Goal: Task Accomplishment & Management: Manage account settings

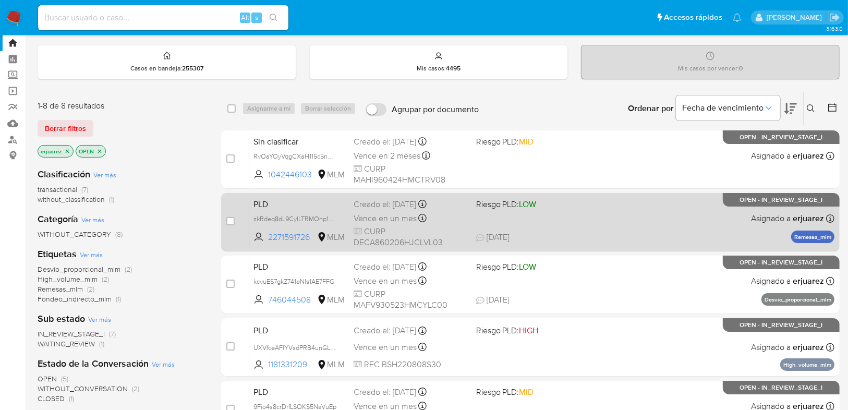
scroll to position [42, 0]
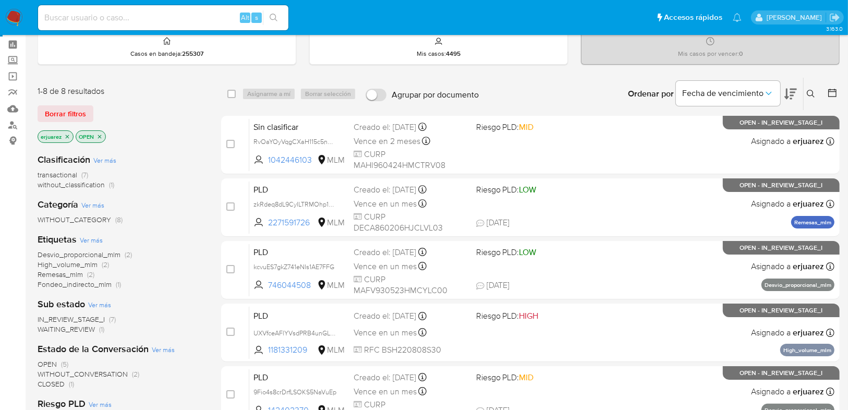
click at [66, 136] on icon "close-filter" at bounding box center [67, 136] width 6 height 6
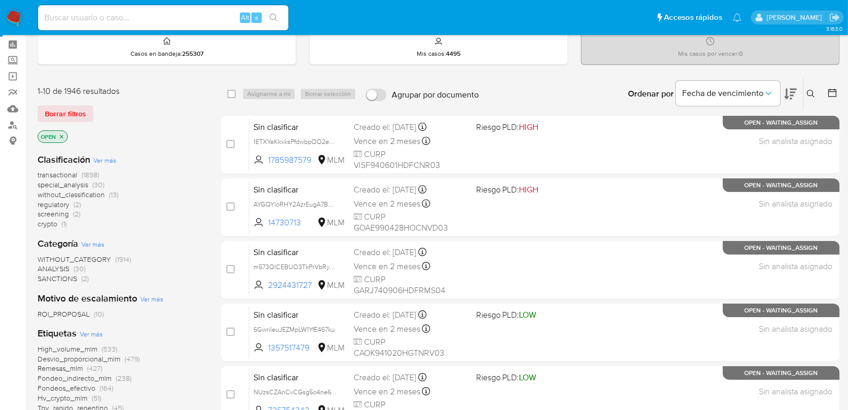
click at [810, 94] on icon at bounding box center [810, 94] width 8 height 8
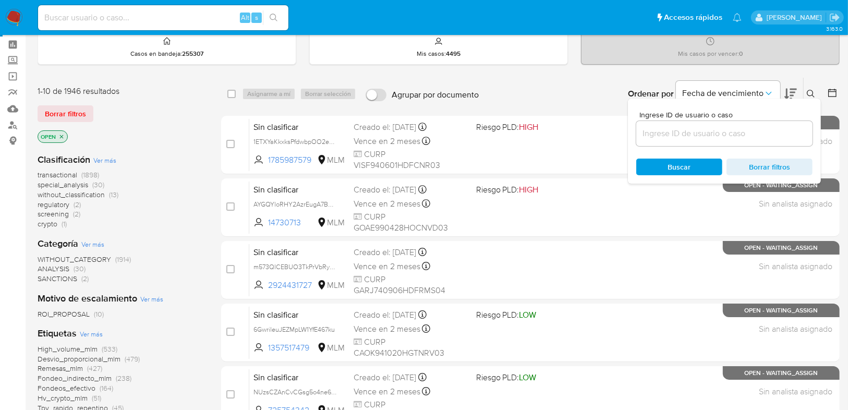
click at [642, 129] on input at bounding box center [724, 134] width 176 height 14
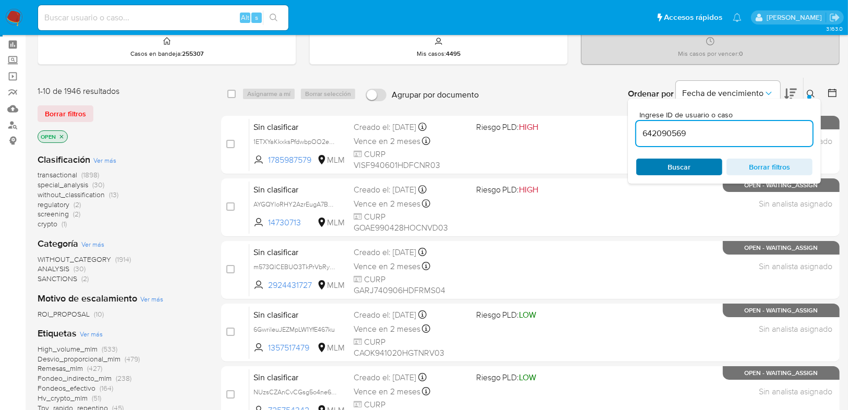
type input "642090569"
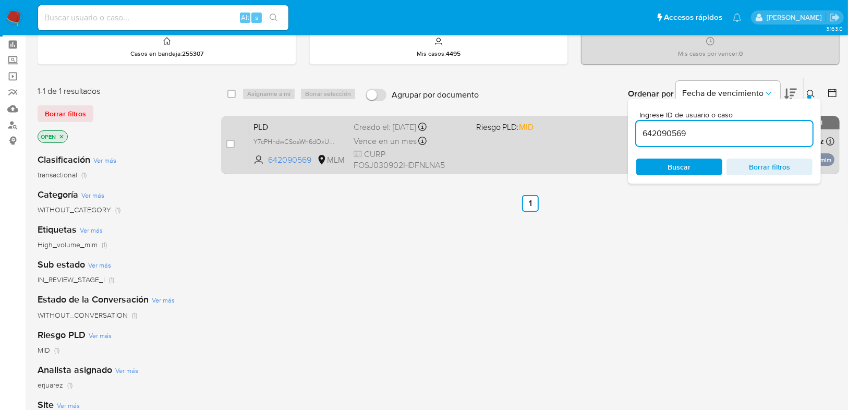
click at [586, 155] on div "PLD Y7cPHhdwCSoaWh6dOxU0u6yK 642090569 MLM Riesgo PLD: MID Creado el: 12/09/202…" at bounding box center [541, 144] width 585 height 53
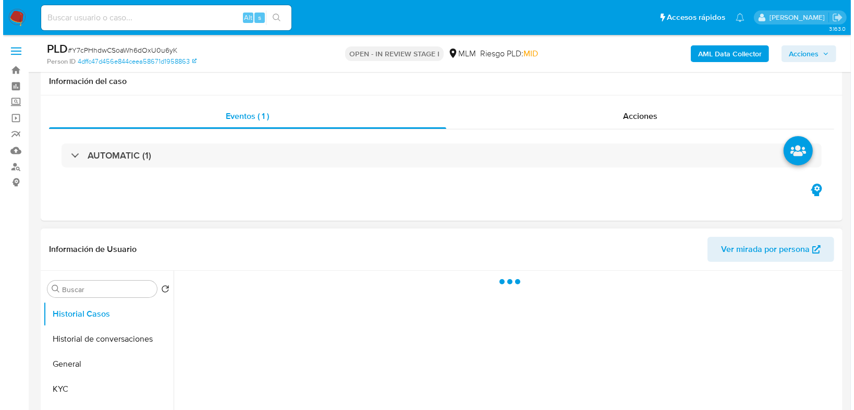
scroll to position [209, 0]
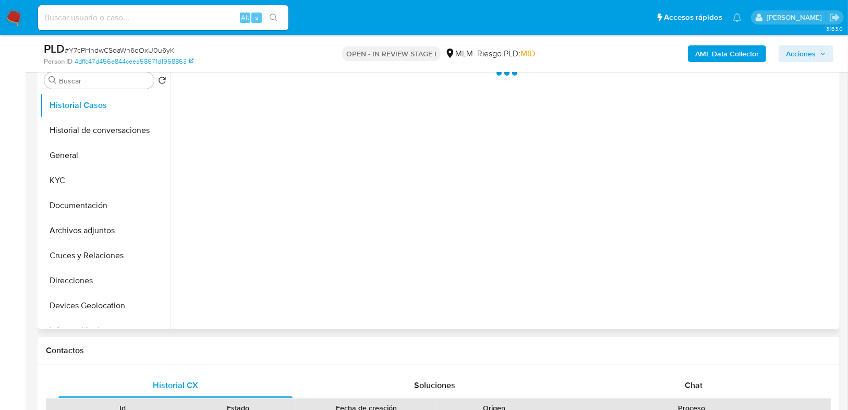
select select "10"
drag, startPoint x: 102, startPoint y: 228, endPoint x: 243, endPoint y: 200, distance: 144.1
click at [102, 228] on button "Archivos adjuntos" at bounding box center [105, 230] width 130 height 25
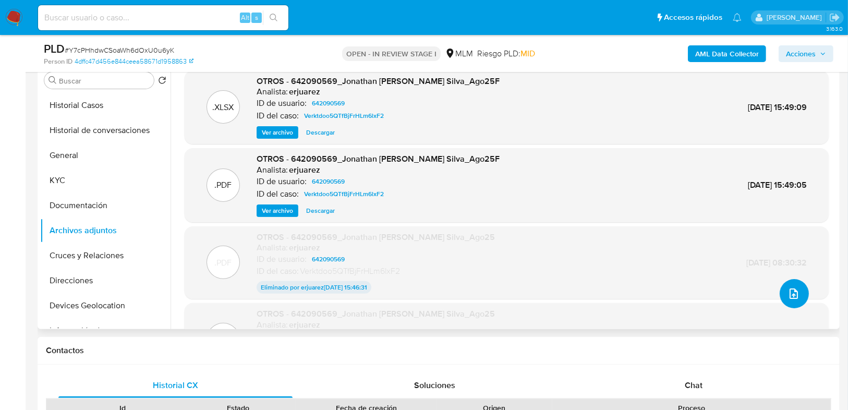
click at [787, 290] on icon "upload-file" at bounding box center [793, 293] width 13 height 13
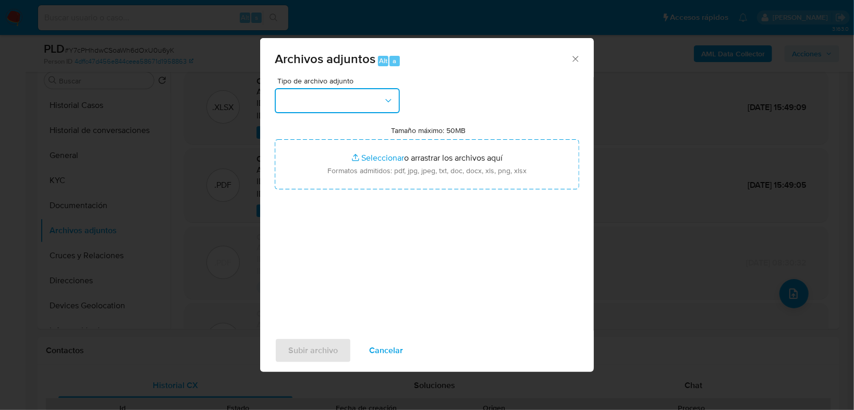
drag, startPoint x: 330, startPoint y: 102, endPoint x: 330, endPoint y: 112, distance: 9.9
click at [330, 104] on button "button" at bounding box center [337, 100] width 125 height 25
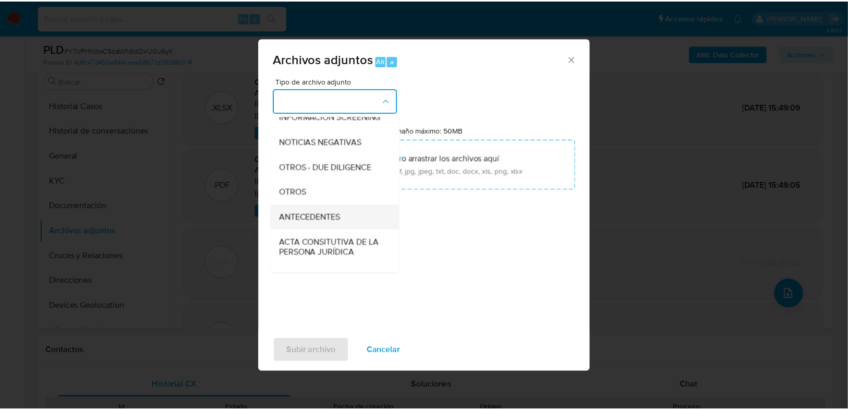
scroll to position [125, 0]
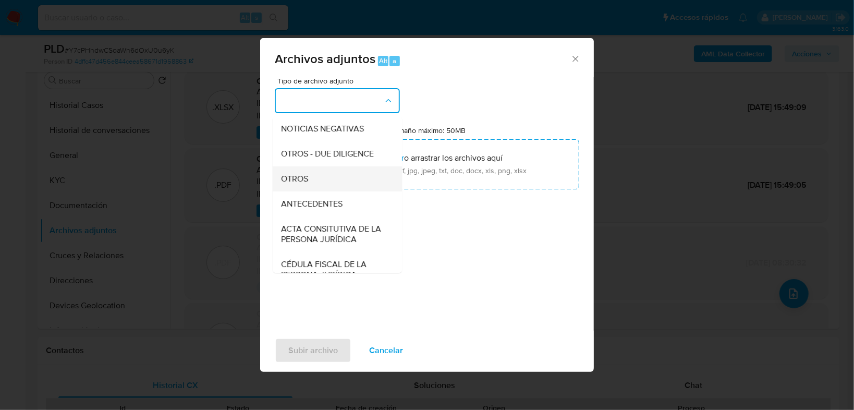
click at [297, 184] on span "OTROS" at bounding box center [294, 179] width 27 height 10
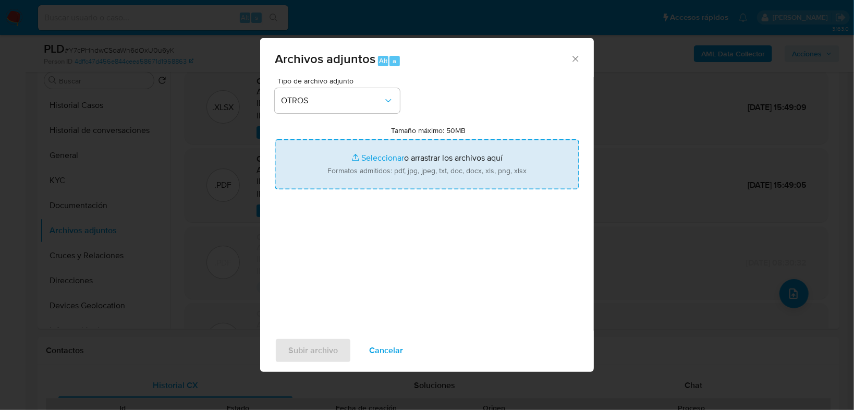
click at [363, 155] on input "Tamaño máximo: 50MB Seleccionar archivos" at bounding box center [427, 164] width 304 height 50
click at [379, 160] on input "Tamaño máximo: 50MB Seleccionar archivos" at bounding box center [427, 164] width 304 height 50
type input "C:\fakepath\642090569_Jonathan Alberto Fonseca Silva_Sep25.pdf"
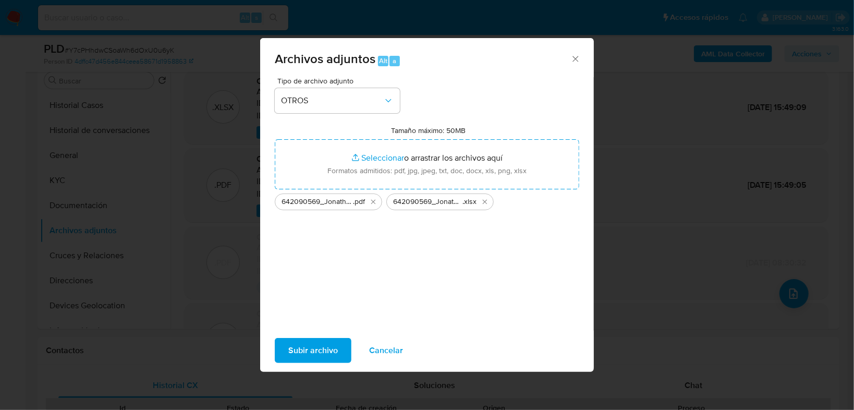
click at [321, 349] on span "Subir archivo" at bounding box center [313, 350] width 50 height 23
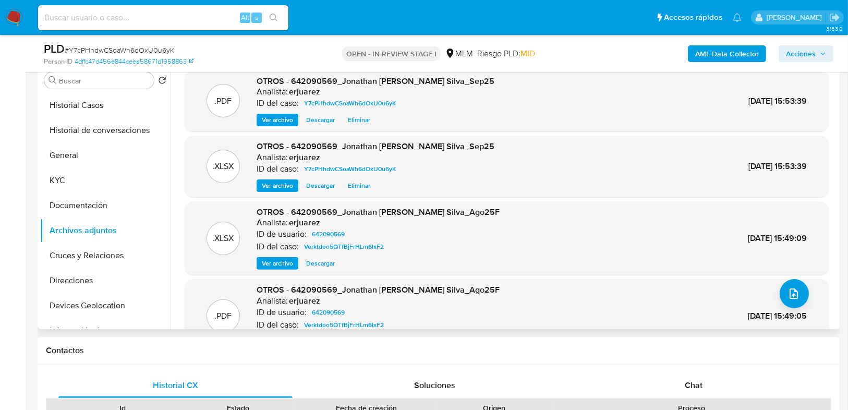
click at [269, 119] on span "Ver archivo" at bounding box center [277, 120] width 31 height 10
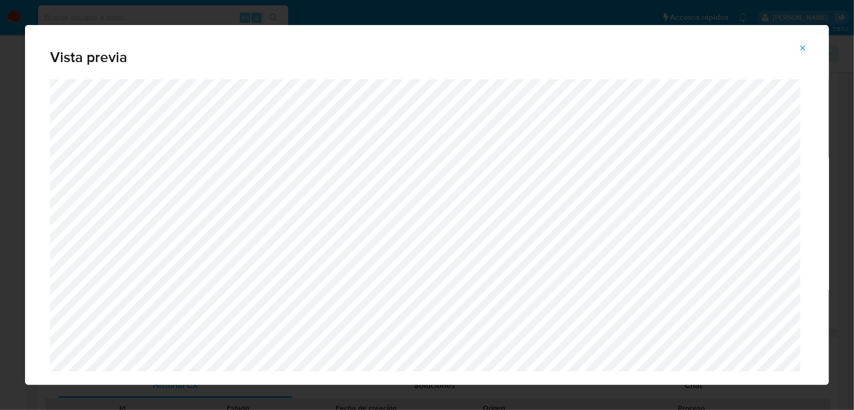
click at [802, 48] on icon "Attachment preview" at bounding box center [803, 47] width 5 height 5
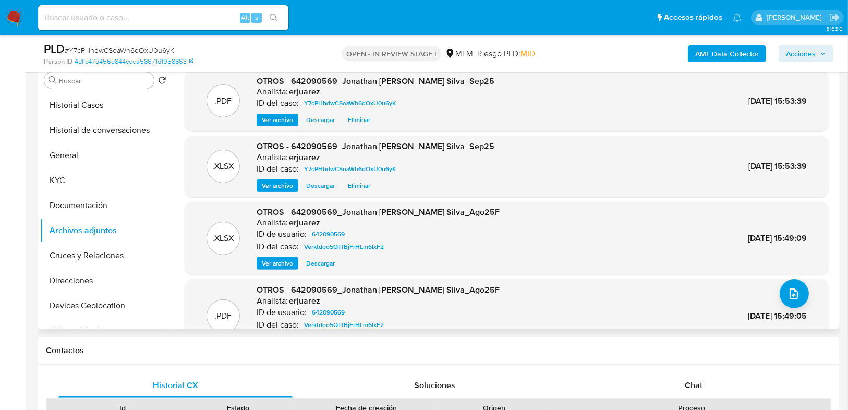
drag, startPoint x: 814, startPoint y: 55, endPoint x: 798, endPoint y: 60, distance: 17.6
click at [811, 55] on span "Acciones" at bounding box center [801, 53] width 30 height 17
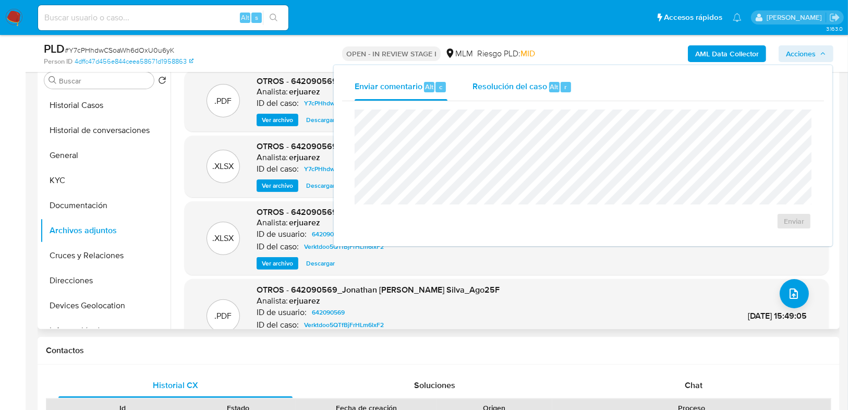
drag, startPoint x: 529, startPoint y: 88, endPoint x: 525, endPoint y: 93, distance: 6.8
click at [528, 89] on span "Resolución del caso" at bounding box center [509, 86] width 75 height 12
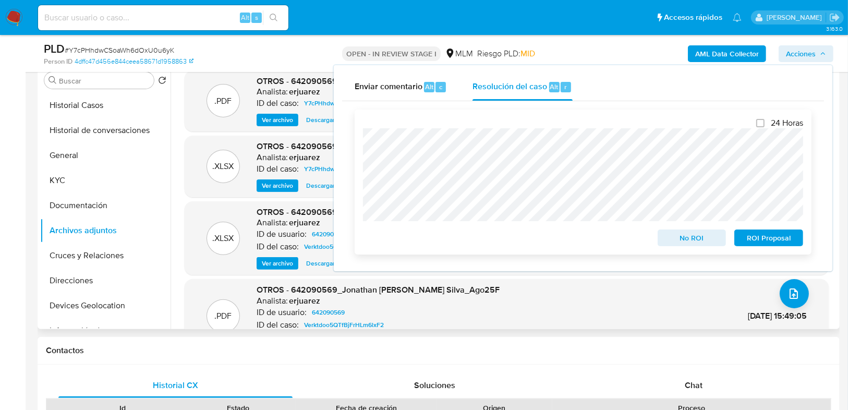
click at [752, 240] on span "ROI Proposal" at bounding box center [768, 237] width 54 height 15
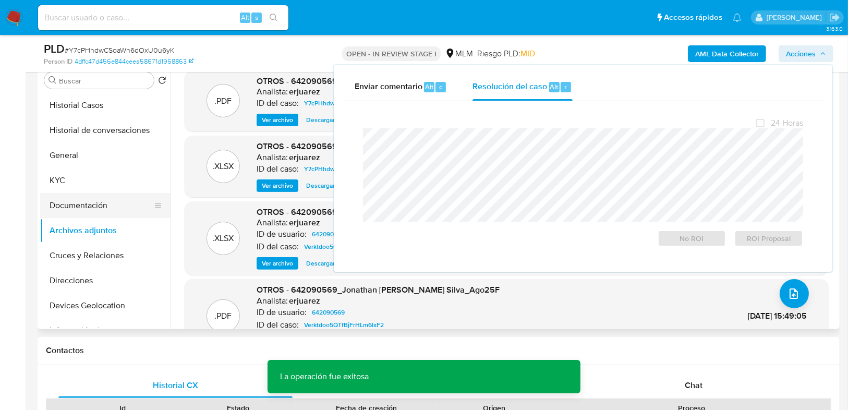
click at [162, 211] on button "Documentación" at bounding box center [101, 205] width 122 height 25
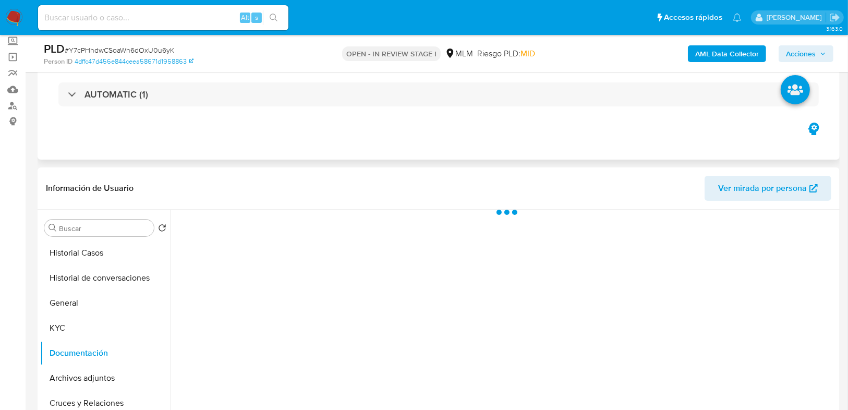
scroll to position [0, 0]
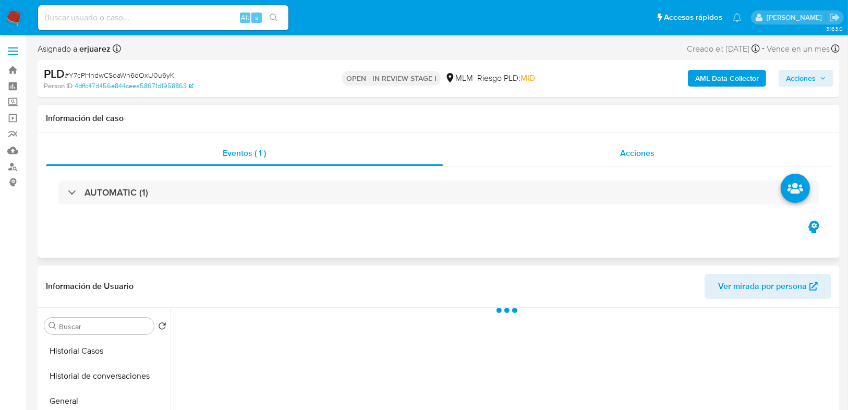
click at [580, 160] on div "Acciones" at bounding box center [637, 153] width 388 height 25
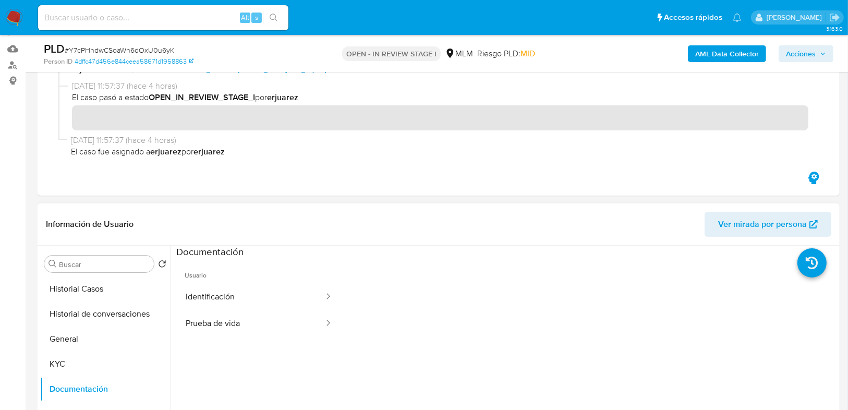
scroll to position [250, 0]
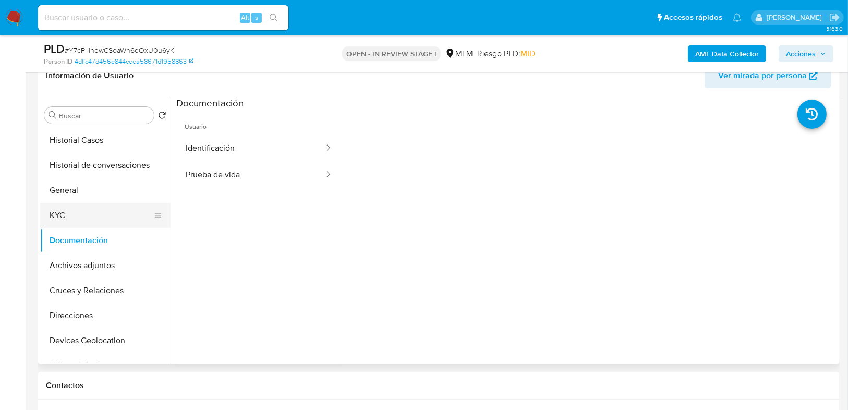
click at [71, 223] on button "KYC" at bounding box center [101, 215] width 122 height 25
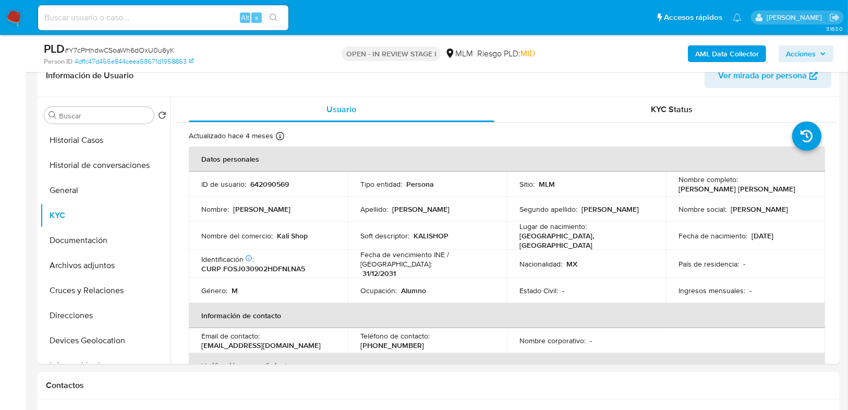
click at [13, 15] on img at bounding box center [14, 18] width 18 height 18
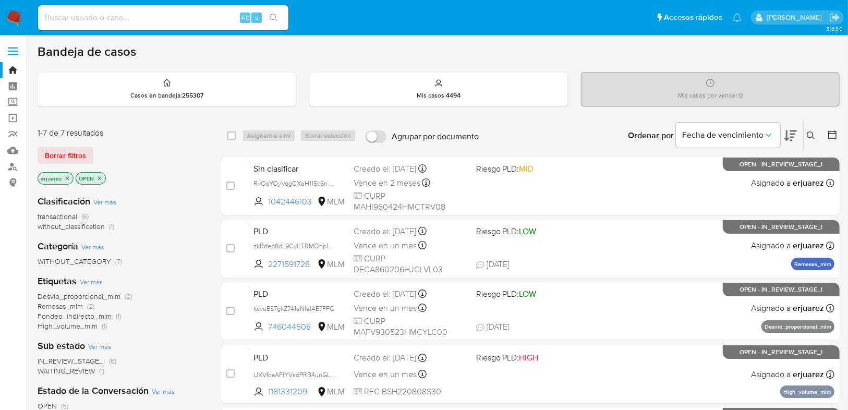
scroll to position [42, 0]
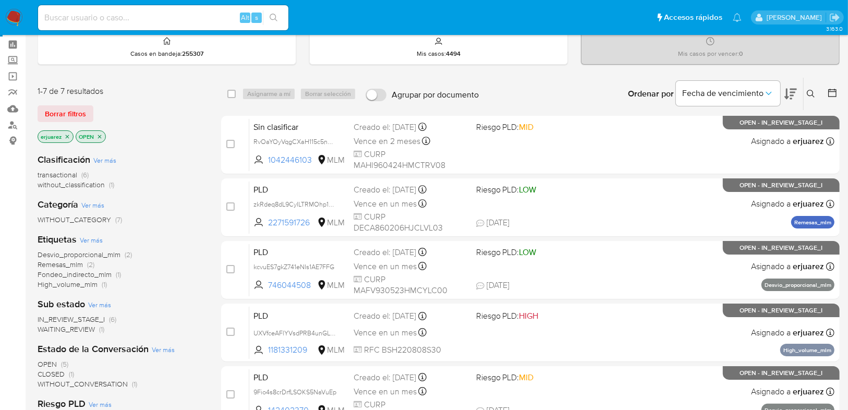
drag, startPoint x: 65, startPoint y: 134, endPoint x: 162, endPoint y: 140, distance: 97.2
click at [65, 134] on icon "close-filter" at bounding box center [67, 136] width 6 height 6
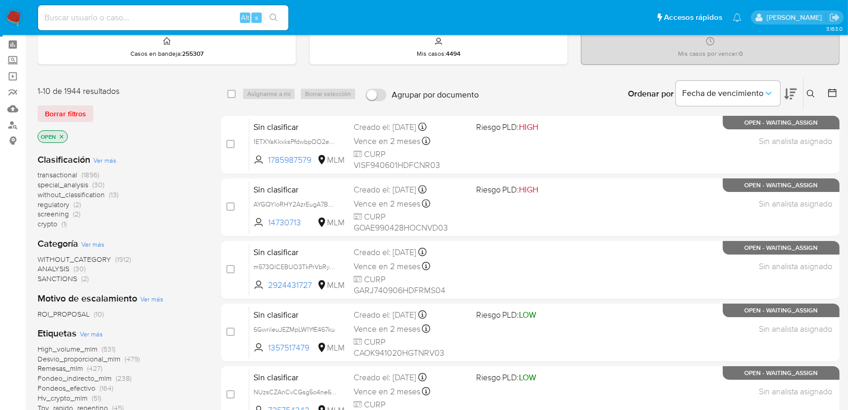
click at [809, 90] on icon at bounding box center [810, 94] width 8 height 8
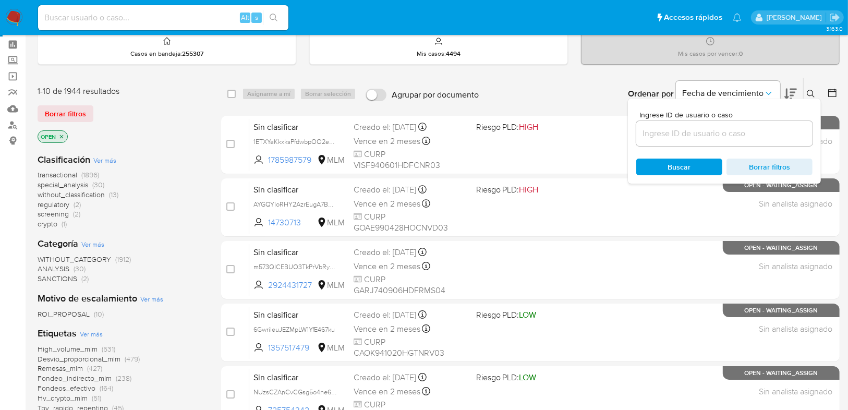
click at [692, 133] on input at bounding box center [724, 134] width 176 height 14
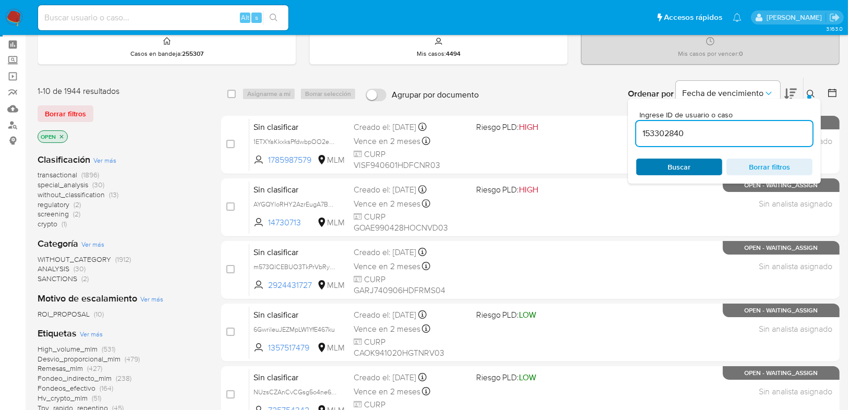
type input "153302840"
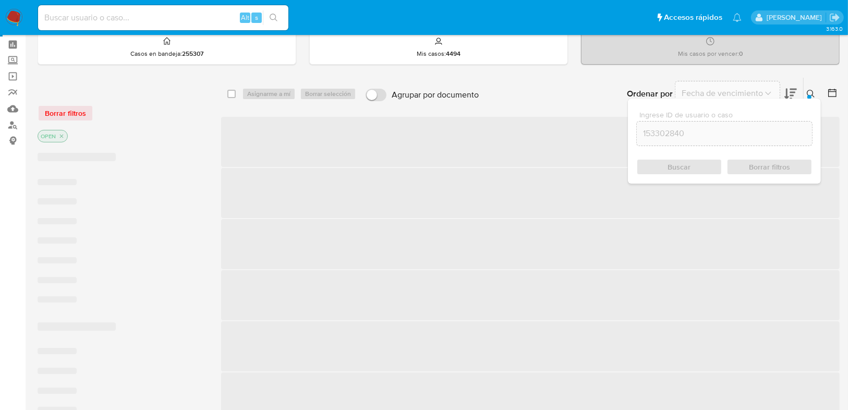
click at [684, 167] on div "Buscar Borrar filtros" at bounding box center [724, 166] width 176 height 17
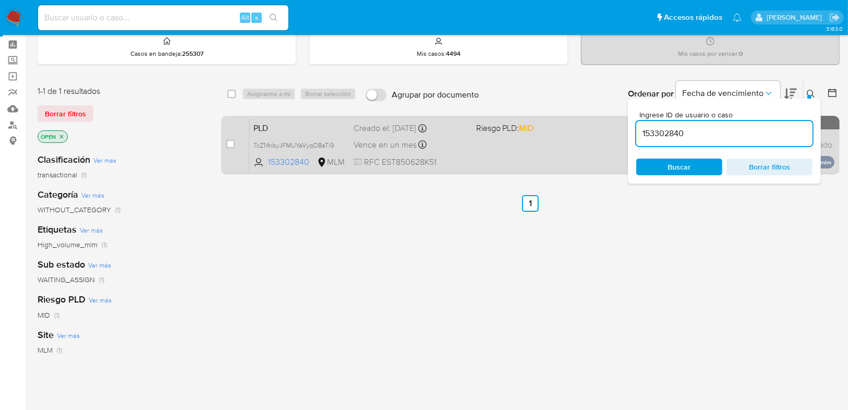
click at [483, 165] on div "PLD 7cZ1ifnbyJFMUYaVyqO8aTi9 153302840 MLM Riesgo PLD: MID Creado el: 12/09/202…" at bounding box center [541, 144] width 585 height 53
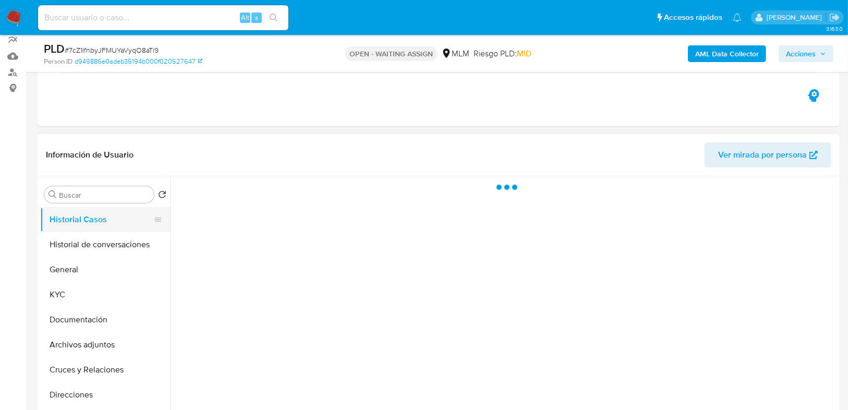
scroll to position [167, 0]
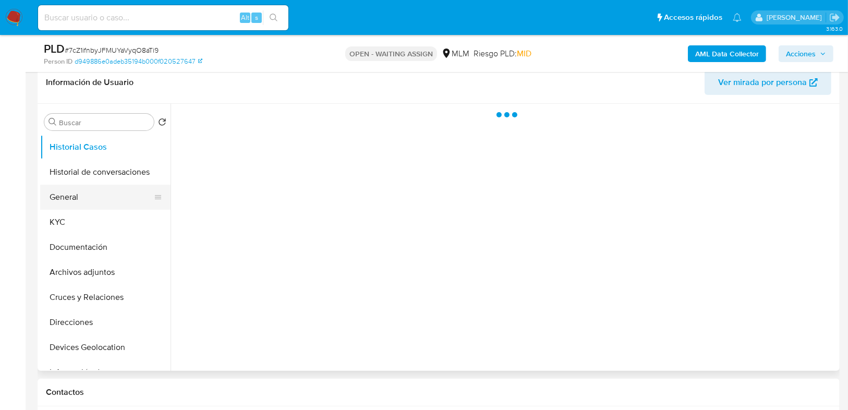
select select "10"
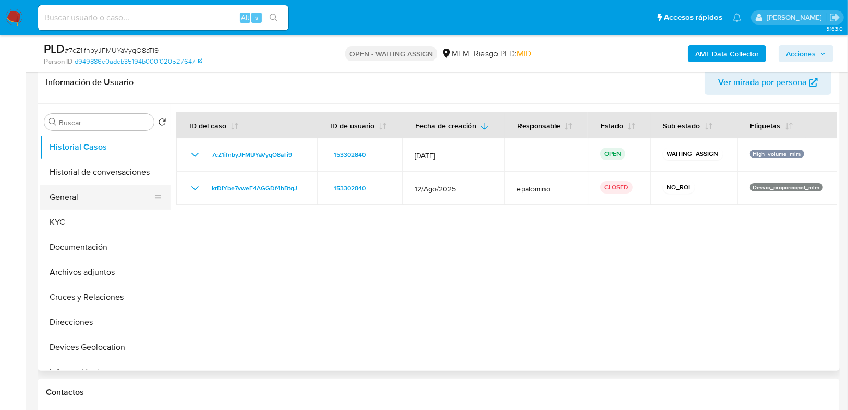
click at [79, 189] on button "General" at bounding box center [101, 197] width 122 height 25
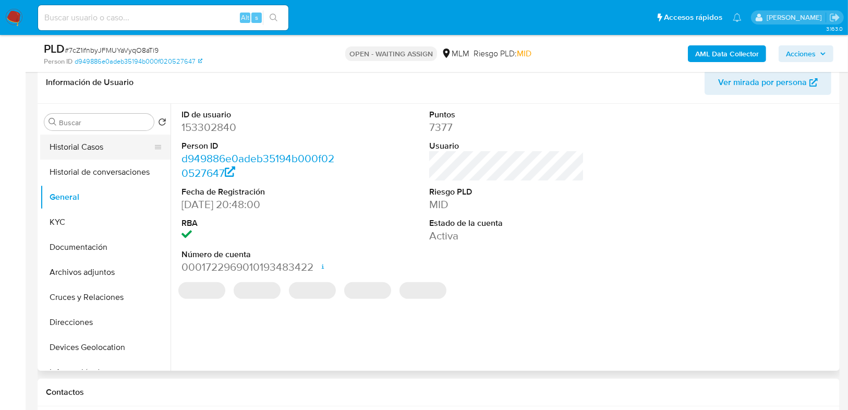
click at [108, 142] on button "Historial Casos" at bounding box center [101, 146] width 122 height 25
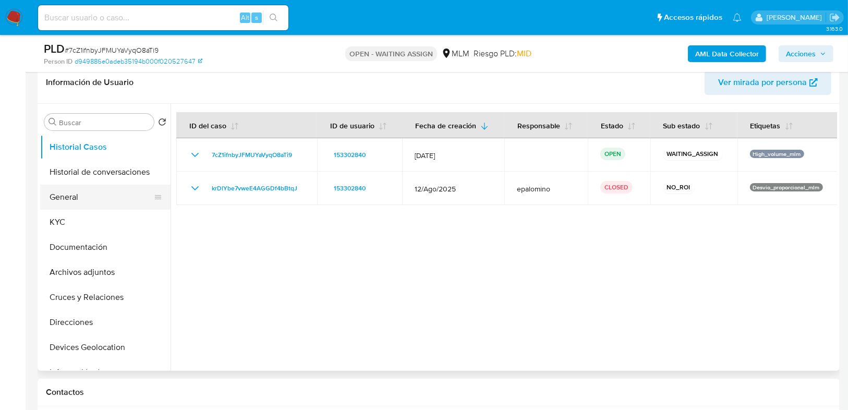
click at [111, 206] on button "General" at bounding box center [101, 197] width 122 height 25
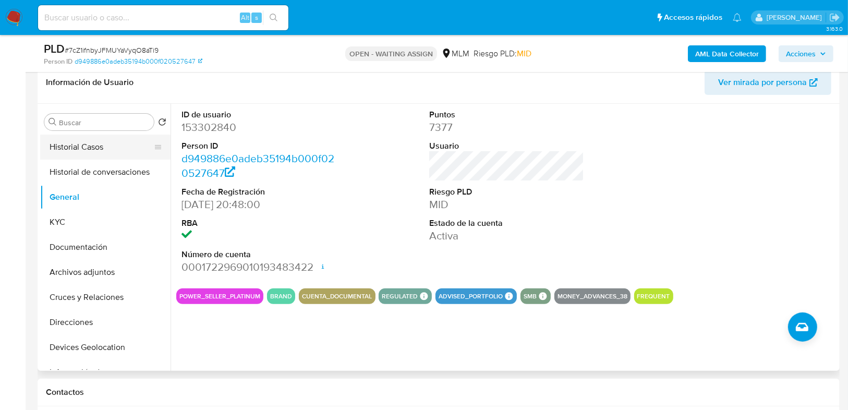
click at [85, 144] on button "Historial Casos" at bounding box center [101, 146] width 122 height 25
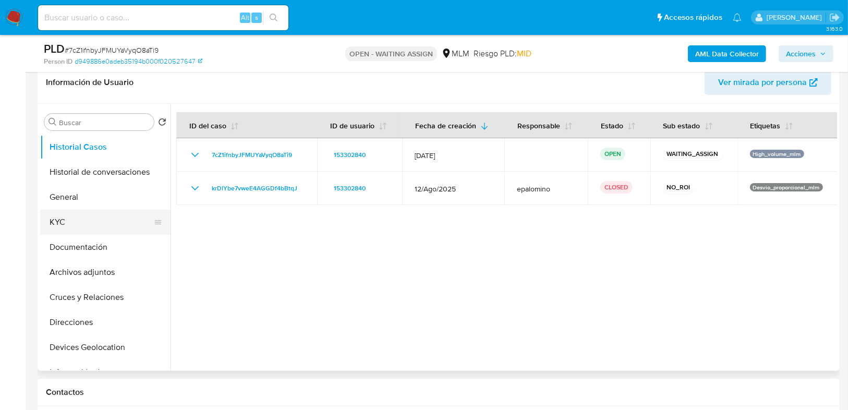
click at [76, 218] on button "KYC" at bounding box center [101, 222] width 122 height 25
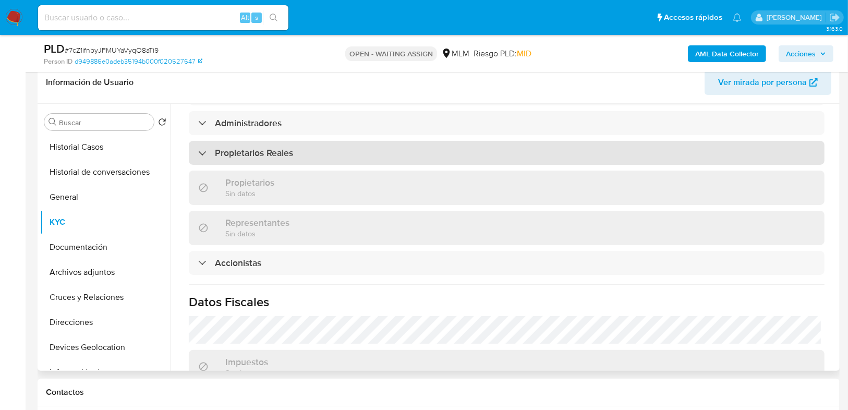
scroll to position [584, 0]
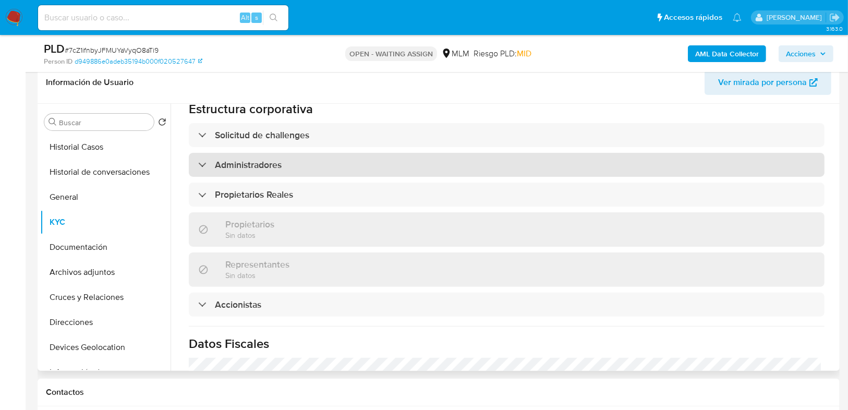
click at [304, 153] on div "Administradores" at bounding box center [506, 165] width 635 height 24
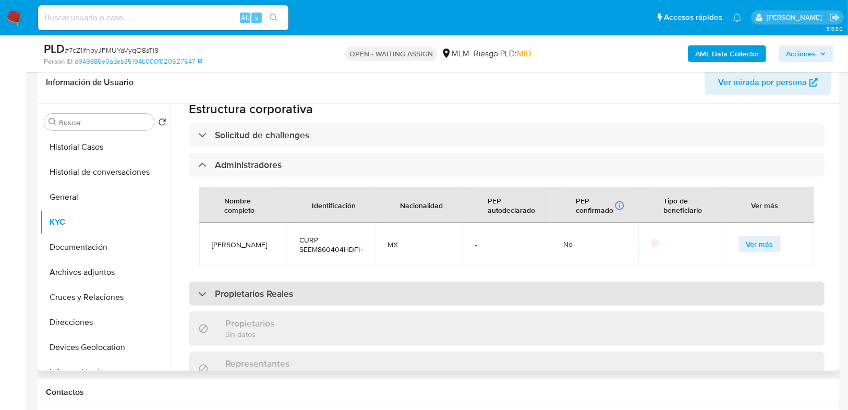
drag, startPoint x: 200, startPoint y: 281, endPoint x: 300, endPoint y: 275, distance: 100.3
click at [198, 293] on div at bounding box center [198, 293] width 0 height 0
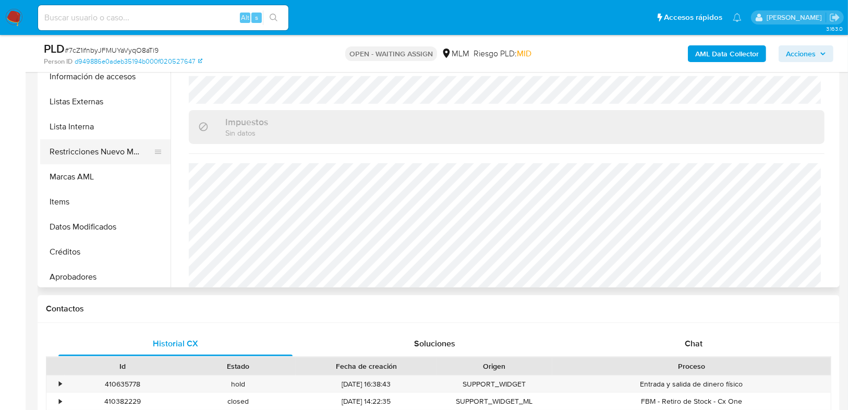
scroll to position [209, 0]
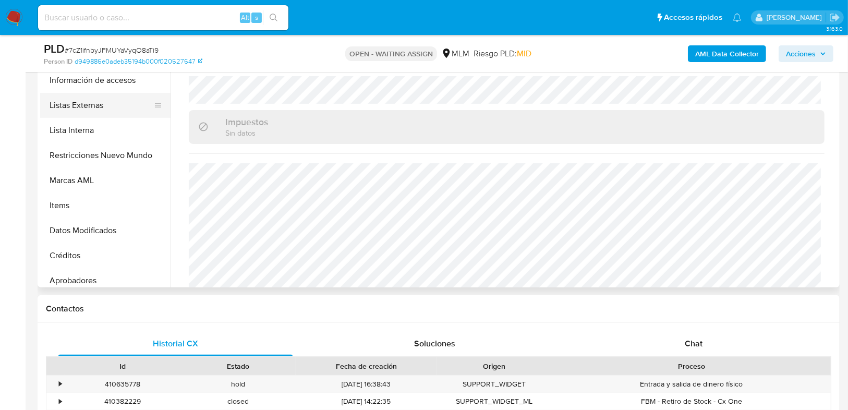
click at [105, 111] on button "Listas Externas" at bounding box center [101, 105] width 122 height 25
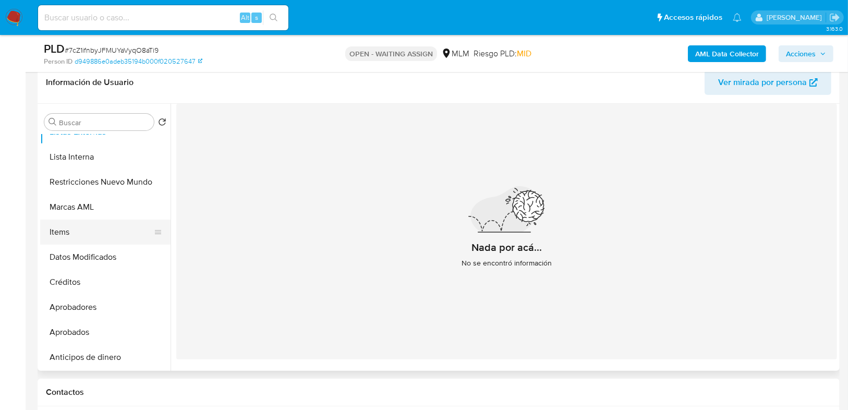
scroll to position [15, 0]
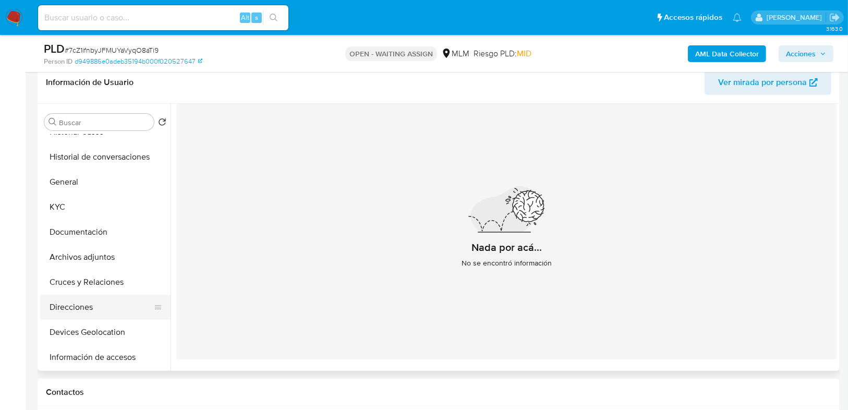
drag, startPoint x: 100, startPoint y: 330, endPoint x: 143, endPoint y: 316, distance: 45.5
click at [100, 331] on button "Devices Geolocation" at bounding box center [105, 332] width 130 height 25
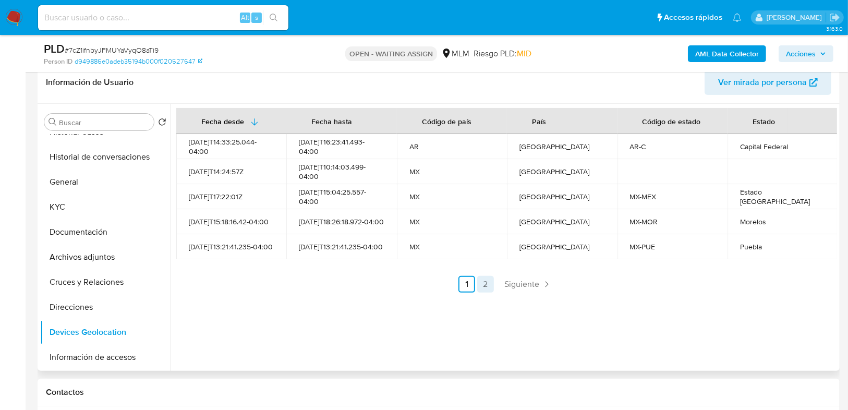
click at [484, 284] on link "2" at bounding box center [485, 284] width 17 height 17
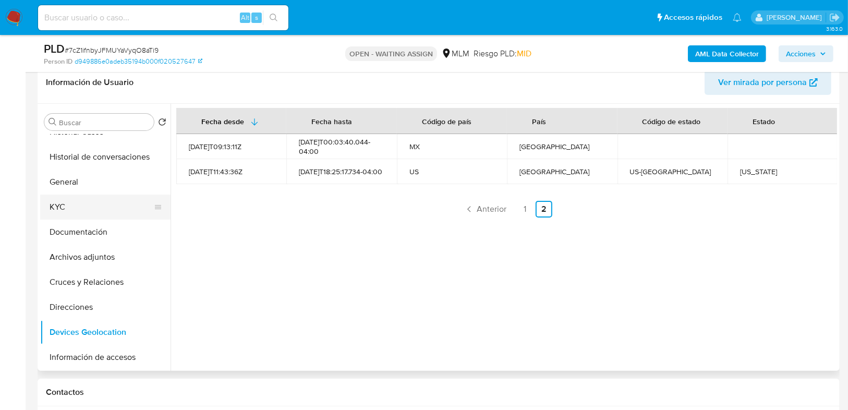
drag, startPoint x: 56, startPoint y: 205, endPoint x: 103, endPoint y: 214, distance: 47.2
click at [57, 205] on button "KYC" at bounding box center [101, 206] width 122 height 25
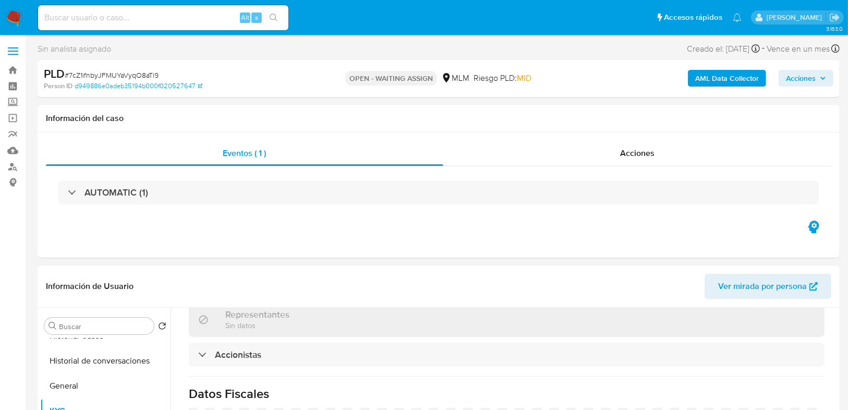
scroll to position [689, 0]
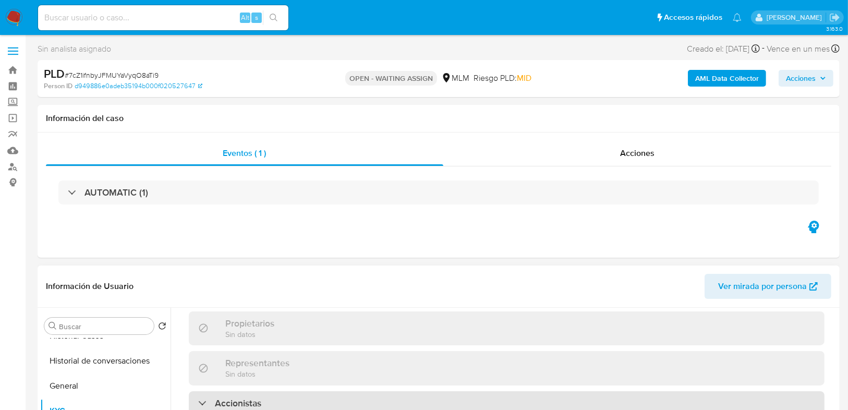
click at [274, 391] on div "Accionistas" at bounding box center [506, 403] width 635 height 24
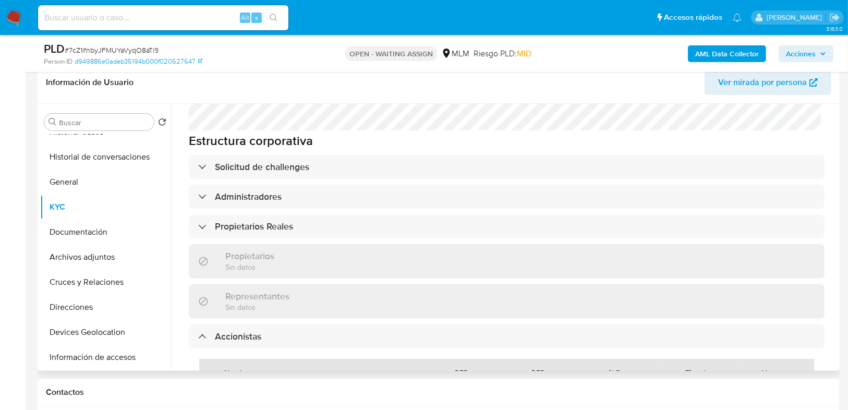
scroll to position [481, 0]
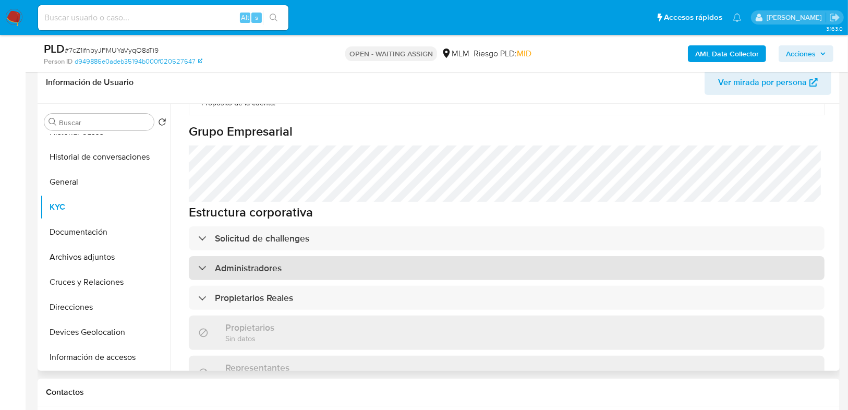
drag, startPoint x: 252, startPoint y: 271, endPoint x: 287, endPoint y: 238, distance: 47.9
click at [254, 292] on h3 "Propietarios Reales" at bounding box center [254, 297] width 78 height 11
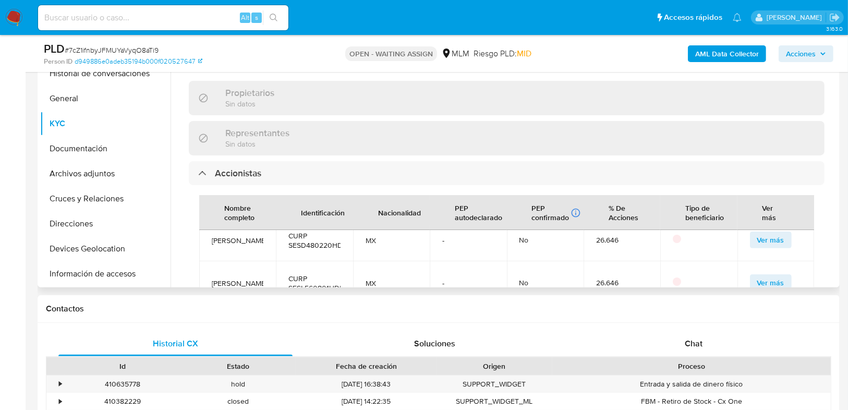
scroll to position [0, 0]
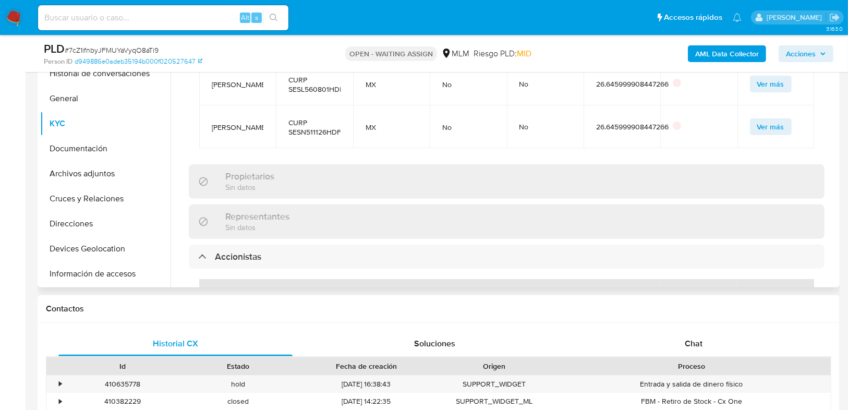
click at [274, 222] on p "Sin datos" at bounding box center [257, 227] width 64 height 10
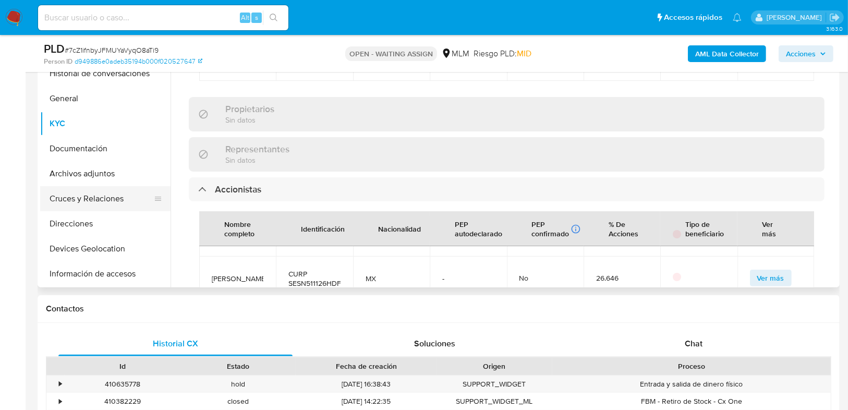
scroll to position [741, 0]
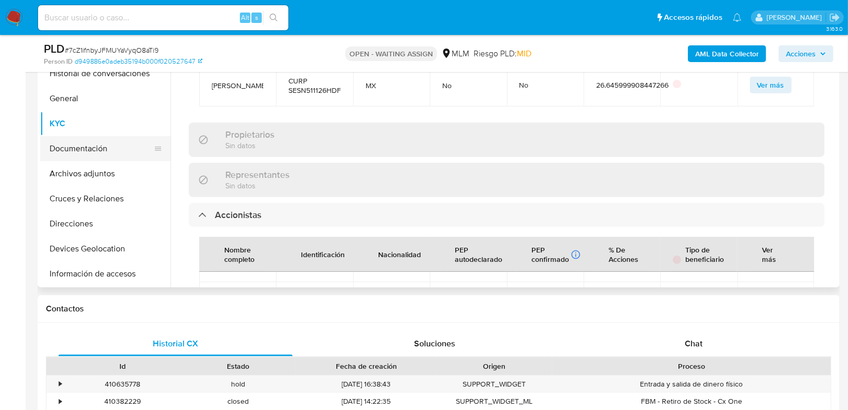
click at [100, 151] on button "Documentación" at bounding box center [101, 148] width 122 height 25
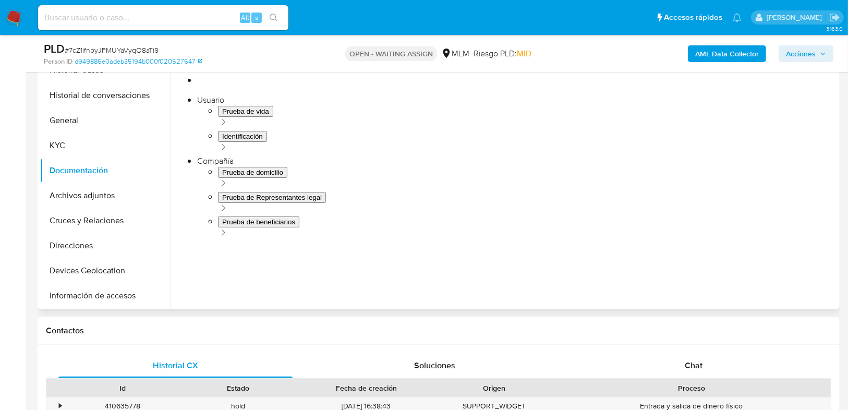
scroll to position [209, 0]
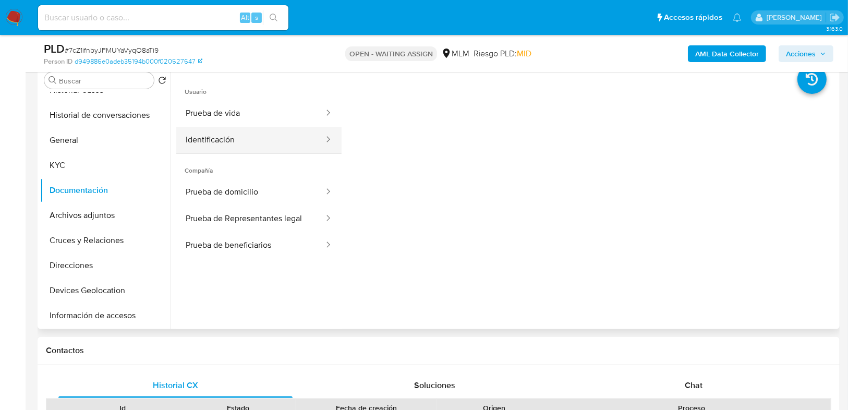
click at [220, 146] on button "Identificación" at bounding box center [250, 140] width 149 height 27
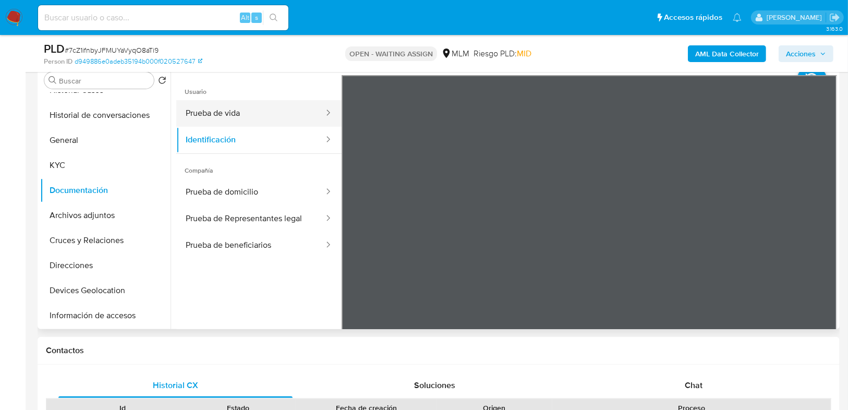
click at [209, 109] on button "Prueba de vida" at bounding box center [250, 113] width 149 height 27
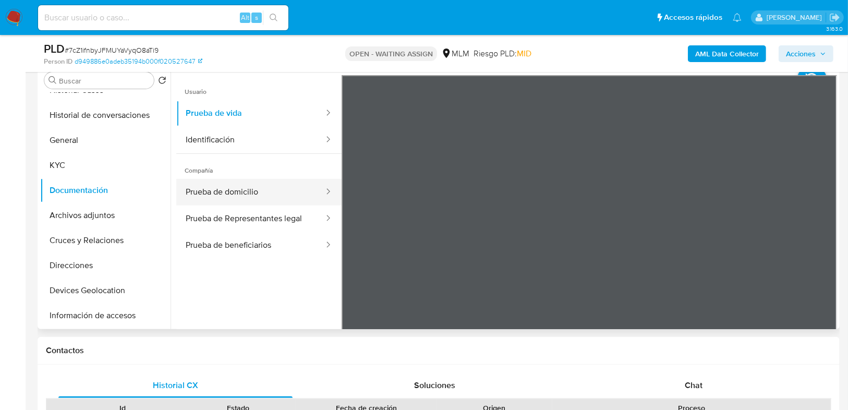
click at [218, 191] on button "Prueba de domicilio" at bounding box center [250, 192] width 149 height 27
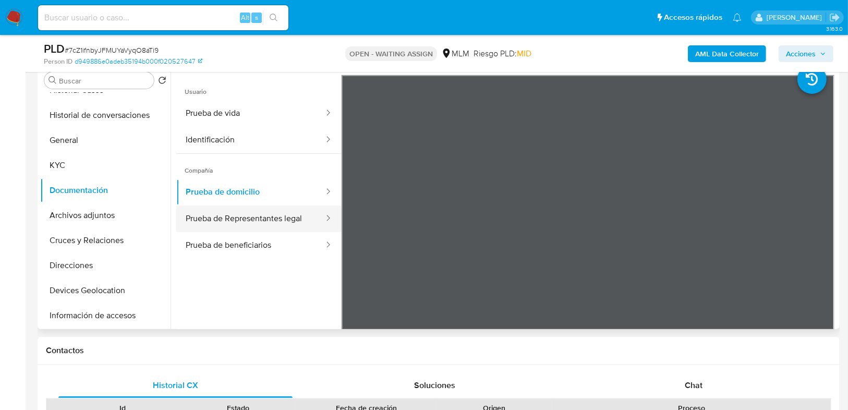
drag, startPoint x: 249, startPoint y: 241, endPoint x: 256, endPoint y: 217, distance: 24.4
click at [249, 240] on button "Prueba de beneficiarios" at bounding box center [250, 245] width 149 height 27
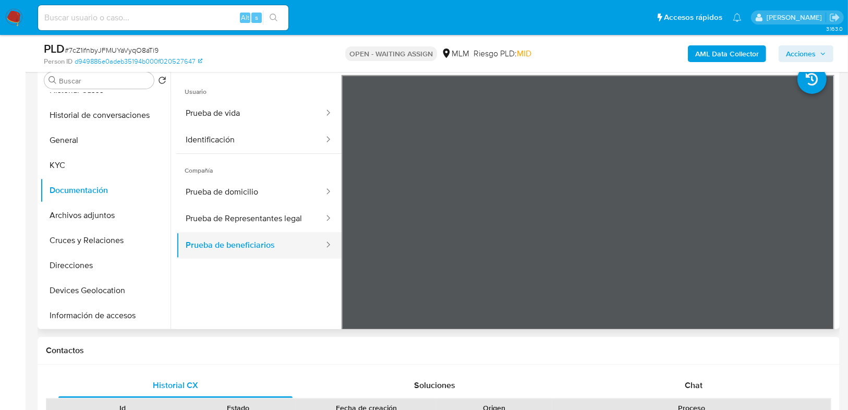
click at [253, 248] on button "Prueba de beneficiarios" at bounding box center [250, 245] width 149 height 27
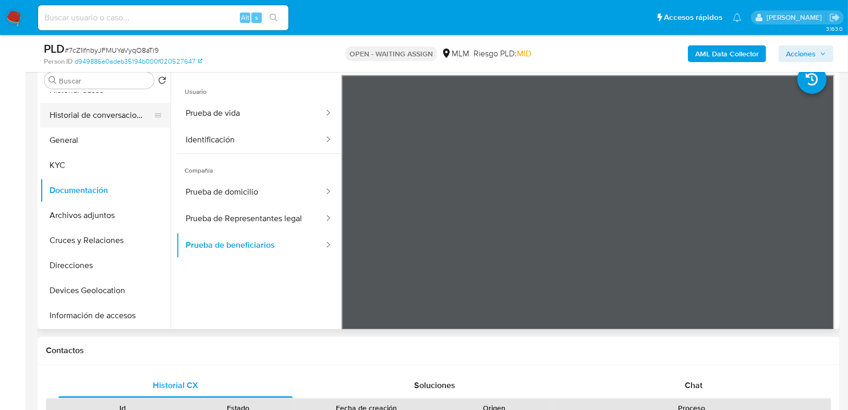
click at [84, 120] on button "Historial de conversaciones" at bounding box center [101, 115] width 122 height 25
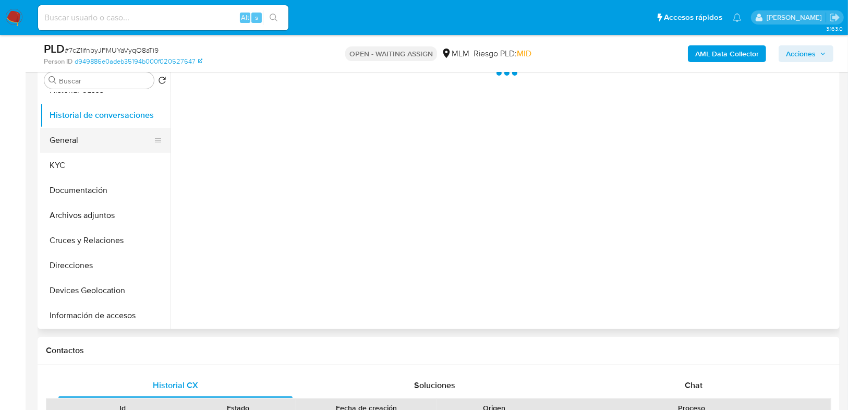
scroll to position [0, 0]
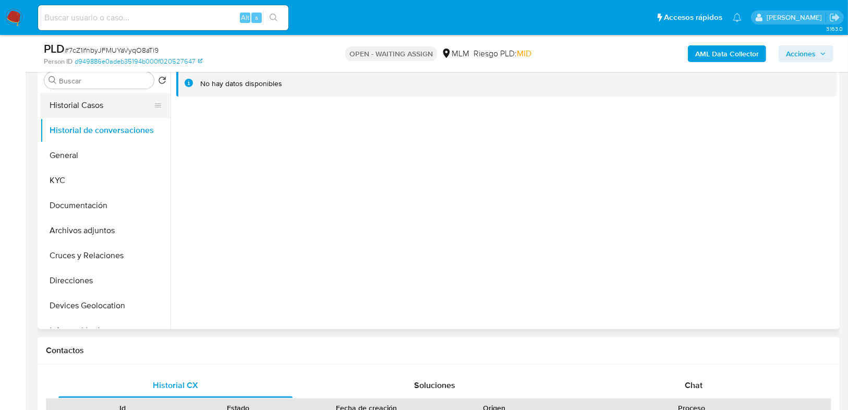
click at [80, 101] on button "Historial Casos" at bounding box center [101, 105] width 122 height 25
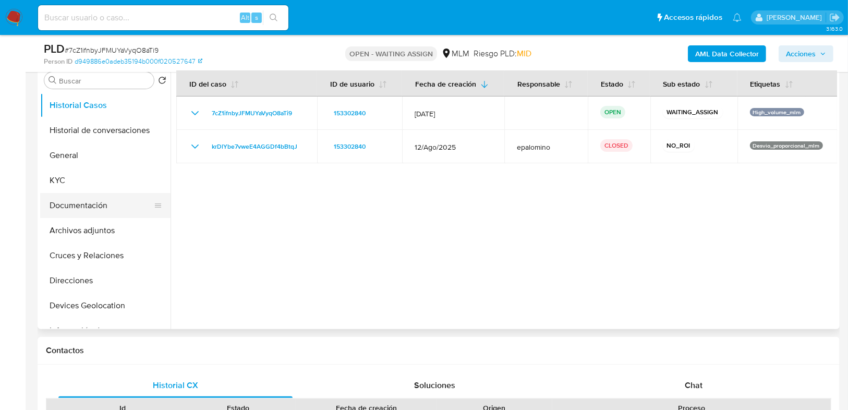
click at [108, 204] on button "Documentación" at bounding box center [101, 205] width 122 height 25
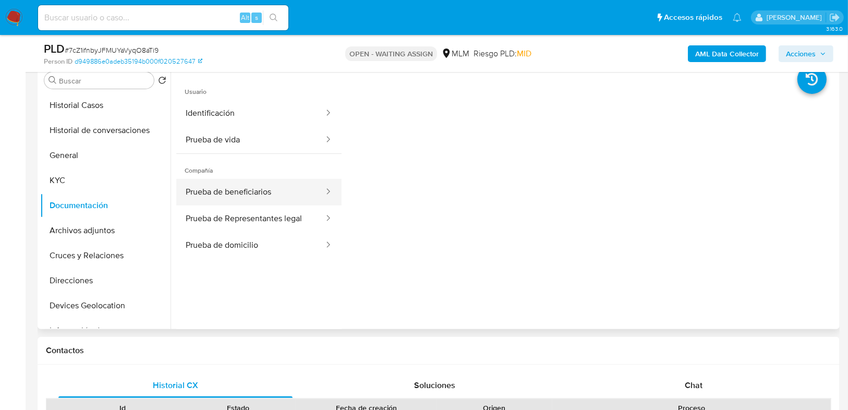
drag, startPoint x: 231, startPoint y: 195, endPoint x: 253, endPoint y: 232, distance: 43.0
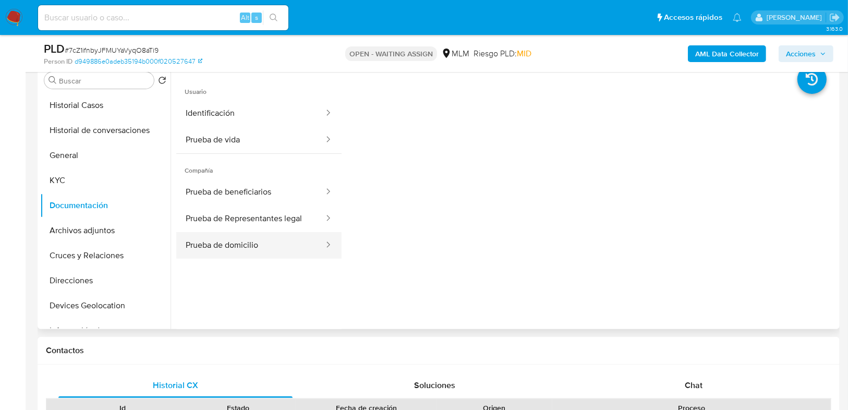
click at [231, 194] on button "Prueba de beneficiarios" at bounding box center [250, 192] width 149 height 27
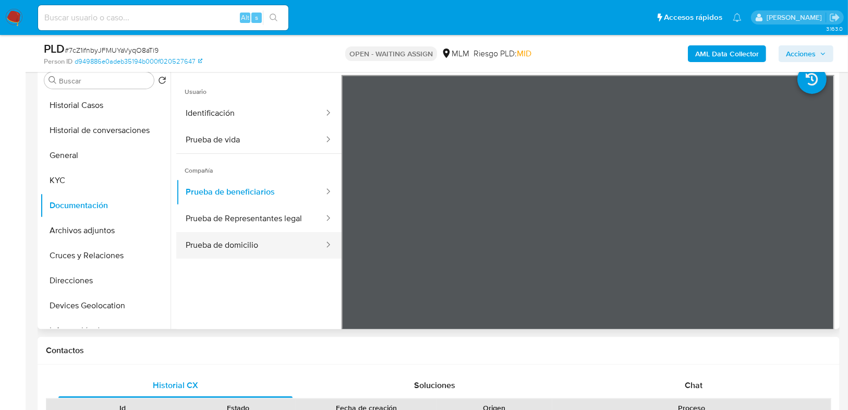
drag, startPoint x: 244, startPoint y: 247, endPoint x: 322, endPoint y: 243, distance: 77.2
click at [244, 247] on button "Prueba de domicilio" at bounding box center [250, 245] width 149 height 27
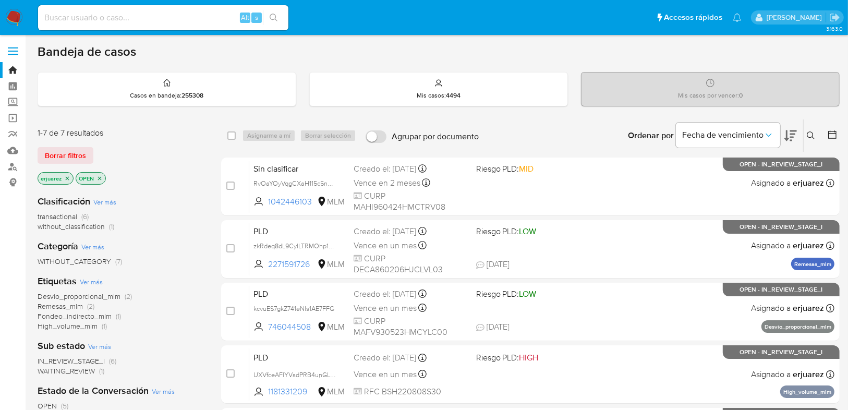
drag, startPoint x: 66, startPoint y: 177, endPoint x: 105, endPoint y: 170, distance: 39.2
click at [67, 177] on icon "close-filter" at bounding box center [68, 178] width 4 height 4
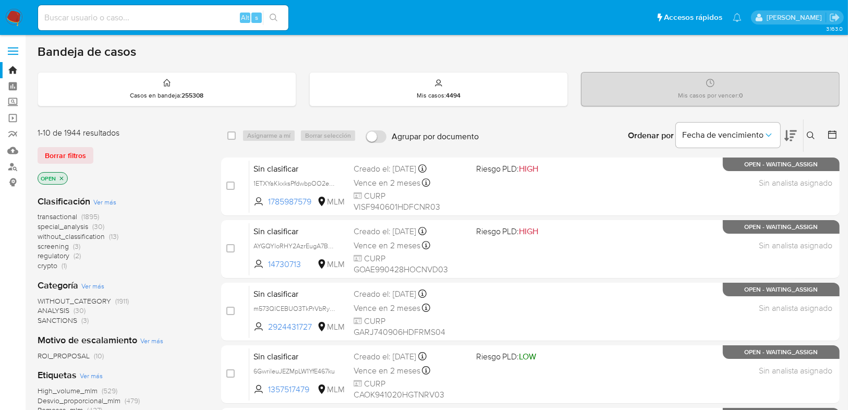
click at [812, 133] on icon at bounding box center [810, 135] width 8 height 8
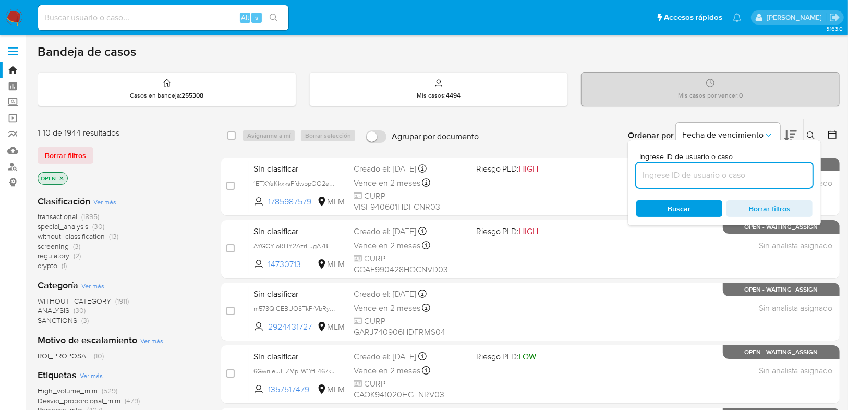
click at [657, 172] on input at bounding box center [724, 175] width 176 height 14
type input "153302840"
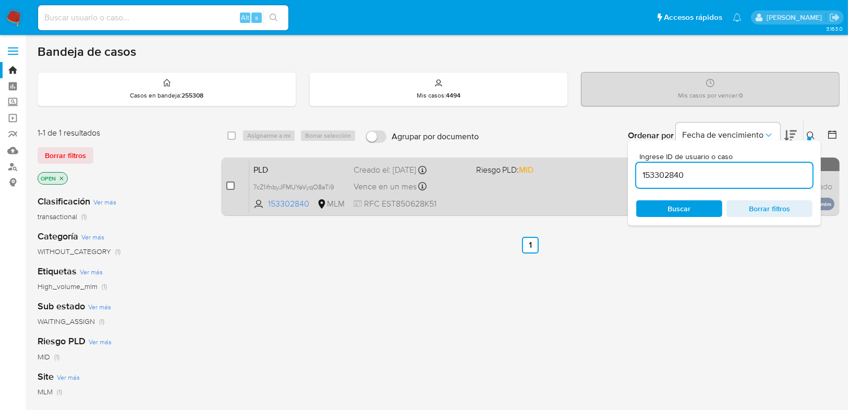
click at [228, 186] on input "checkbox" at bounding box center [230, 185] width 8 height 8
checkbox input "true"
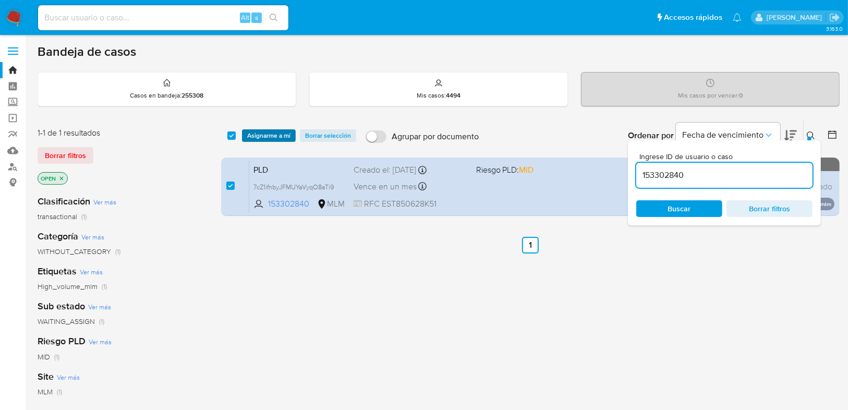
click at [256, 133] on span "Asignarme a mí" at bounding box center [268, 135] width 43 height 10
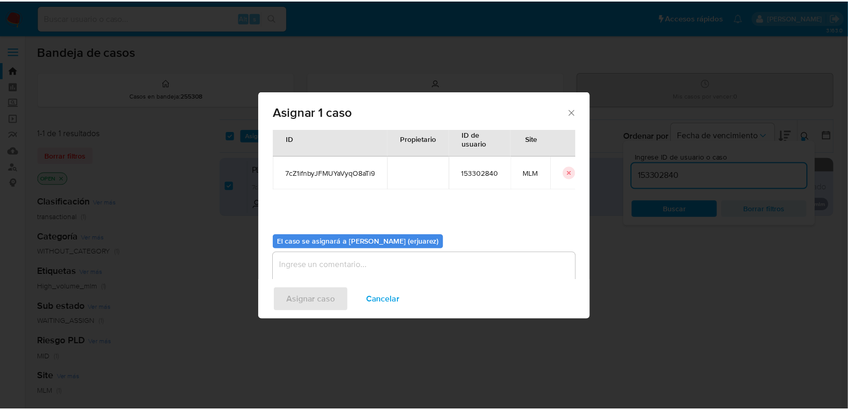
scroll to position [54, 0]
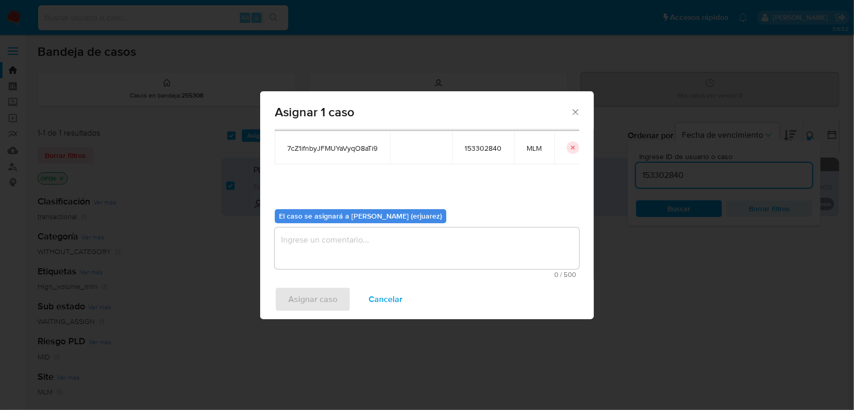
click at [320, 256] on textarea "assign-modal" at bounding box center [427, 248] width 304 height 42
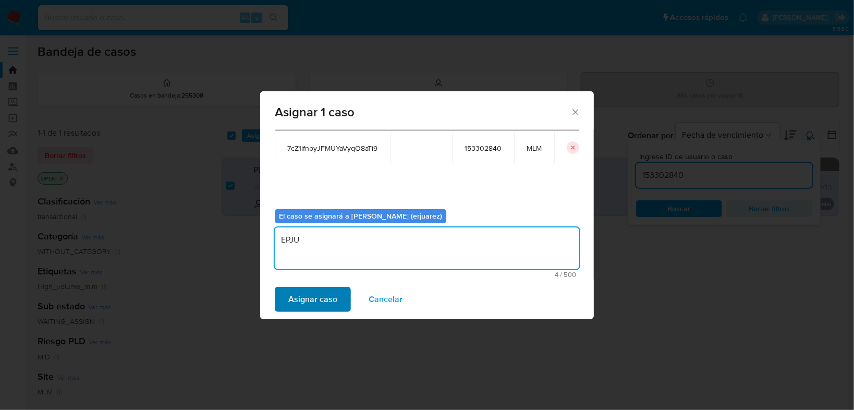
type textarea "EPJU"
click at [329, 304] on span "Asignar caso" at bounding box center [312, 299] width 49 height 23
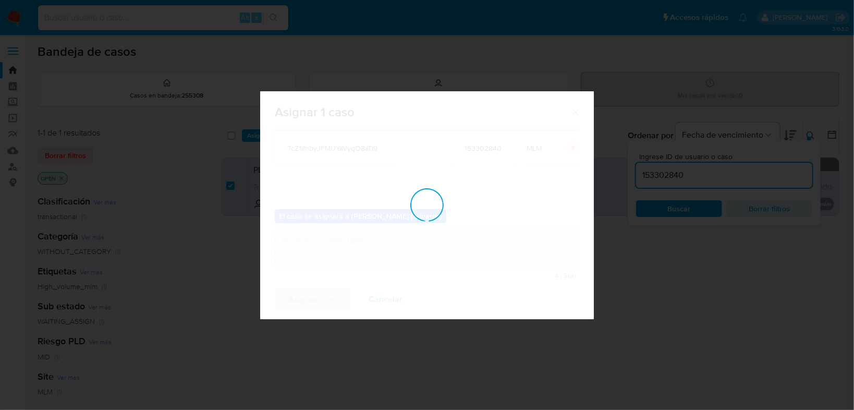
checkbox input "false"
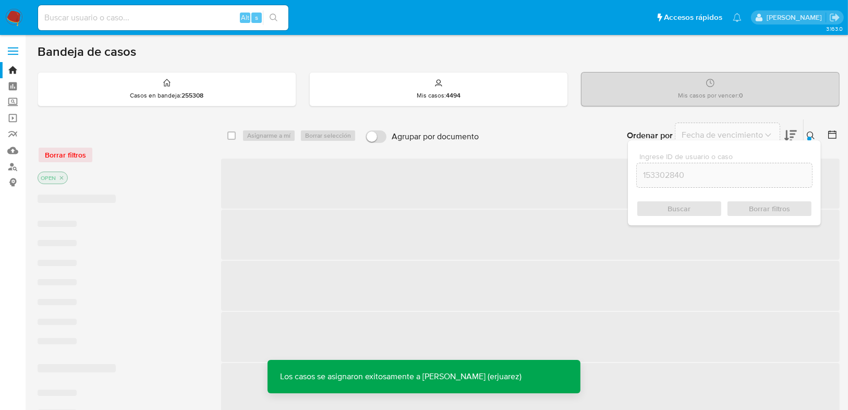
click at [812, 135] on icon at bounding box center [810, 135] width 8 height 8
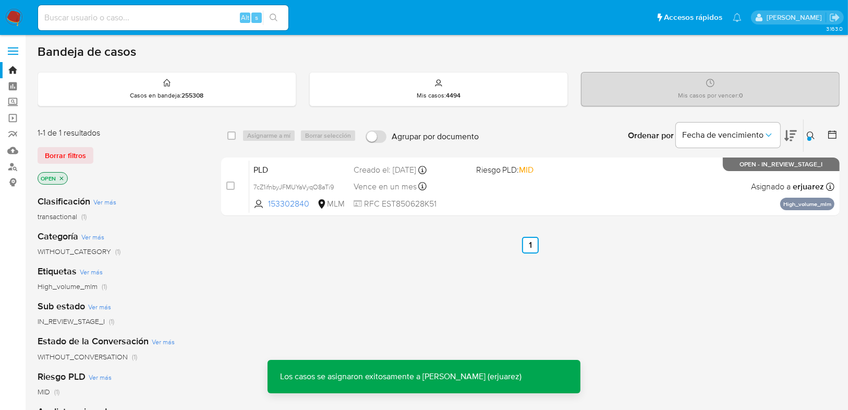
click at [547, 192] on div "PLD 7cZ1ifnbyJFMUYaVyqO8aTi9 153302840 MLM Riesgo PLD: MID Creado el: 12/09/202…" at bounding box center [541, 186] width 585 height 53
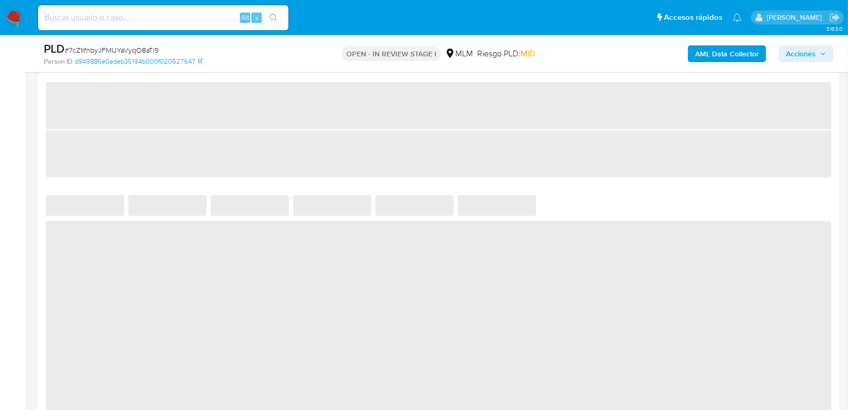
select select "10"
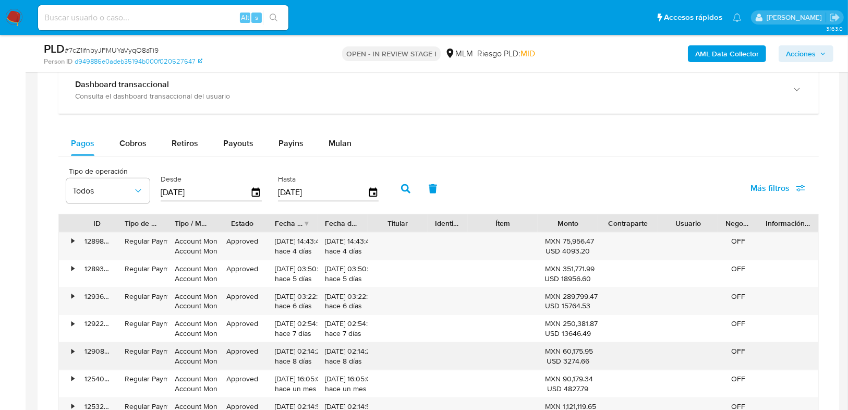
scroll to position [661, 0]
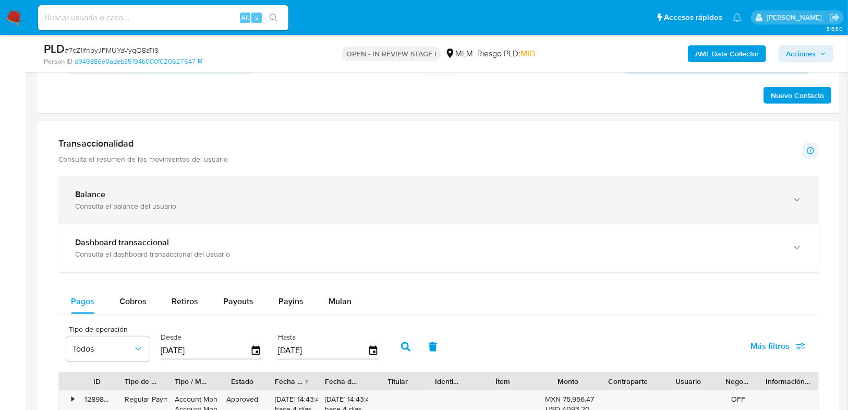
click at [146, 209] on div "Consulta el balance del usuario" at bounding box center [428, 205] width 706 height 9
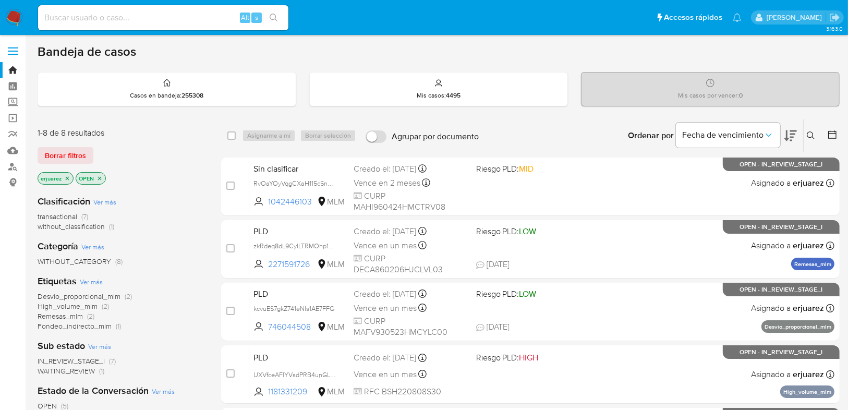
click at [810, 131] on icon at bounding box center [810, 135] width 8 height 8
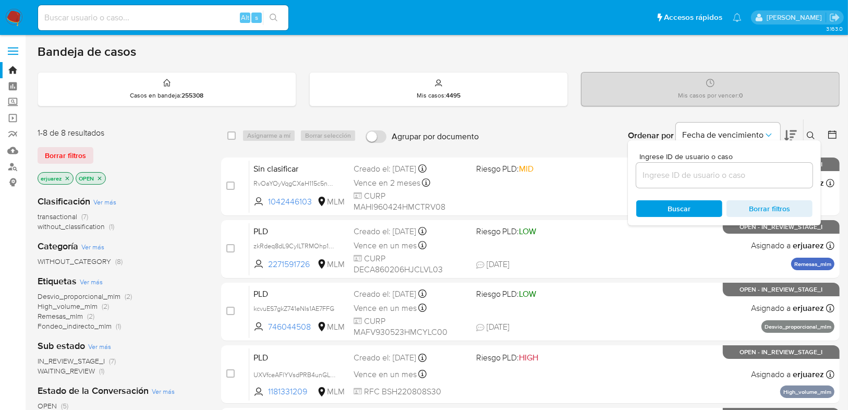
drag, startPoint x: 682, startPoint y: 166, endPoint x: 684, endPoint y: 174, distance: 8.0
click at [683, 169] on div at bounding box center [724, 175] width 176 height 25
click at [684, 174] on input at bounding box center [724, 175] width 176 height 14
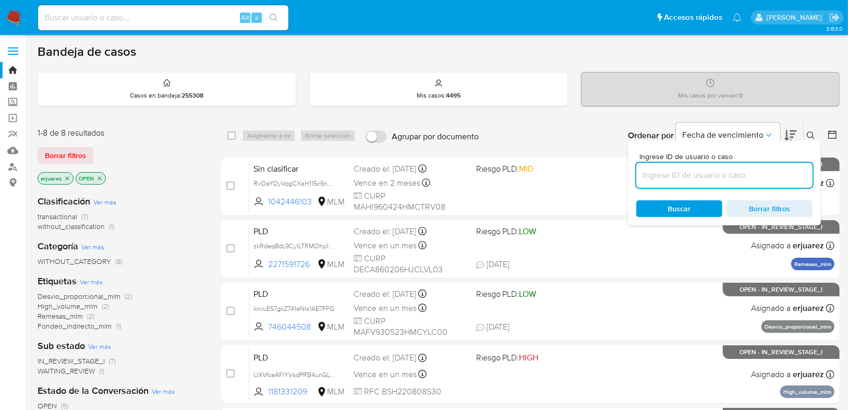
paste input "153302840"
type input "153302840"
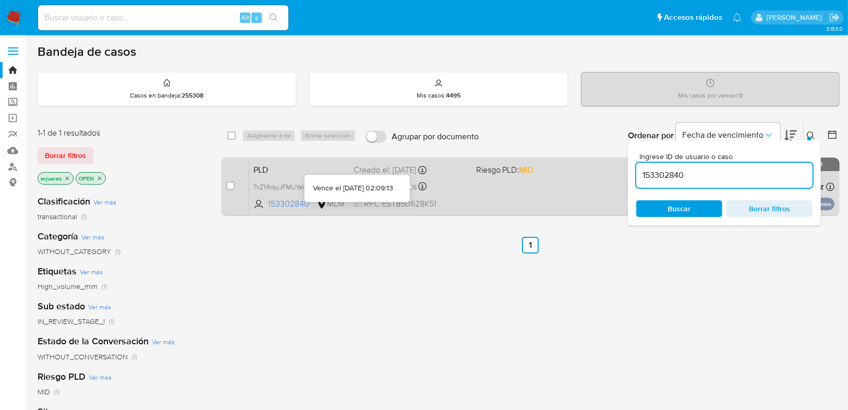
click at [469, 194] on div "PLD 7cZ1ifnbyJFMUYaVyqO8aTi9 153302840 MLM Riesgo PLD: MID Creado el: 12/09/202…" at bounding box center [541, 186] width 585 height 53
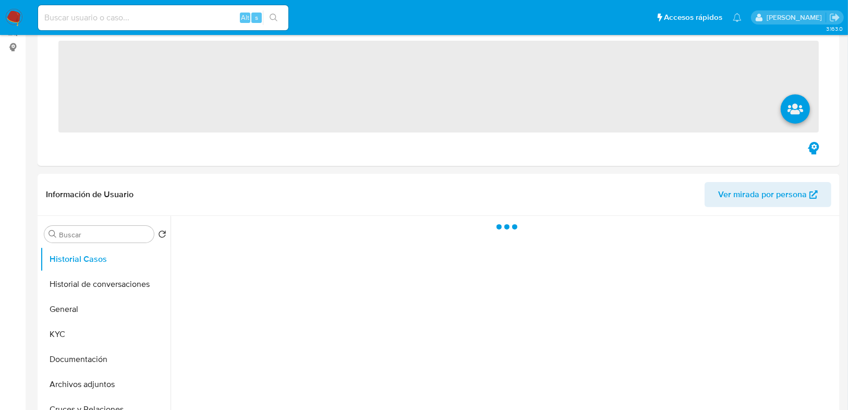
scroll to position [292, 0]
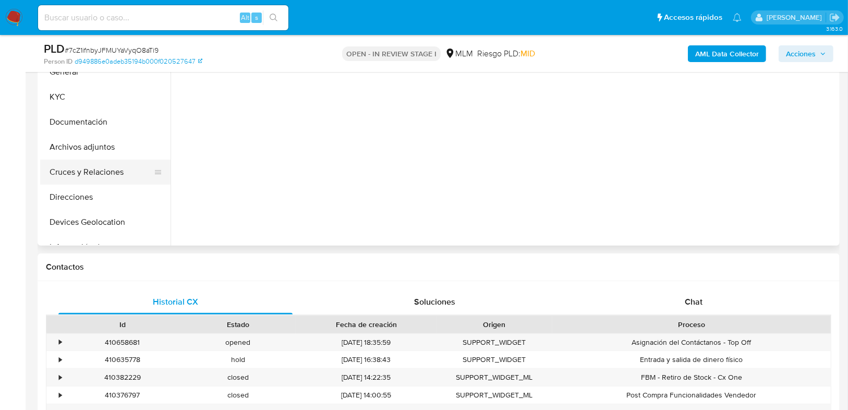
select select "10"
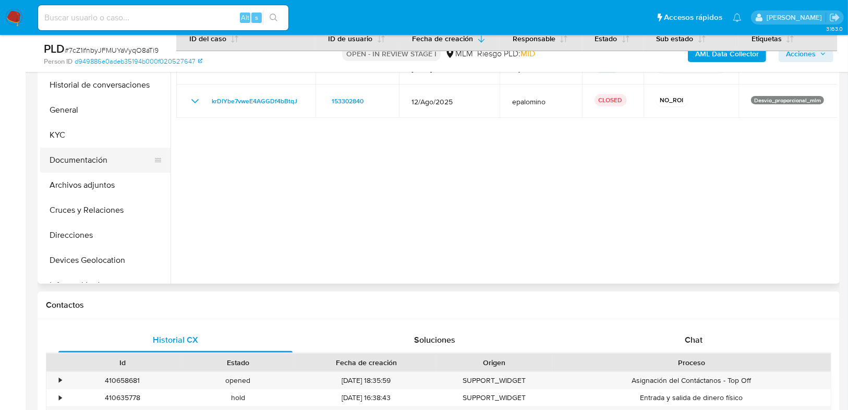
scroll to position [209, 0]
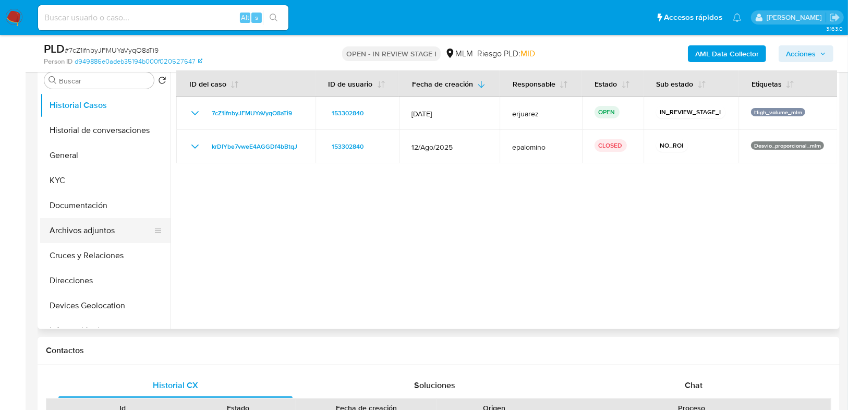
click at [104, 232] on button "Archivos adjuntos" at bounding box center [101, 230] width 122 height 25
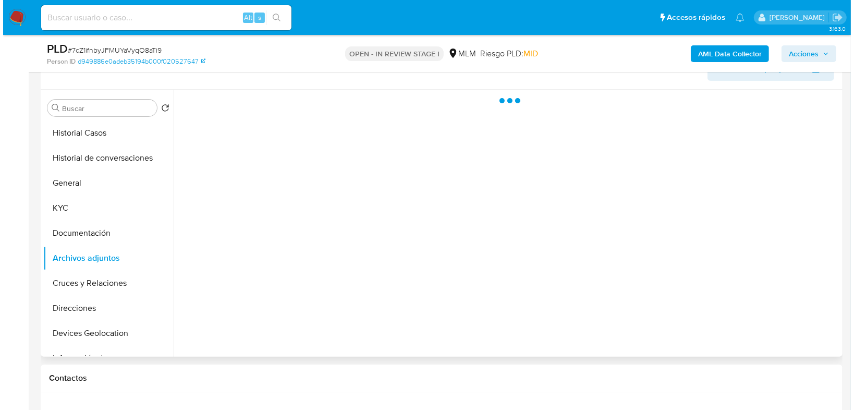
scroll to position [167, 0]
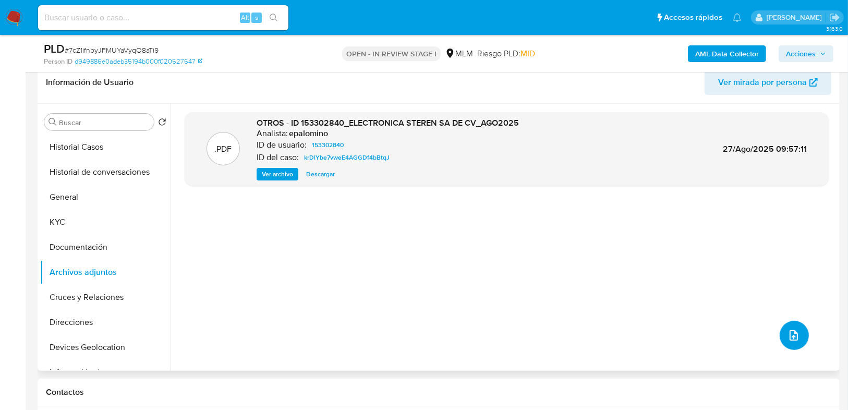
click at [789, 333] on icon "upload-file" at bounding box center [793, 335] width 13 height 13
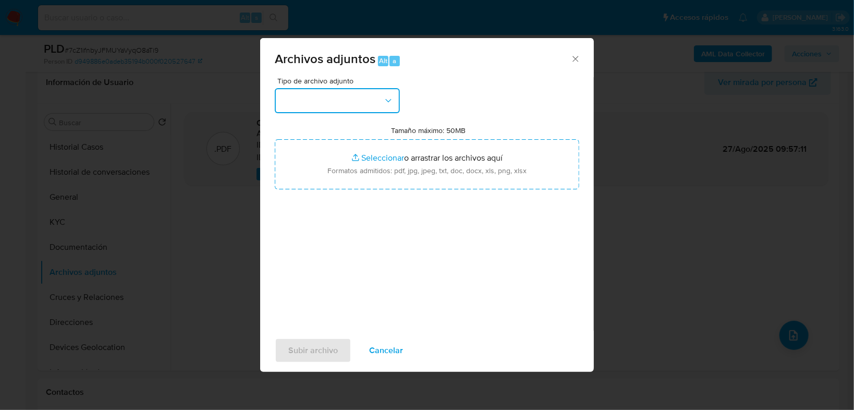
click at [294, 102] on button "button" at bounding box center [337, 100] width 125 height 25
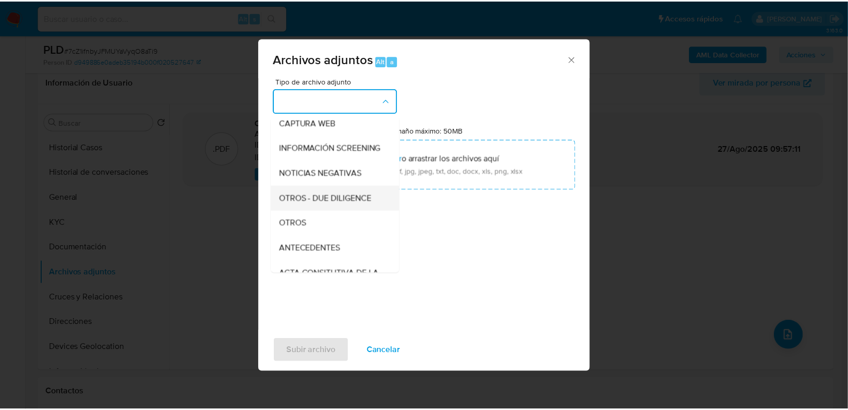
scroll to position [83, 0]
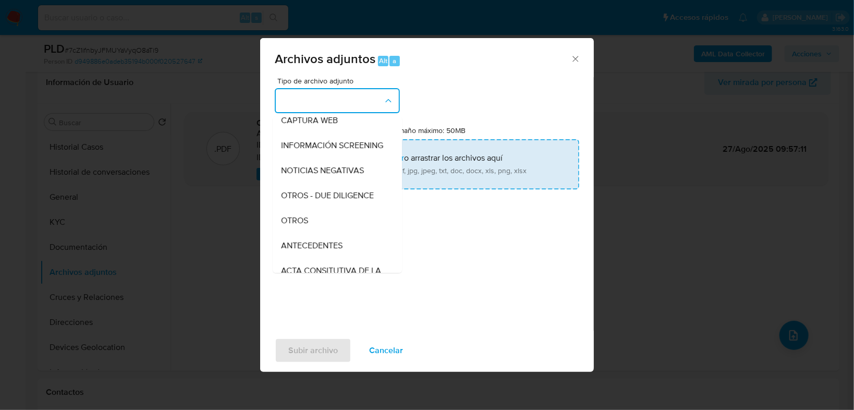
drag, startPoint x: 300, startPoint y: 227, endPoint x: 333, endPoint y: 173, distance: 63.1
click at [301, 226] on span "OTROS" at bounding box center [294, 220] width 27 height 10
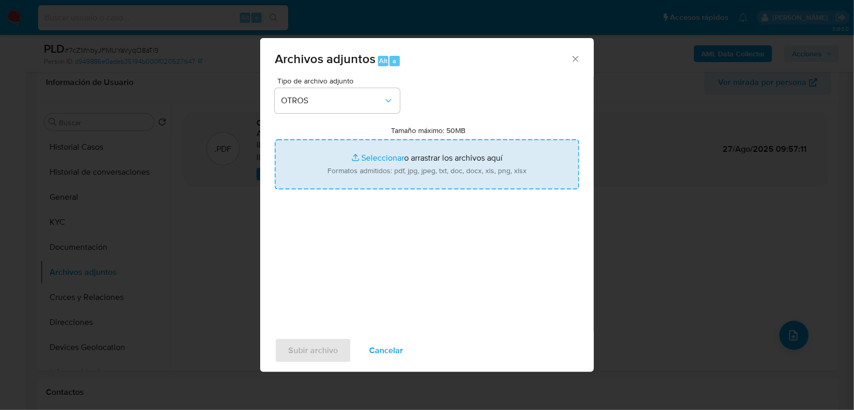
click at [365, 157] on input "Tamaño máximo: 50MB Seleccionar archivos" at bounding box center [427, 164] width 304 height 50
type input "C:\fakepath\153302840_Electronica Steren_Sep25.xlsx"
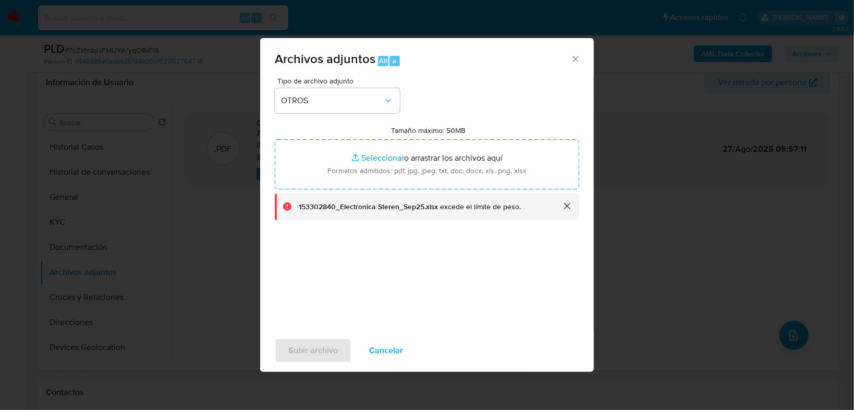
click at [568, 205] on button "cerrar" at bounding box center [566, 205] width 25 height 25
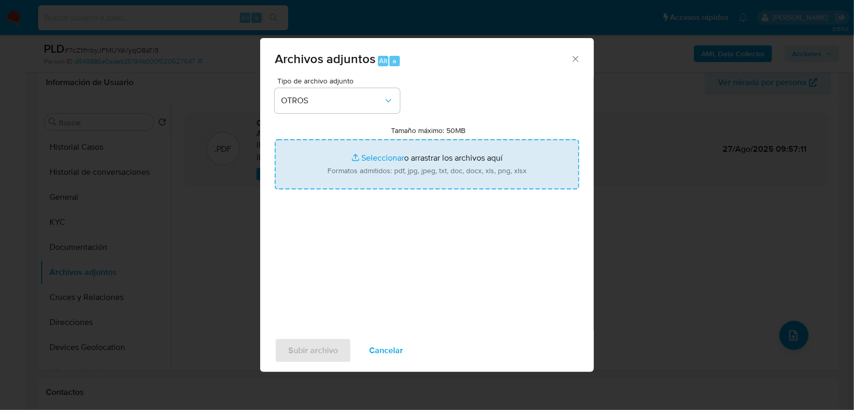
click at [354, 157] on input "Tamaño máximo: 50MB Seleccionar archivos" at bounding box center [427, 164] width 304 height 50
type input "C:\fakepath\153302840_Electronica Steren_Sep25.pdf"
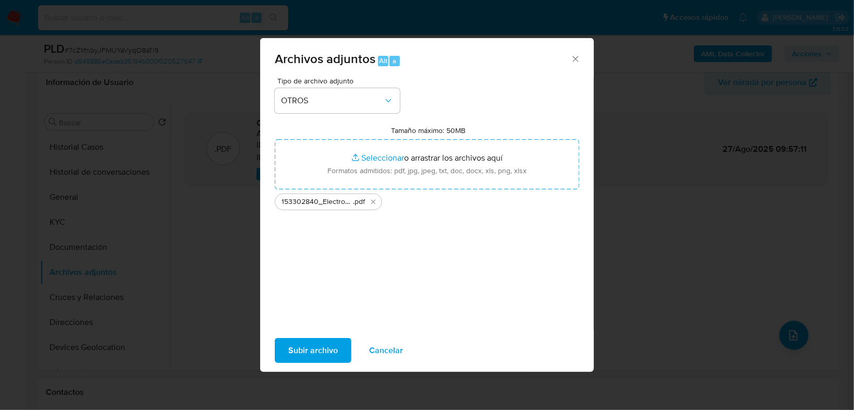
click at [319, 350] on span "Subir archivo" at bounding box center [313, 350] width 50 height 23
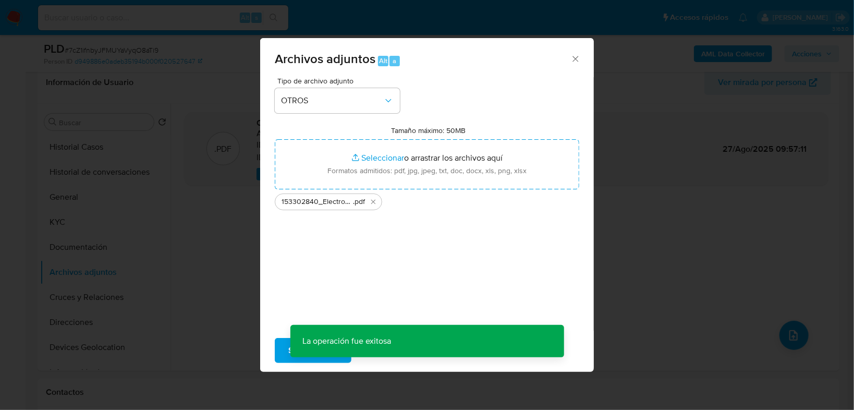
click at [226, 236] on div "Archivos adjuntos Alt a Tipo de archivo adjunto OTROS Tamaño máximo: 50MB Selec…" at bounding box center [427, 205] width 854 height 410
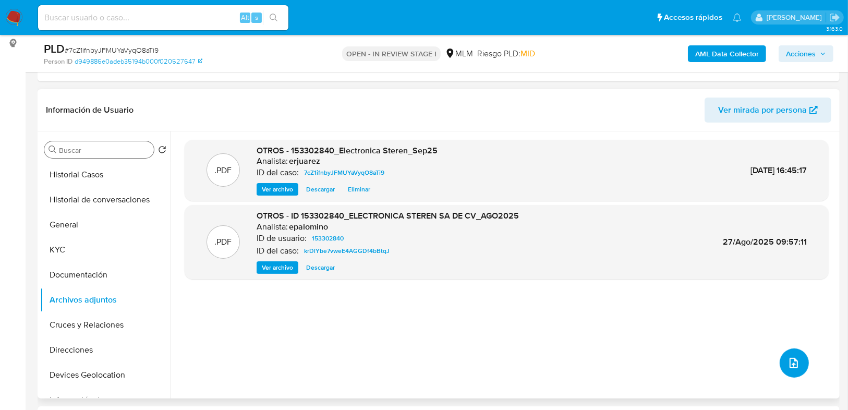
scroll to position [125, 0]
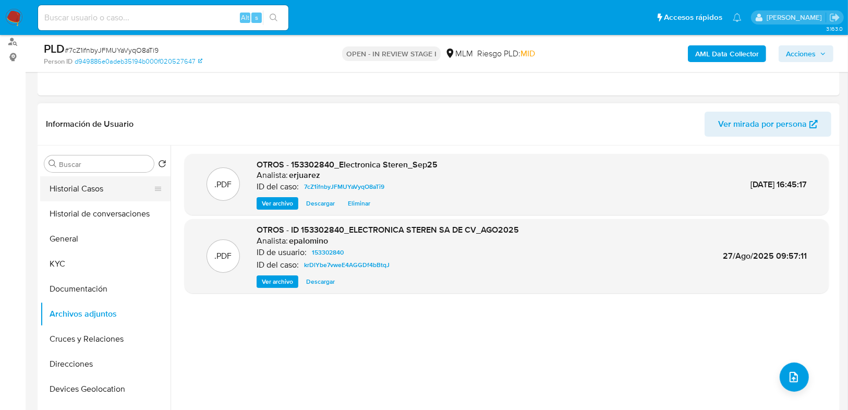
click at [108, 191] on button "Historial Casos" at bounding box center [101, 188] width 122 height 25
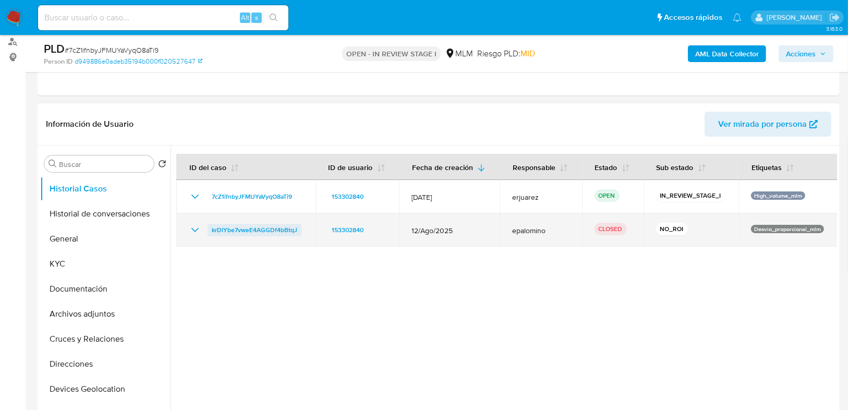
click at [260, 228] on span "krDlYbe7vweE4AGGDf4bBtqJ" at bounding box center [254, 230] width 85 height 13
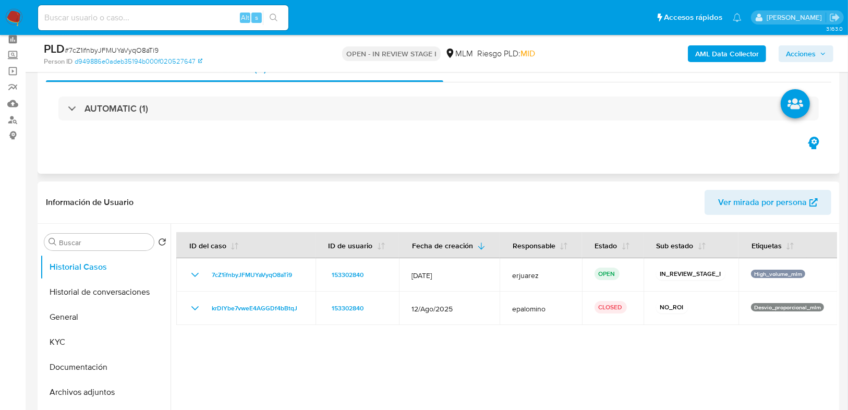
scroll to position [0, 0]
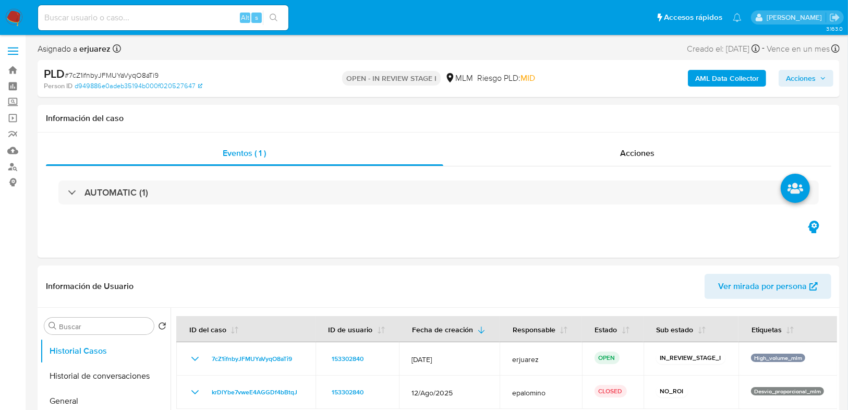
drag, startPoint x: 805, startPoint y: 81, endPoint x: 672, endPoint y: 87, distance: 133.1
click at [804, 80] on span "Acciones" at bounding box center [801, 78] width 30 height 17
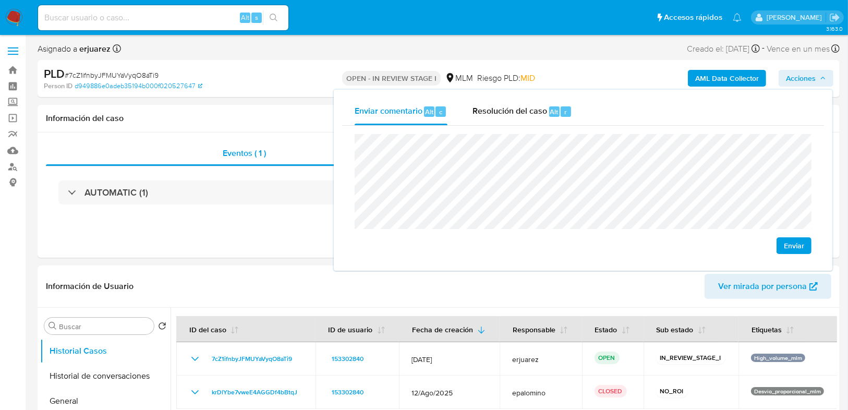
click at [348, 158] on div "Enviar" at bounding box center [583, 194] width 482 height 137
click at [345, 137] on div "Enviar" at bounding box center [583, 194] width 482 height 137
click at [791, 245] on span "Enviar" at bounding box center [793, 245] width 20 height 15
drag, startPoint x: 246, startPoint y: 216, endPoint x: 254, endPoint y: 215, distance: 7.9
click at [251, 215] on div "AUTOMATIC (1)" at bounding box center [438, 192] width 785 height 52
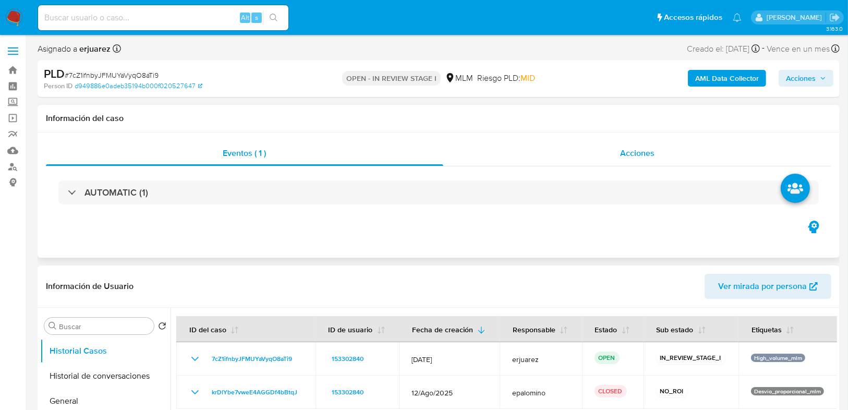
click at [528, 161] on div "Acciones" at bounding box center [637, 153] width 388 height 25
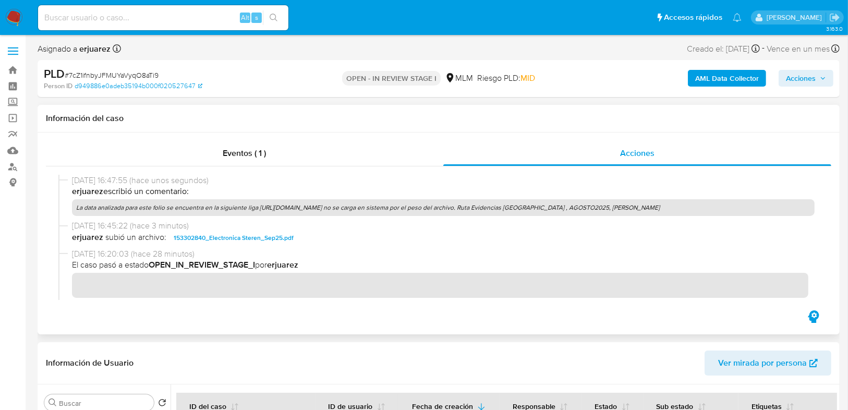
scroll to position [37, 0]
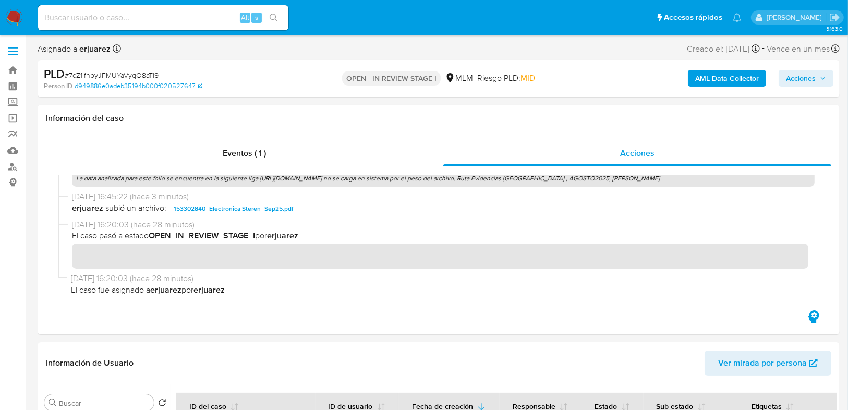
click at [790, 79] on span "Acciones" at bounding box center [801, 78] width 30 height 17
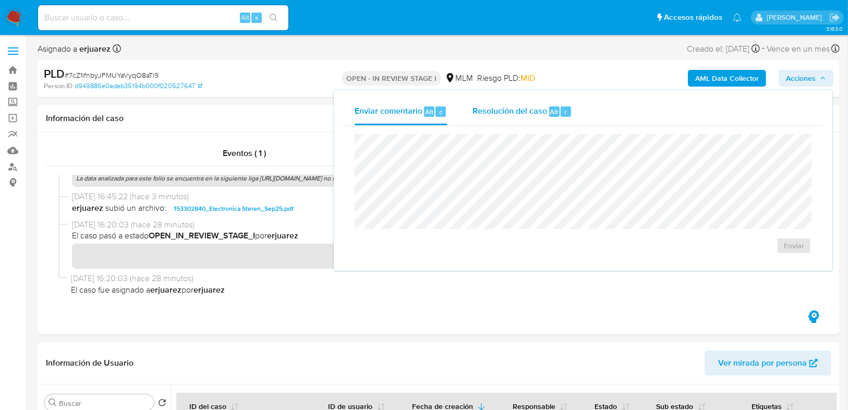
click at [522, 115] on span "Resolución del caso" at bounding box center [509, 111] width 75 height 12
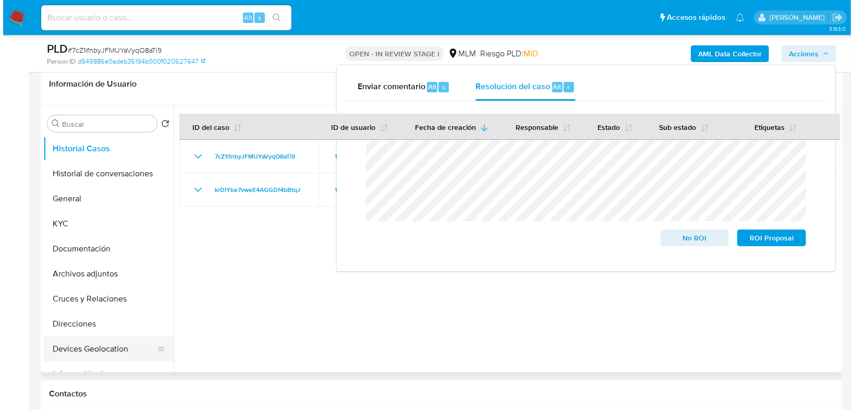
scroll to position [250, 0]
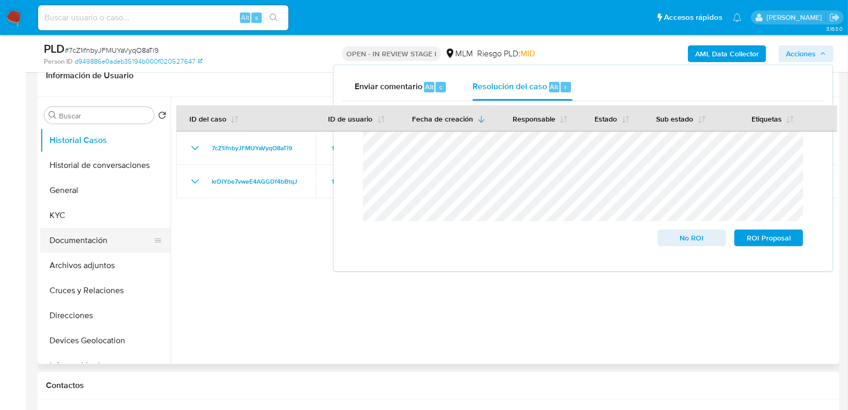
click at [104, 240] on button "Documentación" at bounding box center [101, 240] width 122 height 25
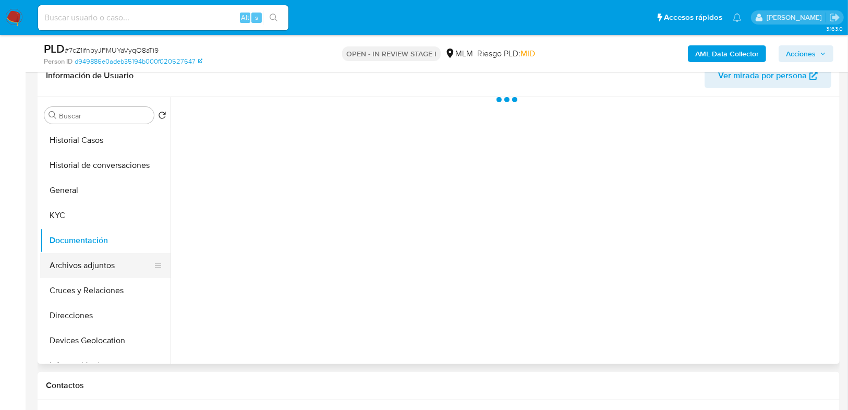
click at [107, 256] on button "Archivos adjuntos" at bounding box center [101, 265] width 122 height 25
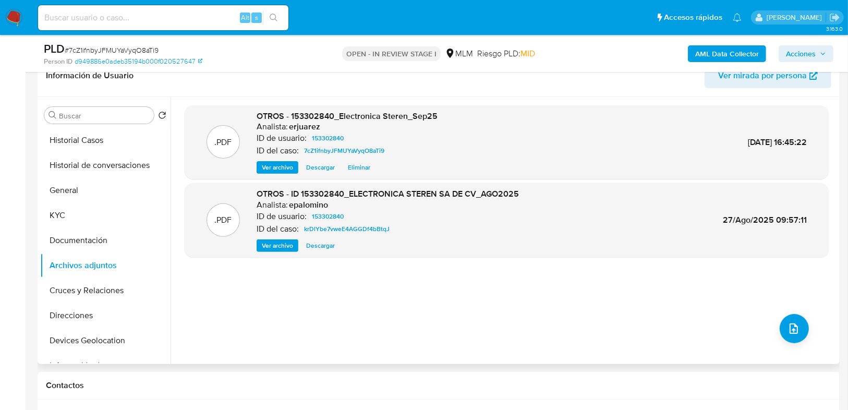
click at [281, 172] on span "Ver archivo" at bounding box center [277, 167] width 31 height 10
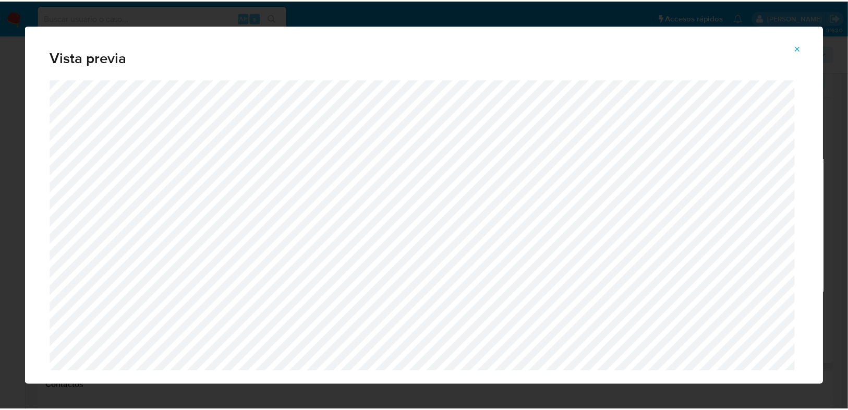
scroll to position [28, 0]
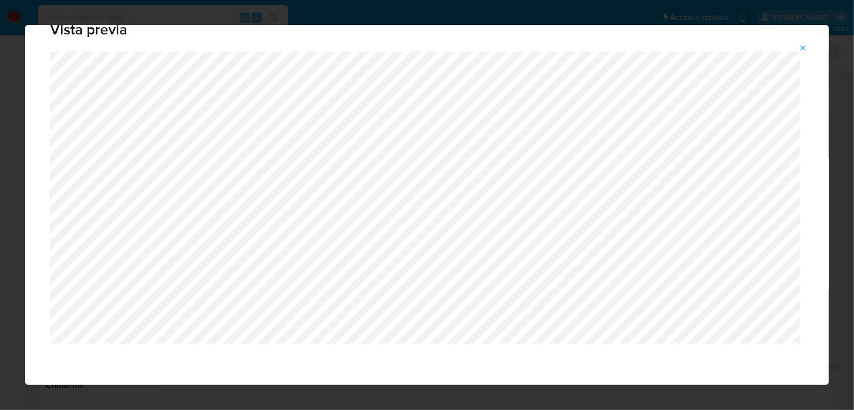
click at [802, 48] on icon "Attachment preview" at bounding box center [803, 47] width 5 height 5
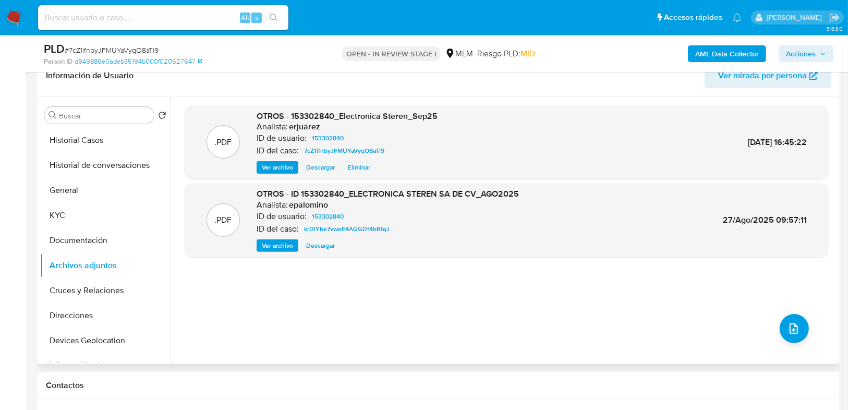
click at [806, 53] on span "Acciones" at bounding box center [801, 53] width 30 height 17
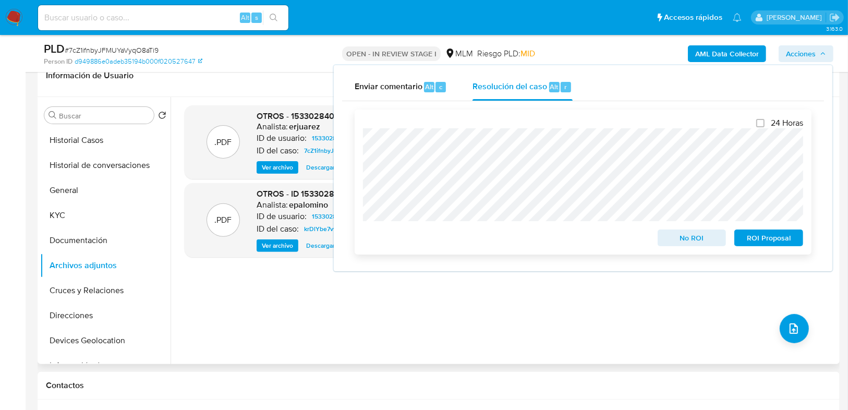
click at [670, 237] on span "No ROI" at bounding box center [692, 237] width 54 height 15
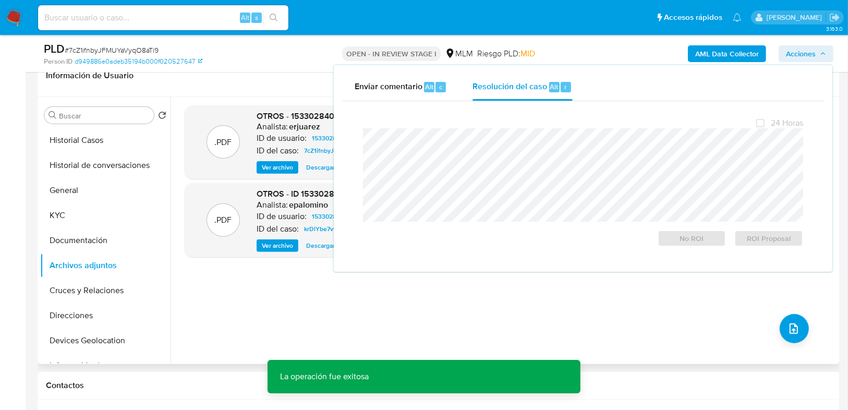
click at [342, 279] on div ".PDF OTROS - 153302840_Electronica Steren_Sep25 Analista: erjuarez ID de usuari…" at bounding box center [507, 230] width 644 height 250
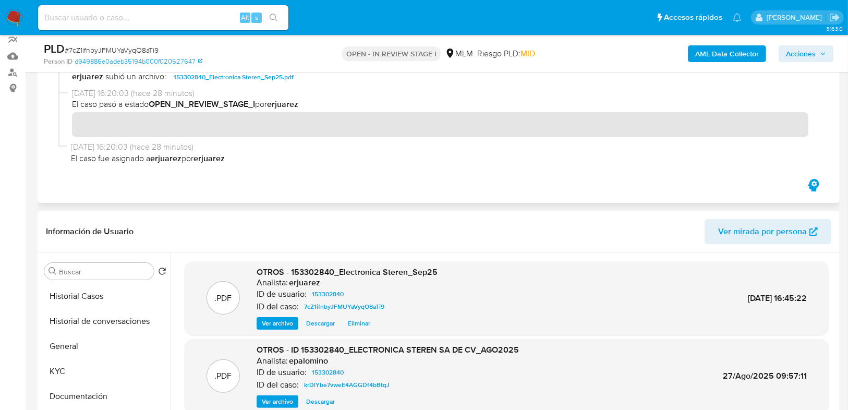
scroll to position [0, 0]
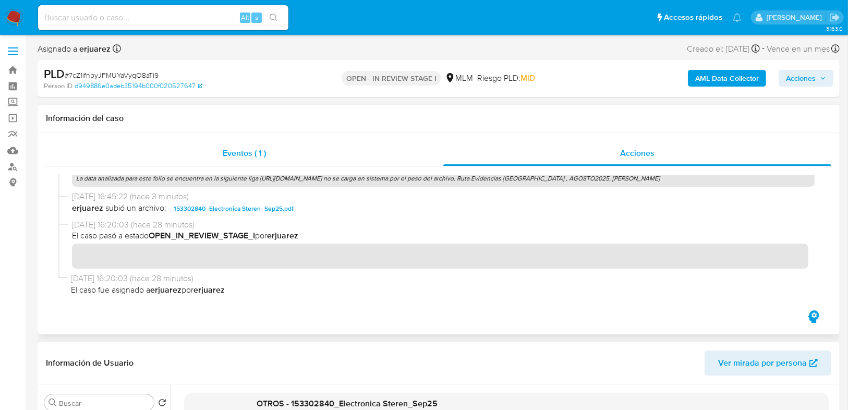
click at [289, 155] on div "Eventos ( 1 )" at bounding box center [244, 153] width 397 height 25
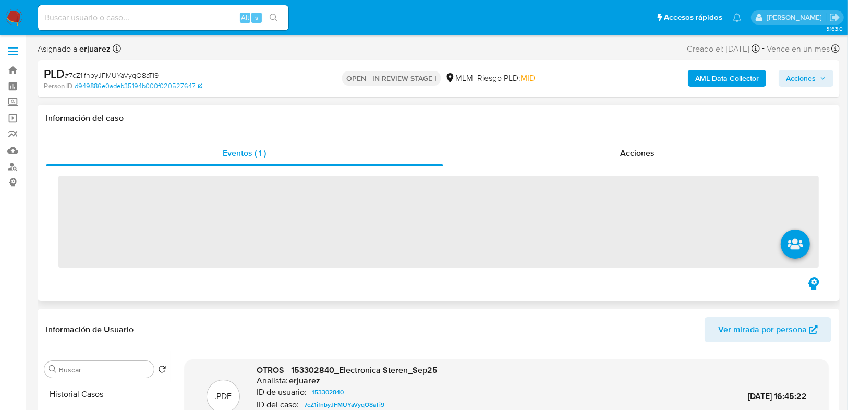
click at [529, 166] on div "‌" at bounding box center [438, 220] width 785 height 108
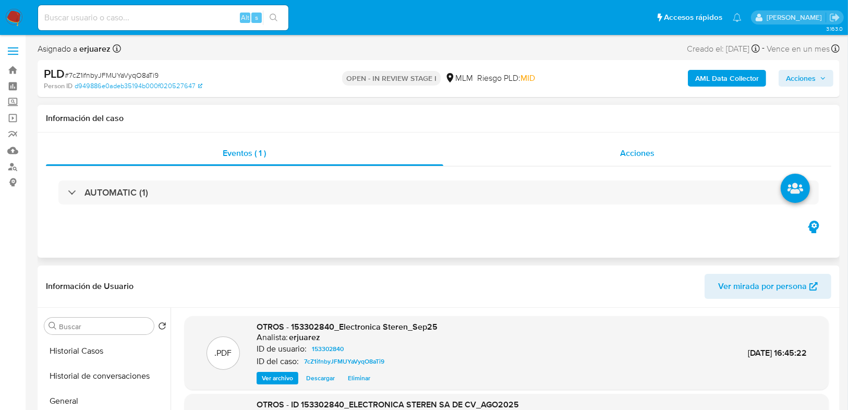
click at [529, 159] on div "Acciones" at bounding box center [637, 153] width 388 height 25
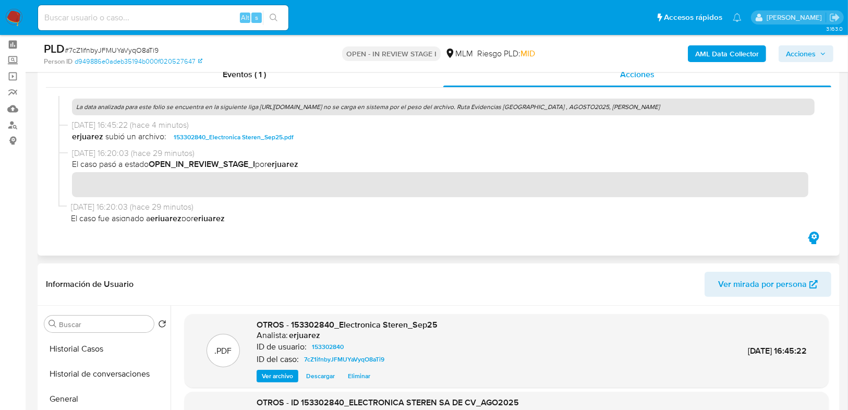
scroll to position [209, 0]
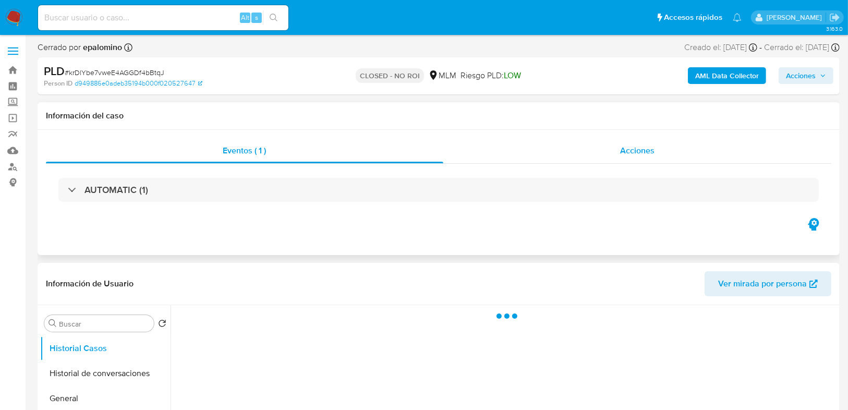
click at [562, 152] on div "Acciones" at bounding box center [637, 150] width 388 height 25
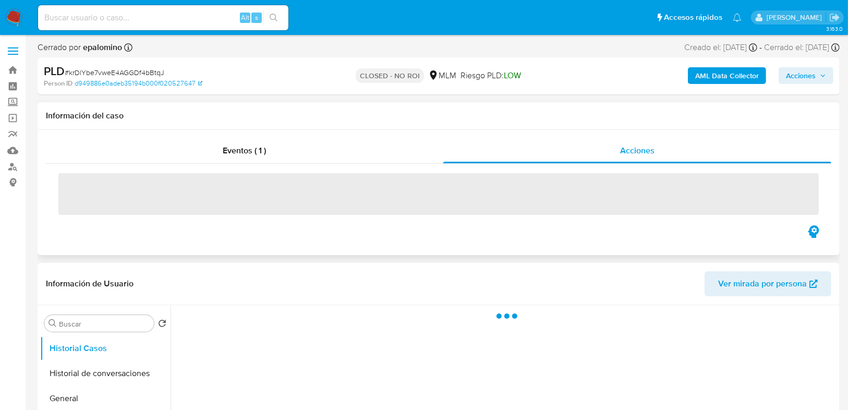
select select "10"
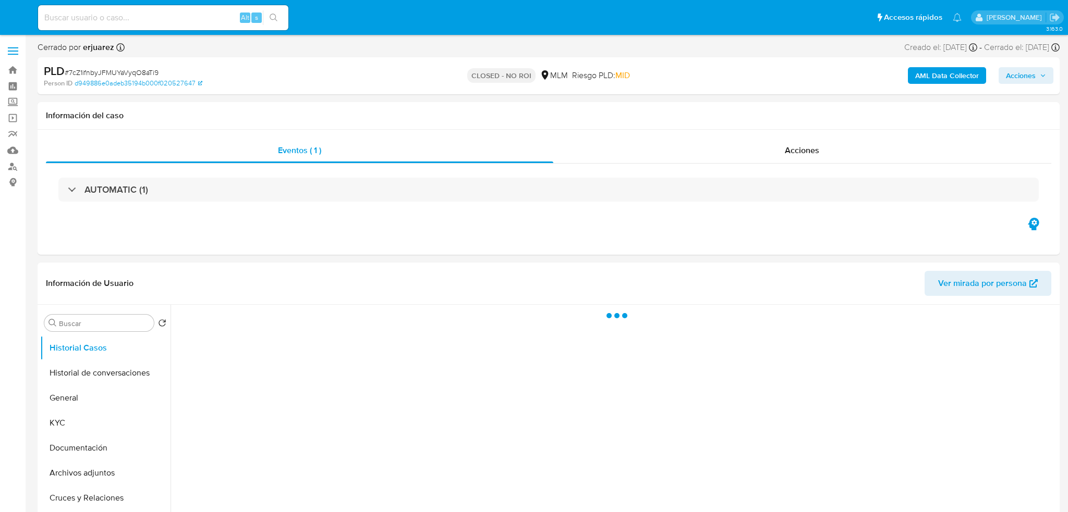
select select "10"
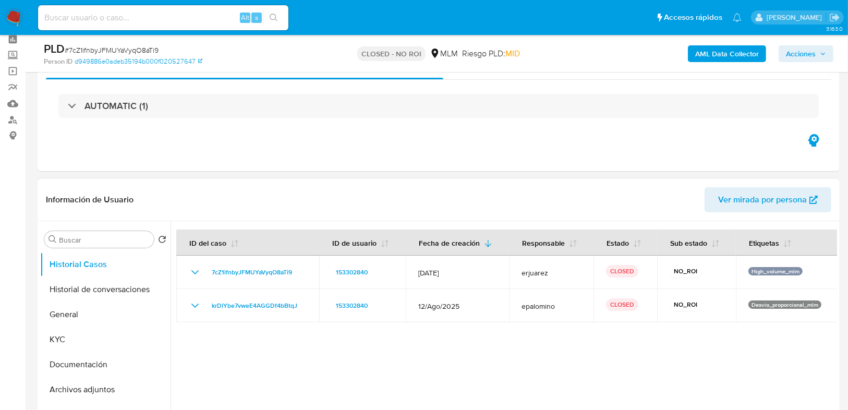
scroll to position [83, 0]
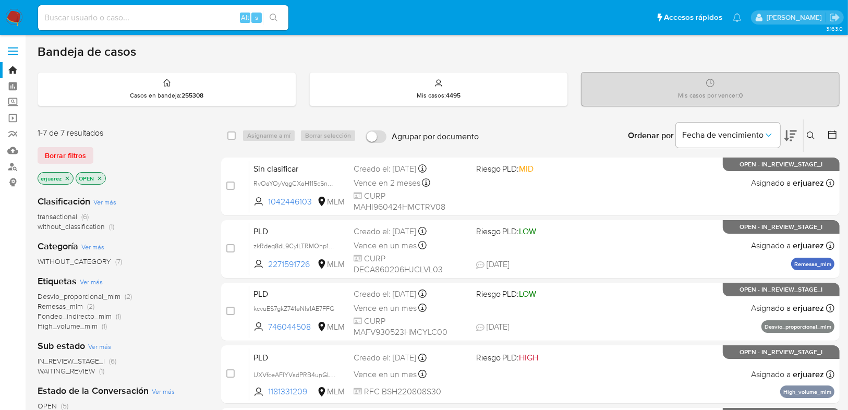
click at [68, 176] on icon "close-filter" at bounding box center [68, 178] width 4 height 4
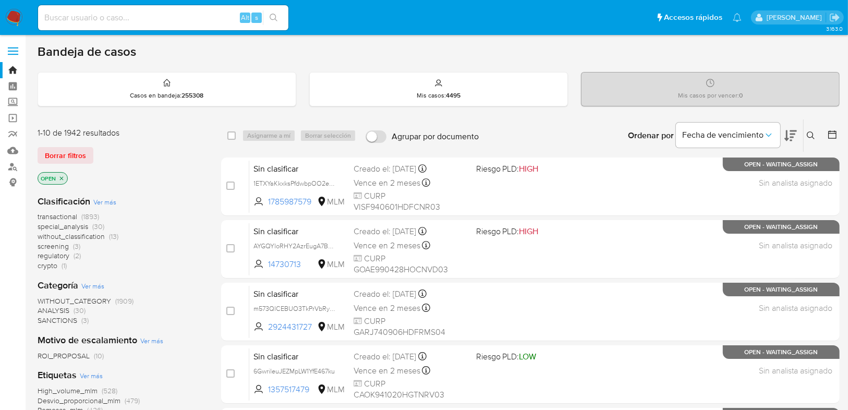
click at [811, 134] on icon at bounding box center [810, 135] width 8 height 8
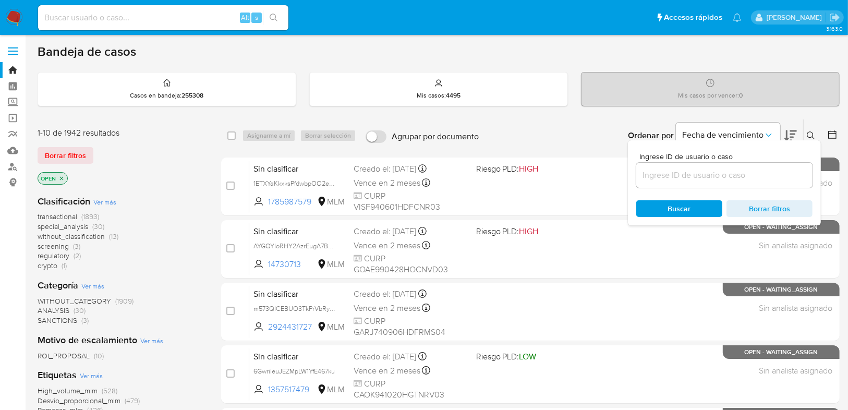
drag, startPoint x: 669, startPoint y: 161, endPoint x: 667, endPoint y: 168, distance: 8.1
click at [668, 164] on div "Ingrese ID de usuario o caso" at bounding box center [724, 170] width 176 height 35
click at [666, 176] on input at bounding box center [724, 175] width 176 height 14
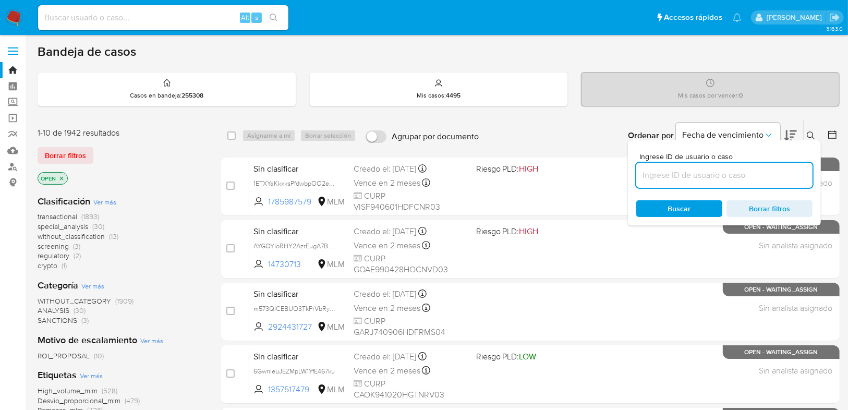
paste input "1543237262"
type input "1543237262"
click at [668, 206] on span "Buscar" at bounding box center [679, 208] width 23 height 17
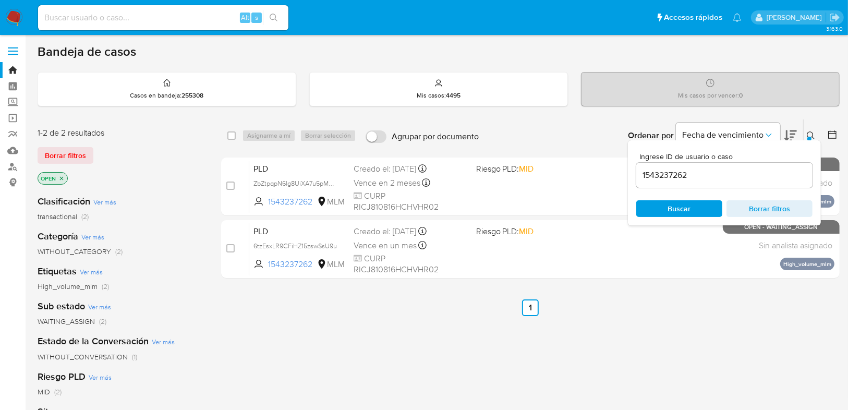
click at [812, 131] on icon at bounding box center [810, 135] width 8 height 8
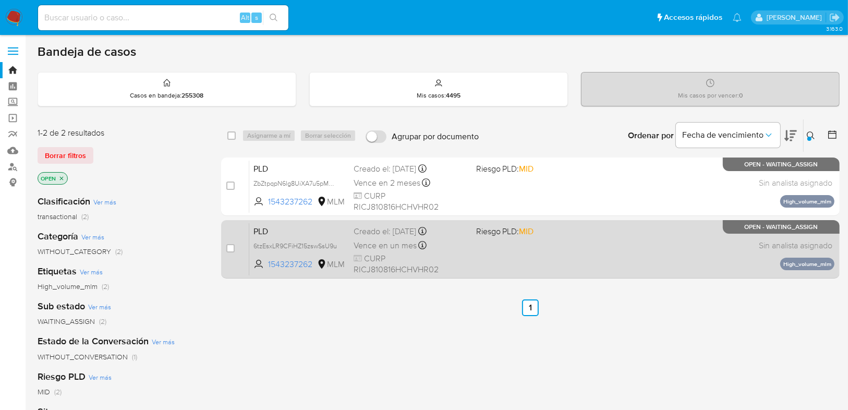
drag, startPoint x: 230, startPoint y: 247, endPoint x: 234, endPoint y: 231, distance: 15.6
click at [230, 247] on input "checkbox" at bounding box center [230, 248] width 8 height 8
checkbox input "true"
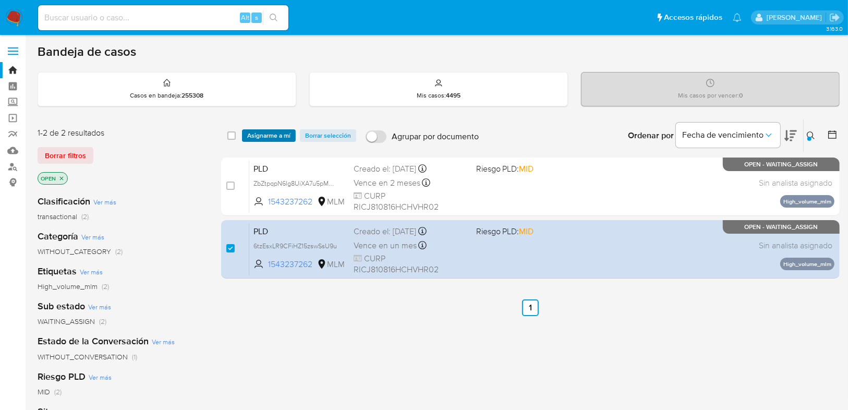
click at [273, 133] on span "Asignarme a mí" at bounding box center [268, 135] width 43 height 10
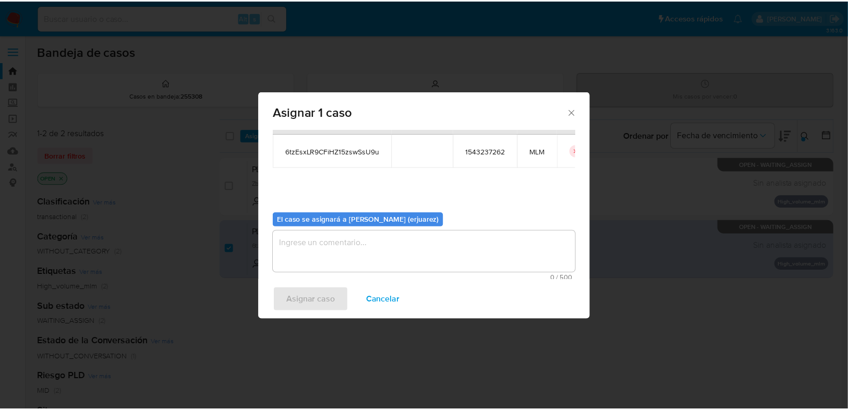
scroll to position [54, 0]
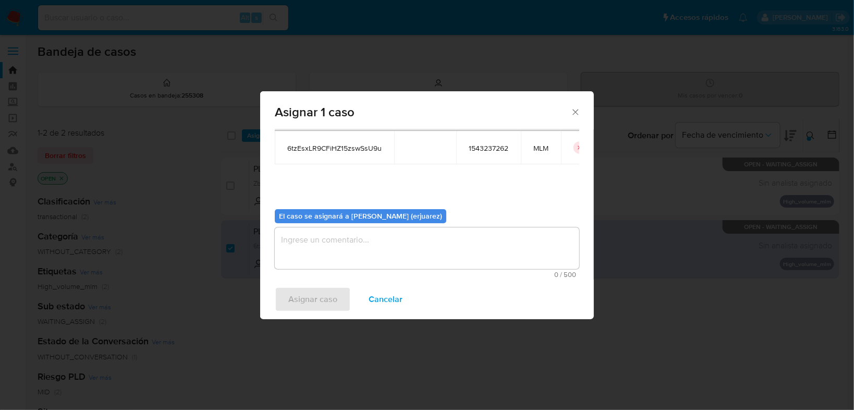
drag, startPoint x: 307, startPoint y: 264, endPoint x: 292, endPoint y: 257, distance: 16.1
click at [304, 263] on textarea "assign-modal" at bounding box center [427, 248] width 304 height 42
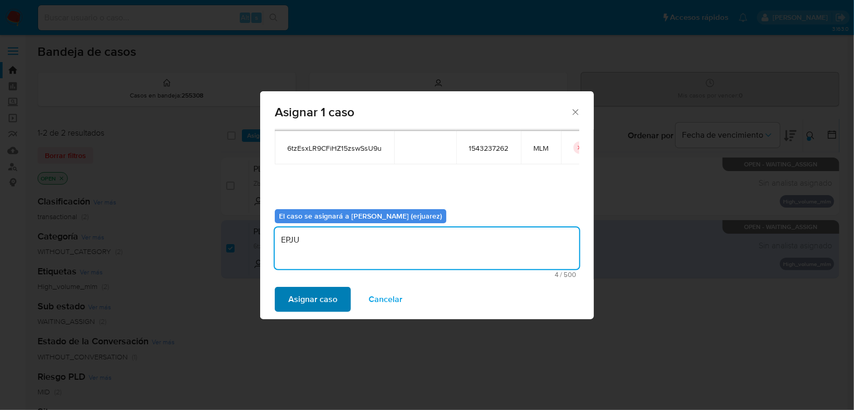
type textarea "EPJU"
click at [292, 299] on span "Asignar caso" at bounding box center [312, 299] width 49 height 23
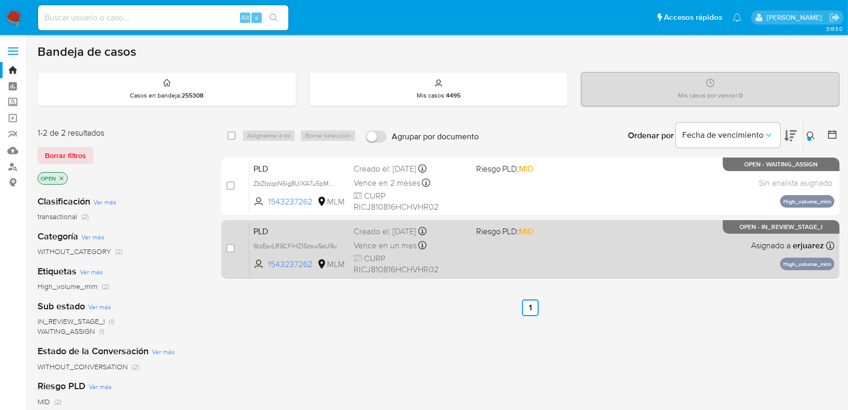
click at [493, 253] on div "PLD 6tzEsxLR9CFiHZ15zswSsU9u 1543237262 MLM Riesgo PLD: MID Creado el: [DATE] C…" at bounding box center [541, 249] width 585 height 53
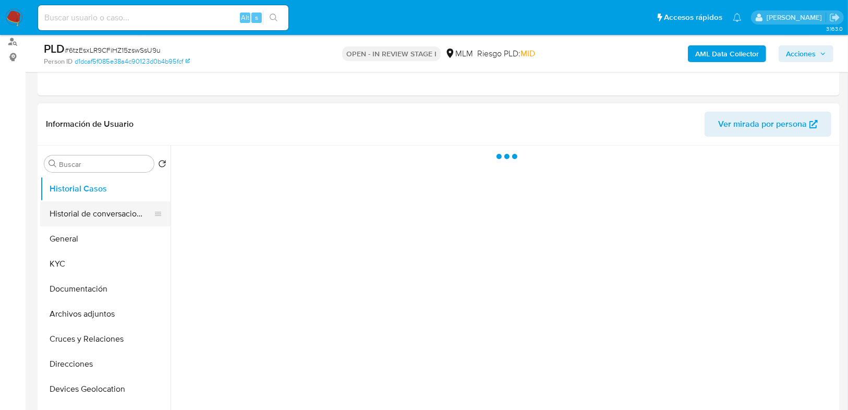
select select "10"
click at [66, 234] on button "General" at bounding box center [101, 238] width 122 height 25
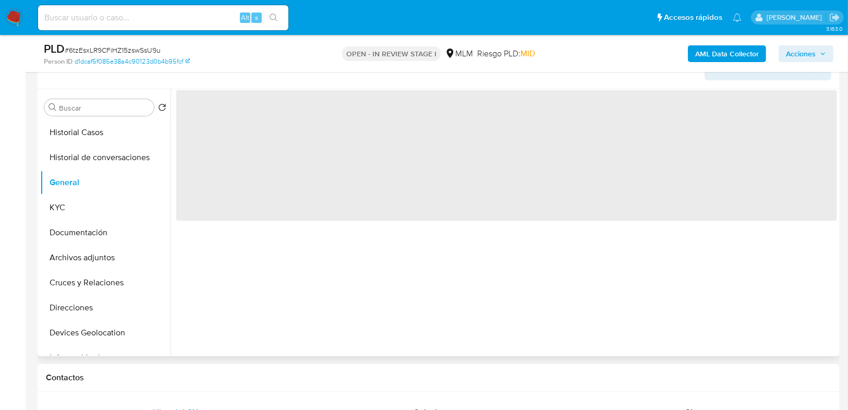
scroll to position [167, 0]
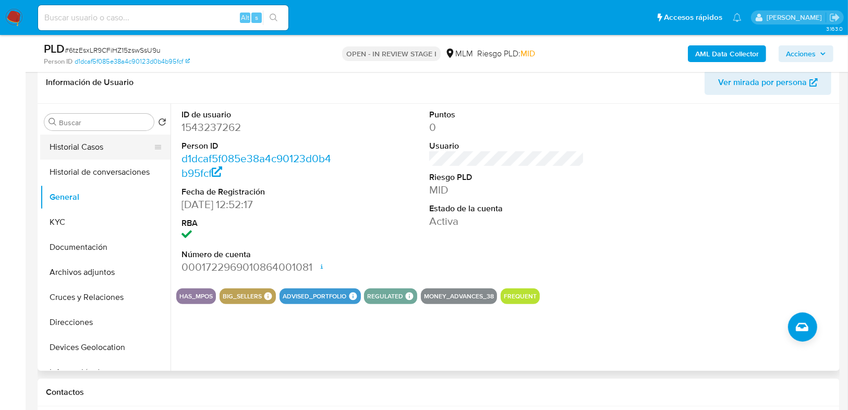
click at [129, 144] on button "Historial Casos" at bounding box center [101, 146] width 122 height 25
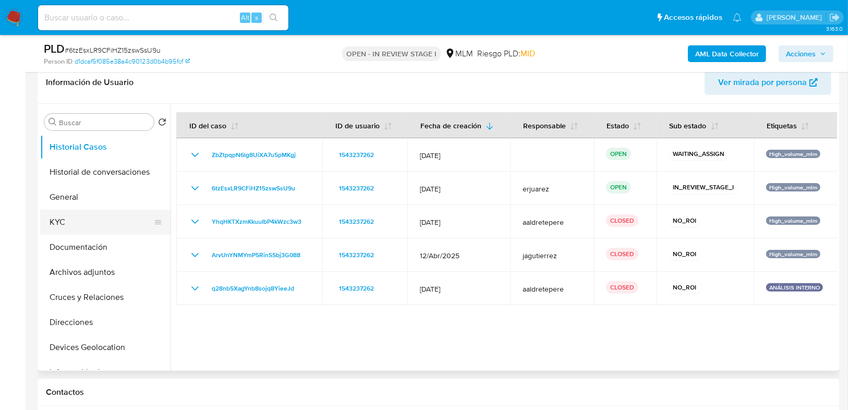
drag, startPoint x: 73, startPoint y: 225, endPoint x: 105, endPoint y: 226, distance: 32.3
click at [73, 225] on button "KYC" at bounding box center [101, 222] width 122 height 25
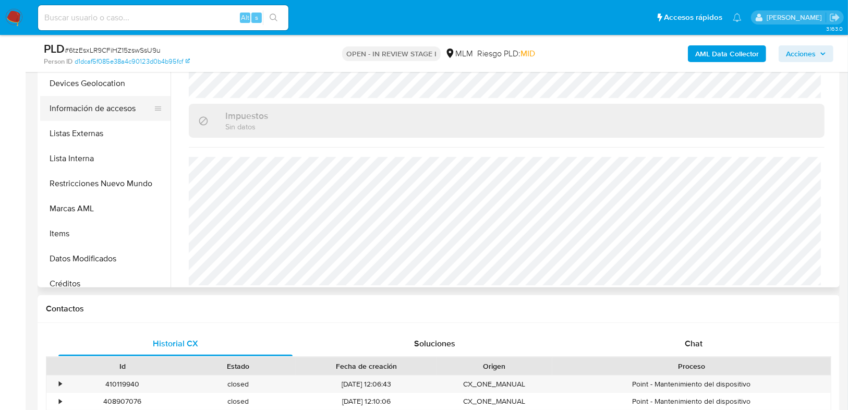
scroll to position [140, 0]
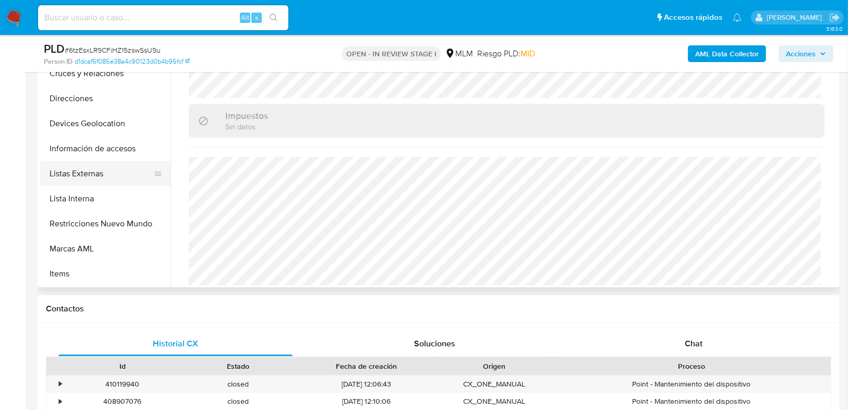
click at [104, 171] on button "Listas Externas" at bounding box center [101, 173] width 122 height 25
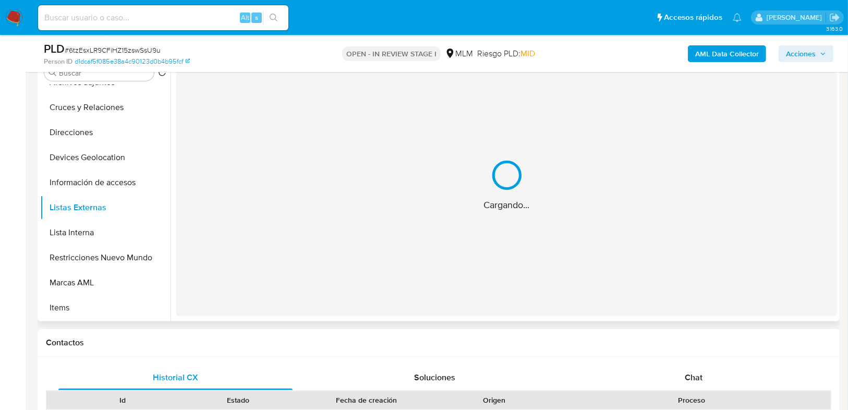
scroll to position [167, 0]
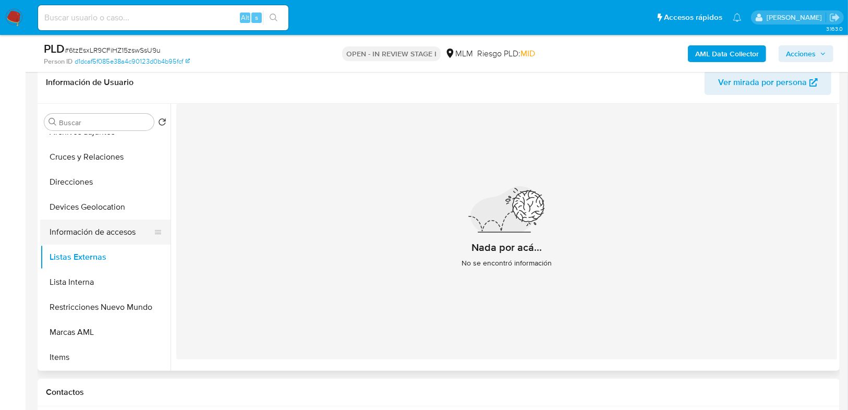
click at [92, 219] on button "Información de accesos" at bounding box center [101, 231] width 122 height 25
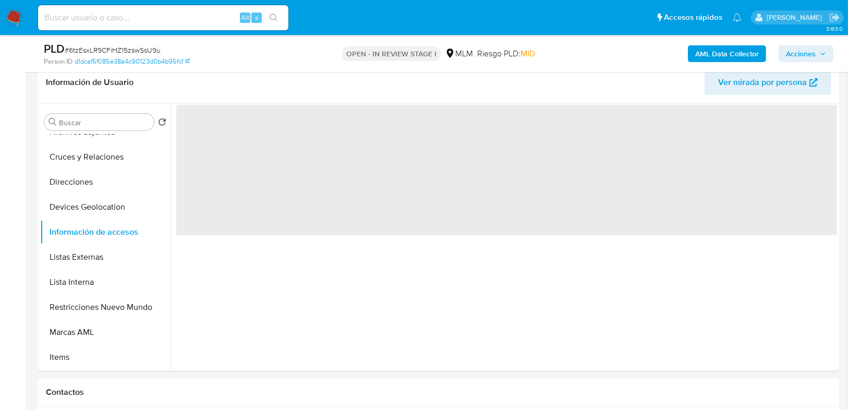
drag, startPoint x: 95, startPoint y: 212, endPoint x: 260, endPoint y: 225, distance: 165.8
click at [95, 211] on button "Devices Geolocation" at bounding box center [105, 206] width 130 height 25
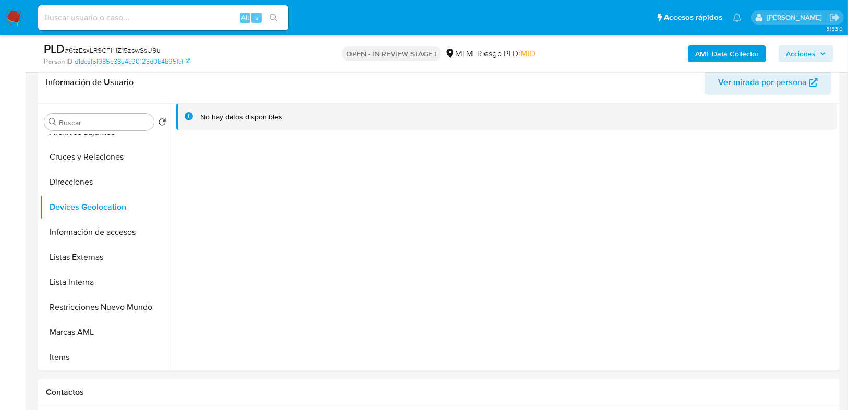
scroll to position [125, 0]
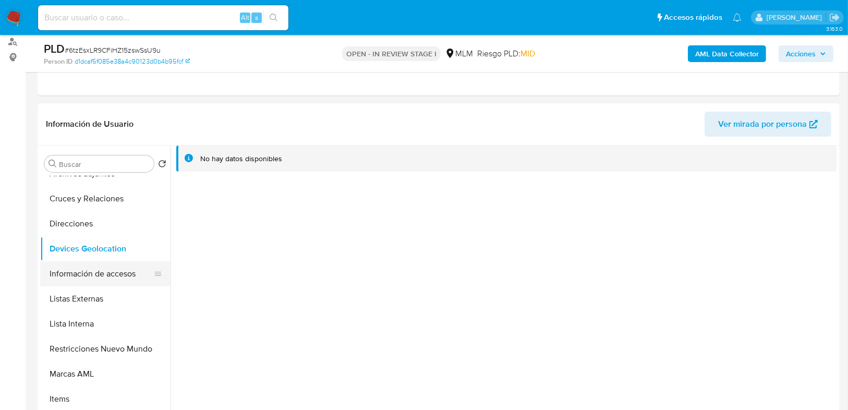
click at [109, 272] on button "Información de accesos" at bounding box center [101, 273] width 122 height 25
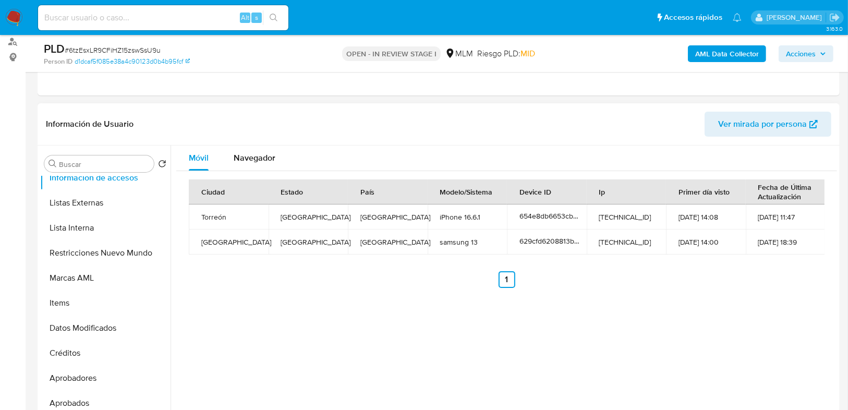
scroll to position [390, 0]
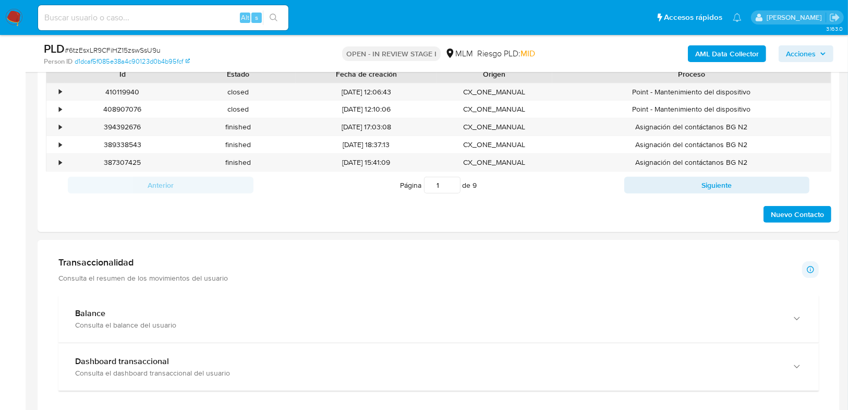
drag, startPoint x: 116, startPoint y: 308, endPoint x: 195, endPoint y: 251, distance: 98.2
click at [116, 308] on div "Balance" at bounding box center [428, 313] width 706 height 10
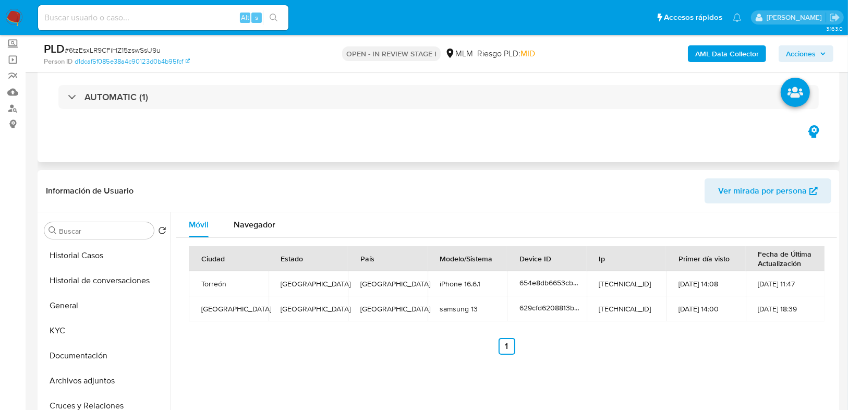
scroll to position [0, 0]
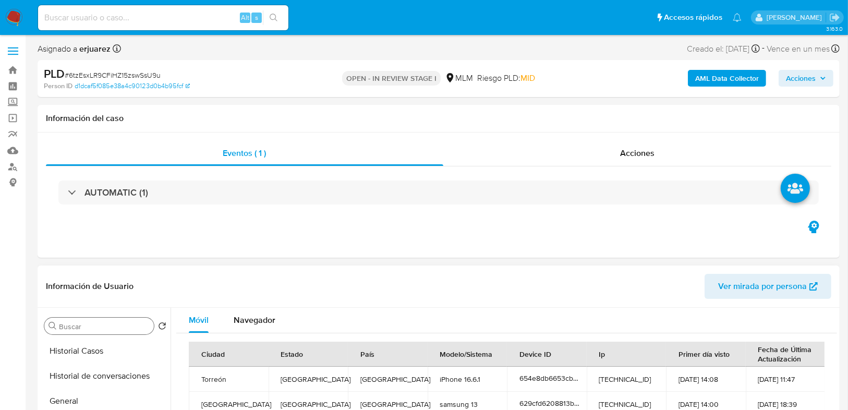
click at [91, 350] on button "Historial Casos" at bounding box center [105, 350] width 130 height 25
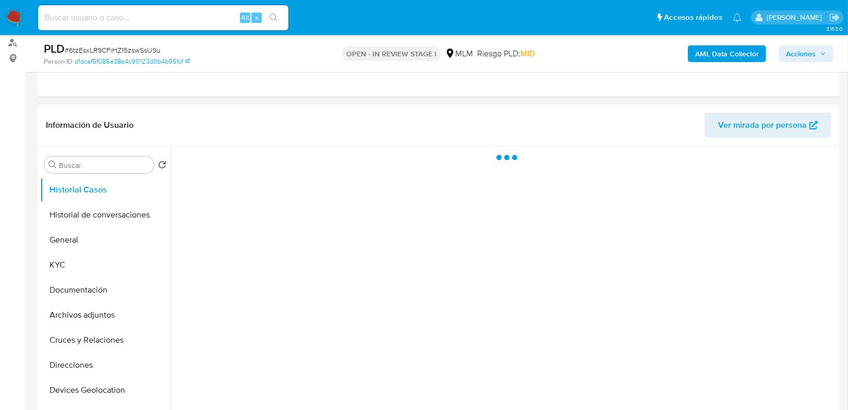
scroll to position [125, 0]
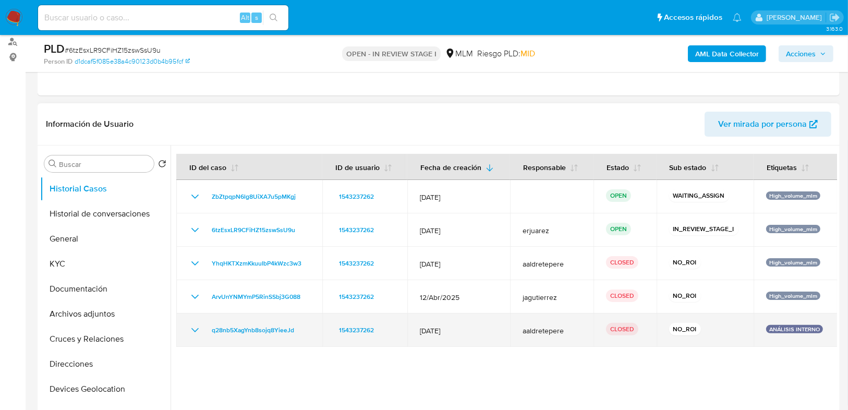
click at [190, 330] on icon "Mostrar/Ocultar" at bounding box center [195, 330] width 13 height 13
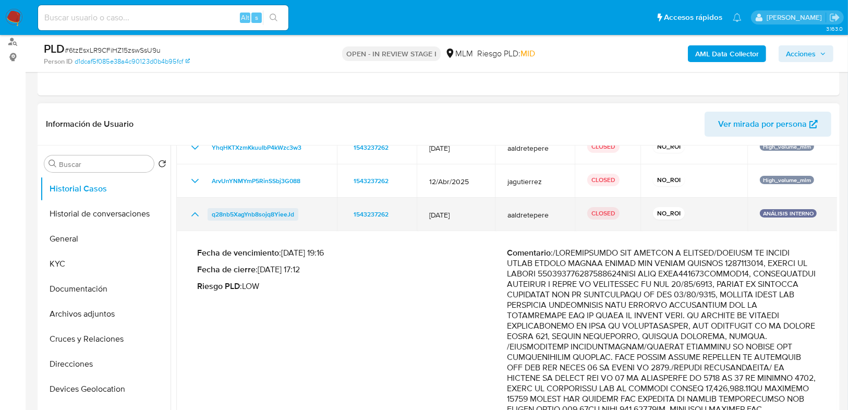
click at [259, 214] on span "q28nb5XagYnb8sojq8YieeJd" at bounding box center [253, 214] width 82 height 13
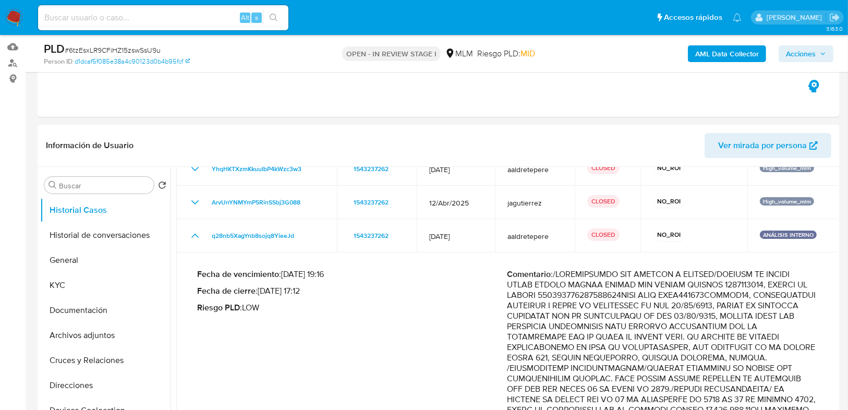
scroll to position [83, 0]
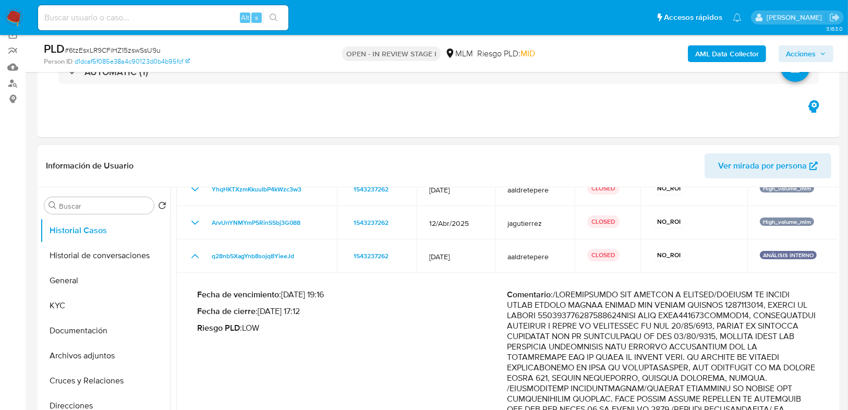
drag, startPoint x: 114, startPoint y: 252, endPoint x: 194, endPoint y: 250, distance: 79.8
click at [114, 252] on button "Historial de conversaciones" at bounding box center [105, 255] width 130 height 25
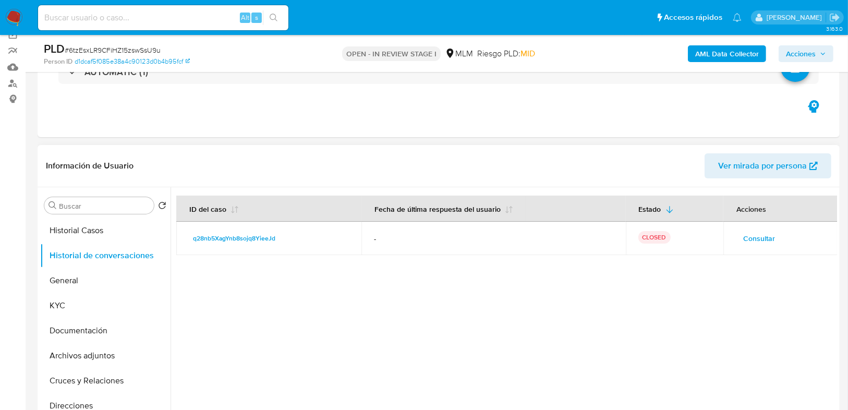
click at [767, 238] on span "Consultar" at bounding box center [759, 238] width 32 height 15
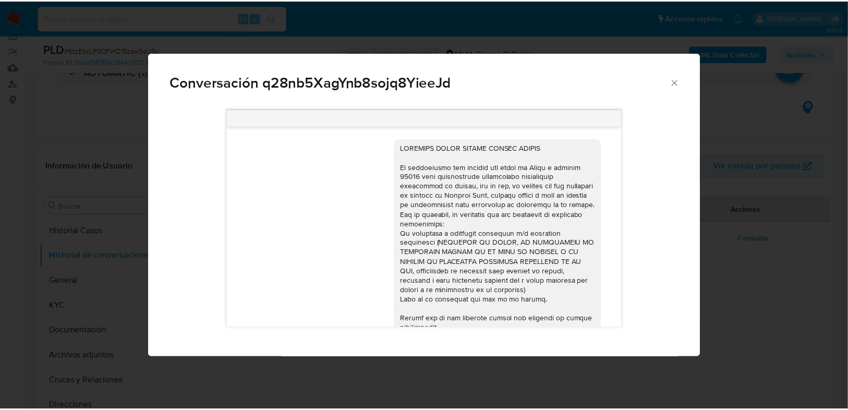
scroll to position [77, 0]
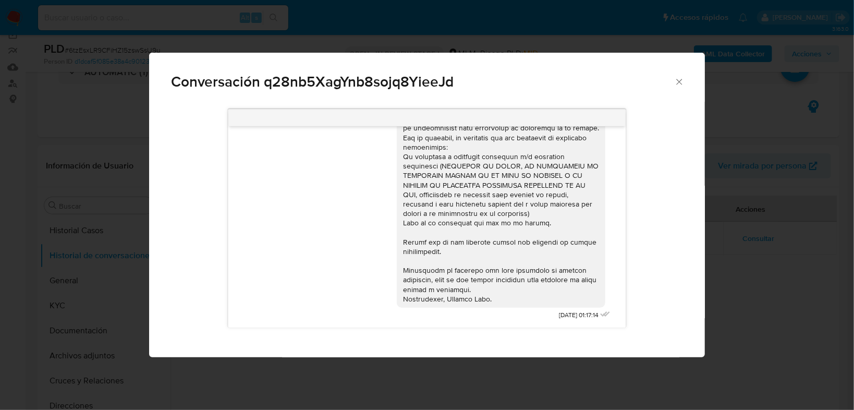
click at [408, 375] on div "Conversación q28nb5XagYnb8sojq8YieeJd 15/03/2025 01:17:14" at bounding box center [427, 205] width 854 height 410
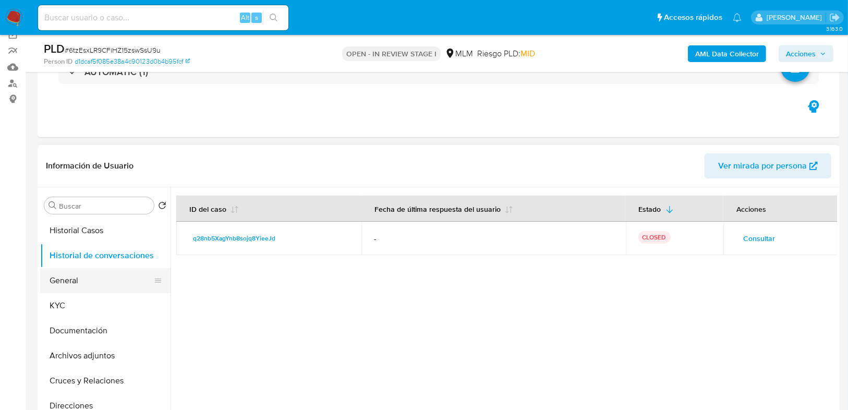
drag, startPoint x: 60, startPoint y: 301, endPoint x: 161, endPoint y: 271, distance: 105.4
click at [62, 301] on button "KYC" at bounding box center [105, 305] width 130 height 25
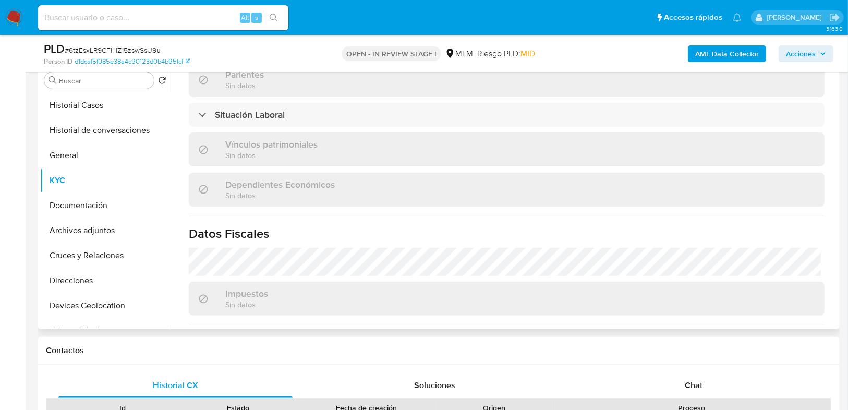
scroll to position [584, 0]
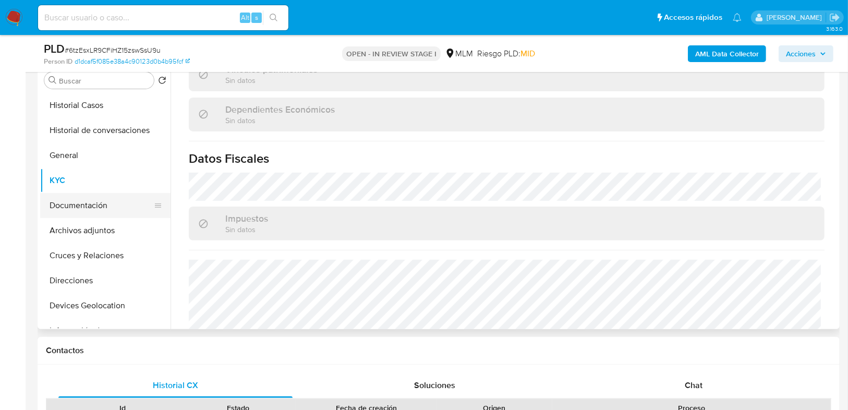
click at [75, 211] on button "Documentación" at bounding box center [101, 205] width 122 height 25
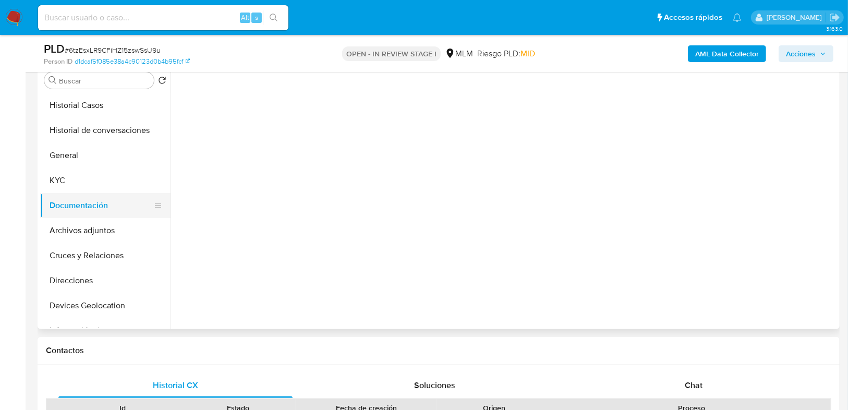
scroll to position [0, 0]
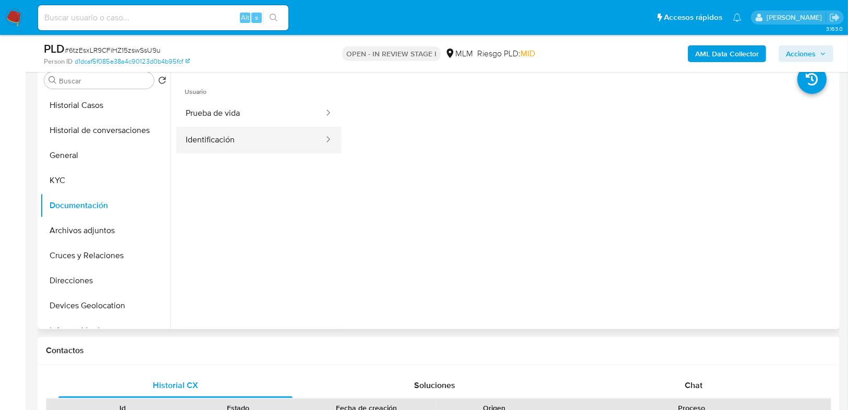
click at [224, 145] on button "Identificación" at bounding box center [250, 140] width 149 height 27
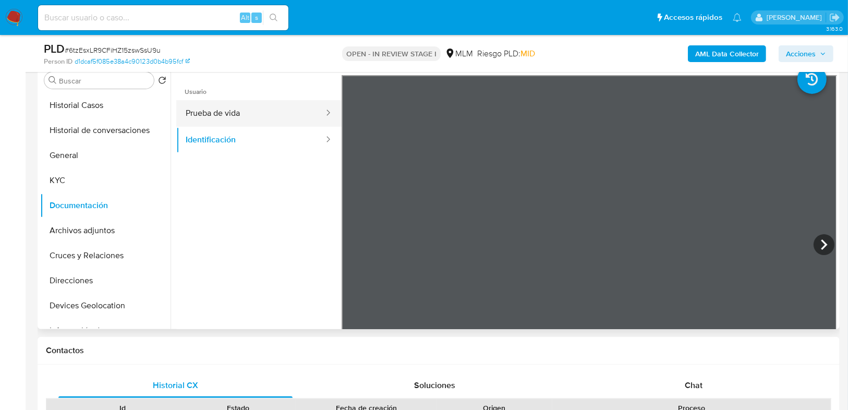
click at [250, 112] on button "Prueba de vida" at bounding box center [250, 113] width 149 height 27
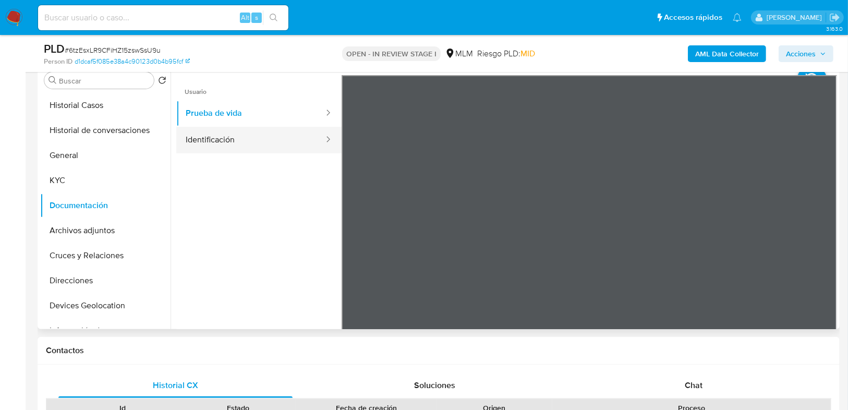
click at [221, 137] on button "Identificación" at bounding box center [250, 140] width 149 height 27
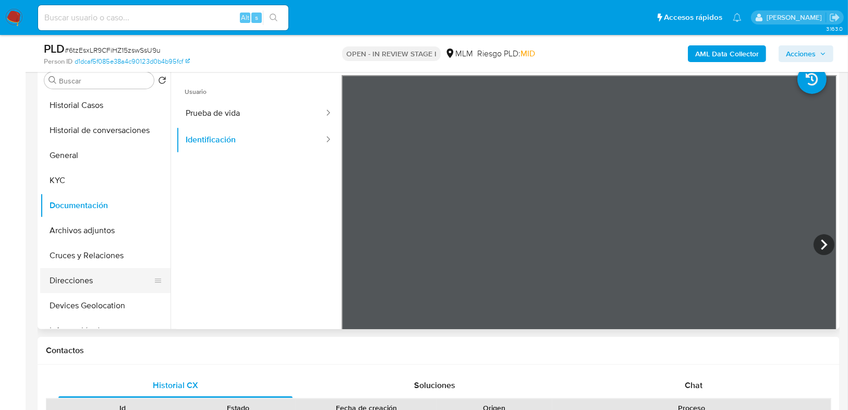
click at [67, 275] on button "Direcciones" at bounding box center [101, 280] width 122 height 25
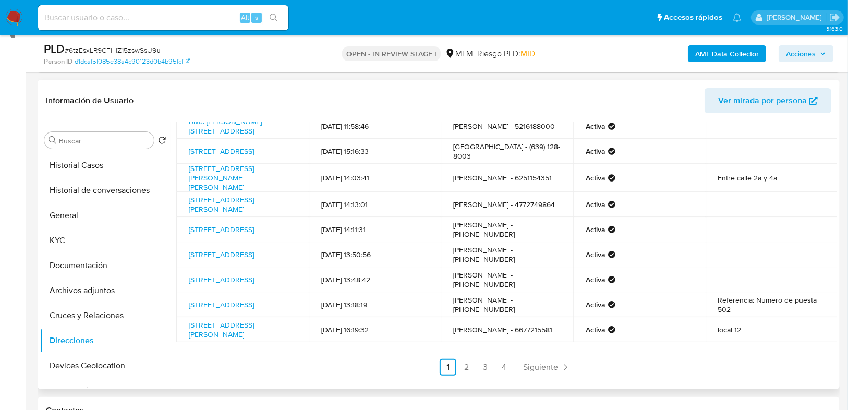
scroll to position [167, 0]
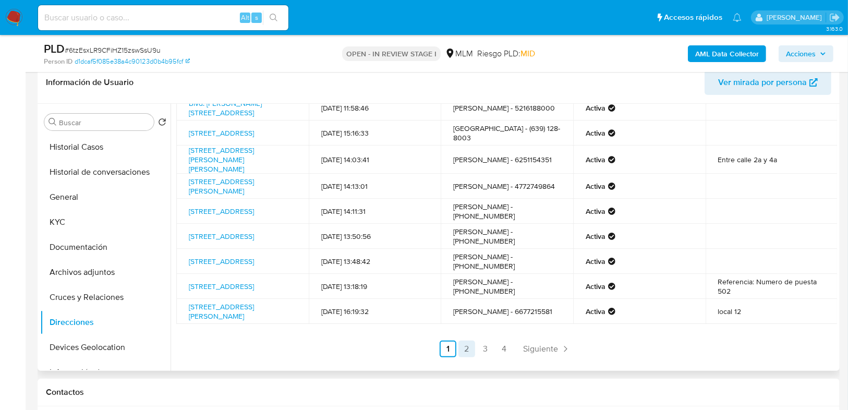
click at [469, 348] on link "2" at bounding box center [466, 348] width 17 height 17
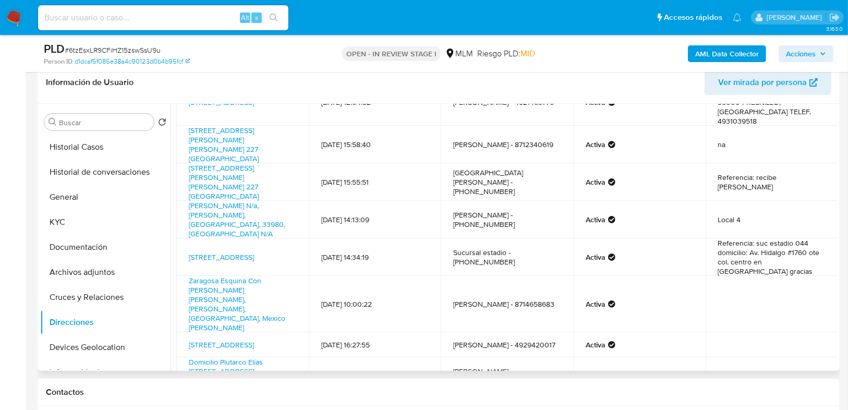
scroll to position [176, 0]
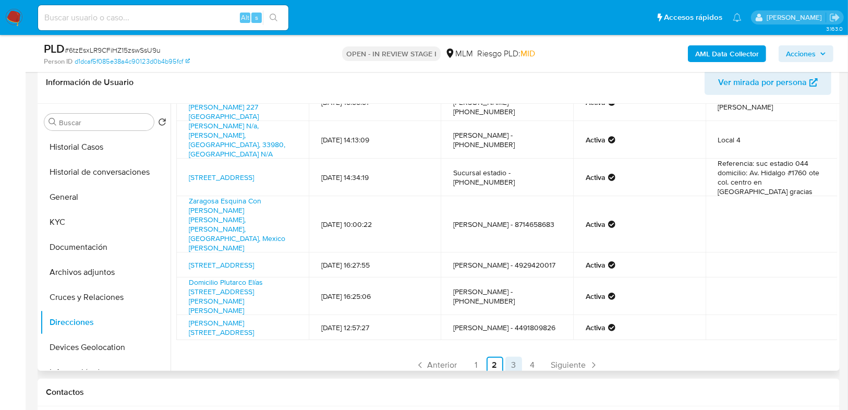
click at [516, 357] on link "3" at bounding box center [513, 365] width 17 height 17
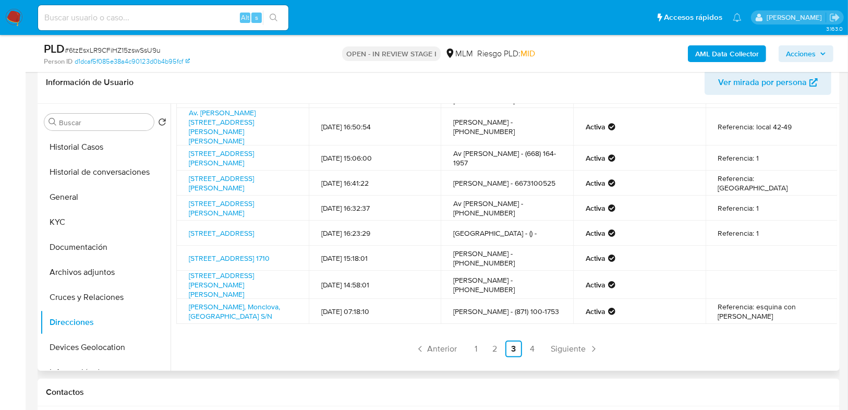
scroll to position [85, 0]
click at [534, 351] on link "4" at bounding box center [532, 348] width 17 height 17
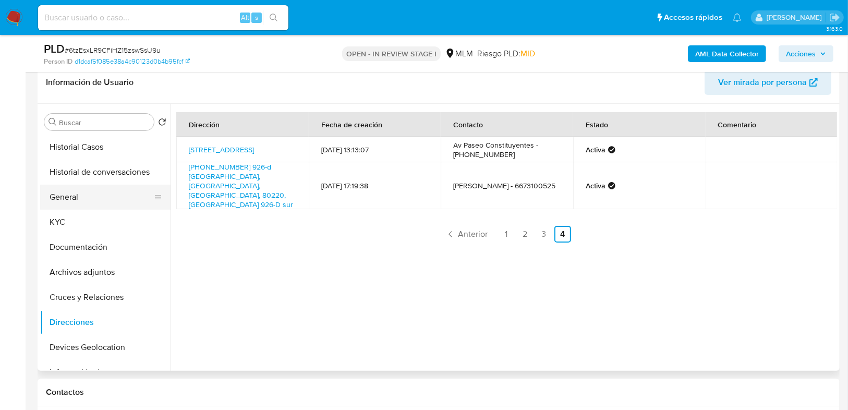
drag, startPoint x: 505, startPoint y: 215, endPoint x: 128, endPoint y: 195, distance: 376.9
click at [505, 226] on link "1" at bounding box center [506, 234] width 17 height 17
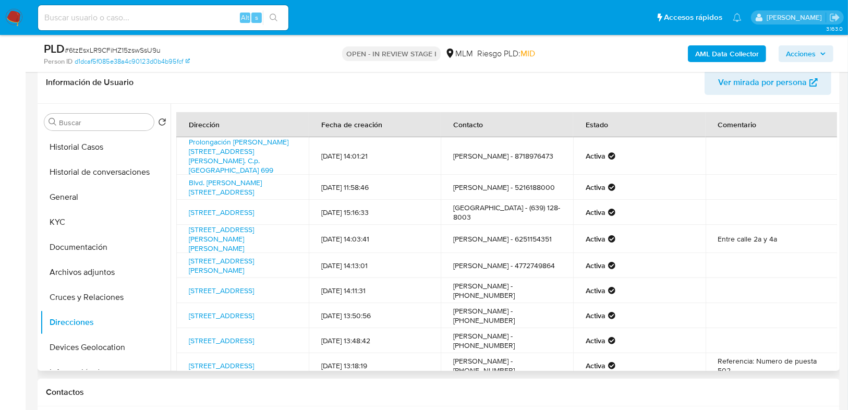
drag, startPoint x: 53, startPoint y: 220, endPoint x: 174, endPoint y: 218, distance: 121.5
click at [53, 220] on button "KYC" at bounding box center [105, 222] width 130 height 25
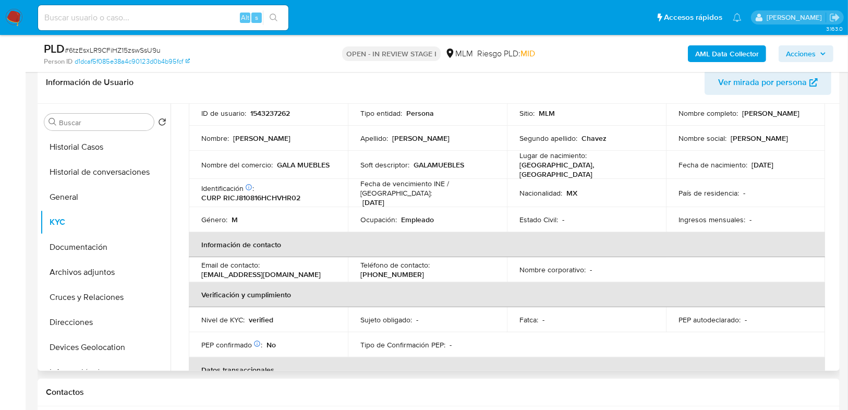
scroll to position [83, 0]
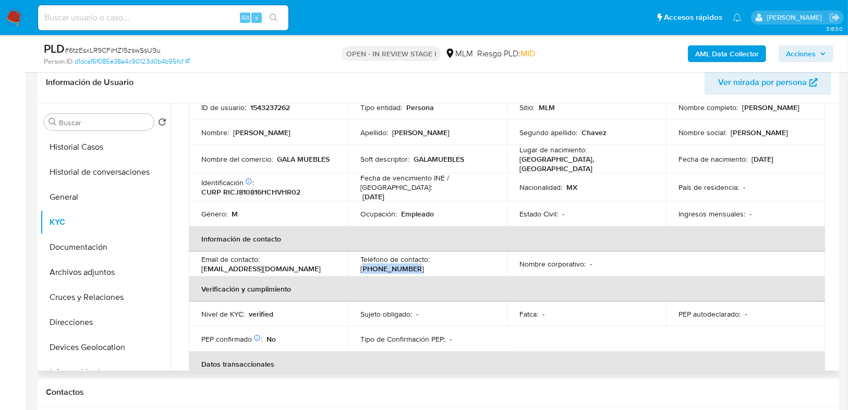
drag, startPoint x: 433, startPoint y: 258, endPoint x: 485, endPoint y: 257, distance: 52.1
click at [485, 257] on div "Teléfono de contacto : (871) 8976473" at bounding box center [427, 263] width 134 height 19
copy p "871) 8976473"
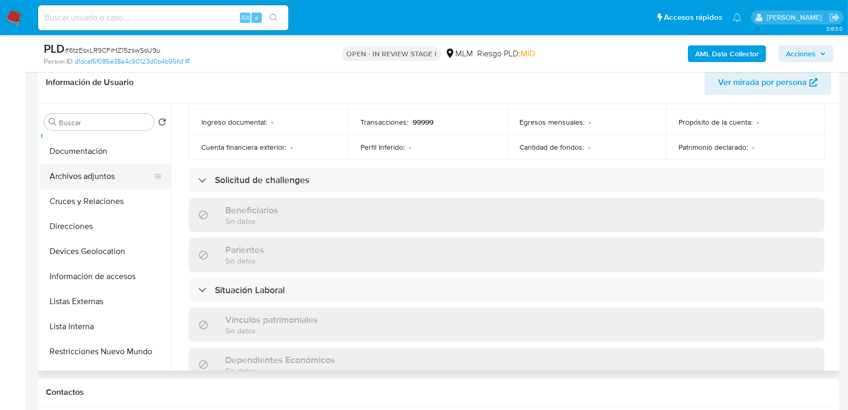
scroll to position [250, 0]
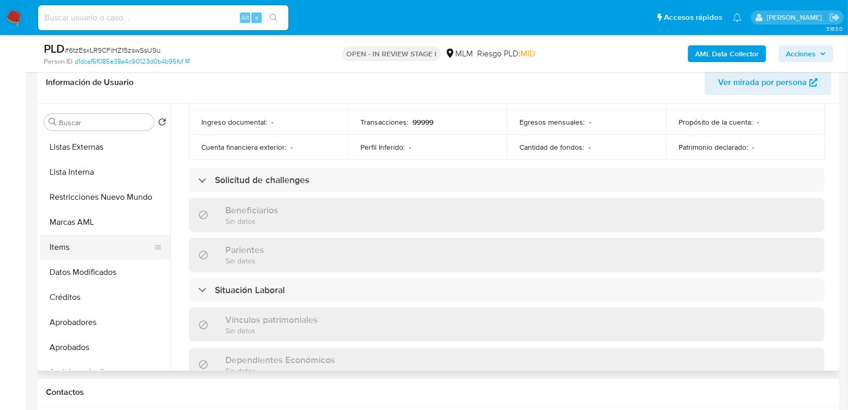
click at [67, 251] on button "Items" at bounding box center [101, 247] width 122 height 25
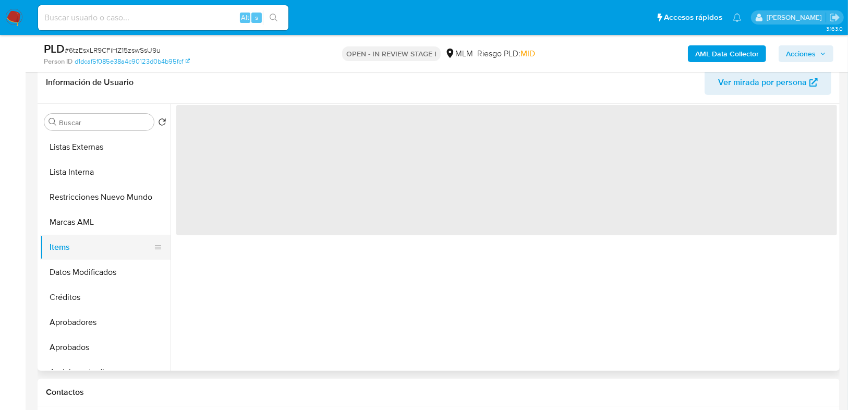
scroll to position [0, 0]
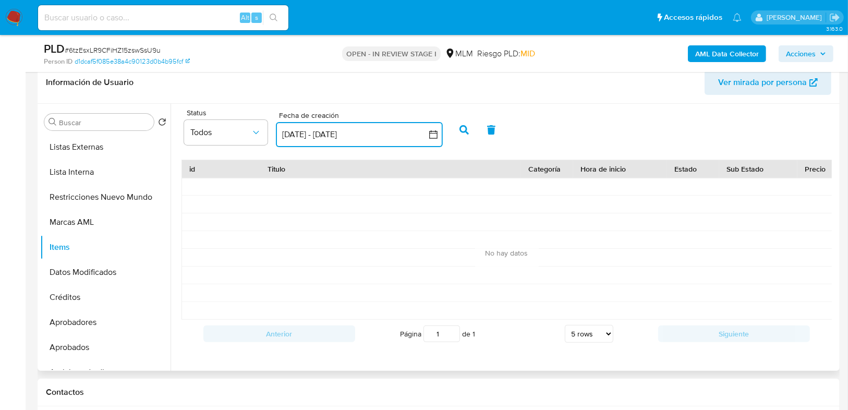
click at [408, 134] on button "15 sep 2025 - 15 oct 2025" at bounding box center [359, 134] width 167 height 25
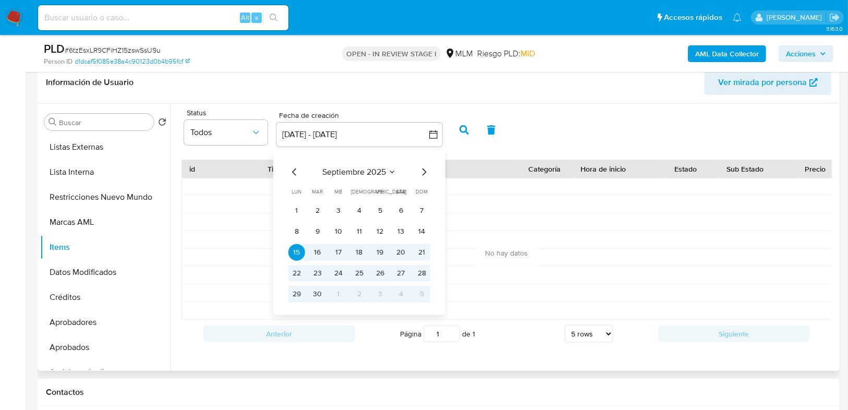
click at [296, 176] on icon "Mes anterior" at bounding box center [294, 171] width 13 height 13
click at [296, 177] on icon "Mes anterior" at bounding box center [294, 171] width 13 height 13
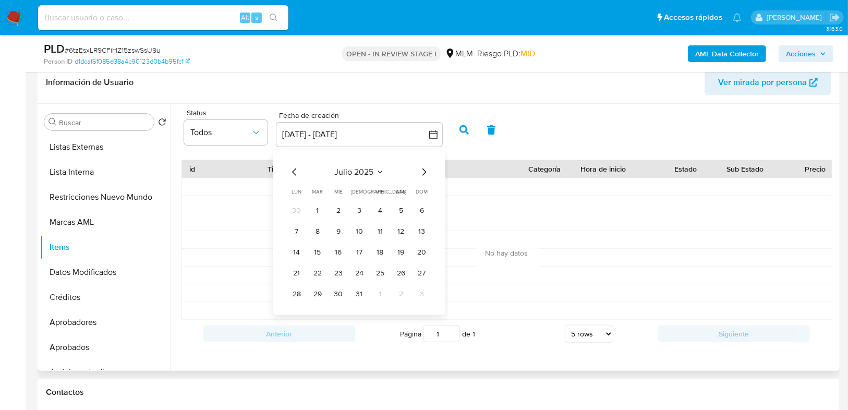
click at [295, 178] on div "julio 2025 julio 2025 lun lunes mar martes mié miércoles jue jueves vie viernes…" at bounding box center [359, 233] width 142 height 137
click at [295, 179] on div "julio 2025 julio 2025 lun lunes mar martes mié miércoles jue jueves vie viernes…" at bounding box center [359, 233] width 142 height 137
click at [293, 169] on icon "Mes anterior" at bounding box center [294, 171] width 4 height 7
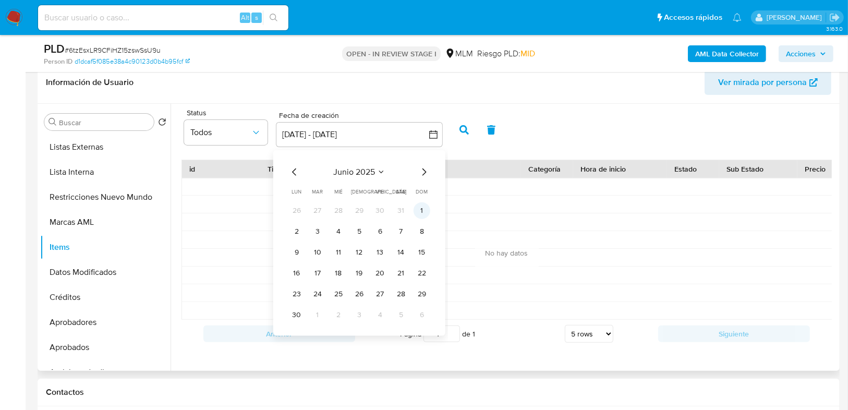
click at [419, 210] on button "1" at bounding box center [421, 210] width 17 height 17
click at [423, 168] on icon "Mes siguiente" at bounding box center [424, 171] width 13 height 13
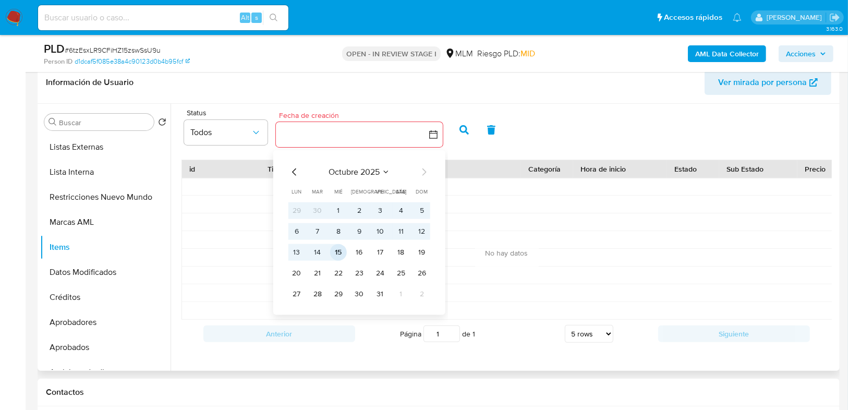
click at [341, 250] on button "15" at bounding box center [338, 251] width 17 height 17
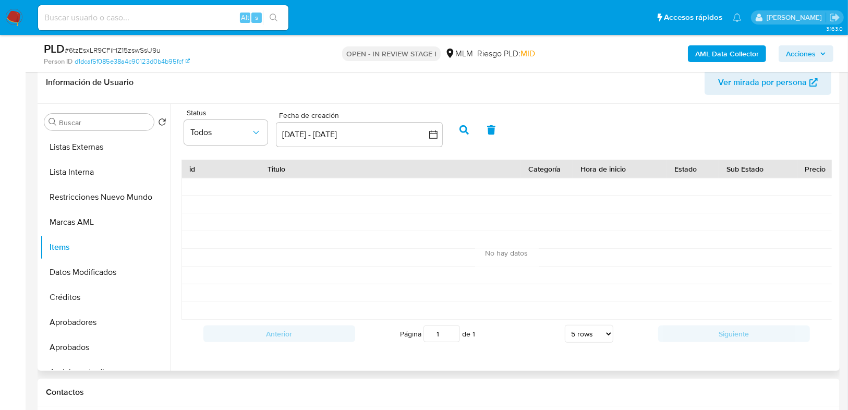
click at [460, 131] on icon "button" at bounding box center [463, 129] width 9 height 9
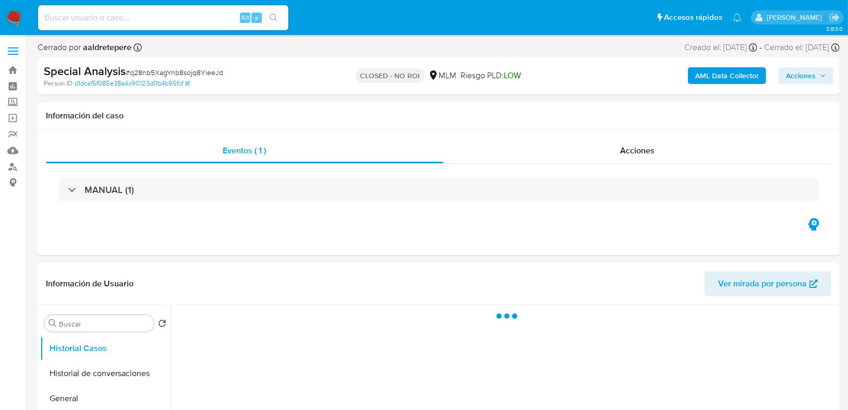
select select "10"
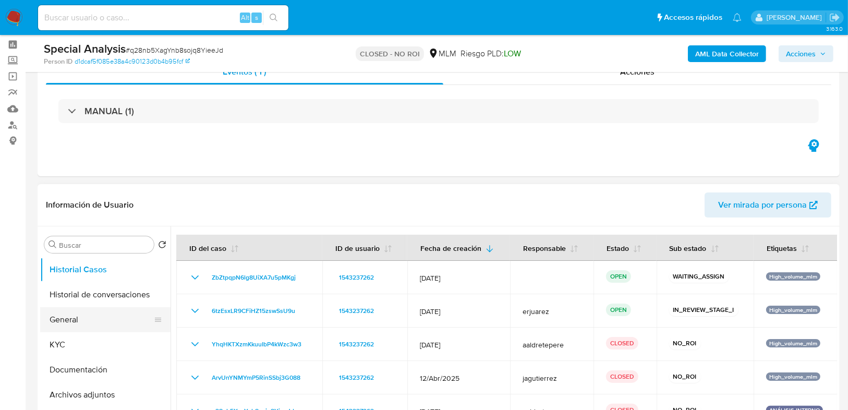
click at [108, 314] on button "General" at bounding box center [101, 319] width 122 height 25
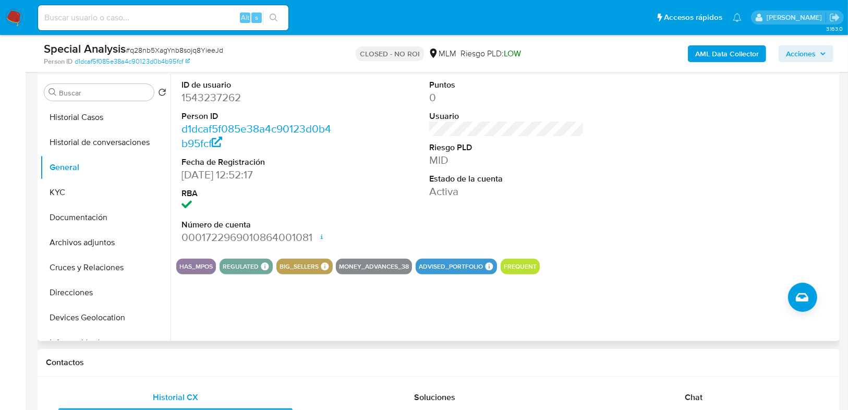
scroll to position [209, 0]
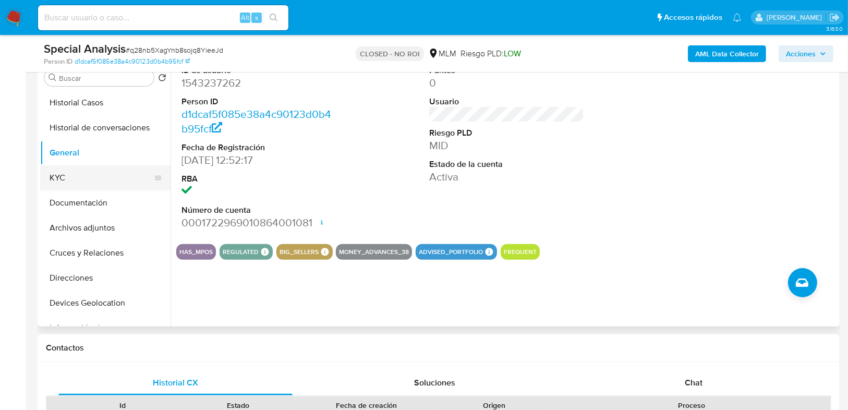
click at [83, 171] on button "KYC" at bounding box center [101, 177] width 122 height 25
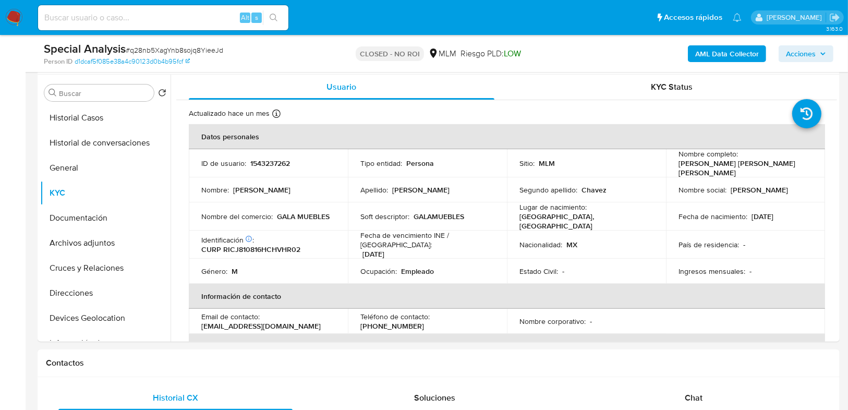
scroll to position [0, 0]
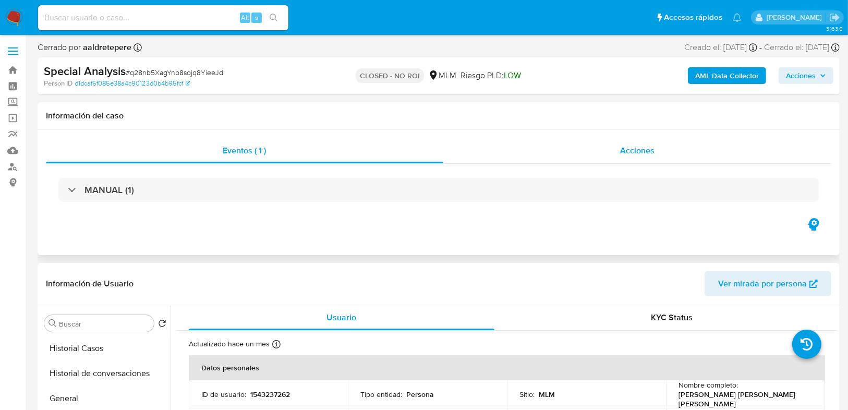
click at [561, 158] on div "Acciones" at bounding box center [637, 150] width 388 height 25
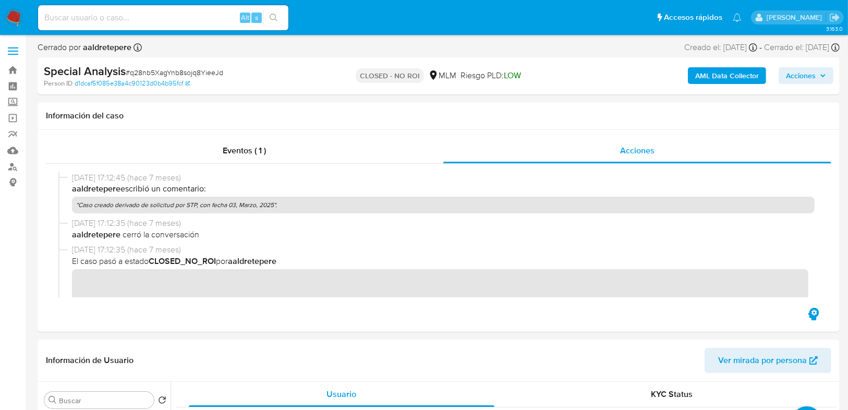
drag, startPoint x: 339, startPoint y: 205, endPoint x: 273, endPoint y: 74, distance: 146.4
click at [184, 201] on p ""Caso creado derivado de solicitud por STP, con fecha 03, Marzo, 2025"." at bounding box center [443, 205] width 742 height 17
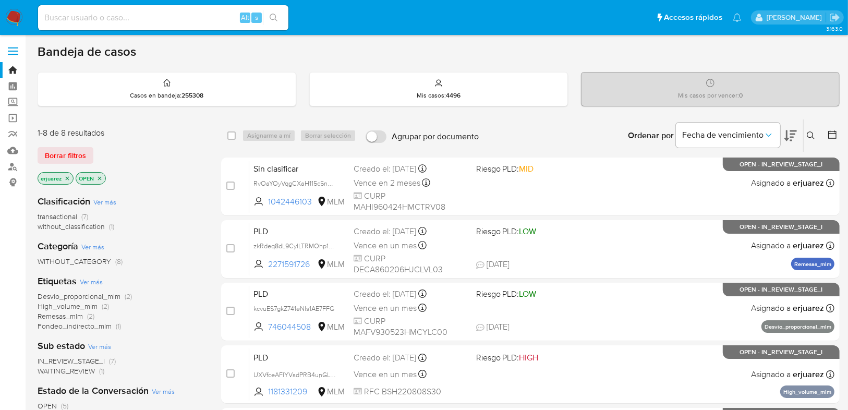
drag, startPoint x: 67, startPoint y: 178, endPoint x: 153, endPoint y: 180, distance: 86.6
click at [67, 178] on icon "close-filter" at bounding box center [67, 178] width 6 height 6
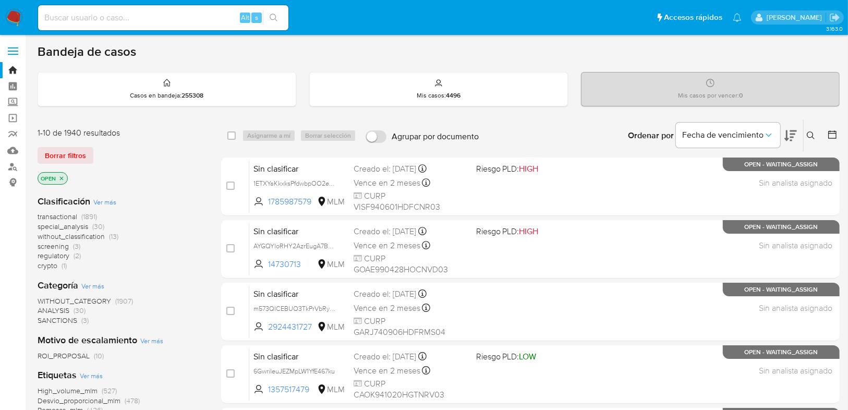
click at [807, 131] on icon at bounding box center [810, 135] width 8 height 8
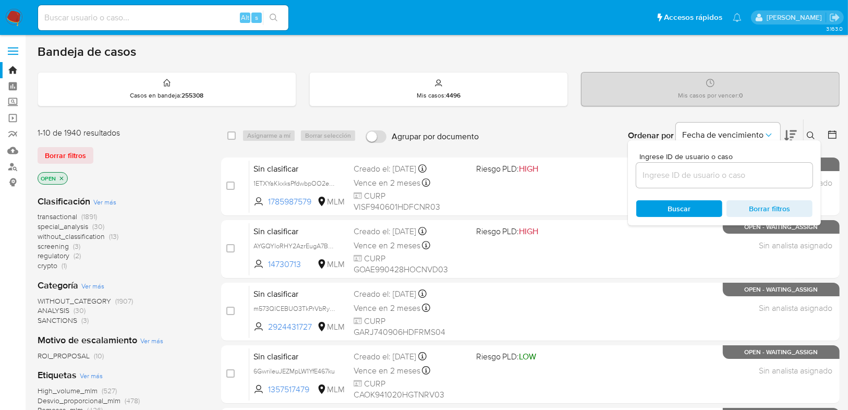
click at [698, 177] on input at bounding box center [724, 175] width 176 height 14
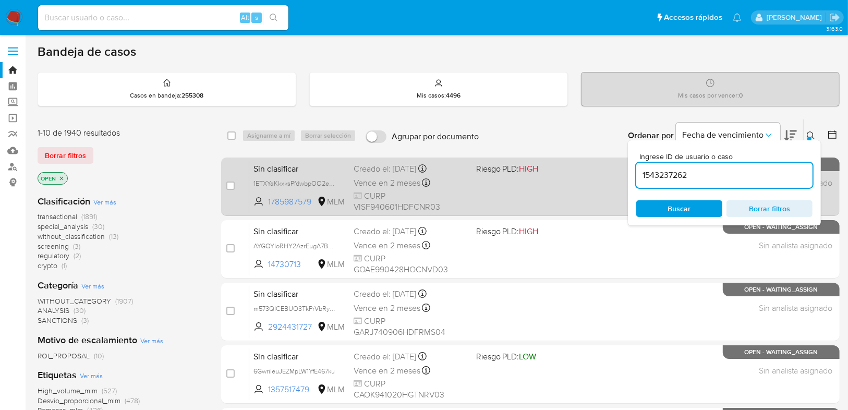
type input "1543237262"
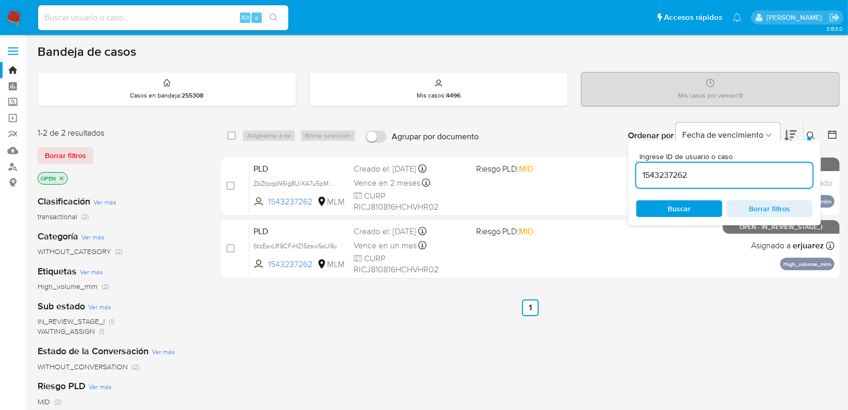
drag, startPoint x: 267, startPoint y: 183, endPoint x: 297, endPoint y: 294, distance: 115.1
click at [297, 302] on div "select-all-cases-checkbox Asignarme a mí Borrar selección Agrupar por documento…" at bounding box center [530, 355] width 618 height 472
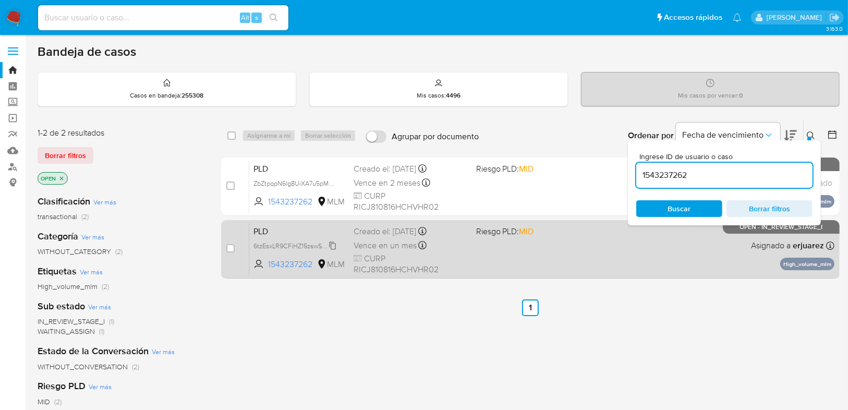
click at [286, 246] on span "6tzEsxLR9CFiHZ15zswSsU9u" at bounding box center [294, 244] width 83 height 11
click at [513, 255] on div "PLD 6tzEsxLR9CFiHZ15zswSsU9u 1543237262 MLM Riesgo PLD: MID Creado el: [DATE] C…" at bounding box center [541, 249] width 585 height 53
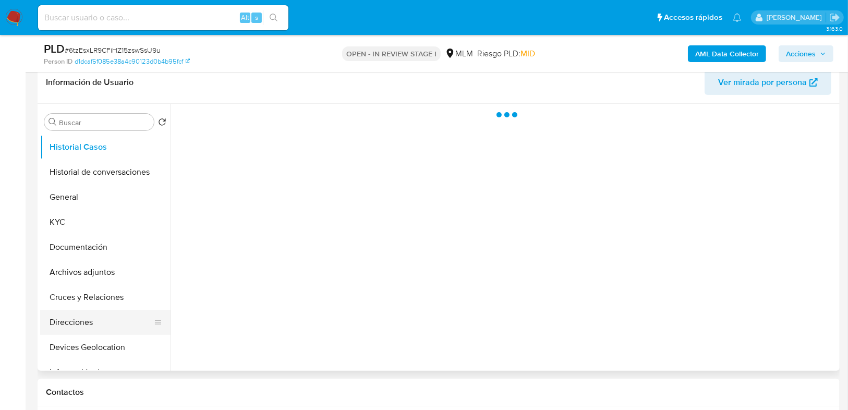
scroll to position [250, 0]
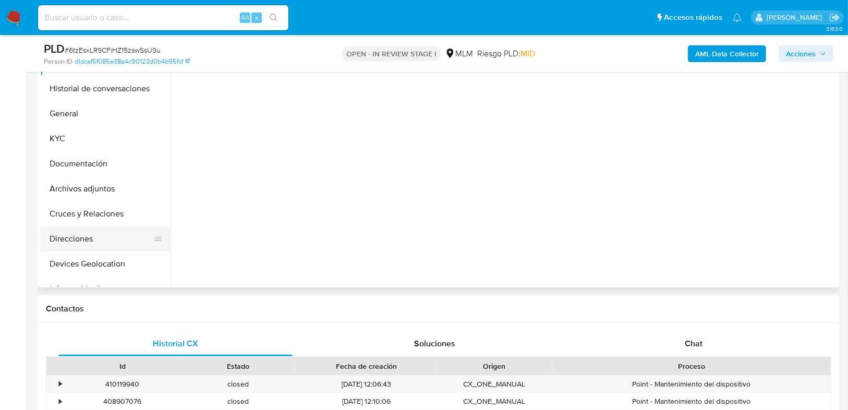
select select "10"
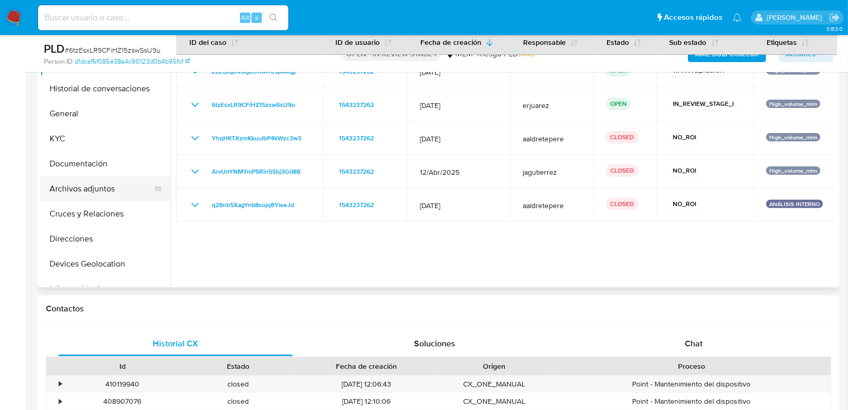
click at [110, 189] on button "Archivos adjuntos" at bounding box center [101, 188] width 122 height 25
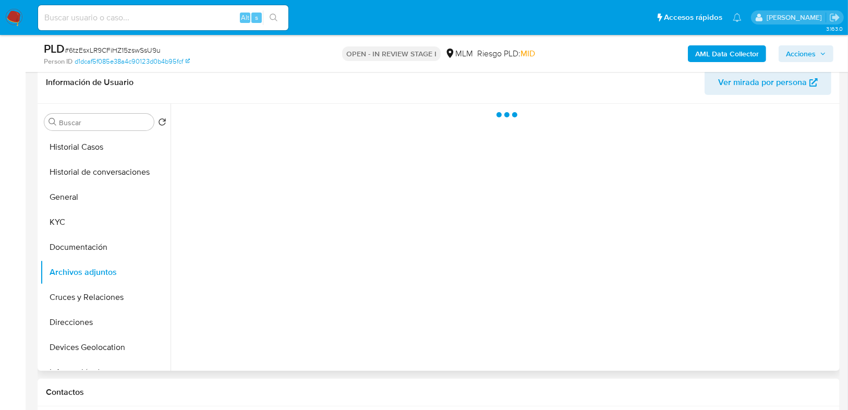
scroll to position [167, 0]
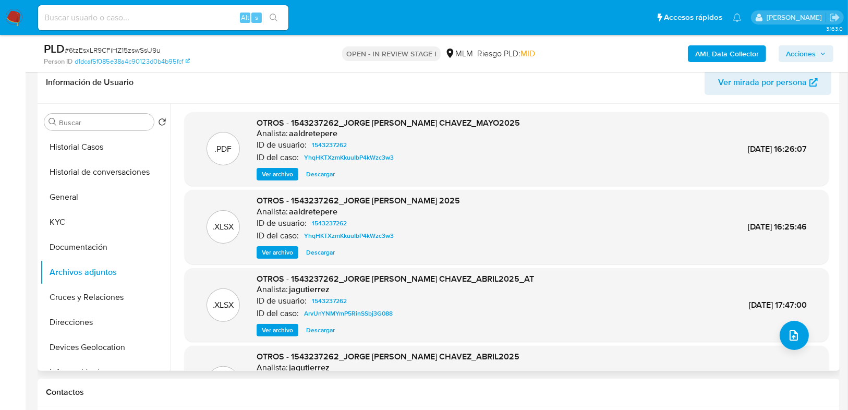
click at [275, 170] on span "Ver archivo" at bounding box center [277, 174] width 31 height 10
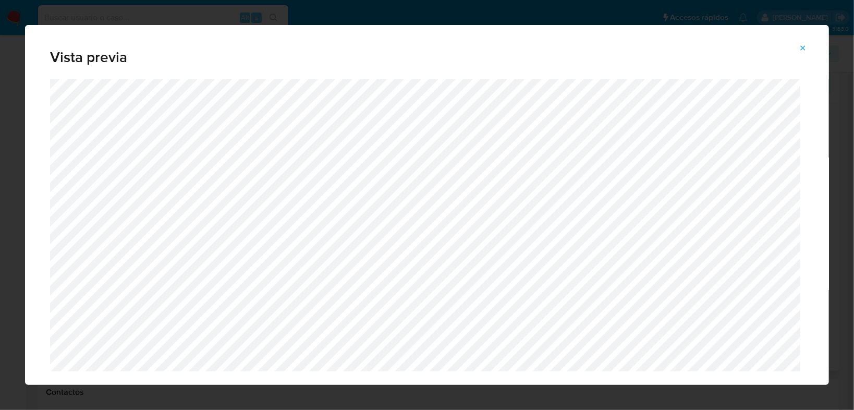
click at [801, 48] on icon "Attachment preview" at bounding box center [803, 48] width 8 height 8
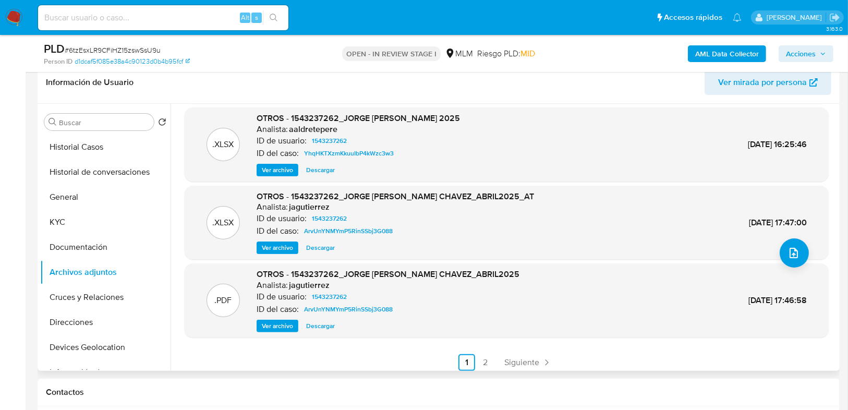
scroll to position [83, 0]
click at [267, 325] on span "Ver archivo" at bounding box center [277, 325] width 31 height 10
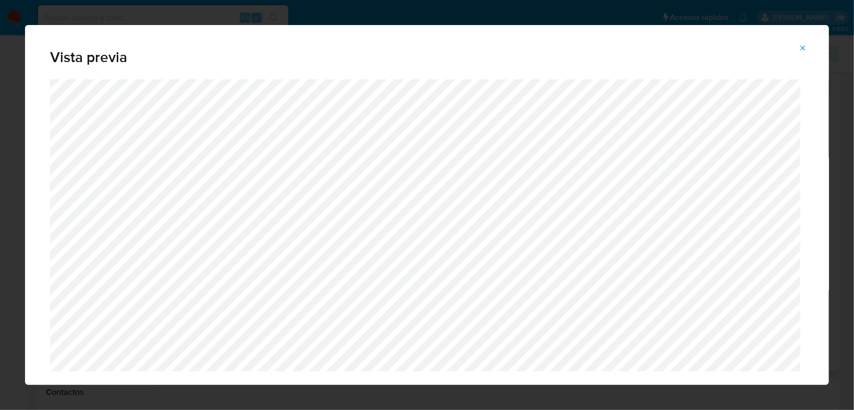
click at [803, 47] on icon "Attachment preview" at bounding box center [803, 47] width 5 height 5
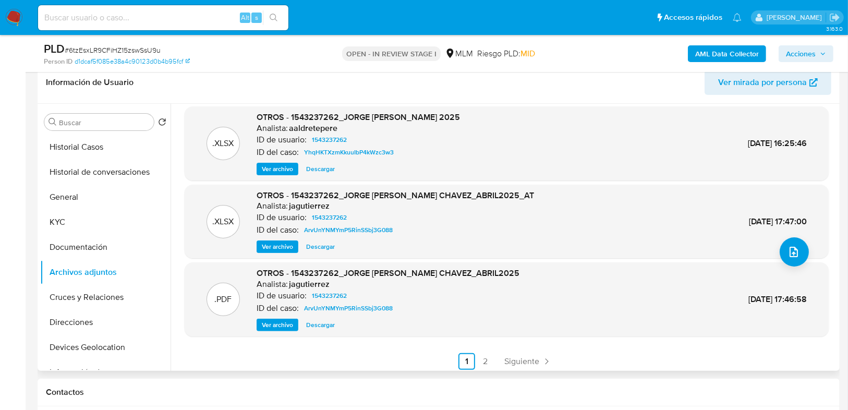
drag, startPoint x: 69, startPoint y: 222, endPoint x: 168, endPoint y: 238, distance: 100.8
click at [69, 222] on button "KYC" at bounding box center [105, 222] width 130 height 25
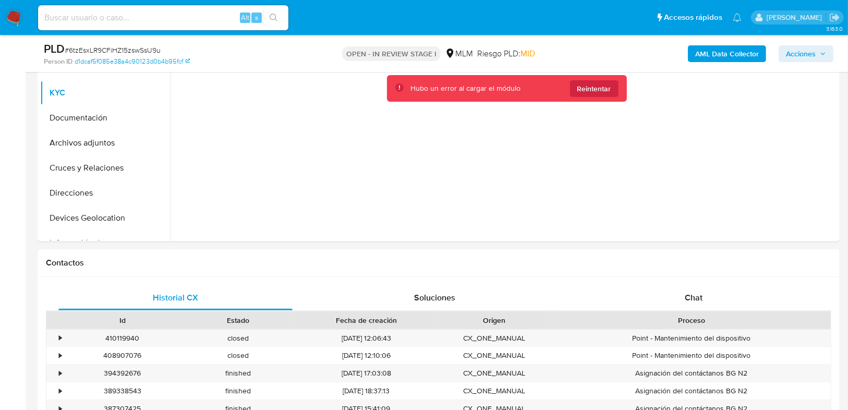
scroll to position [167, 0]
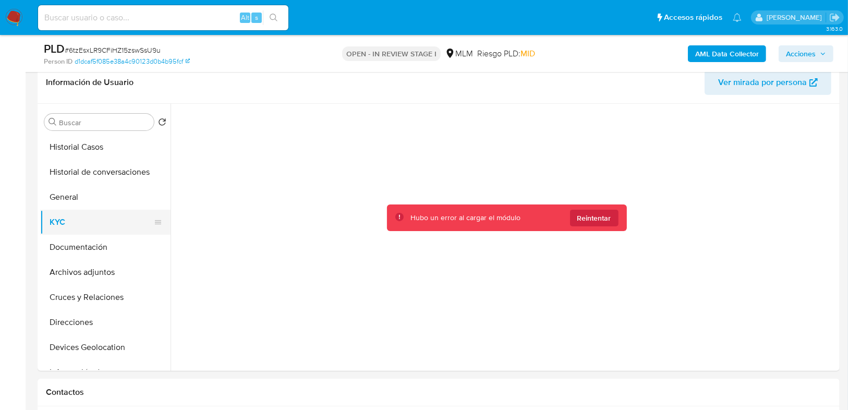
click at [100, 218] on button "KYC" at bounding box center [101, 222] width 122 height 25
click at [92, 192] on button "General" at bounding box center [101, 197] width 122 height 25
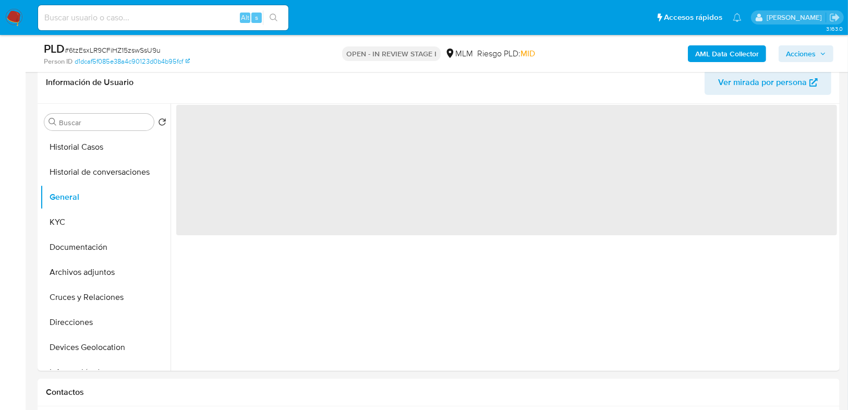
click at [18, 18] on img at bounding box center [14, 18] width 18 height 18
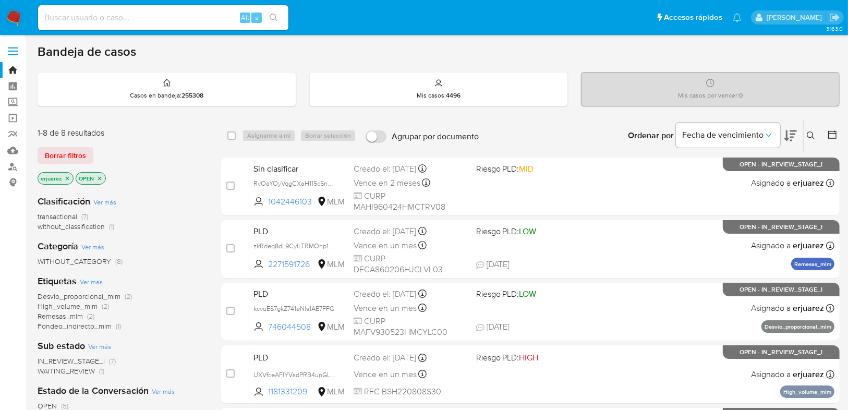
drag, startPoint x: 66, startPoint y: 177, endPoint x: 635, endPoint y: 121, distance: 572.0
click at [66, 177] on icon "close-filter" at bounding box center [67, 178] width 6 height 6
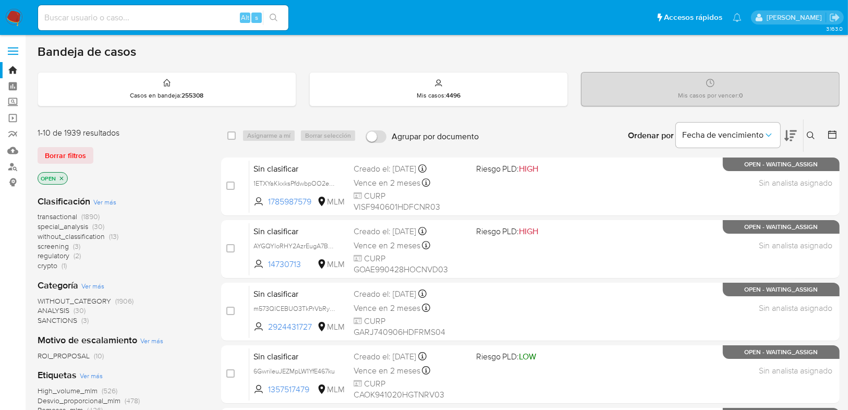
drag, startPoint x: 811, startPoint y: 129, endPoint x: 765, endPoint y: 152, distance: 51.5
click at [811, 129] on button at bounding box center [811, 135] width 17 height 13
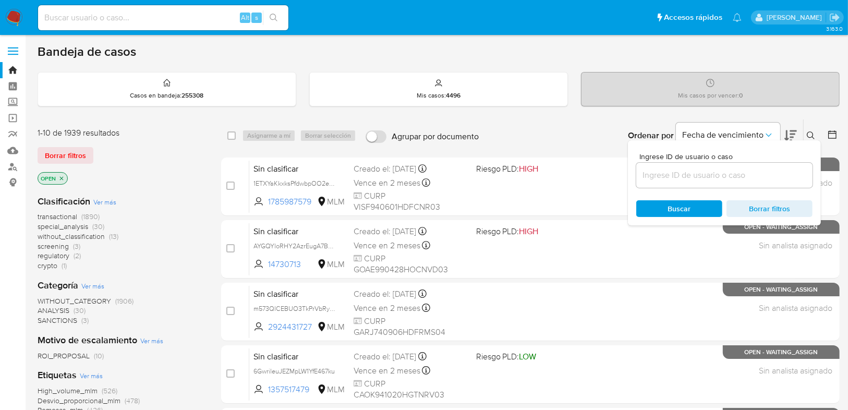
click at [680, 174] on input at bounding box center [724, 175] width 176 height 14
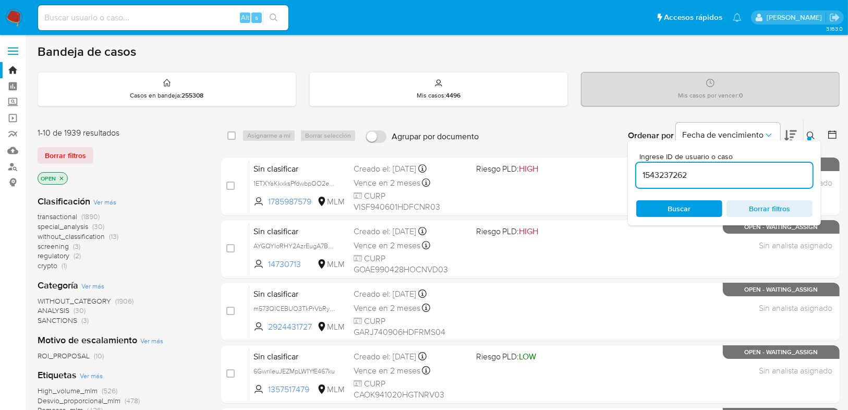
type input "1543237262"
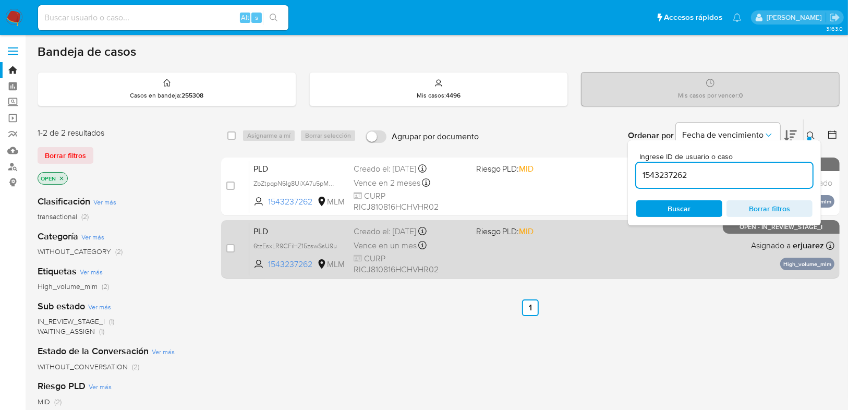
click at [484, 240] on div "PLD 6tzEsxLR9CFiHZ15zswSsU9u 1543237262 MLM Riesgo PLD: MID Creado el: 12/09/20…" at bounding box center [541, 249] width 585 height 53
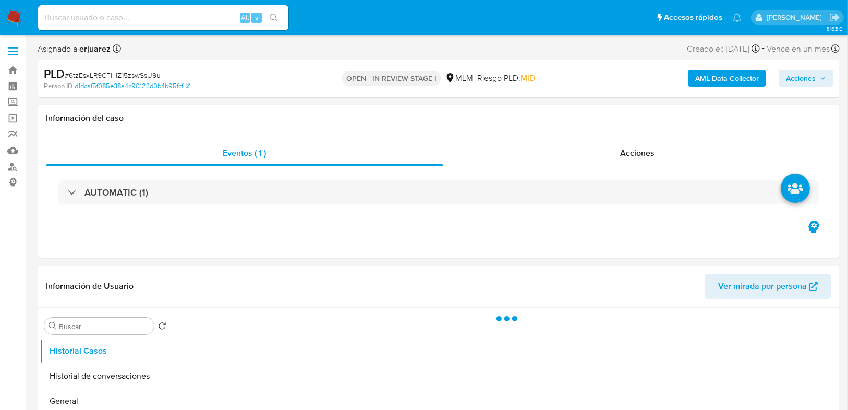
select select "10"
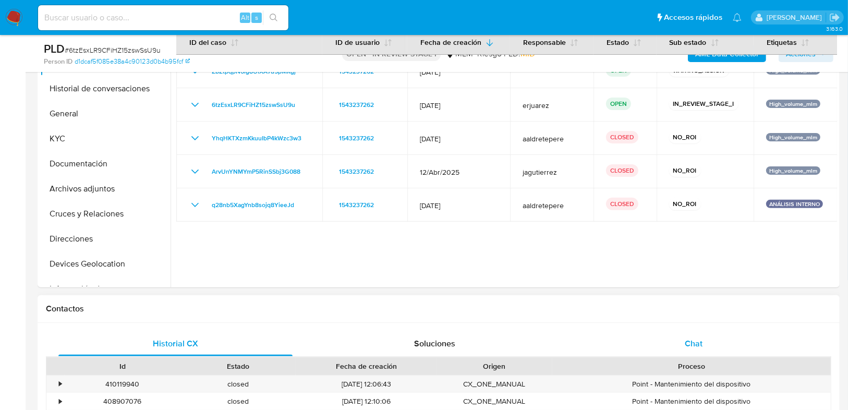
drag, startPoint x: 694, startPoint y: 340, endPoint x: 682, endPoint y: 310, distance: 32.7
click at [694, 340] on span "Chat" at bounding box center [693, 343] width 18 height 12
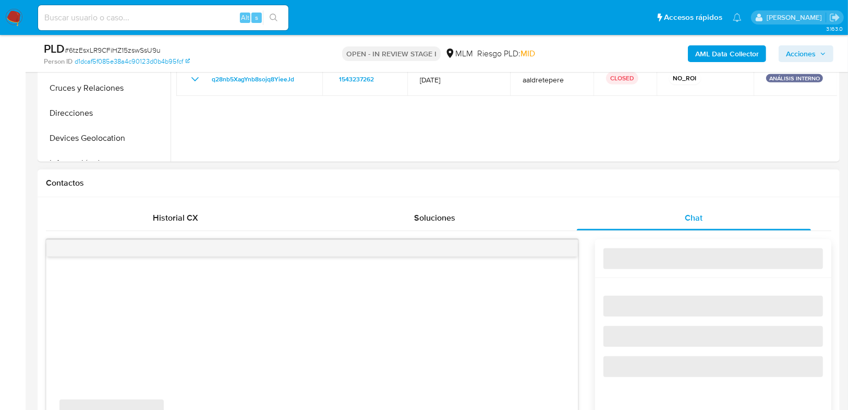
scroll to position [500, 0]
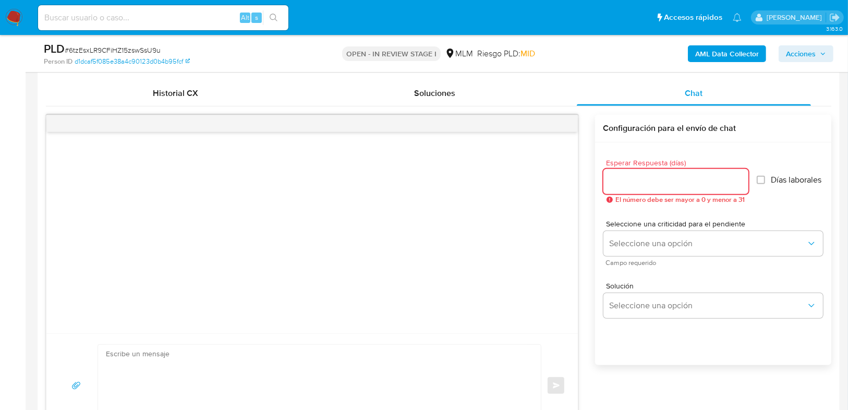
click at [639, 178] on input "Esperar Respuesta (días)" at bounding box center [675, 182] width 145 height 14
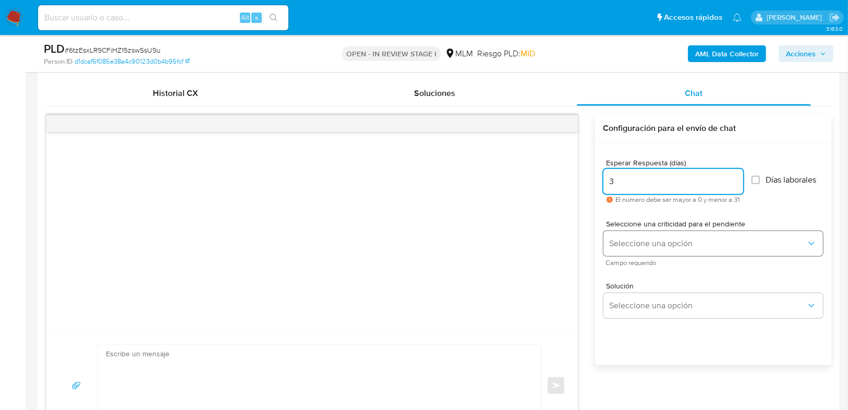
type input "3"
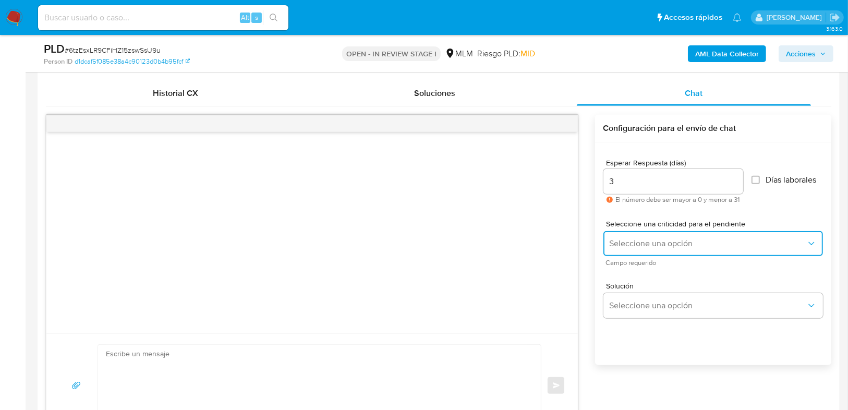
click at [641, 247] on span "Seleccione una opción" at bounding box center [707, 243] width 197 height 10
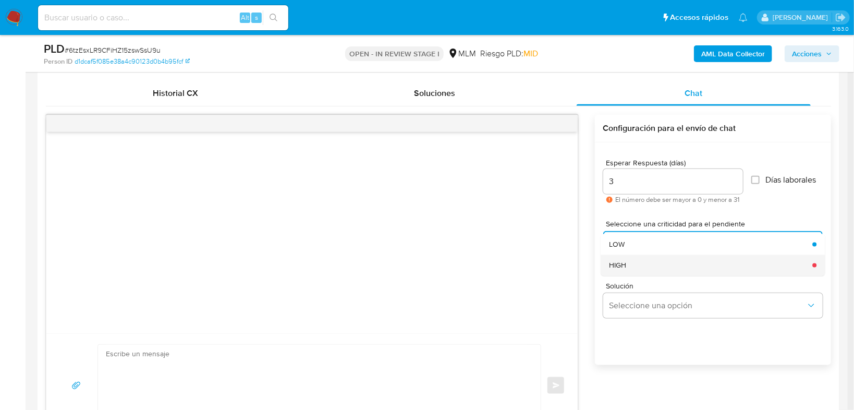
click at [646, 265] on div "HIGH" at bounding box center [707, 264] width 197 height 21
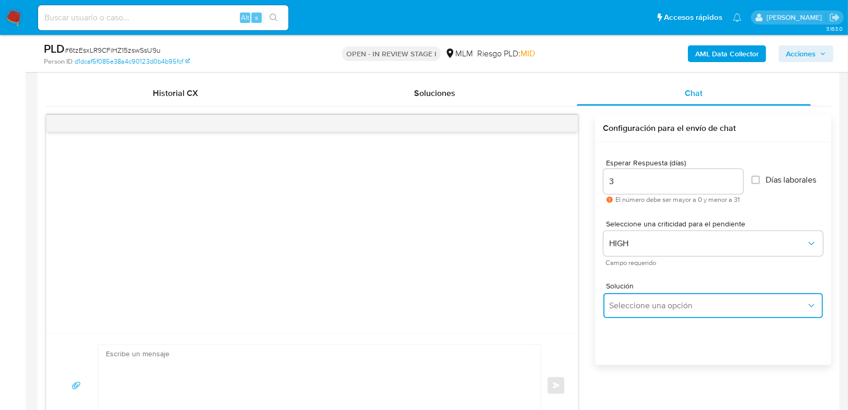
drag, startPoint x: 651, startPoint y: 295, endPoint x: 659, endPoint y: 296, distance: 7.9
click at [651, 296] on button "Seleccione una opción" at bounding box center [712, 305] width 219 height 25
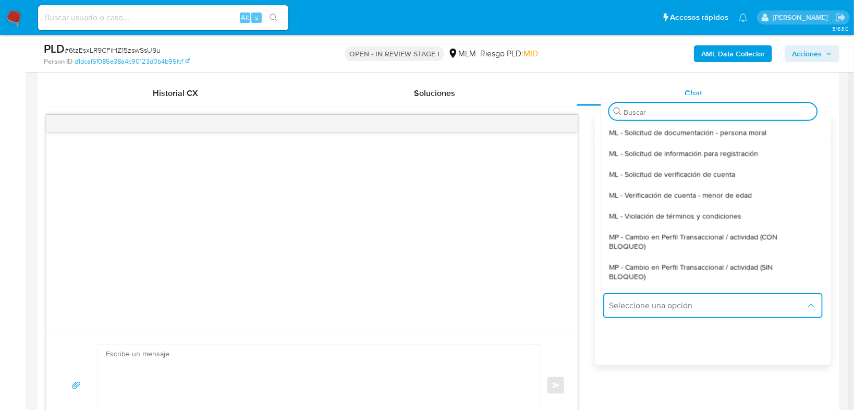
drag, startPoint x: 704, startPoint y: 264, endPoint x: 586, endPoint y: 277, distance: 119.1
click at [704, 264] on span "MP - Cambio en Perfil Transaccional / actividad (SIN BLOQUEO)" at bounding box center [709, 271] width 201 height 19
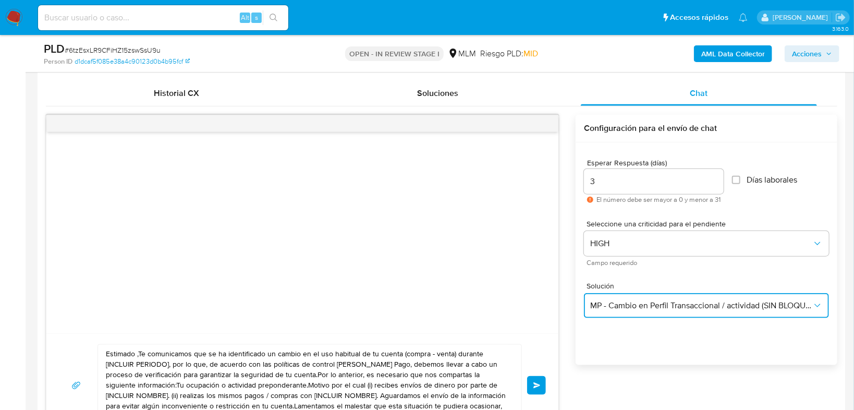
type textarea "Estimado ,Te comunicamos que se ha identificado un cambio en el uso habitual de…"
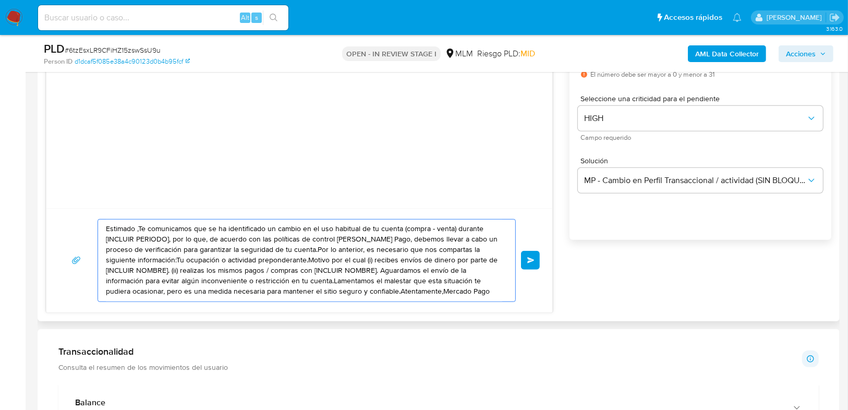
scroll to position [0, 0]
drag, startPoint x: 105, startPoint y: 228, endPoint x: 678, endPoint y: 351, distance: 585.8
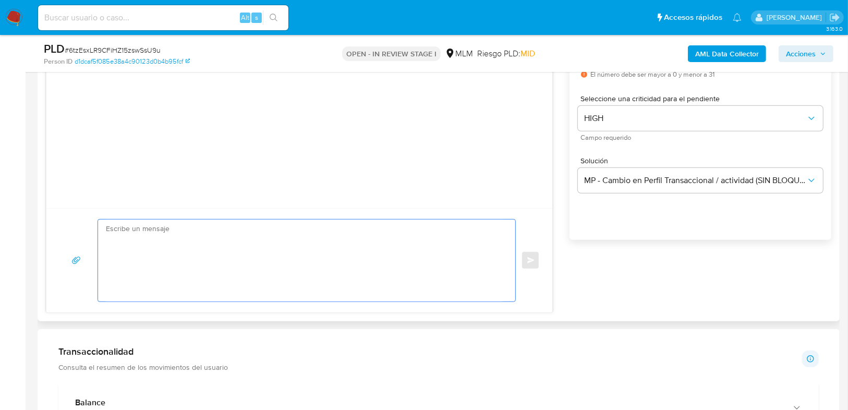
paste textarea "Estimado Jorge Arturo ha identificado un cambio en el uso habitual de tu cuenta…"
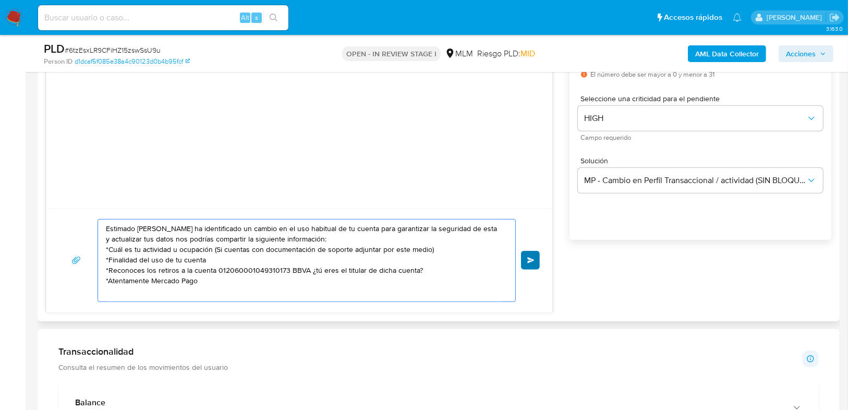
type textarea "Estimado Jorge Arturo ha identificado un cambio en el uso habitual de tu cuenta…"
click at [532, 264] on button "Enviar" at bounding box center [530, 260] width 19 height 19
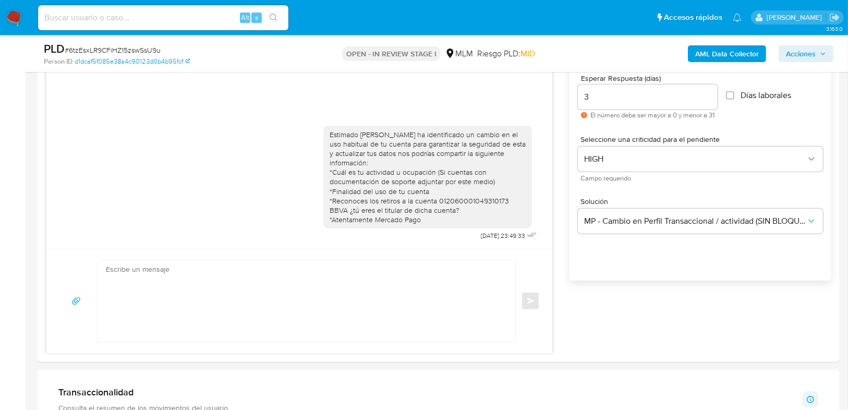
scroll to position [584, 0]
click at [16, 14] on img at bounding box center [14, 18] width 18 height 18
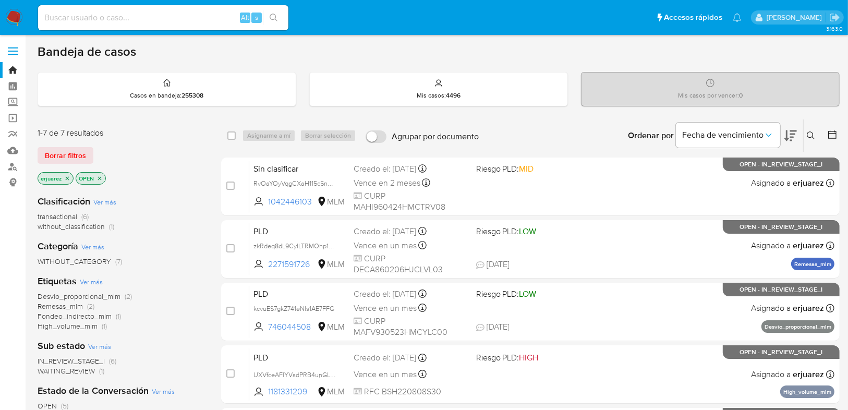
click at [81, 16] on input at bounding box center [163, 18] width 250 height 14
paste input "1543237262"
type input "1543237262"
drag, startPoint x: 271, startPoint y: 15, endPoint x: 23, endPoint y: 65, distance: 252.1
click at [270, 16] on icon "search-icon" at bounding box center [274, 18] width 8 height 8
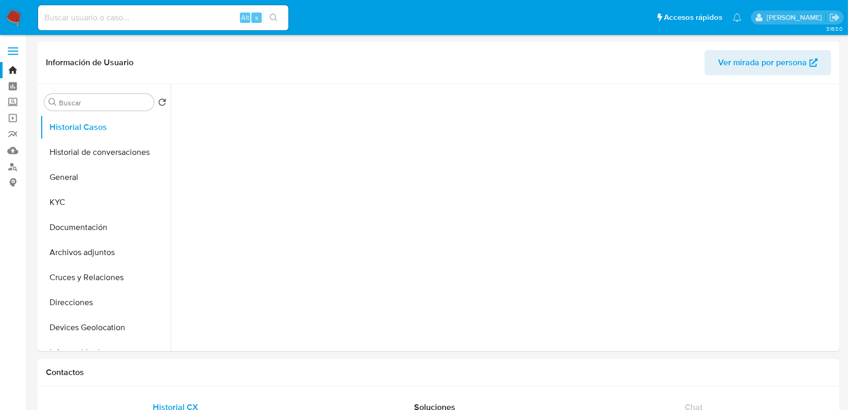
select select "10"
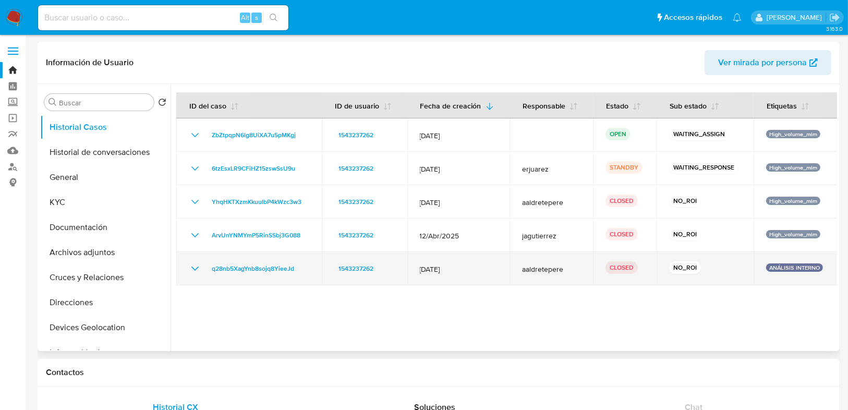
click at [192, 265] on icon "Mostrar/Ocultar" at bounding box center [195, 268] width 13 height 13
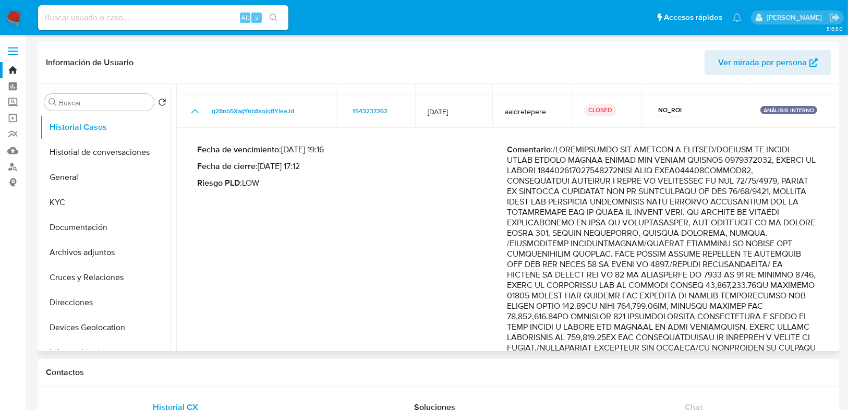
scroll to position [42, 0]
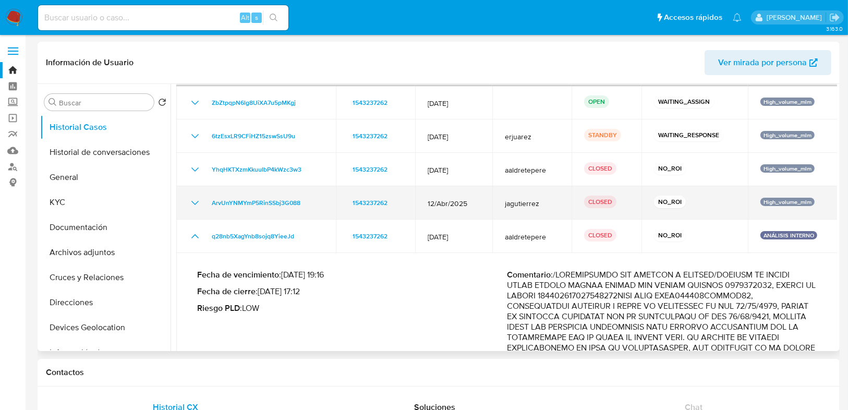
drag, startPoint x: 193, startPoint y: 202, endPoint x: 517, endPoint y: 215, distance: 324.0
click at [194, 202] on icon "Mostrar/Ocultar" at bounding box center [195, 203] width 13 height 13
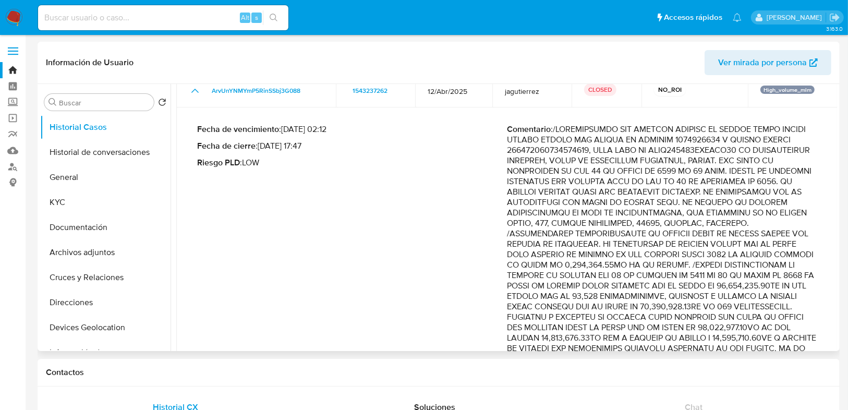
scroll to position [167, 0]
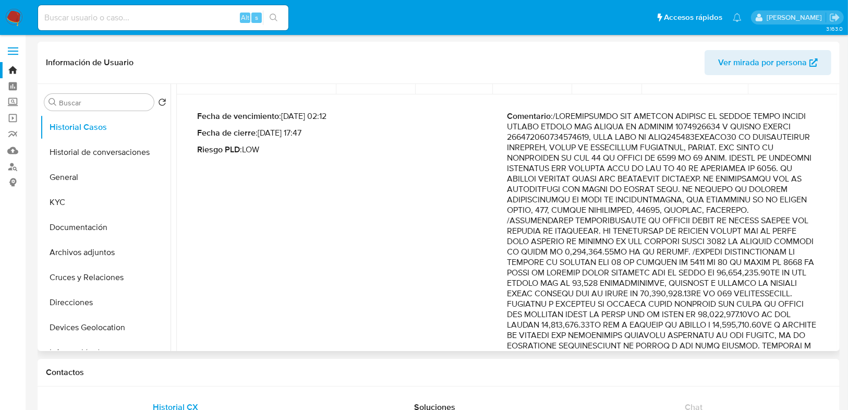
drag, startPoint x: 592, startPoint y: 248, endPoint x: 660, endPoint y: 263, distance: 70.6
click at [660, 263] on p "Comentario :" at bounding box center [662, 371] width 310 height 521
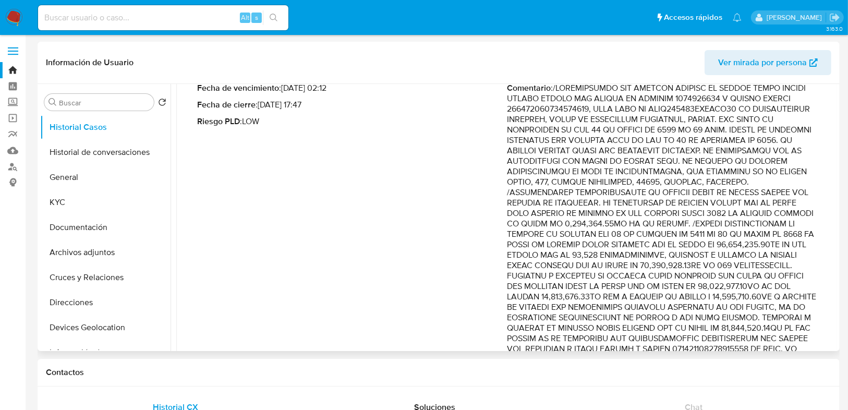
scroll to position [209, 0]
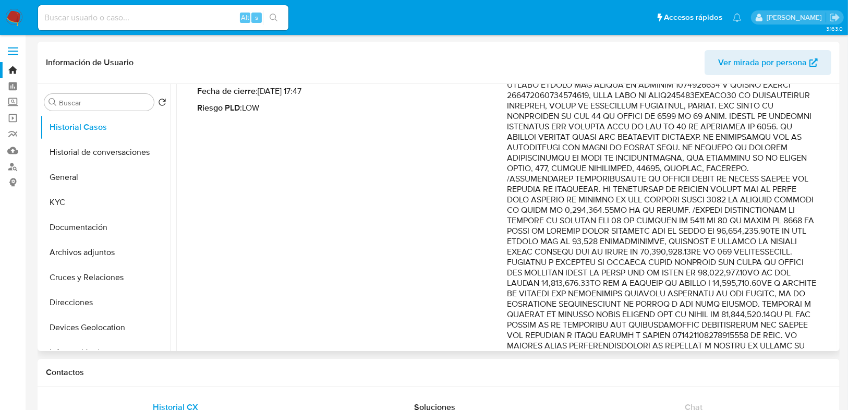
click at [625, 232] on p "Comentario :" at bounding box center [662, 329] width 310 height 521
drag, startPoint x: 573, startPoint y: 239, endPoint x: 811, endPoint y: 280, distance: 241.3
click at [811, 280] on p "Comentario :" at bounding box center [662, 329] width 310 height 521
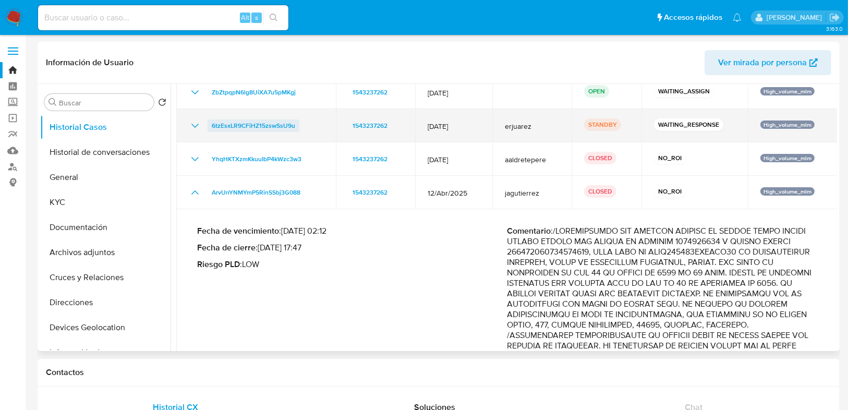
scroll to position [42, 0]
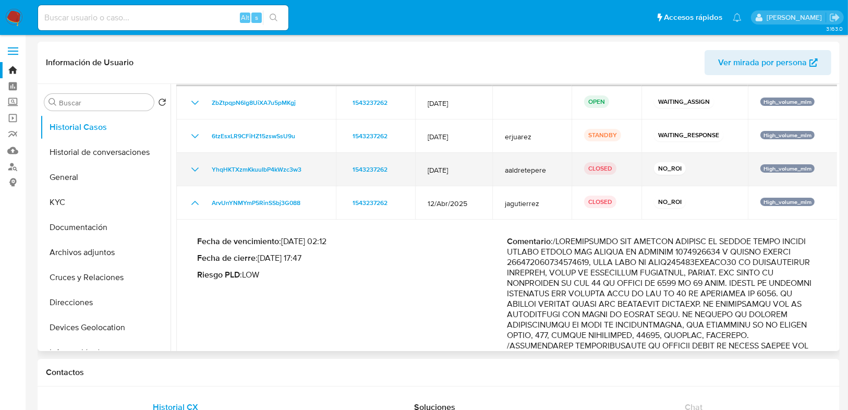
click at [194, 168] on icon "Mostrar/Ocultar" at bounding box center [195, 169] width 13 height 13
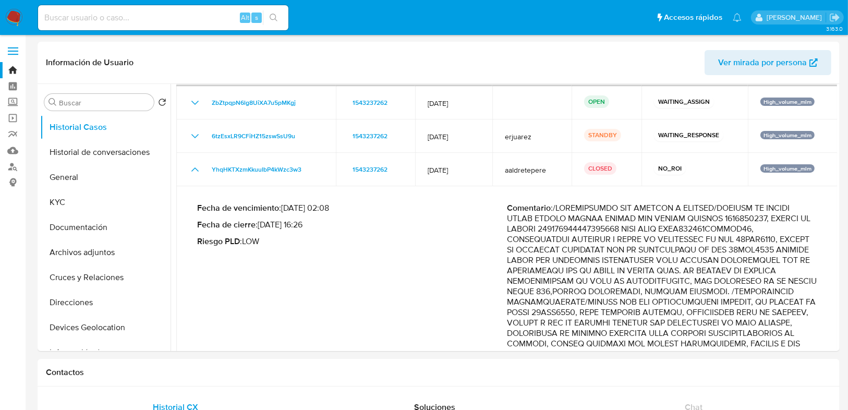
click at [10, 18] on img at bounding box center [14, 18] width 18 height 18
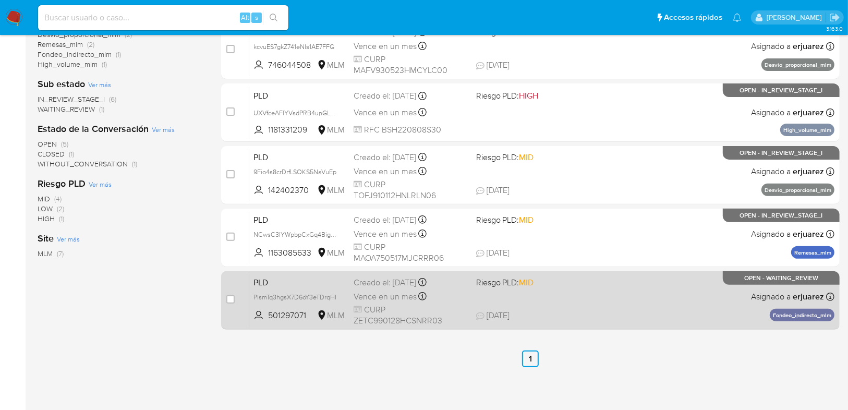
scroll to position [53, 0]
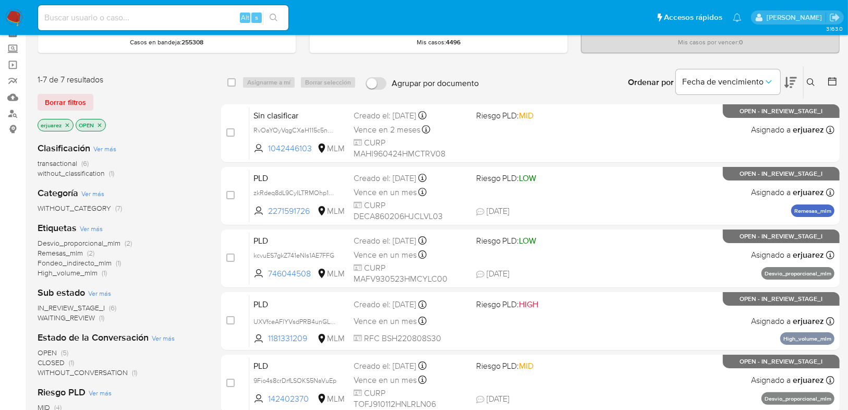
click at [122, 15] on input at bounding box center [163, 18] width 250 height 14
paste input "153302840"
type input "153302840"
click at [275, 16] on icon "search-icon" at bounding box center [274, 18] width 8 height 8
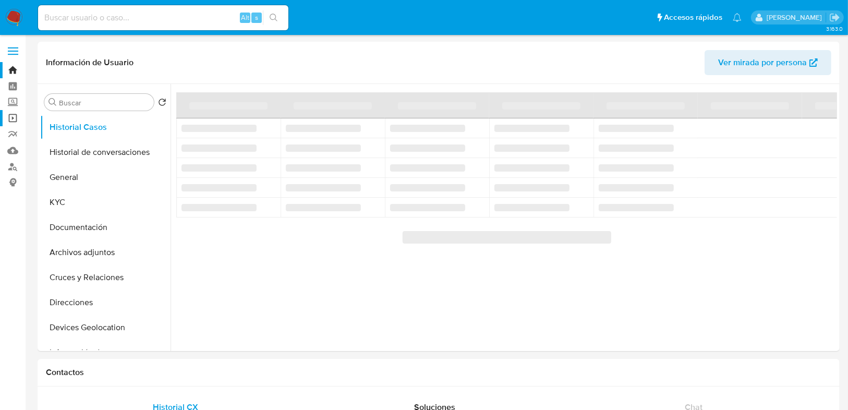
select select "10"
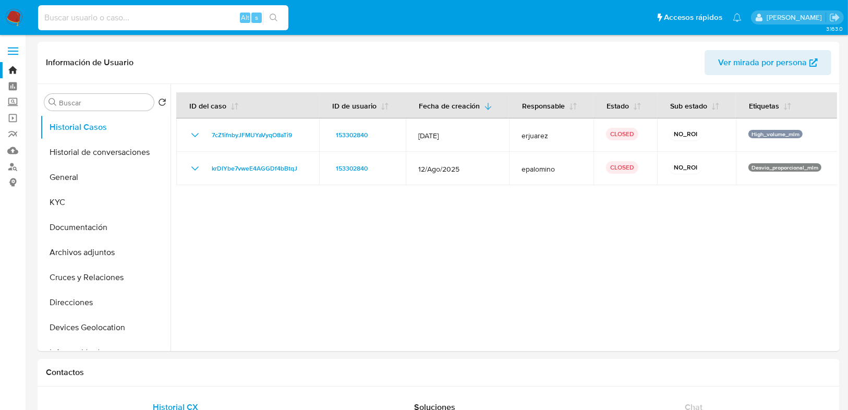
click at [169, 15] on input at bounding box center [163, 18] width 250 height 14
paste input "2548044858"
type input "2548044858"
click at [275, 14] on icon "search-icon" at bounding box center [274, 18] width 8 height 8
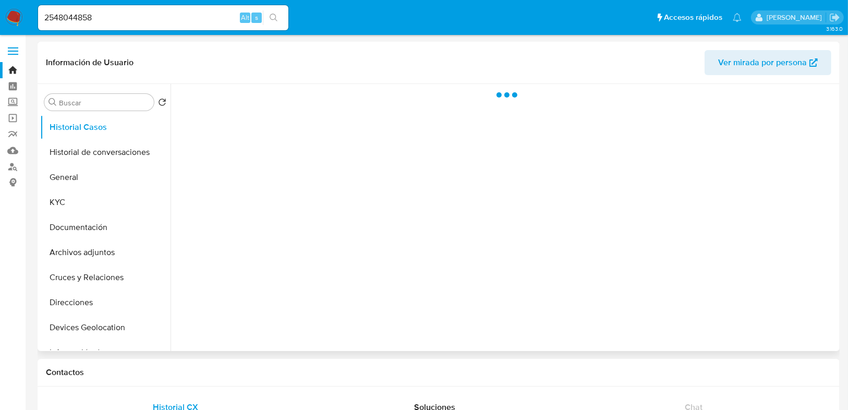
select select "10"
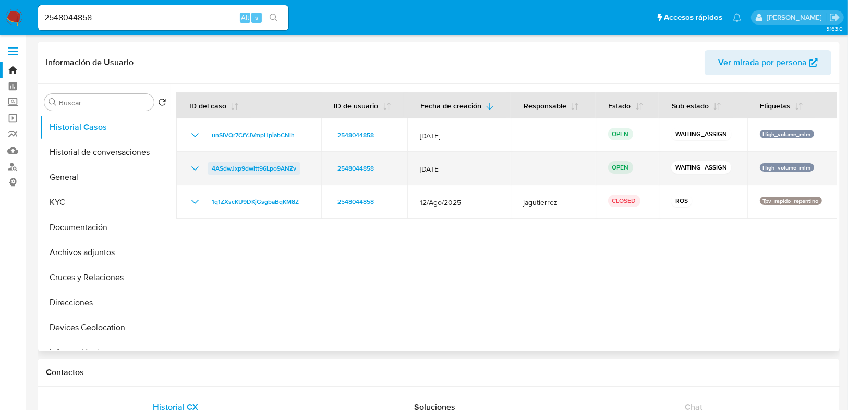
click at [278, 168] on span "4ASdwJxp9dwitt96Lpo9ANZv" at bounding box center [254, 168] width 84 height 13
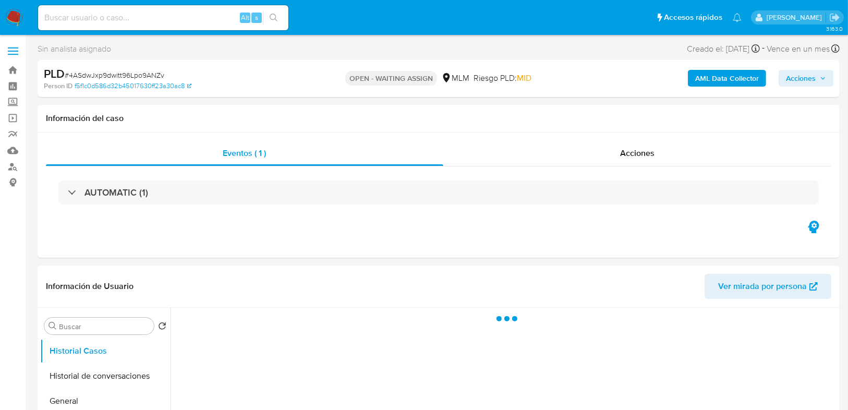
select select "10"
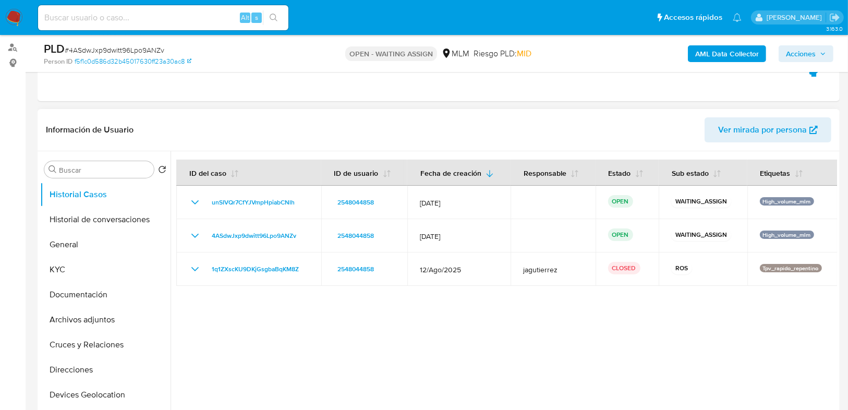
scroll to position [125, 0]
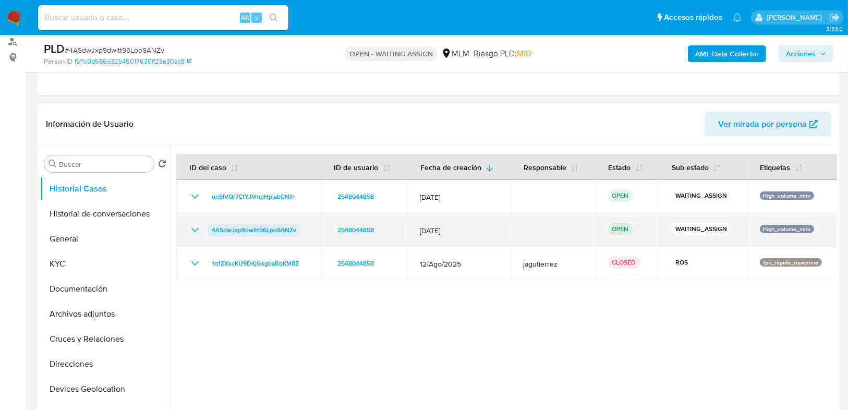
drag, startPoint x: 308, startPoint y: 230, endPoint x: 210, endPoint y: 229, distance: 98.0
click at [210, 229] on td "4ASdwJxp9dwitt96Lpo9ANZv" at bounding box center [248, 229] width 145 height 33
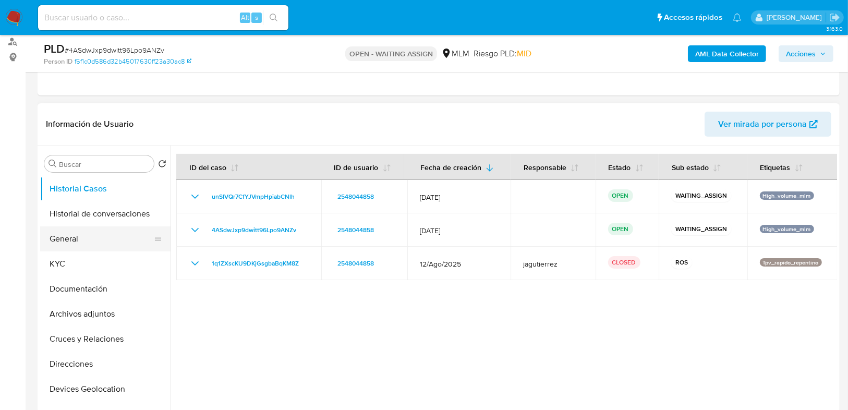
click at [67, 234] on button "General" at bounding box center [101, 238] width 122 height 25
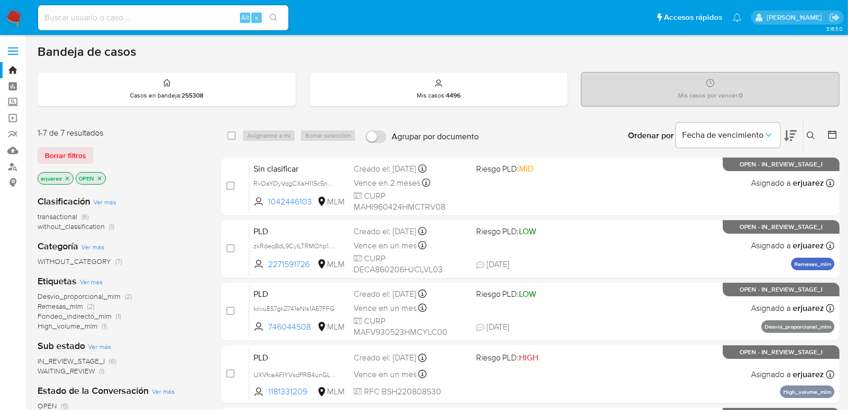
click at [810, 134] on icon at bounding box center [810, 135] width 8 height 8
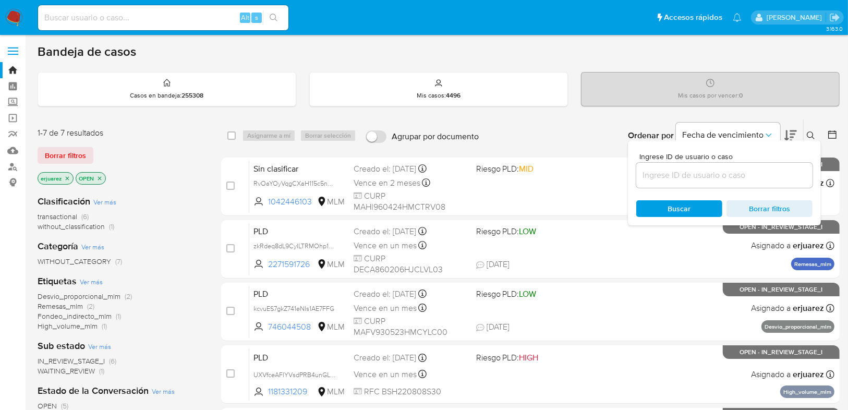
click at [647, 176] on input at bounding box center [724, 175] width 176 height 14
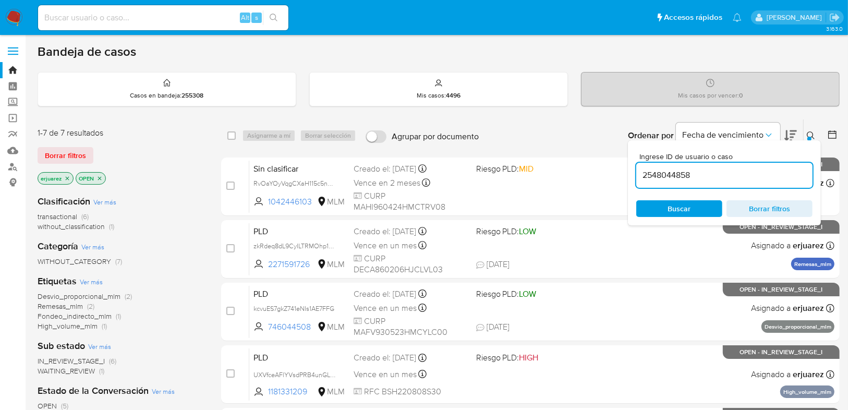
type input "2548044858"
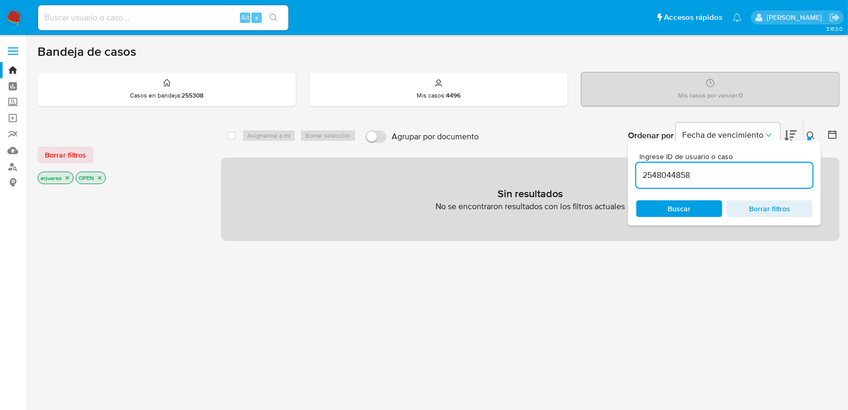
drag, startPoint x: 67, startPoint y: 177, endPoint x: 151, endPoint y: 176, distance: 84.5
click at [67, 177] on icon "close-filter" at bounding box center [67, 178] width 6 height 6
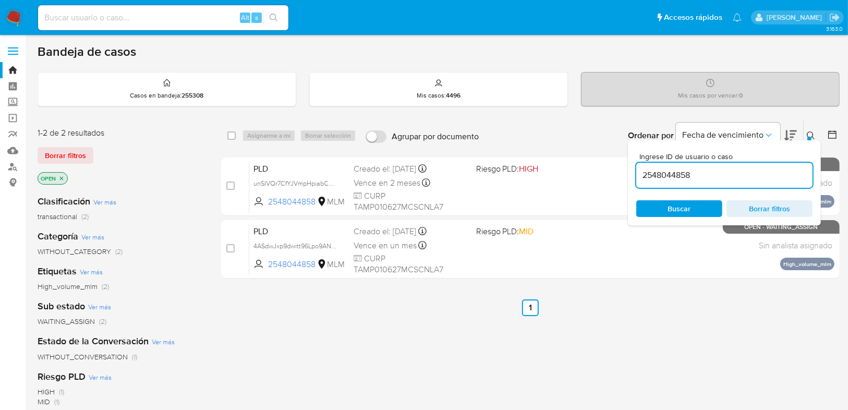
drag, startPoint x: 271, startPoint y: 182, endPoint x: 382, endPoint y: 277, distance: 146.4
click at [313, 307] on div "select-all-cases-checkbox Asignarme a mí Borrar selección Agrupar por documento…" at bounding box center [530, 355] width 618 height 472
click at [808, 131] on icon at bounding box center [810, 135] width 8 height 8
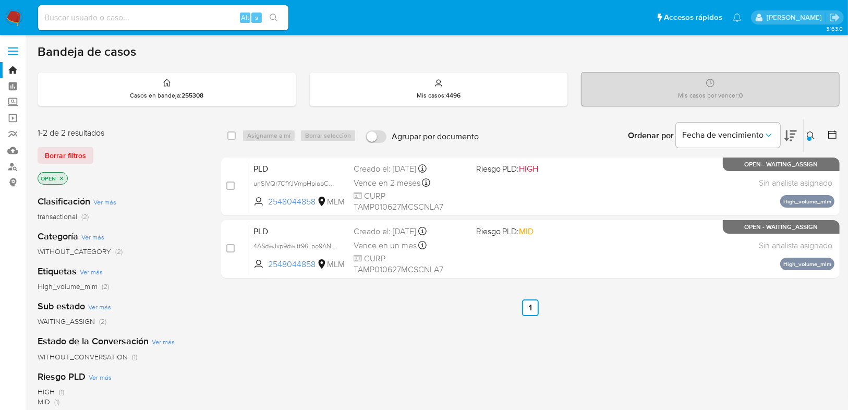
click at [367, 290] on div "select-all-cases-checkbox Asignarme a mí Borrar selección Agrupar por documento…" at bounding box center [530, 355] width 618 height 472
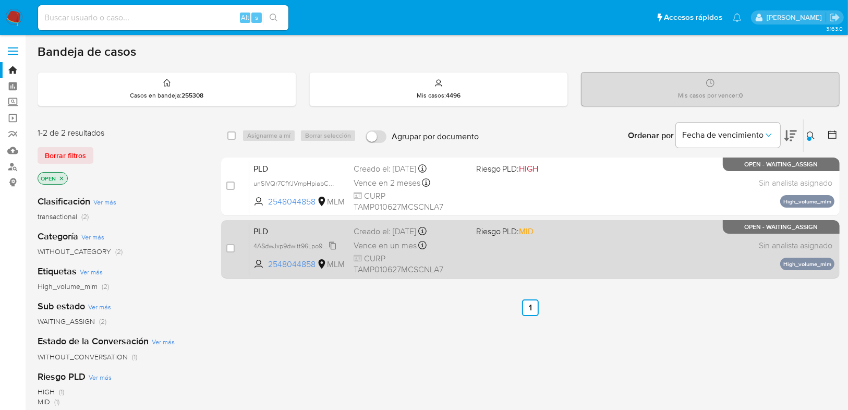
click at [294, 243] on span "4ASdwJxp9dwitt96Lpo9ANZv" at bounding box center [295, 244] width 84 height 11
click at [230, 247] on input "checkbox" at bounding box center [230, 248] width 8 height 8
checkbox input "true"
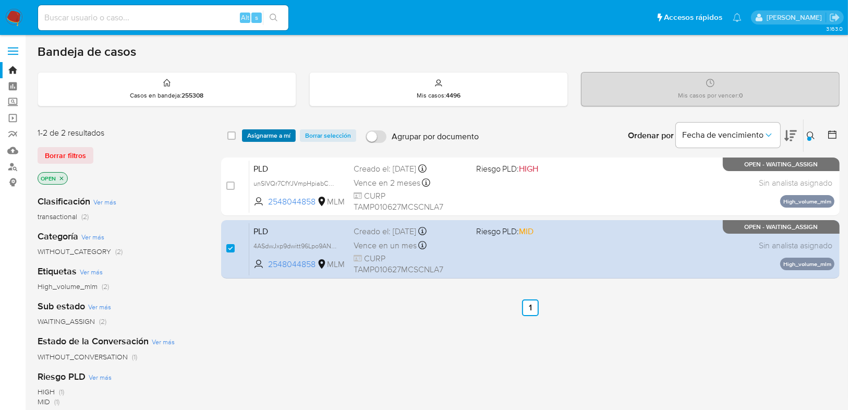
click at [280, 134] on span "Asignarme a mí" at bounding box center [268, 135] width 43 height 10
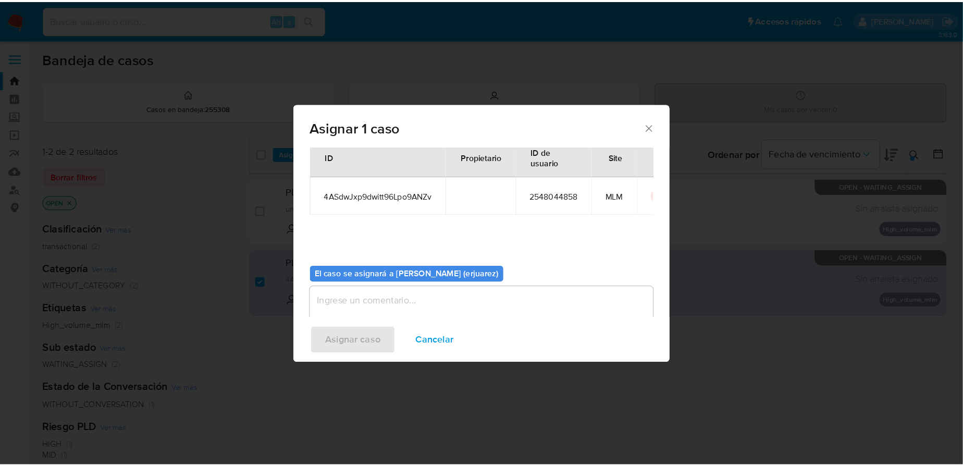
scroll to position [54, 0]
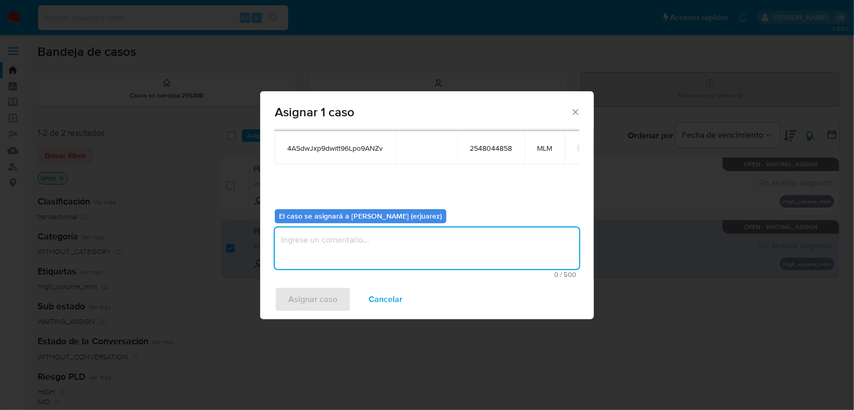
click at [306, 261] on textarea "assign-modal" at bounding box center [427, 248] width 304 height 42
type textarea "EPJU"
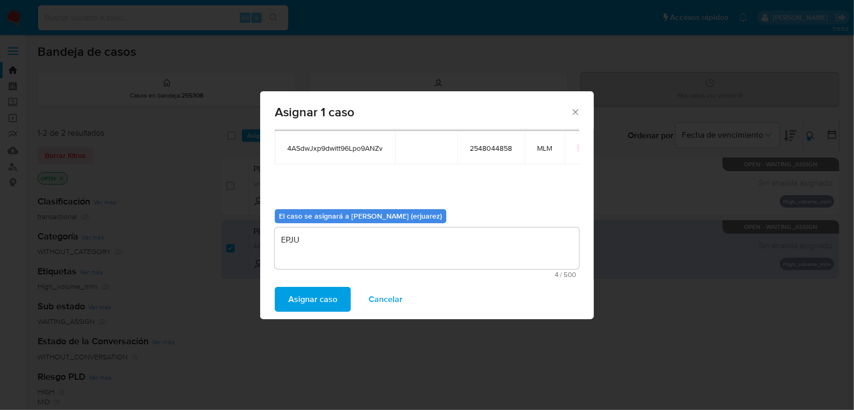
click at [296, 295] on span "Asignar caso" at bounding box center [312, 299] width 49 height 23
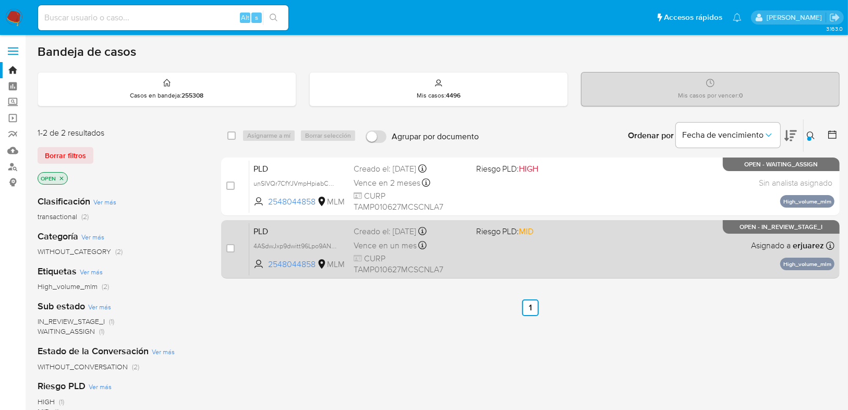
click at [600, 250] on div "PLD 4ASdwJxp9dwitt96Lpo9ANZv 2548044858 MLM Riesgo PLD: MID Creado el: 12/09/20…" at bounding box center [541, 249] width 585 height 53
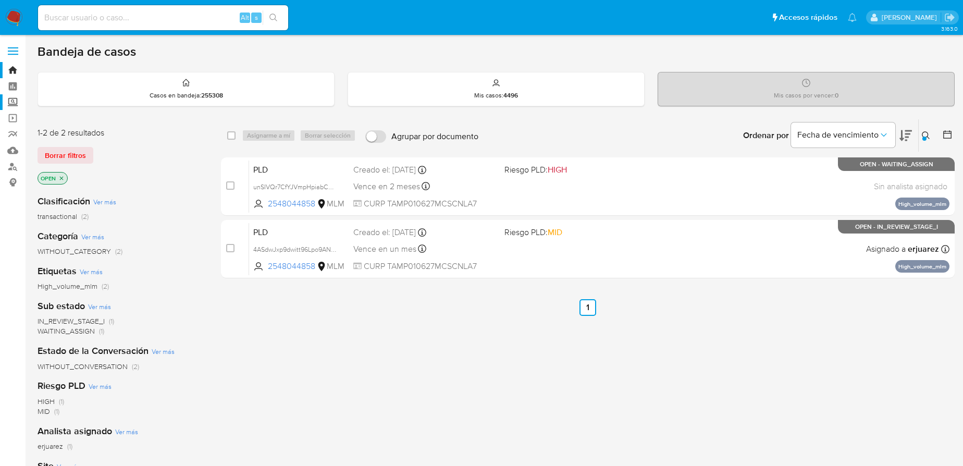
click at [8, 104] on label "Screening" at bounding box center [62, 102] width 124 height 16
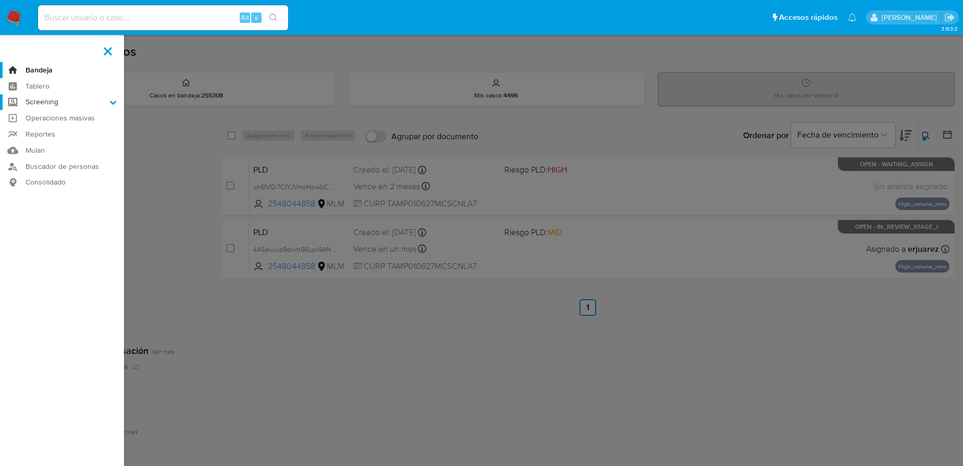
click at [0, 0] on input "Screening" at bounding box center [0, 0] width 0 height 0
click at [63, 143] on link "Herramientas" at bounding box center [62, 143] width 124 height 13
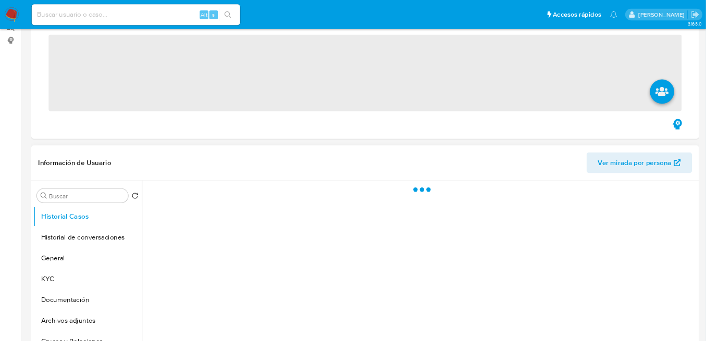
scroll to position [167, 0]
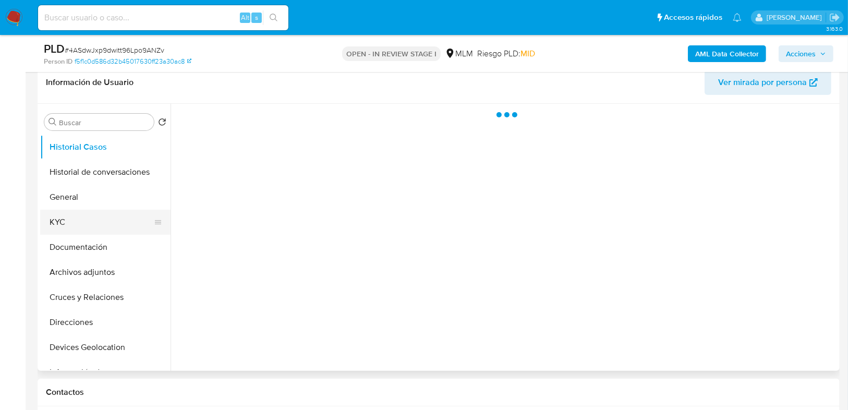
drag, startPoint x: 70, startPoint y: 221, endPoint x: 143, endPoint y: 211, distance: 73.6
click at [70, 221] on button "KYC" at bounding box center [101, 222] width 122 height 25
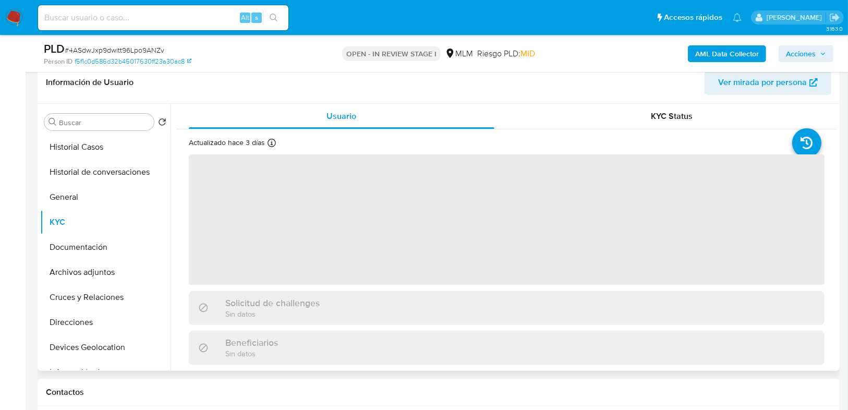
select select "10"
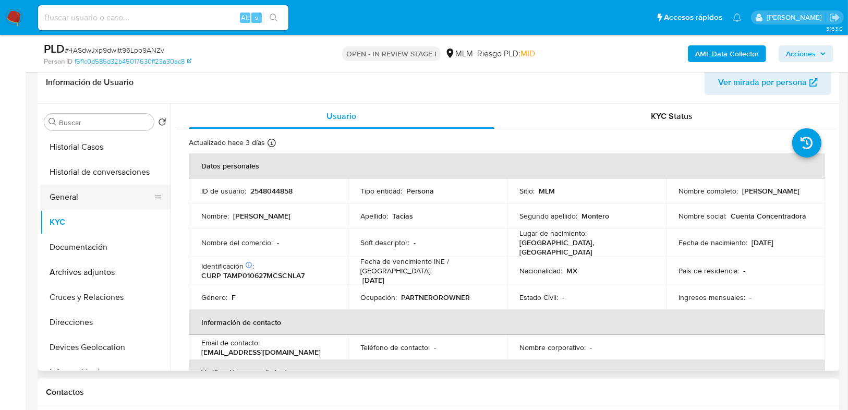
drag, startPoint x: 48, startPoint y: 198, endPoint x: 54, endPoint y: 198, distance: 5.8
click at [53, 198] on button "General" at bounding box center [101, 197] width 122 height 25
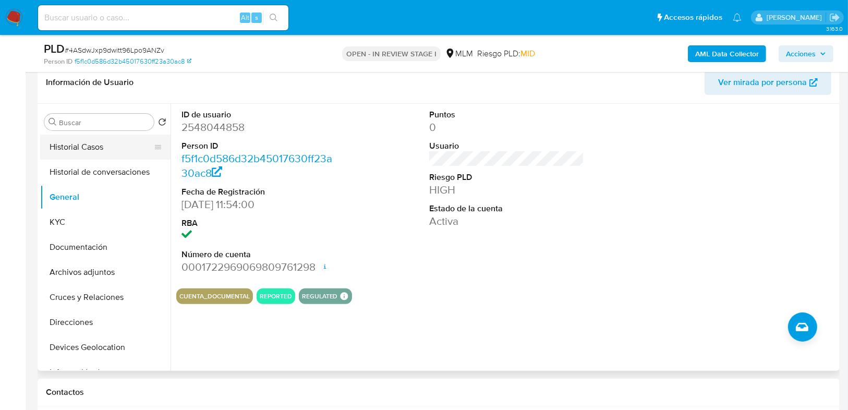
click at [97, 143] on button "Historial Casos" at bounding box center [101, 146] width 122 height 25
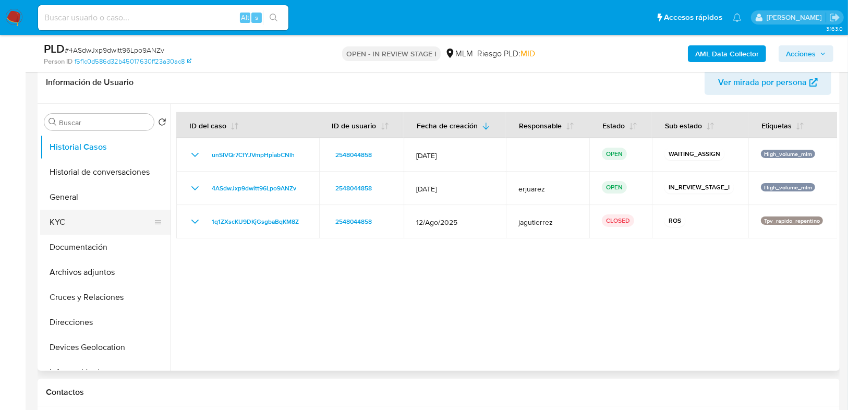
click at [81, 212] on button "KYC" at bounding box center [101, 222] width 122 height 25
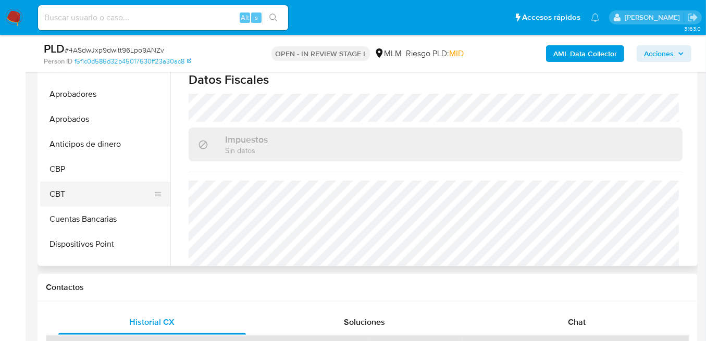
scroll to position [168, 0]
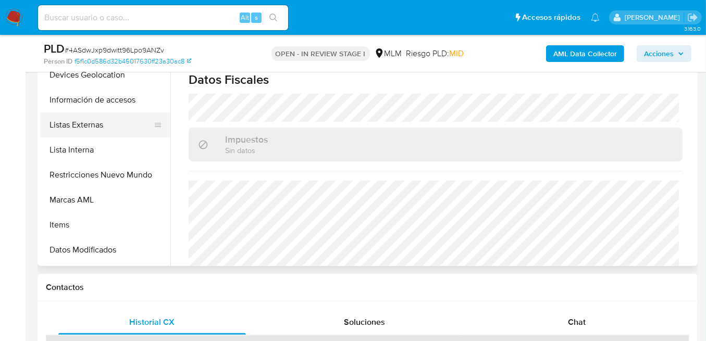
drag, startPoint x: 84, startPoint y: 129, endPoint x: 96, endPoint y: 131, distance: 11.6
click at [84, 129] on button "Listas Externas" at bounding box center [101, 125] width 122 height 25
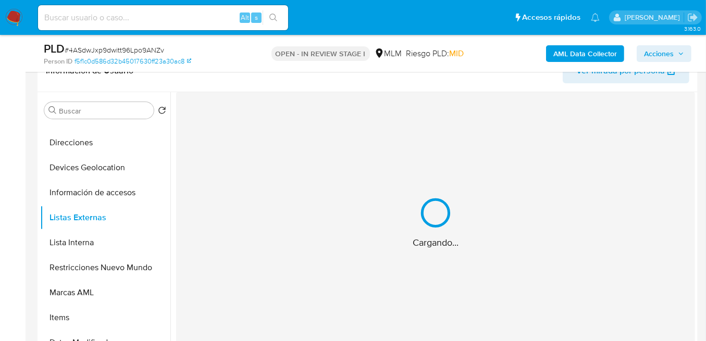
scroll to position [167, 0]
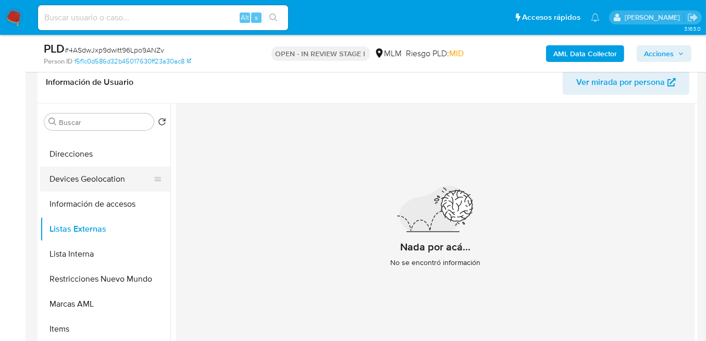
click at [80, 183] on button "Devices Geolocation" at bounding box center [101, 179] width 122 height 25
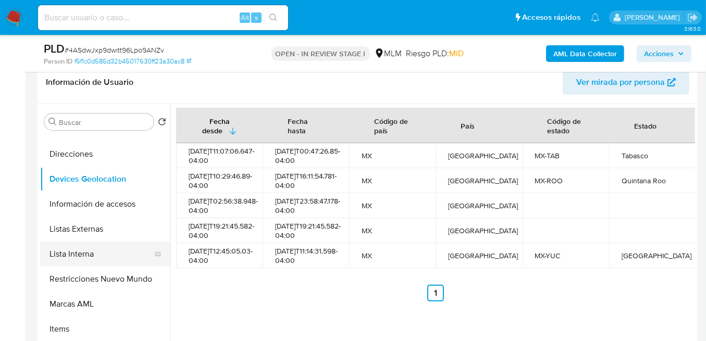
drag, startPoint x: 94, startPoint y: 236, endPoint x: 145, endPoint y: 253, distance: 53.9
click at [94, 236] on button "Listas Externas" at bounding box center [105, 229] width 130 height 25
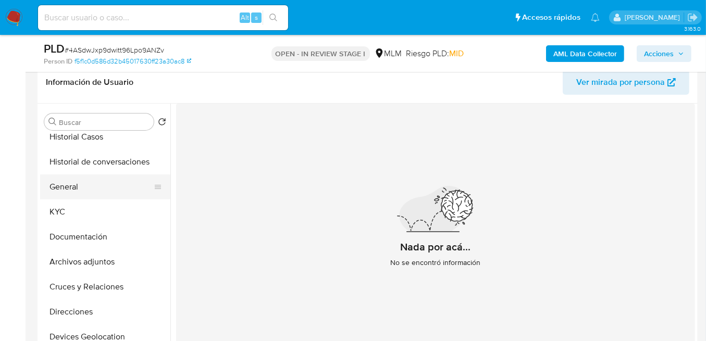
scroll to position [0, 0]
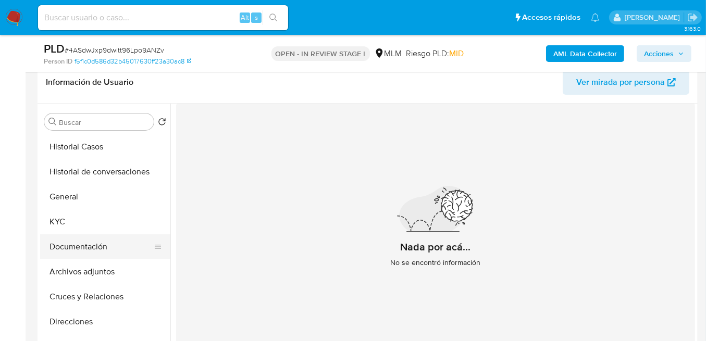
click at [90, 248] on button "Documentación" at bounding box center [101, 247] width 122 height 25
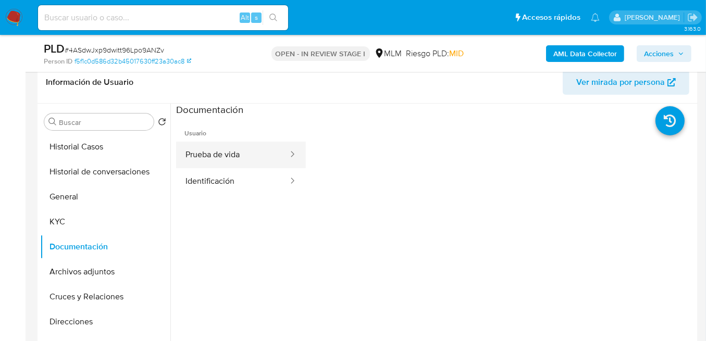
click at [207, 157] on button "Prueba de vida" at bounding box center [232, 155] width 113 height 27
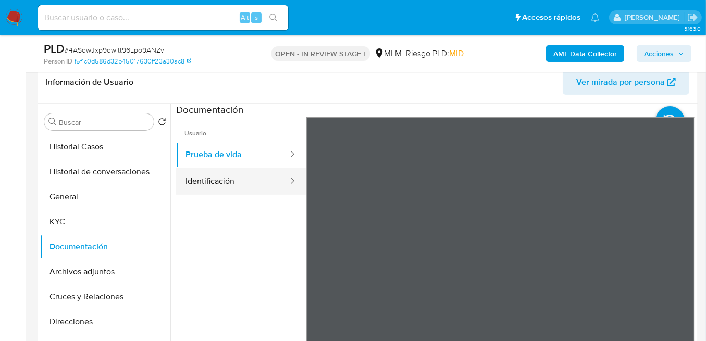
click at [221, 183] on button "Identificación" at bounding box center [232, 181] width 113 height 27
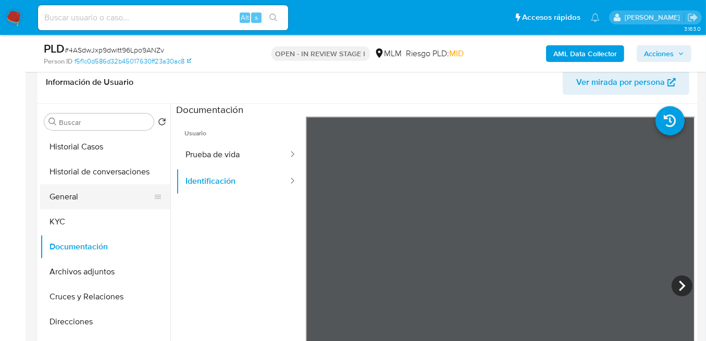
drag, startPoint x: 73, startPoint y: 215, endPoint x: 127, endPoint y: 206, distance: 54.4
click at [74, 215] on button "KYC" at bounding box center [105, 222] width 130 height 25
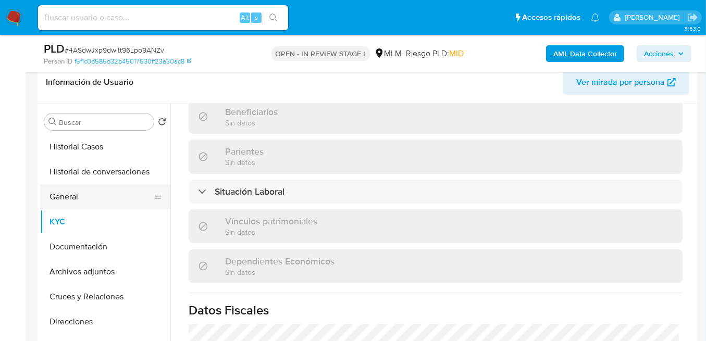
scroll to position [408, 0]
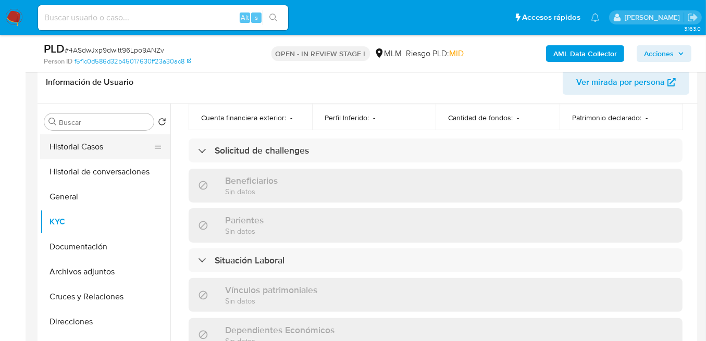
click at [106, 153] on button "Historial Casos" at bounding box center [101, 146] width 122 height 25
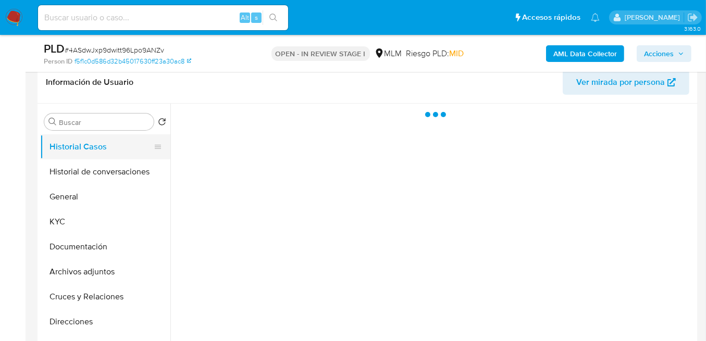
scroll to position [0, 0]
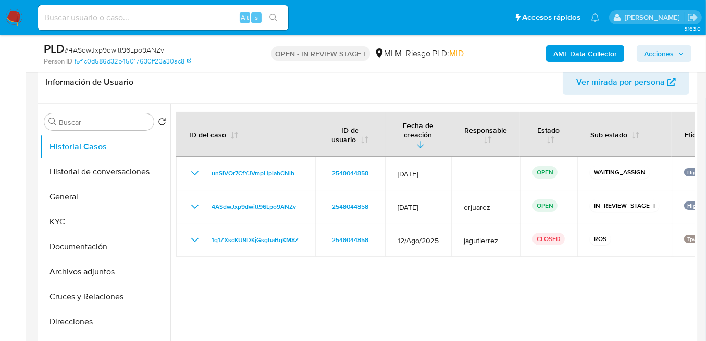
drag, startPoint x: 354, startPoint y: 266, endPoint x: 699, endPoint y: 322, distance: 349.7
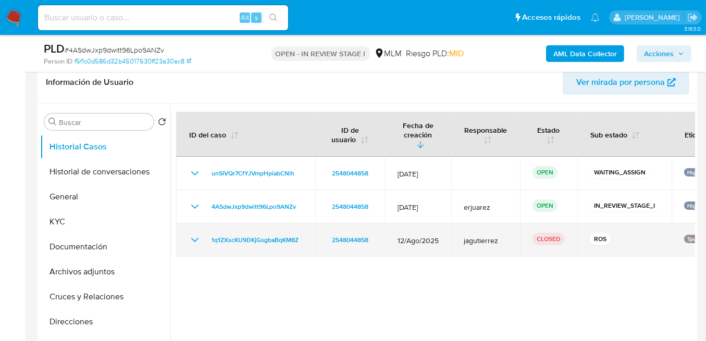
click at [645, 233] on div "ROS" at bounding box center [624, 240] width 69 height 15
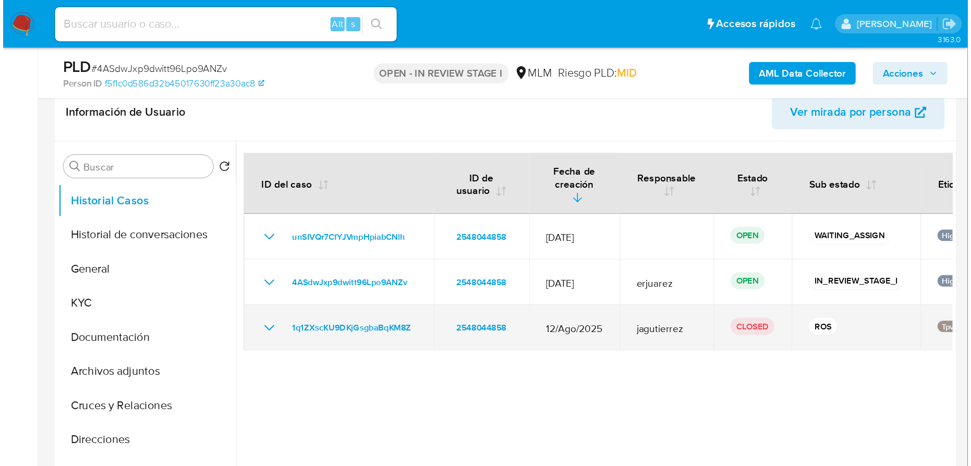
scroll to position [167, 0]
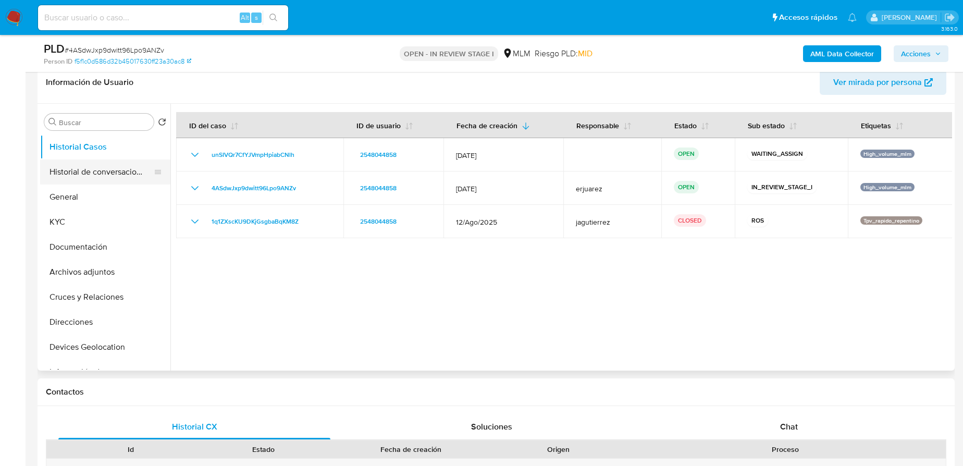
click at [87, 175] on button "Historial de conversaciones" at bounding box center [101, 172] width 122 height 25
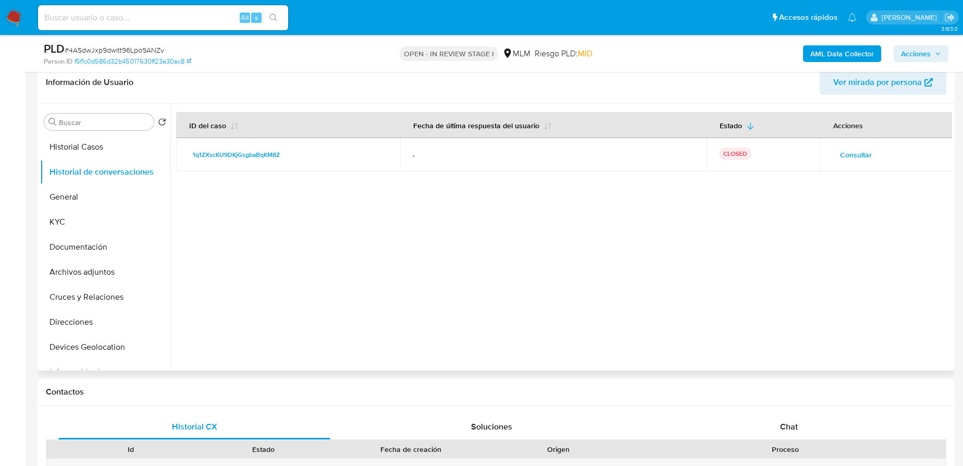
drag, startPoint x: 856, startPoint y: 146, endPoint x: 863, endPoint y: 155, distance: 11.9
click at [853, 155] on span "Consultar" at bounding box center [856, 155] width 32 height 15
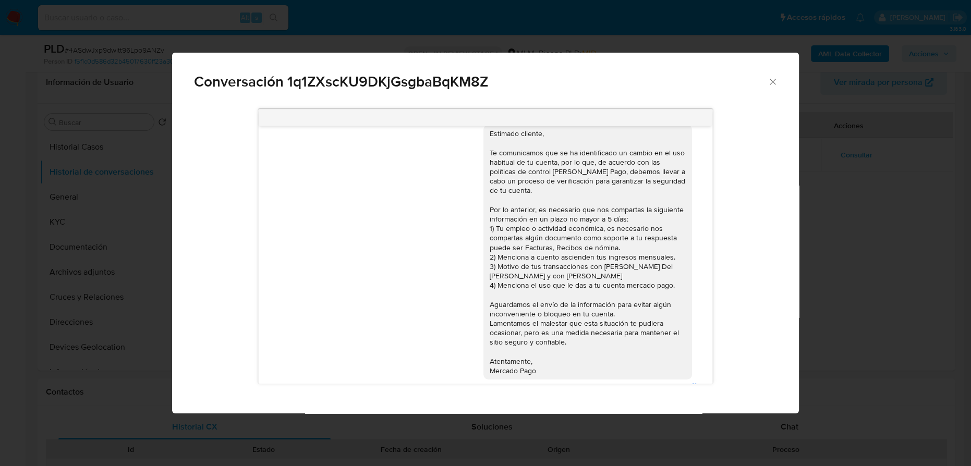
scroll to position [0, 0]
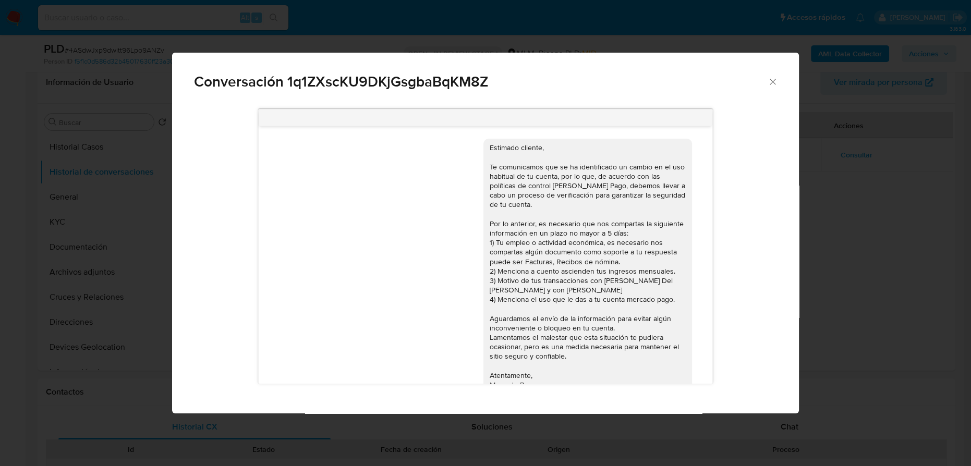
drag, startPoint x: 772, startPoint y: 79, endPoint x: 741, endPoint y: 97, distance: 35.8
click at [770, 79] on icon "Cerrar" at bounding box center [772, 82] width 10 height 10
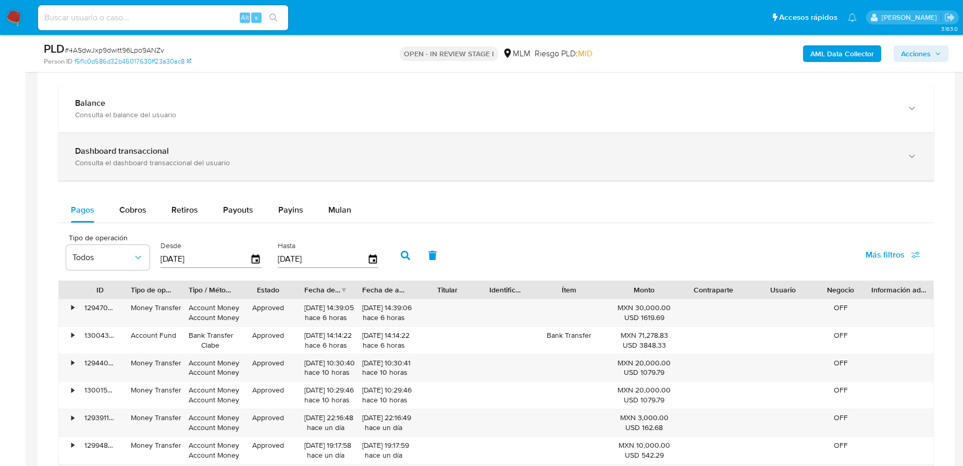
scroll to position [688, 0]
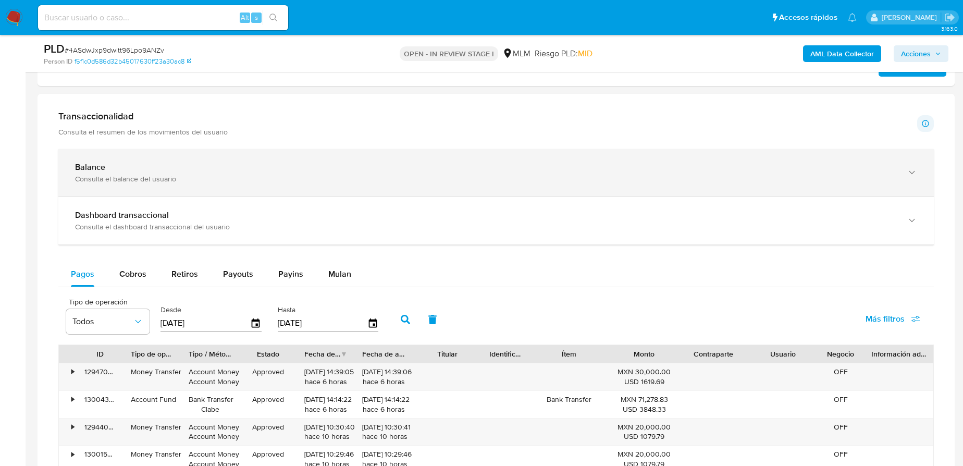
click at [153, 162] on div "Balance" at bounding box center [486, 167] width 822 height 10
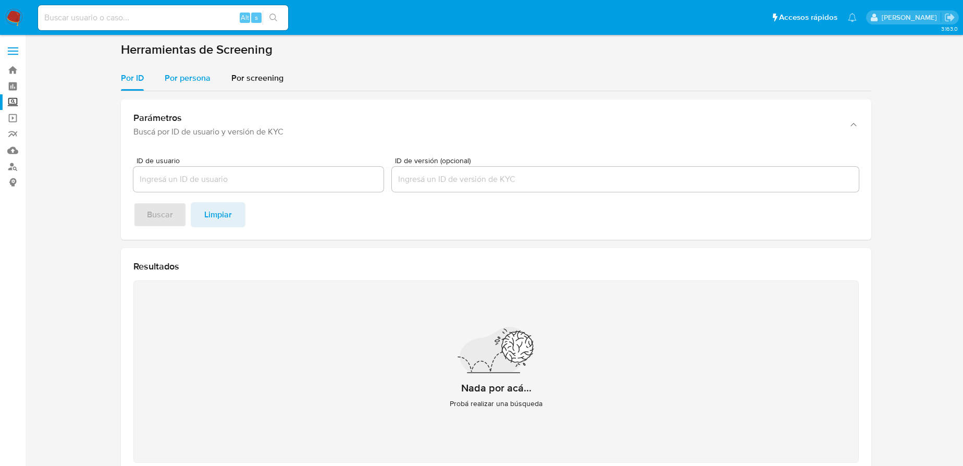
click at [176, 76] on span "Por persona" at bounding box center [188, 78] width 46 height 12
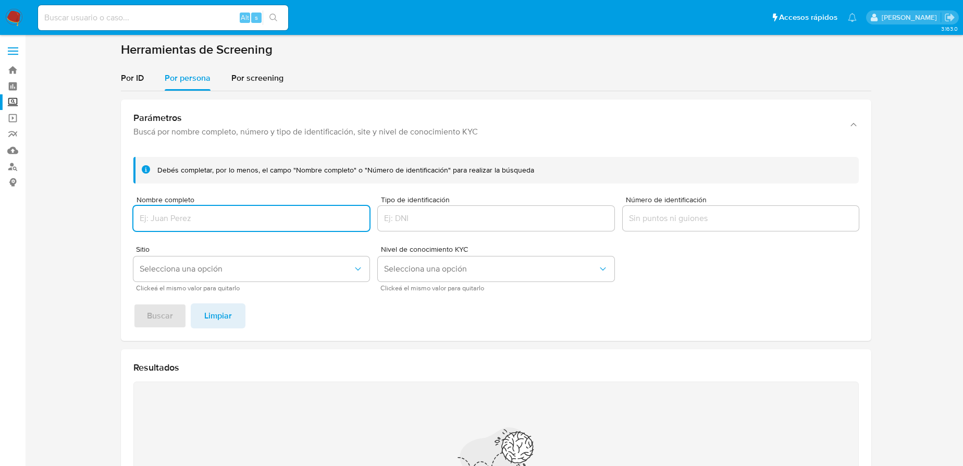
click at [185, 224] on input "Nombre completo" at bounding box center [251, 219] width 236 height 14
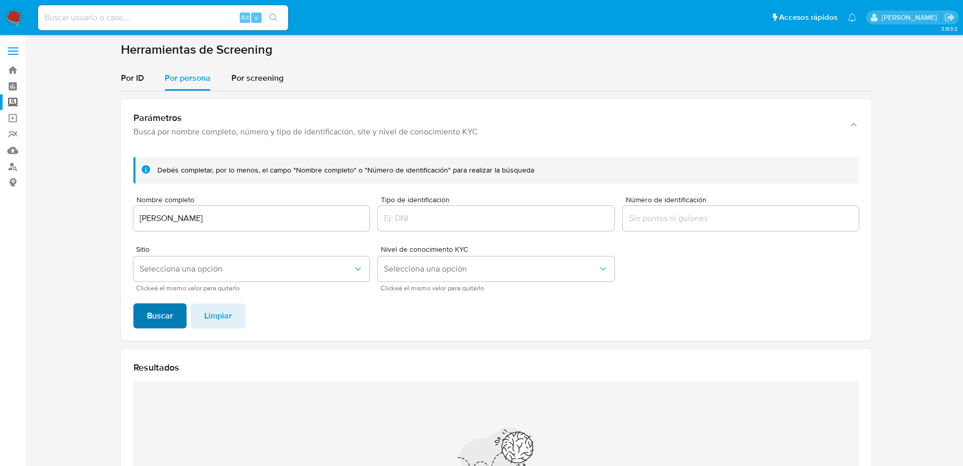
click at [163, 314] on span "Buscar" at bounding box center [160, 315] width 26 height 23
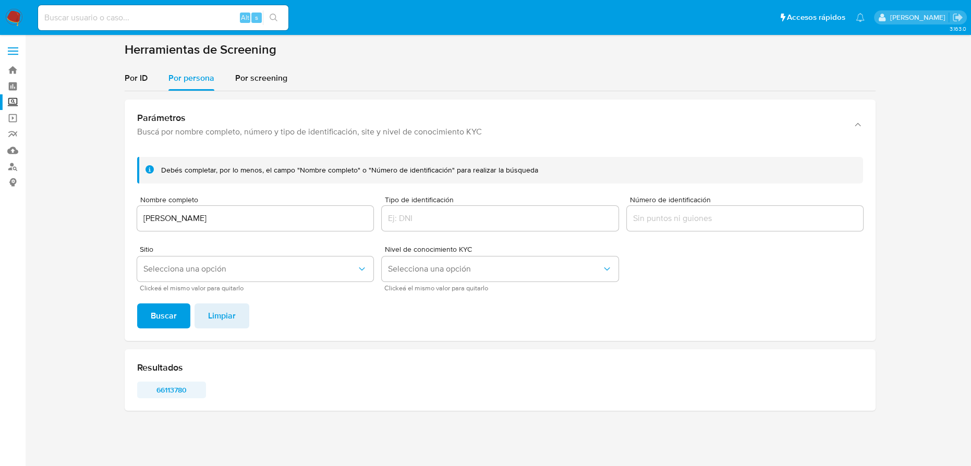
click at [161, 387] on span "66113780" at bounding box center [171, 390] width 54 height 15
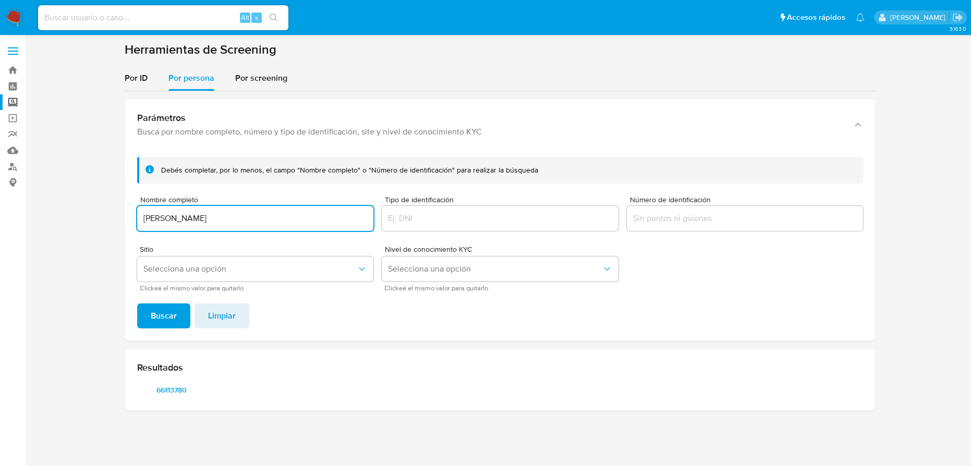
drag, startPoint x: 267, startPoint y: 218, endPoint x: 133, endPoint y: 219, distance: 134.0
click at [133, 219] on div "[PERSON_NAME] completar, por lo menos, el campo "Nombre completo" o "Número de …" at bounding box center [500, 245] width 751 height 192
click at [163, 314] on span "Buscar" at bounding box center [164, 315] width 26 height 23
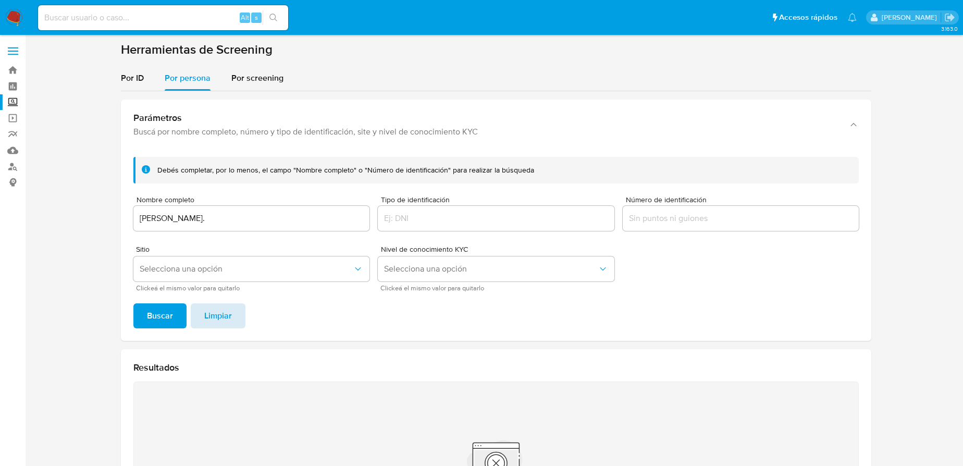
scroll to position [94, 0]
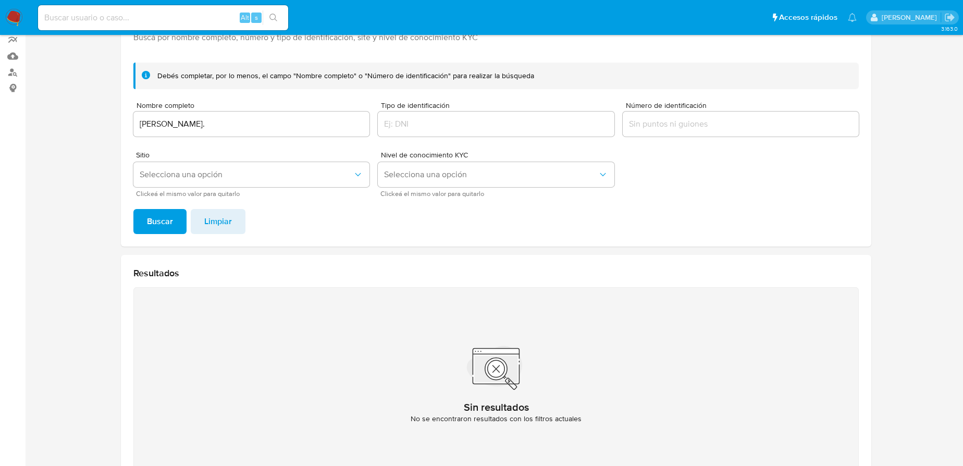
click at [259, 123] on input "[PERSON_NAME]." at bounding box center [251, 124] width 236 height 14
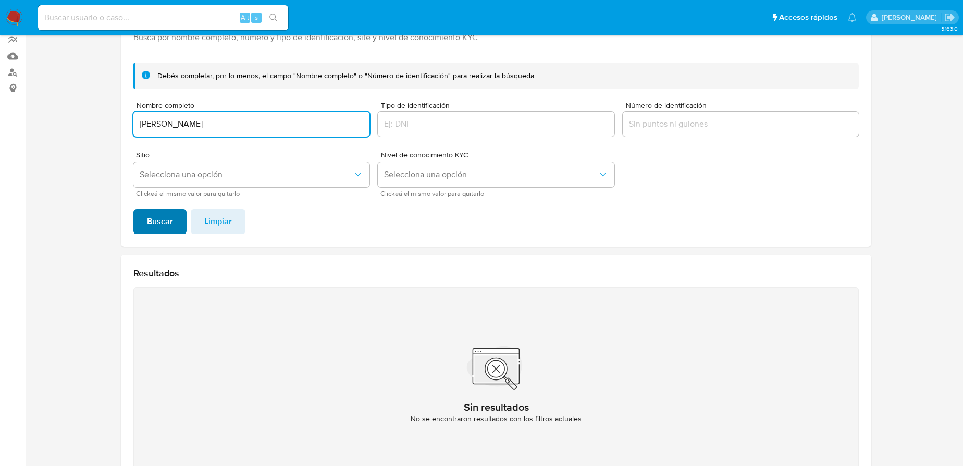
type input "[PERSON_NAME]"
click at [154, 222] on span "Buscar" at bounding box center [160, 221] width 26 height 23
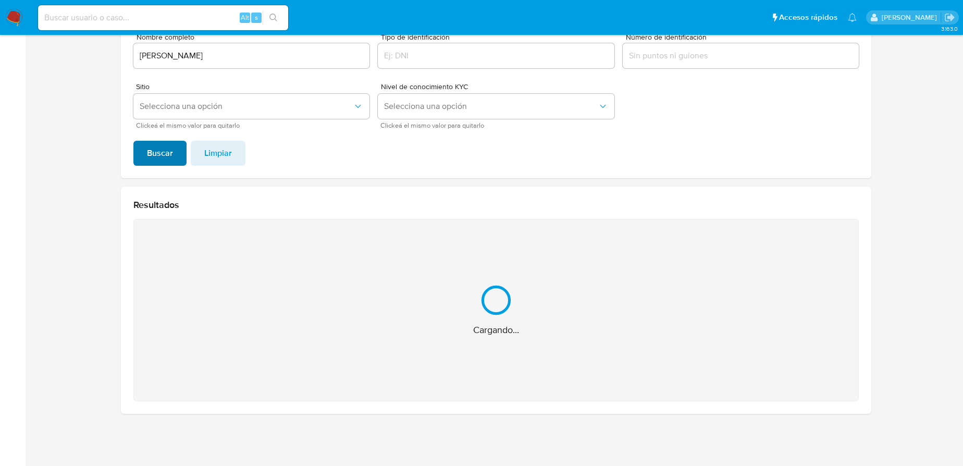
scroll to position [59, 0]
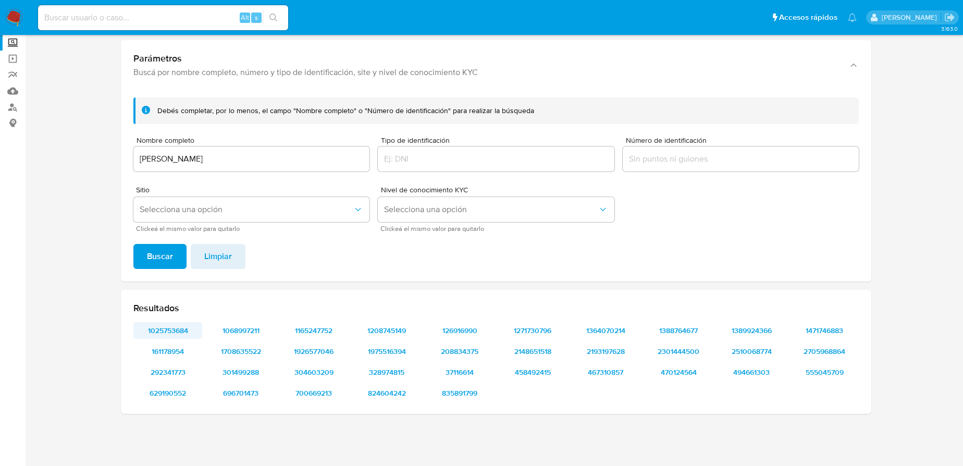
click at [167, 329] on span "1025753684" at bounding box center [168, 330] width 54 height 15
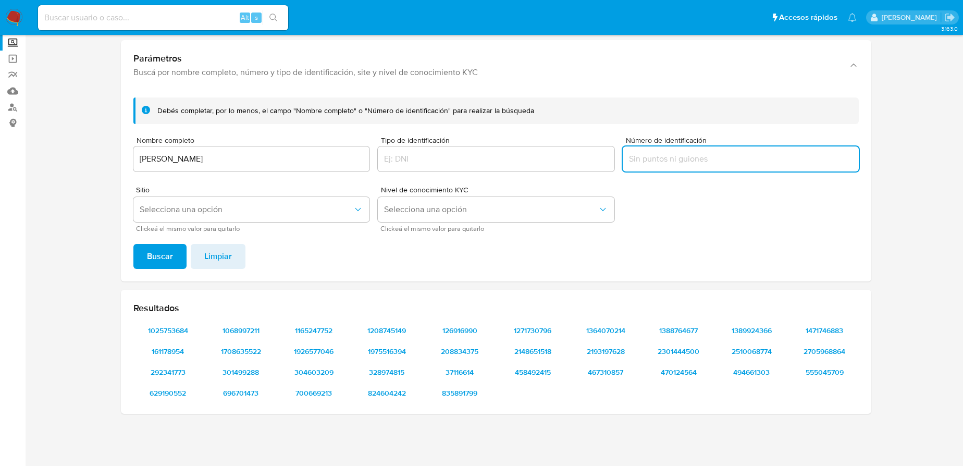
click at [669, 163] on input "Número de identificación" at bounding box center [741, 159] width 236 height 14
type input "MAMX900220R61"
click at [163, 256] on span "Buscar" at bounding box center [160, 256] width 26 height 23
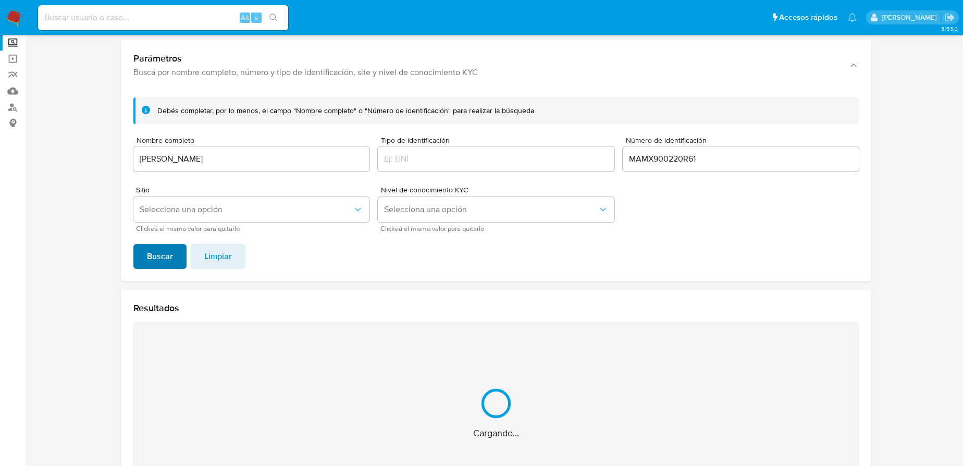
scroll to position [0, 0]
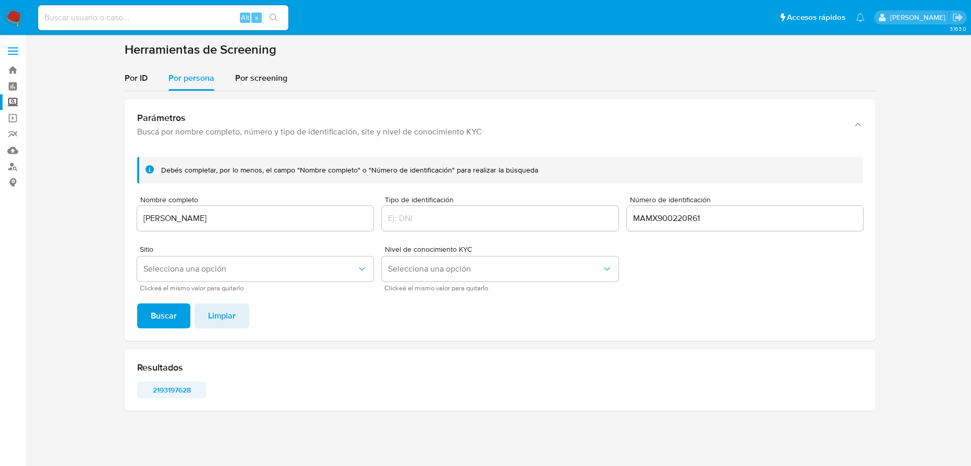
click at [176, 389] on span "2193197628" at bounding box center [171, 390] width 54 height 15
click at [90, 17] on input at bounding box center [163, 18] width 250 height 14
paste input "827553513"
type input "827553513"
click at [276, 15] on icon "search-icon" at bounding box center [274, 18] width 8 height 8
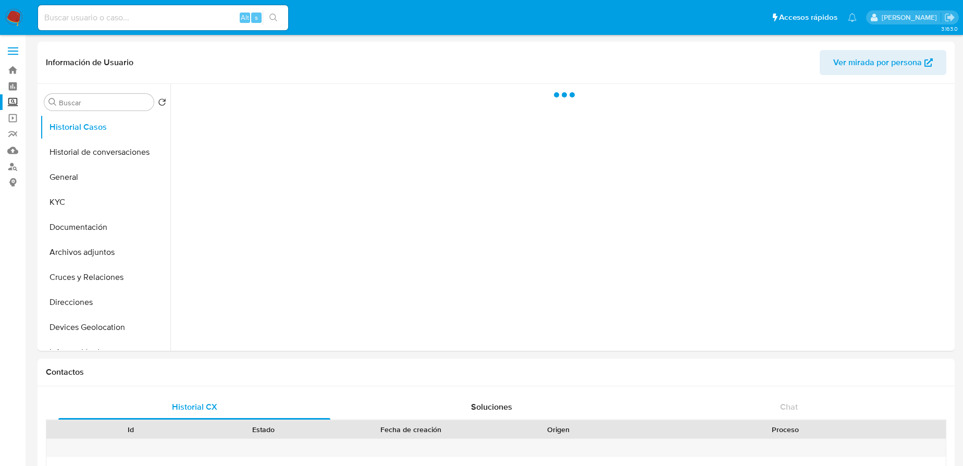
select select "10"
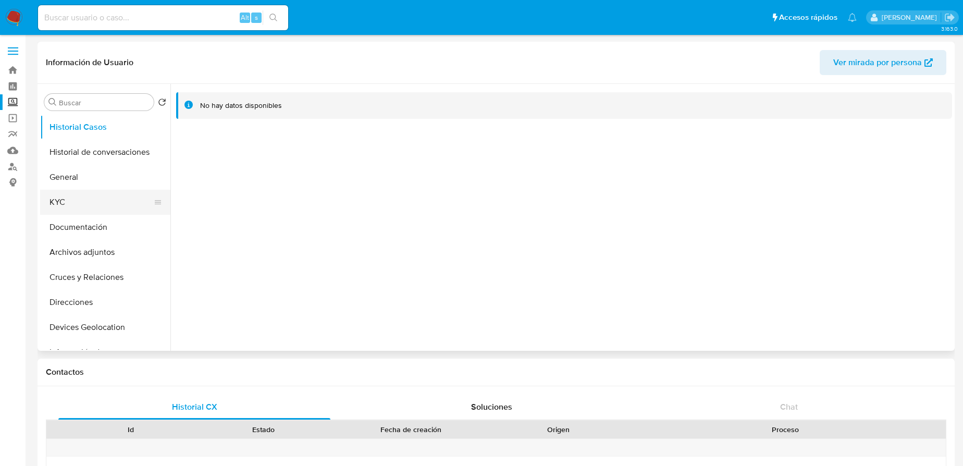
click at [64, 199] on button "KYC" at bounding box center [101, 202] width 122 height 25
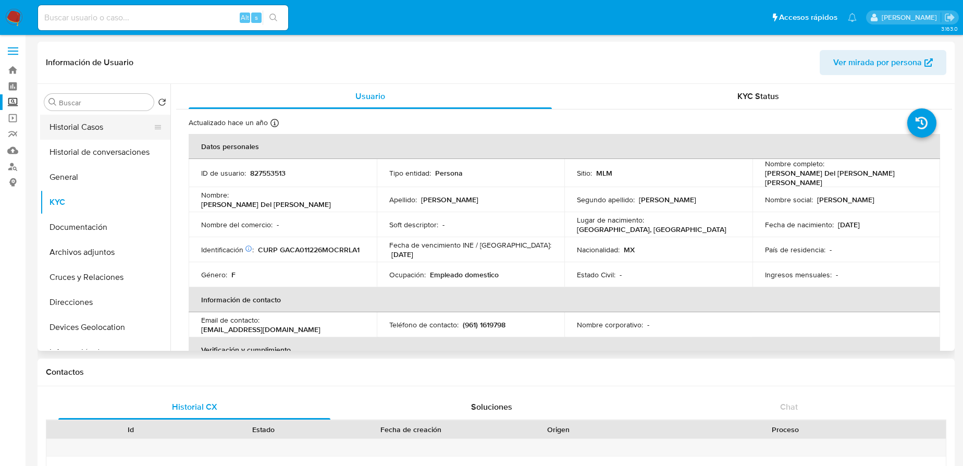
click at [84, 125] on button "Historial Casos" at bounding box center [101, 127] width 122 height 25
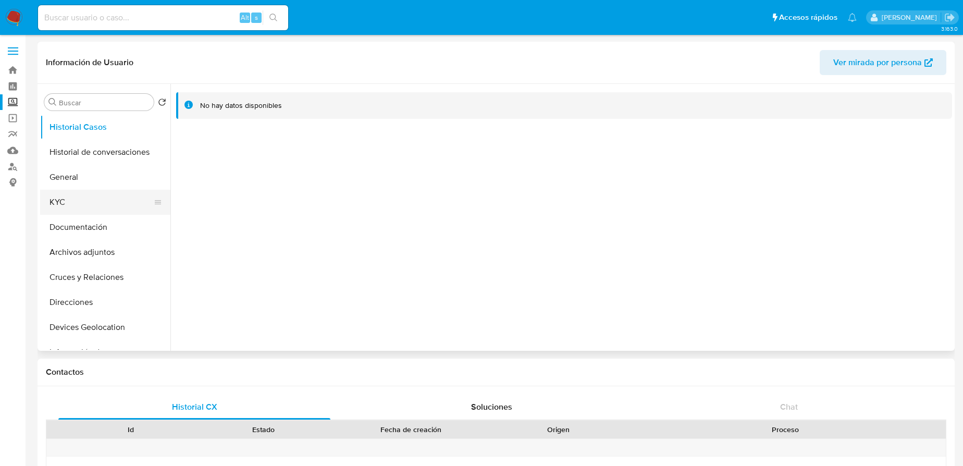
click at [62, 204] on button "KYC" at bounding box center [101, 202] width 122 height 25
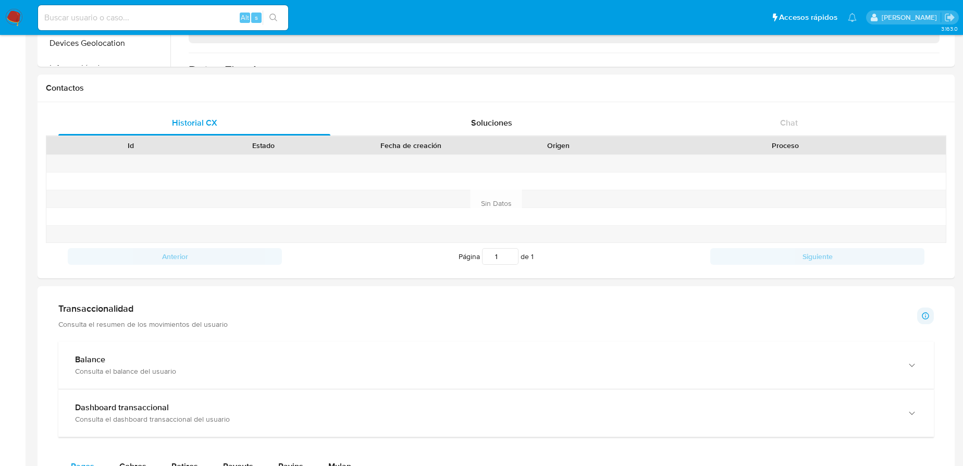
scroll to position [568, 0]
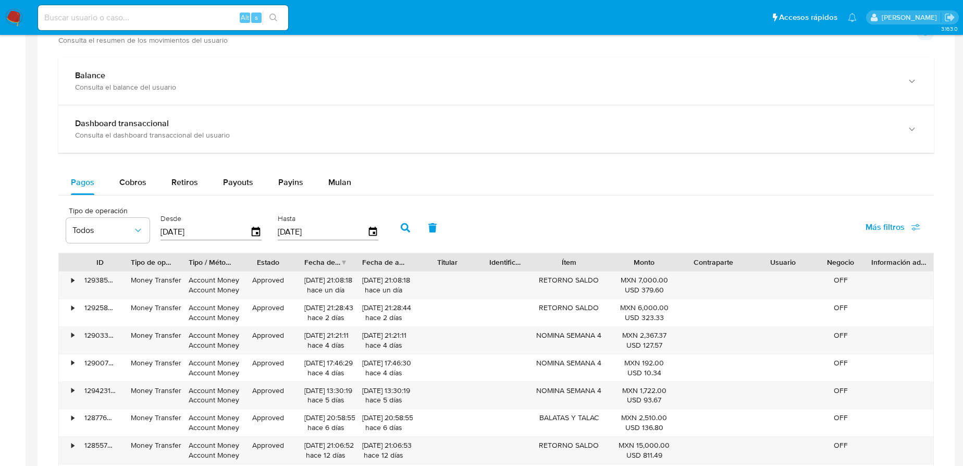
click at [492, 238] on div "Tipo de operación Todos Desde 18/07/2025 Hasta 15/10/2025 Más filtros" at bounding box center [496, 227] width 876 height 52
click at [129, 176] on span "Cobros" at bounding box center [132, 182] width 27 height 12
select select "10"
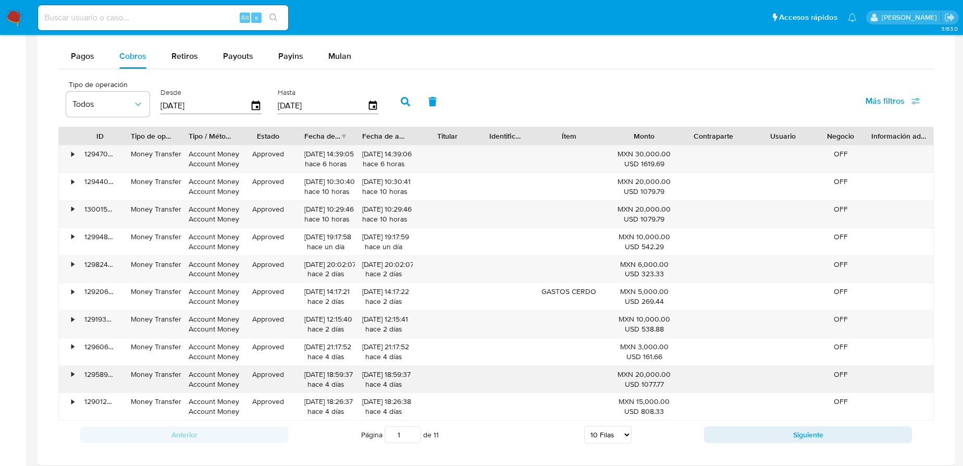
scroll to position [711, 0]
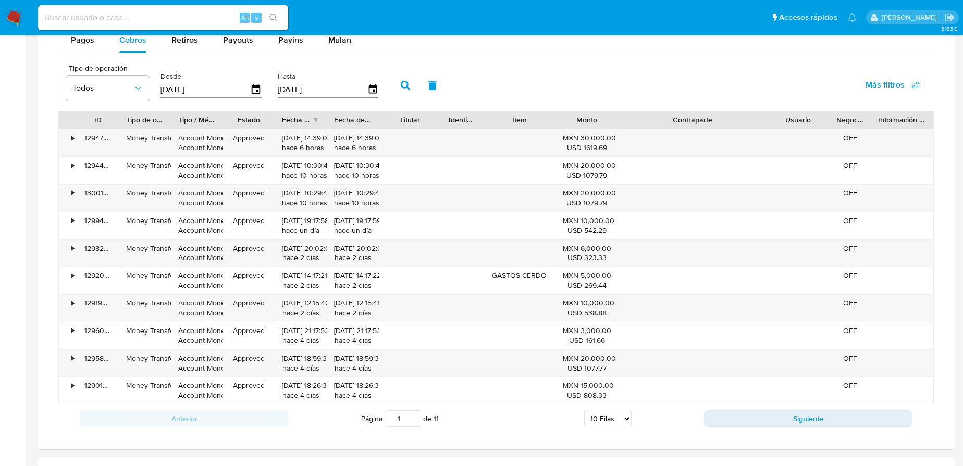
drag, startPoint x: 741, startPoint y: 116, endPoint x: 820, endPoint y: 118, distance: 79.3
click at [820, 118] on div "ID Tipo de operación Tipo / Método Estado Fecha de creación Fecha de aprobación…" at bounding box center [496, 120] width 875 height 18
drag, startPoint x: 754, startPoint y: 414, endPoint x: 647, endPoint y: 401, distance: 107.6
click at [644, 408] on div "Anterior Página 1 de 11 5 Filas 10 Filas 20 Filas 25 Filas 50 Filas 100 Filas S…" at bounding box center [496, 419] width 876 height 28
click at [746, 427] on div "Anterior Página 1 de 11 5 Filas 10 Filas 20 Filas 25 Filas 50 Filas 100 Filas S…" at bounding box center [496, 419] width 876 height 28
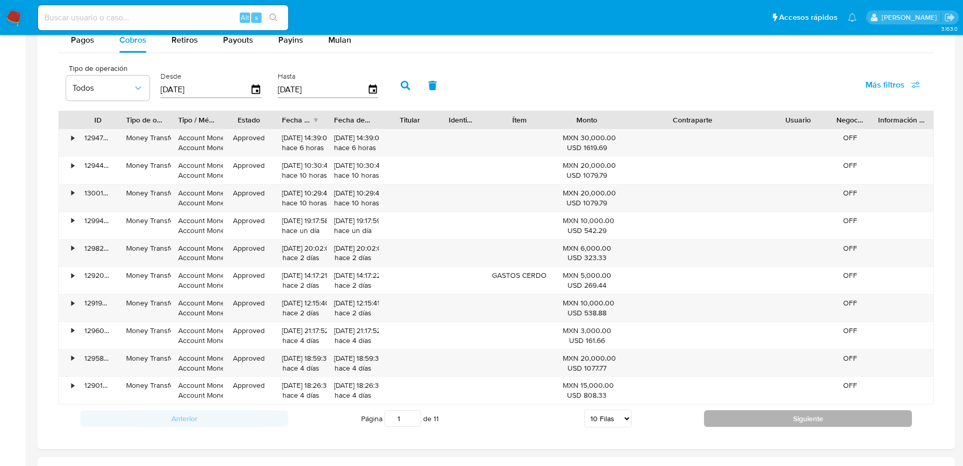
click at [738, 417] on button "Siguiente" at bounding box center [808, 418] width 208 height 17
type input "3"
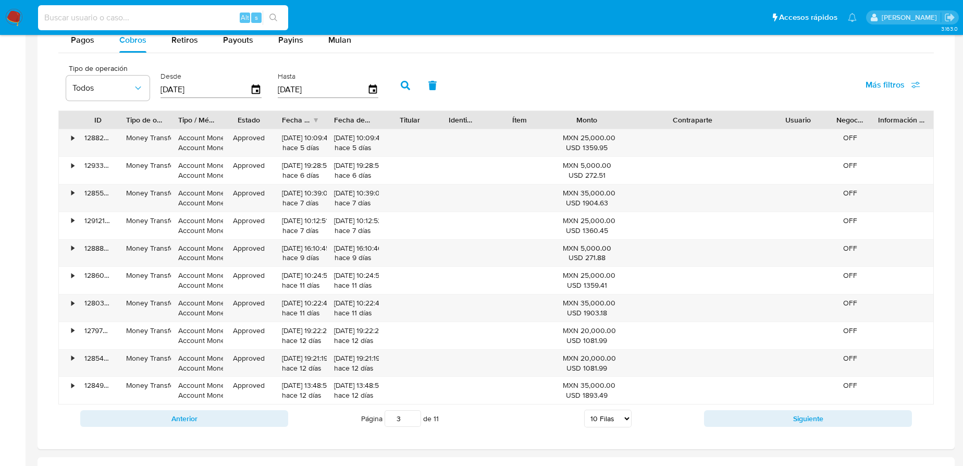
click at [101, 17] on input at bounding box center [163, 18] width 250 height 14
paste input "493800597"
type input "493800597"
click at [268, 19] on button "search-icon" at bounding box center [273, 17] width 21 height 15
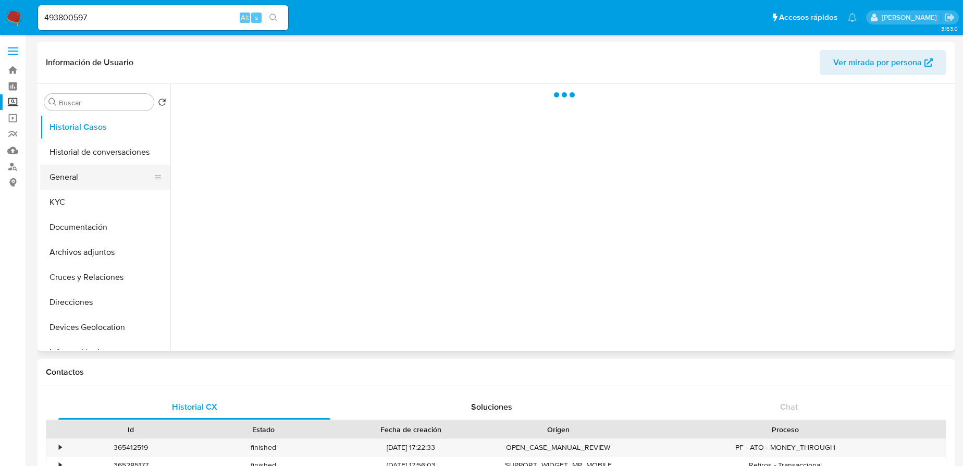
select select "10"
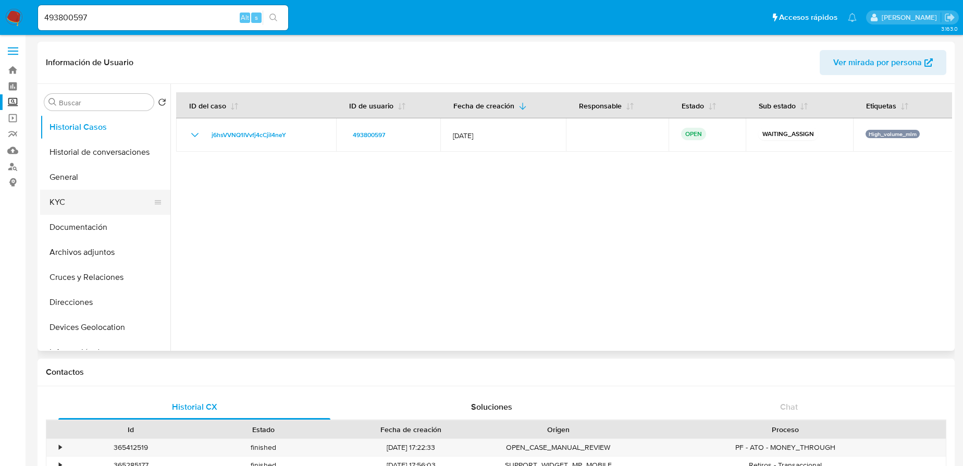
click at [86, 198] on button "KYC" at bounding box center [101, 202] width 122 height 25
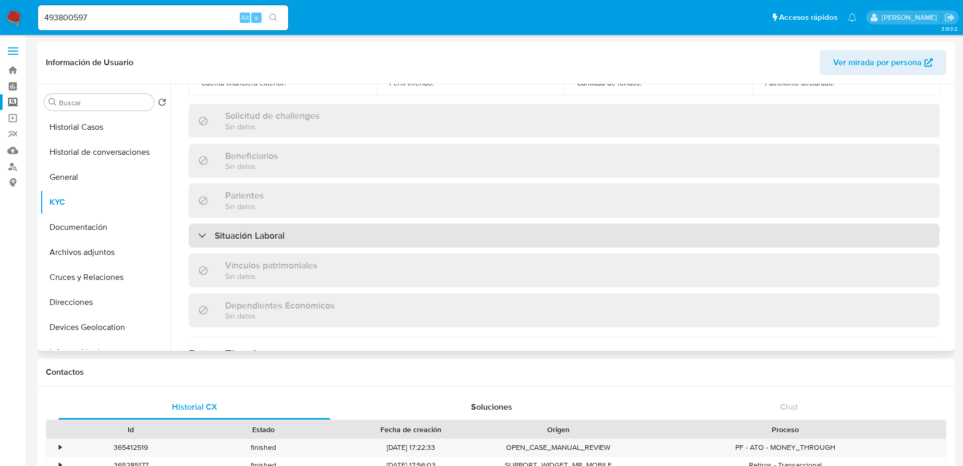
scroll to position [85, 0]
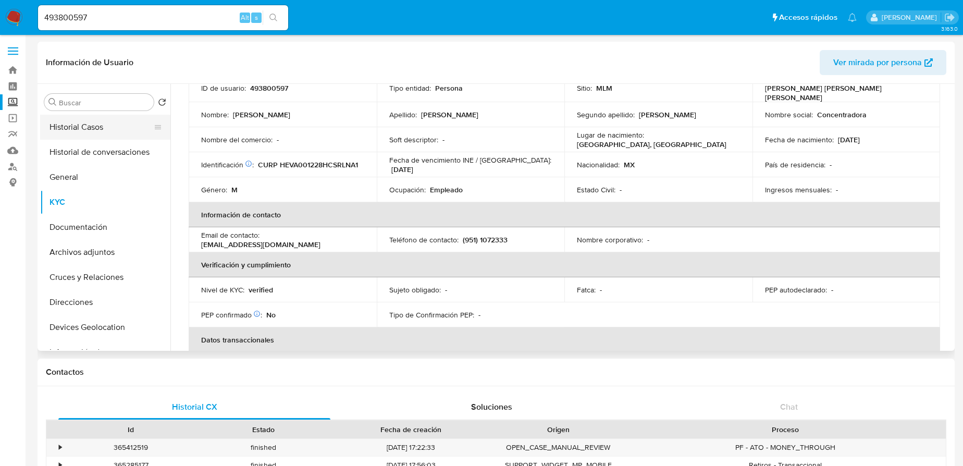
click at [58, 130] on button "Historial Casos" at bounding box center [101, 127] width 122 height 25
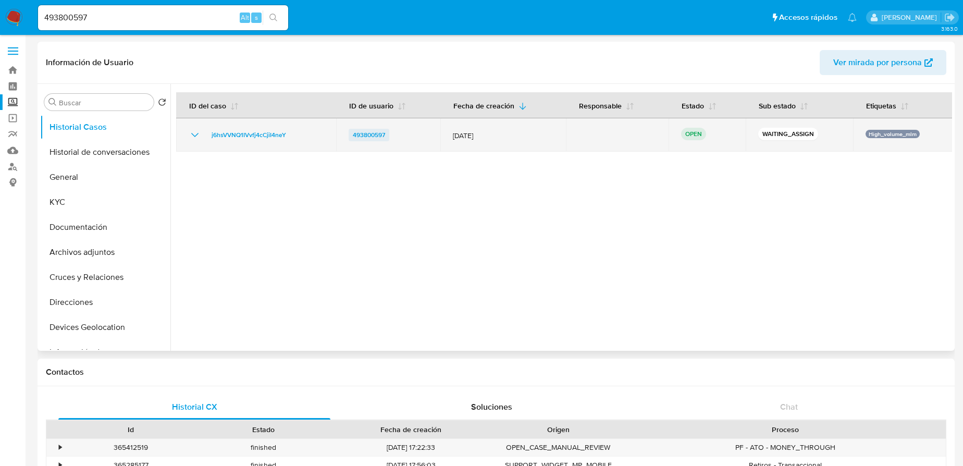
drag, startPoint x: 364, startPoint y: 137, endPoint x: 352, endPoint y: 139, distance: 12.2
click at [352, 139] on div "493800597" at bounding box center [389, 135] width 80 height 13
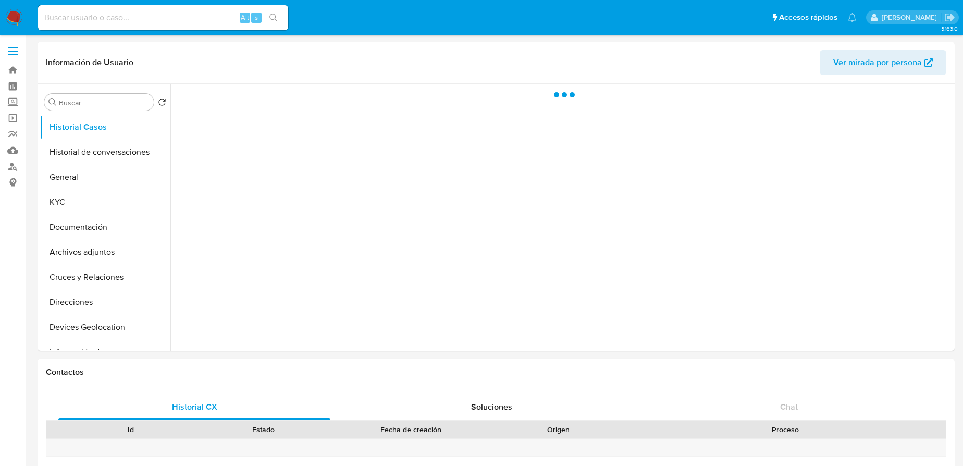
select select "10"
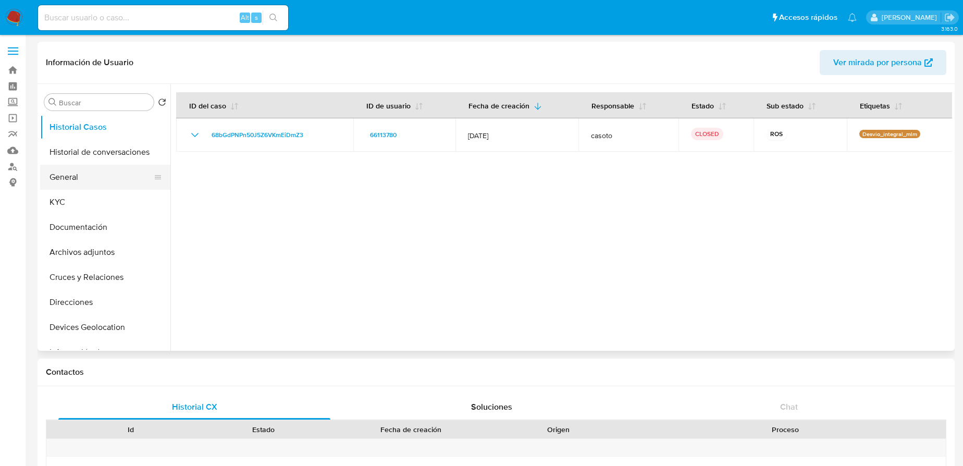
click at [71, 176] on button "General" at bounding box center [101, 177] width 122 height 25
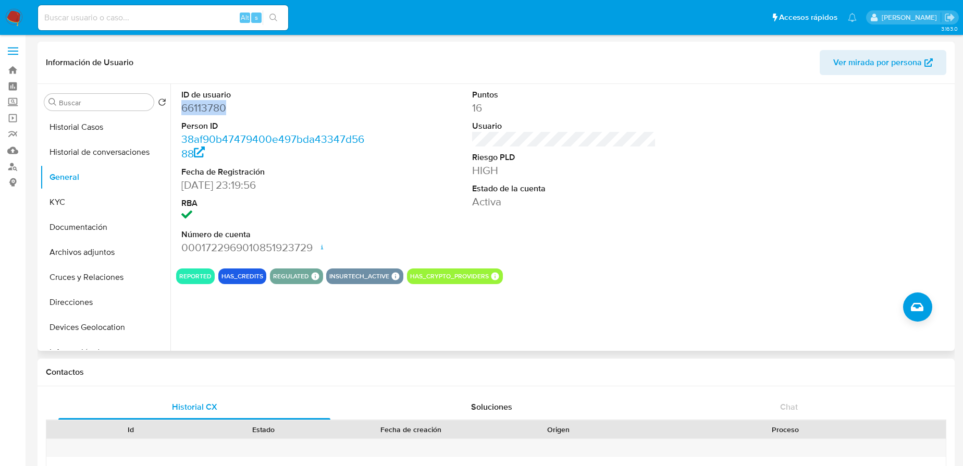
drag, startPoint x: 225, startPoint y: 107, endPoint x: 180, endPoint y: 111, distance: 44.5
click at [180, 111] on div "ID de usuario 66113780 Person ID 38af90b47479400e497bda43347d5688 Fecha de Regi…" at bounding box center [273, 172] width 194 height 176
click at [59, 193] on button "KYC" at bounding box center [101, 202] width 122 height 25
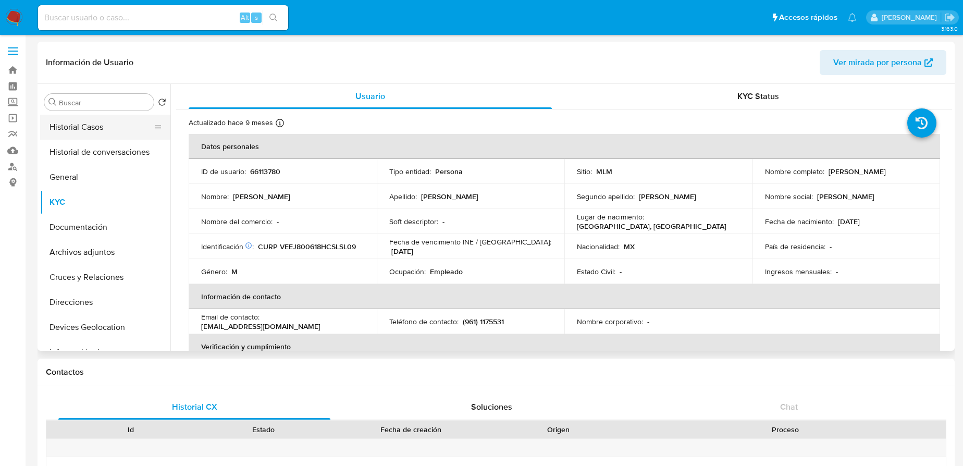
click at [76, 118] on button "Historial Casos" at bounding box center [101, 127] width 122 height 25
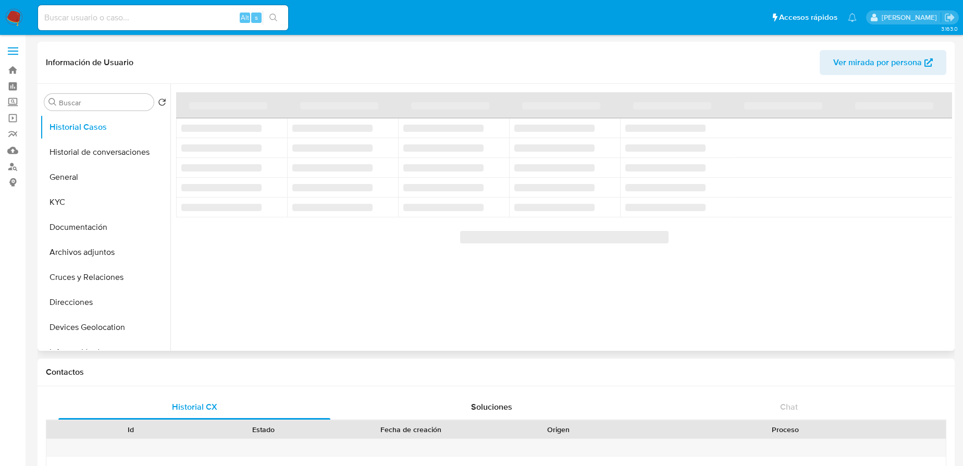
select select "10"
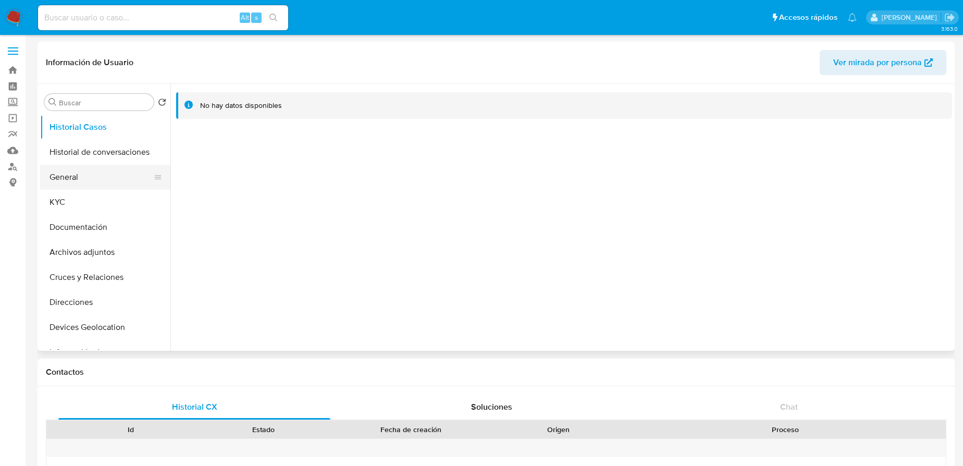
click at [80, 180] on button "General" at bounding box center [101, 177] width 122 height 25
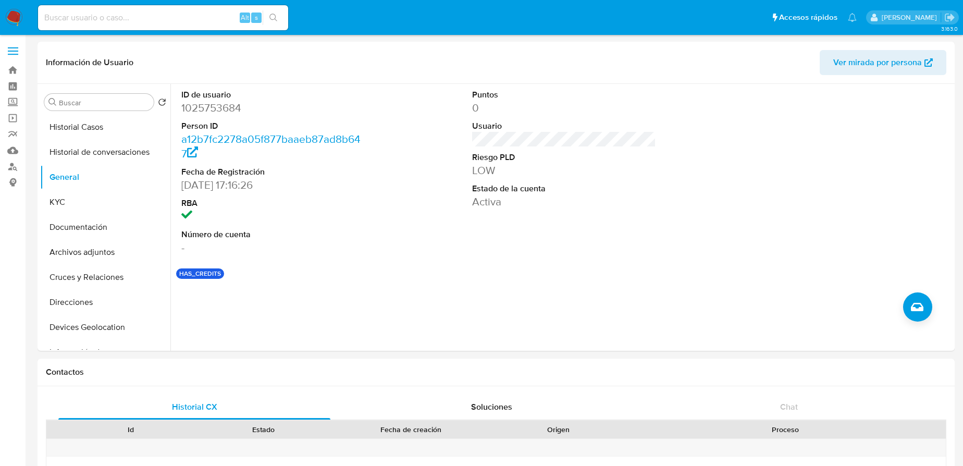
drag, startPoint x: 133, startPoint y: 6, endPoint x: 134, endPoint y: 12, distance: 6.3
click at [133, 8] on div "Alt s" at bounding box center [163, 17] width 250 height 25
click at [137, 15] on input at bounding box center [163, 18] width 250 height 14
paste input "66113780"
type input "66113780"
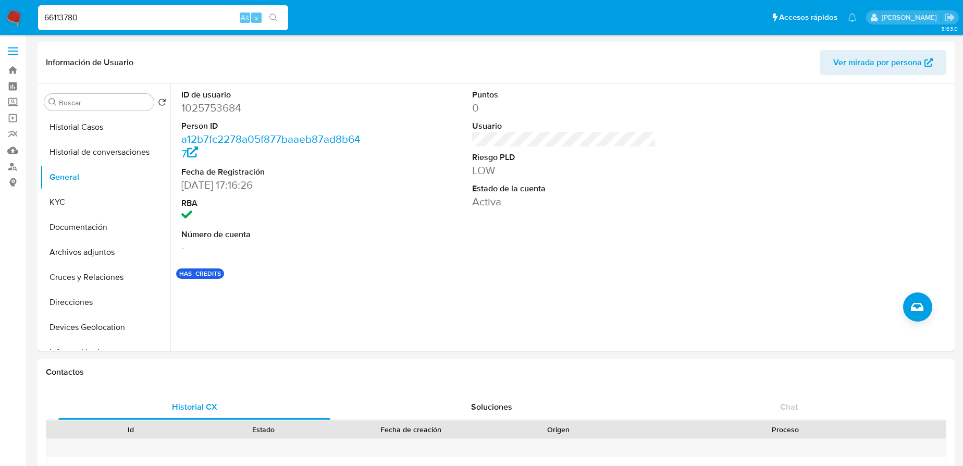
click at [271, 15] on icon "search-icon" at bounding box center [274, 18] width 8 height 8
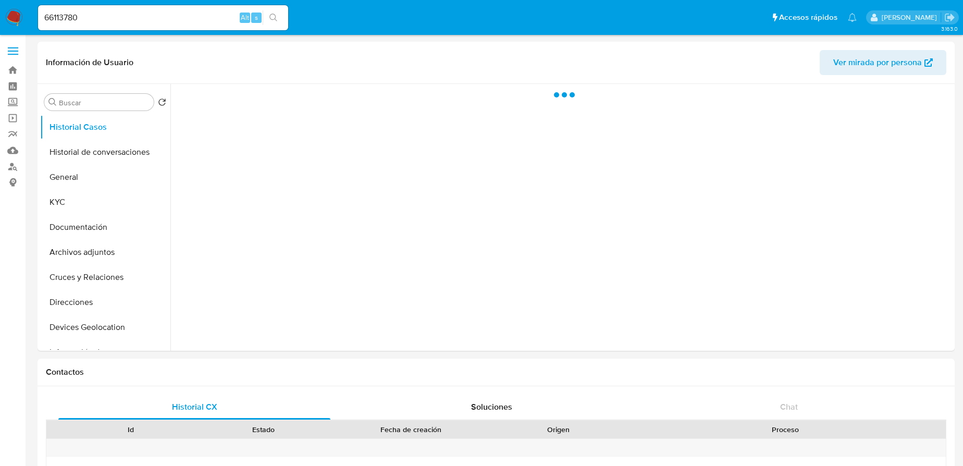
select select "10"
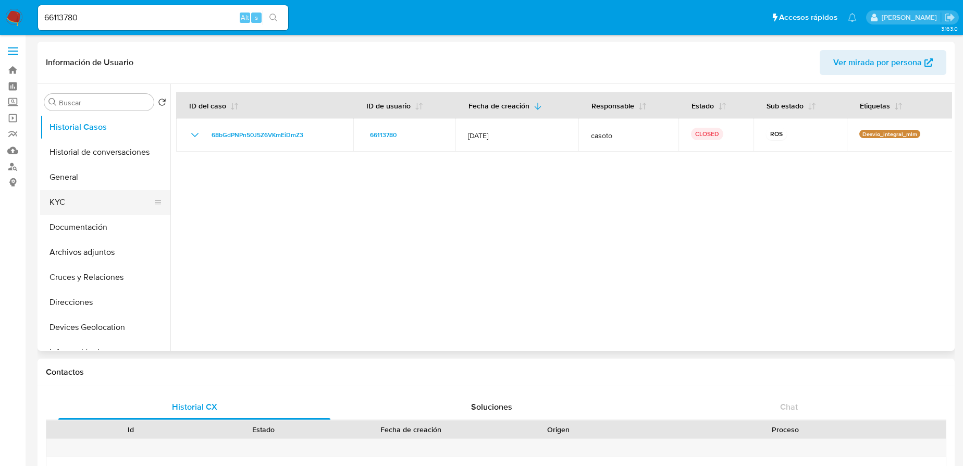
click at [94, 201] on button "KYC" at bounding box center [101, 202] width 122 height 25
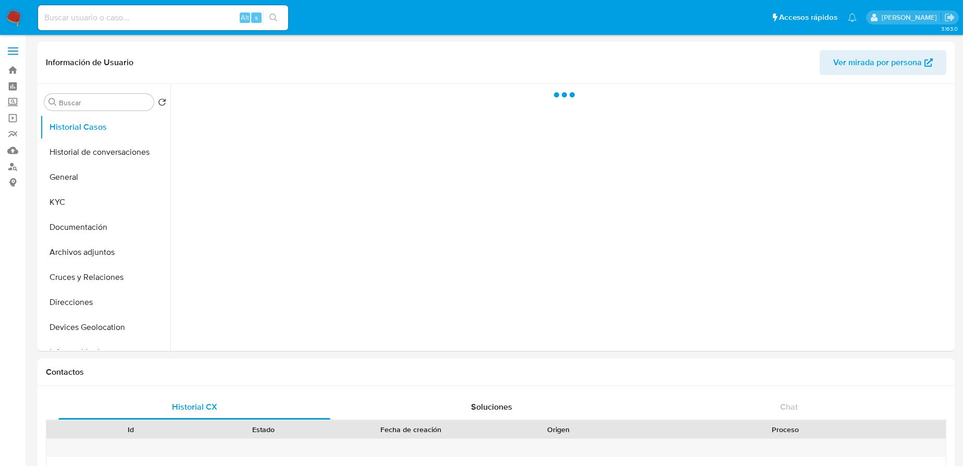
select select "10"
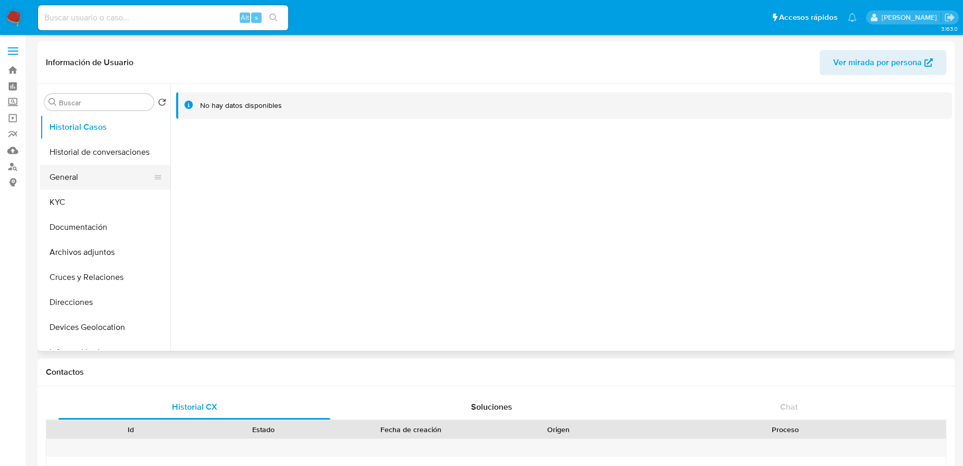
click at [82, 178] on button "General" at bounding box center [101, 177] width 122 height 25
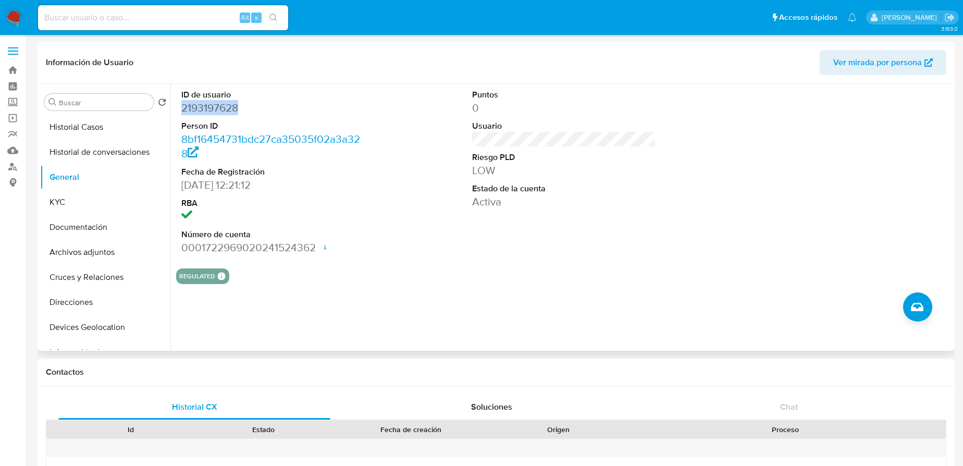
drag, startPoint x: 239, startPoint y: 107, endPoint x: 182, endPoint y: 110, distance: 57.4
click at [182, 110] on dd "2193197628" at bounding box center [272, 108] width 183 height 15
copy dd "2193197628"
click at [64, 205] on button "KYC" at bounding box center [101, 202] width 122 height 25
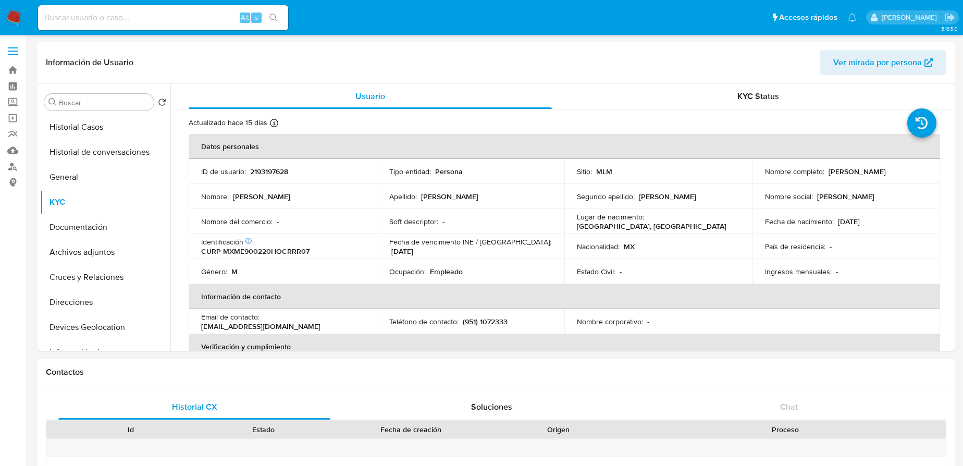
click at [86, 21] on input at bounding box center [163, 18] width 250 height 14
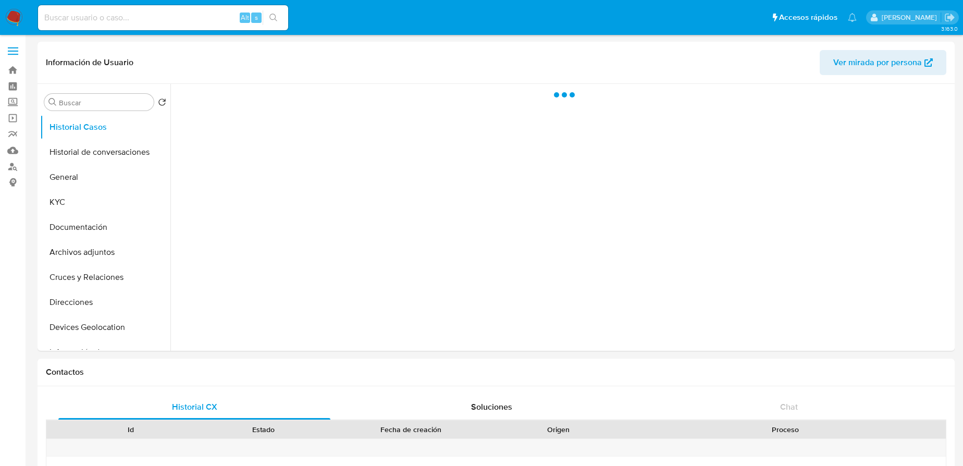
select select "10"
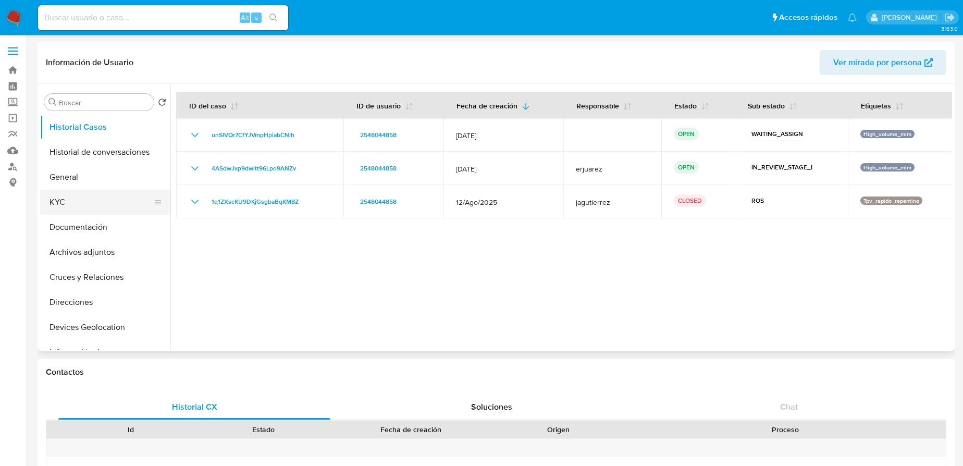
click at [68, 209] on button "KYC" at bounding box center [101, 202] width 122 height 25
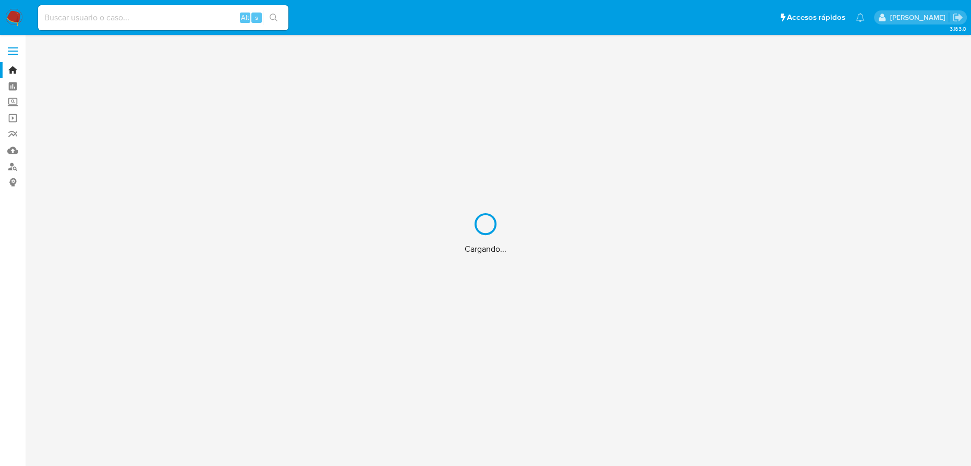
click at [109, 22] on div "Cargando..." at bounding box center [485, 233] width 971 height 466
click at [108, 20] on div "Cargando..." at bounding box center [485, 233] width 971 height 466
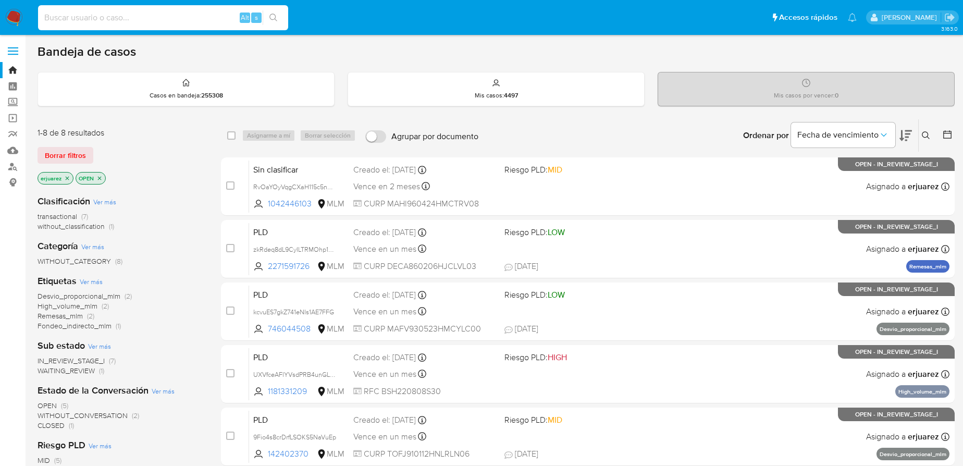
click at [108, 18] on input at bounding box center [163, 18] width 250 height 14
paste input "2055607075"
click at [44, 20] on input "2055607075" at bounding box center [163, 18] width 250 height 14
click at [111, 23] on input "2055607075" at bounding box center [163, 18] width 250 height 14
type input "2055607075"
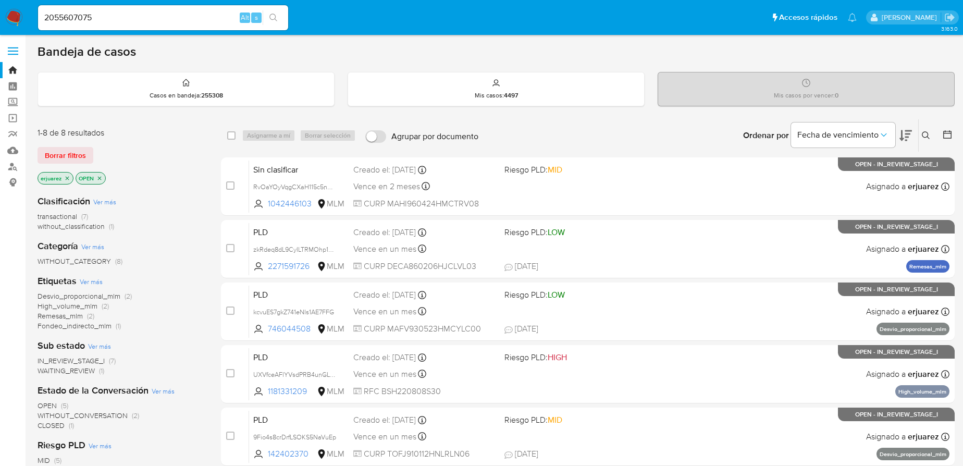
click at [270, 16] on icon "search-icon" at bounding box center [274, 18] width 8 height 8
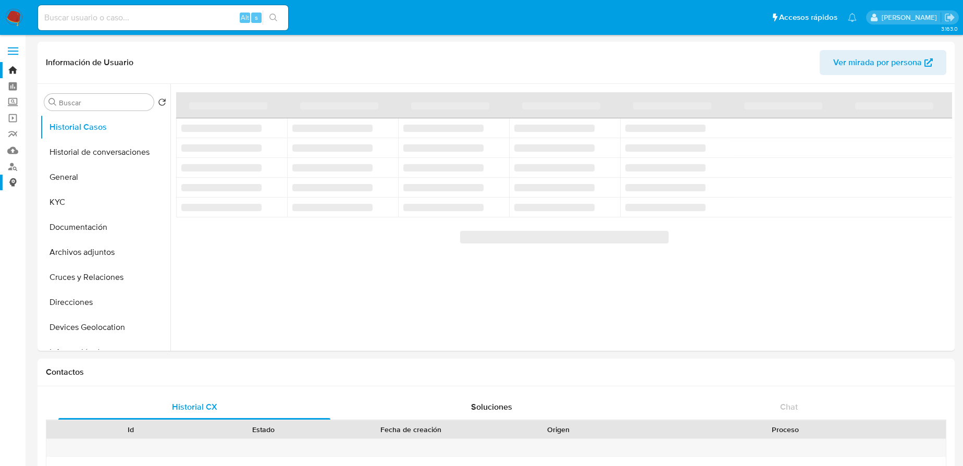
select select "10"
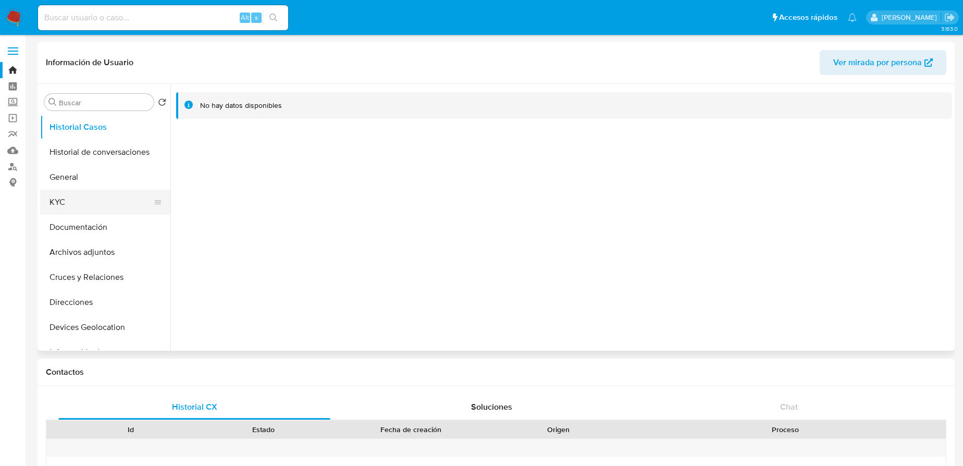
click at [68, 197] on button "KYC" at bounding box center [101, 202] width 122 height 25
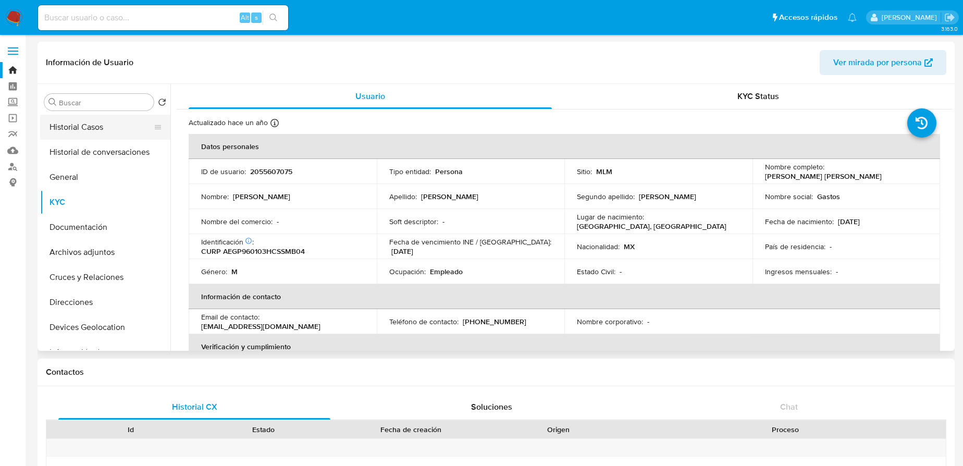
click at [113, 130] on button "Historial Casos" at bounding box center [101, 127] width 122 height 25
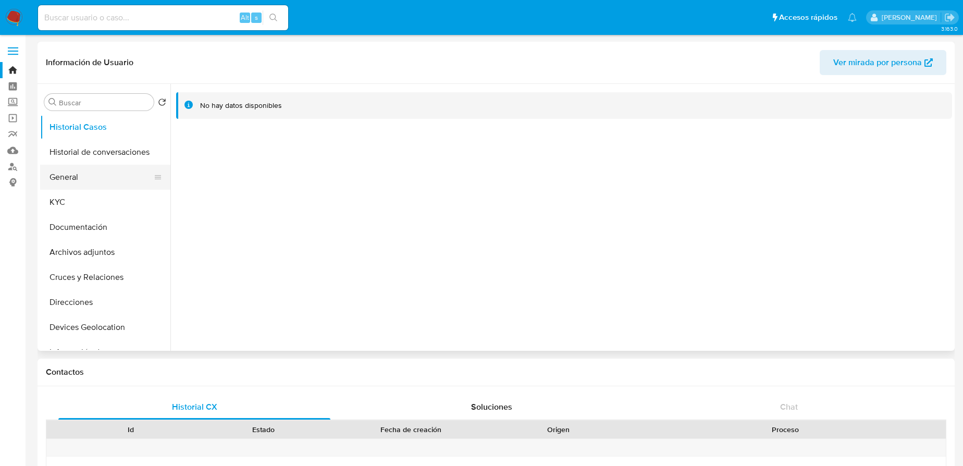
click at [42, 183] on button "General" at bounding box center [101, 177] width 122 height 25
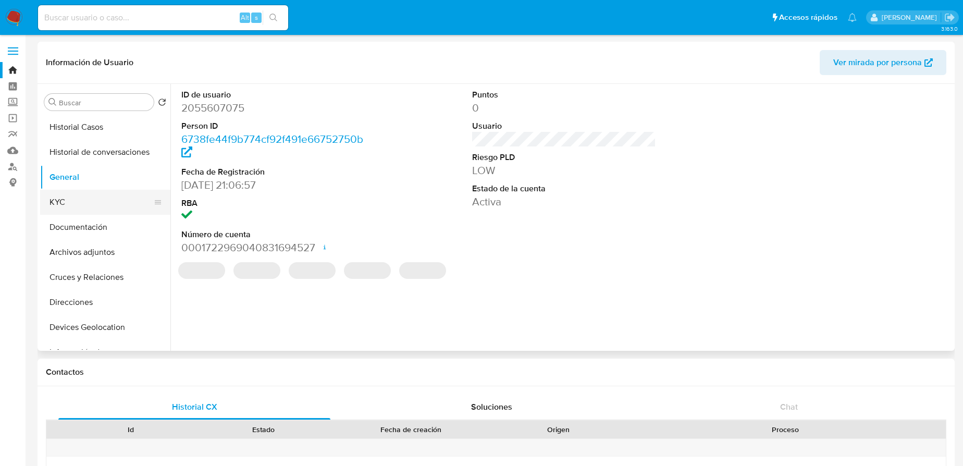
click at [51, 204] on button "KYC" at bounding box center [101, 202] width 122 height 25
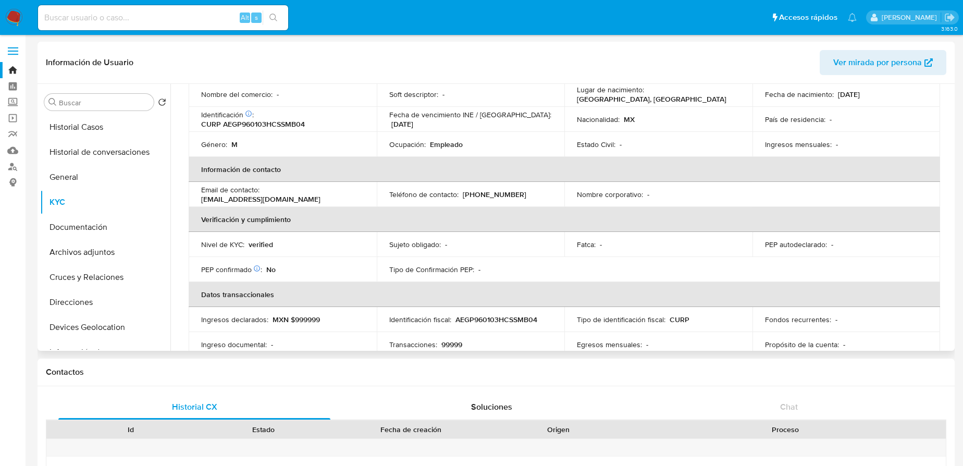
scroll to position [85, 0]
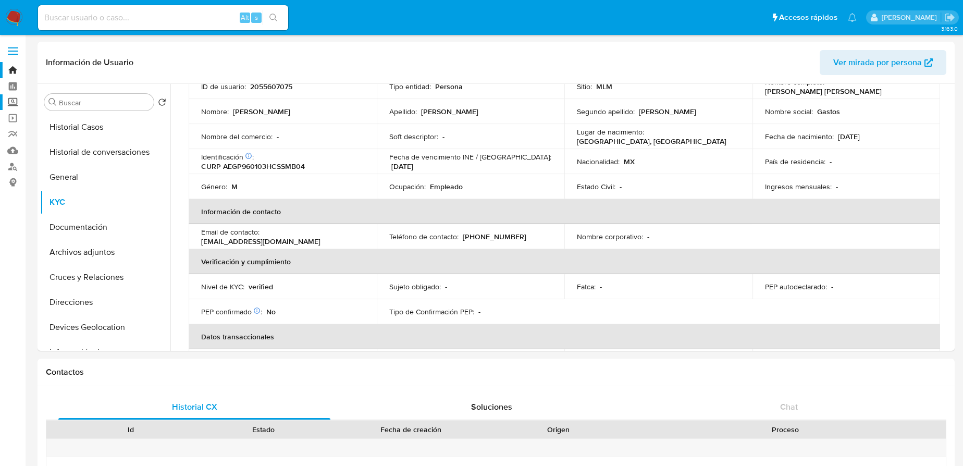
click at [11, 102] on label "Screening" at bounding box center [62, 102] width 124 height 16
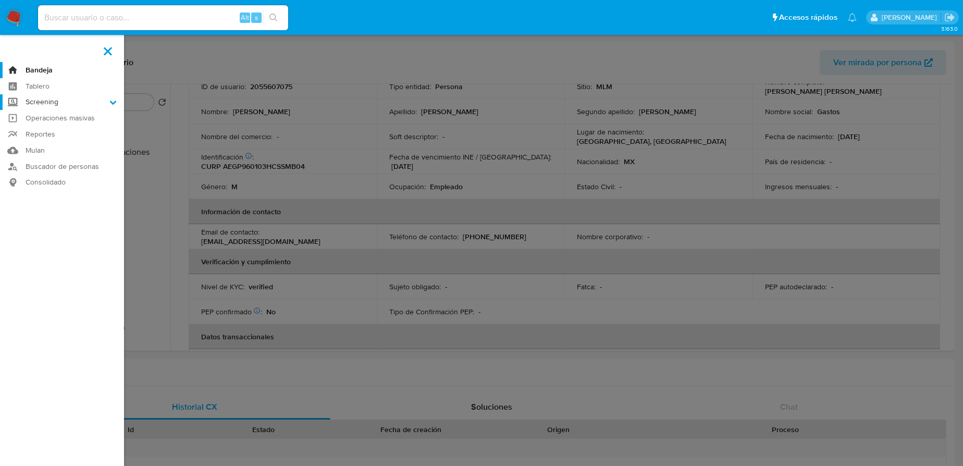
click at [0, 0] on input "Screening" at bounding box center [0, 0] width 0 height 0
click at [51, 145] on link "Herramientas" at bounding box center [62, 143] width 124 height 13
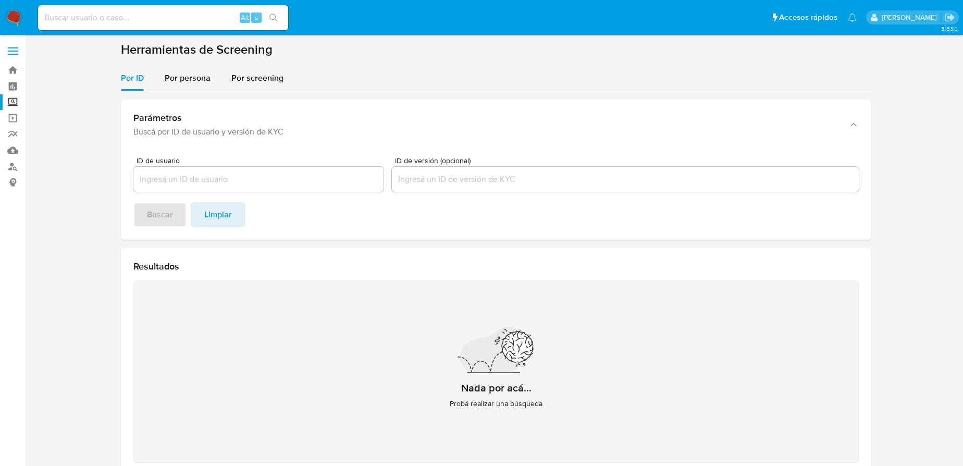
click at [182, 78] on span "Por persona" at bounding box center [188, 78] width 46 height 12
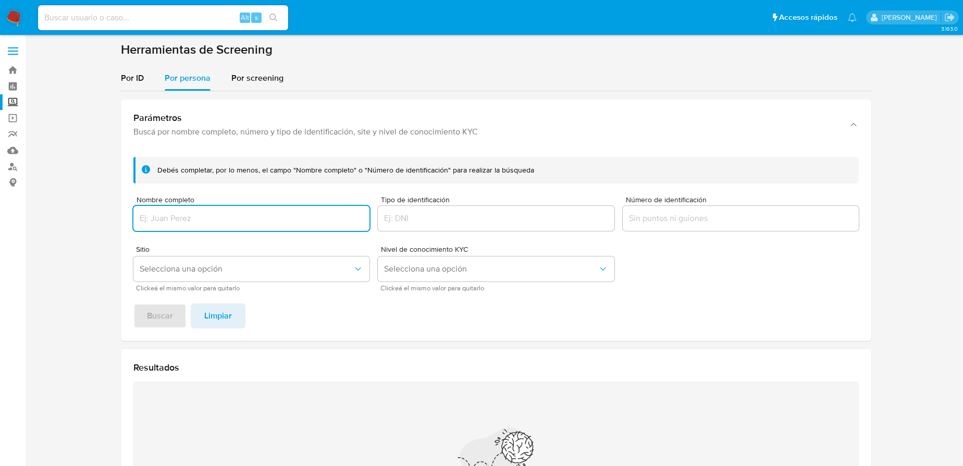
click at [181, 215] on input "Nombre completo" at bounding box center [251, 219] width 236 height 14
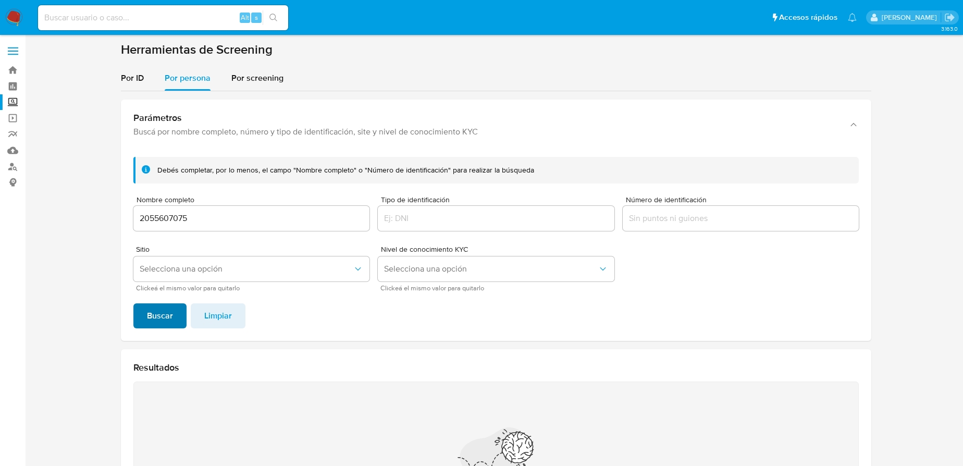
click at [171, 307] on span "Buscar" at bounding box center [160, 315] width 26 height 23
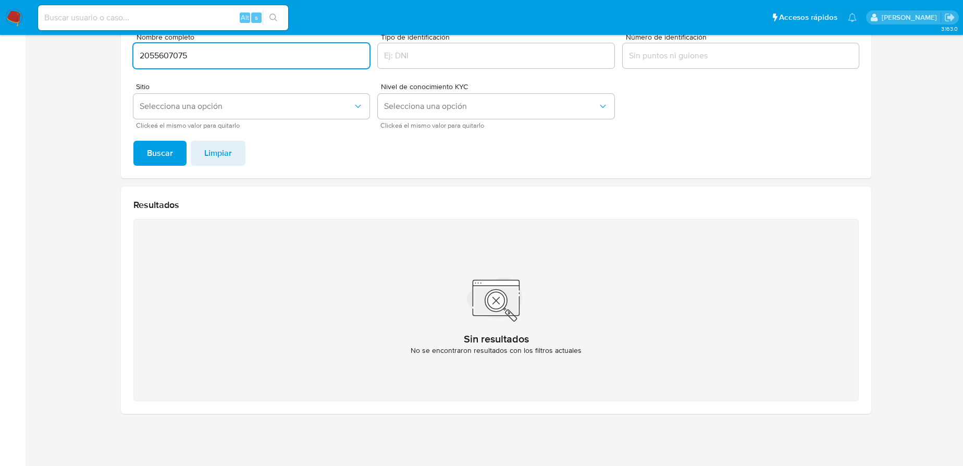
drag, startPoint x: 165, startPoint y: 57, endPoint x: 138, endPoint y: 57, distance: 26.6
click at [138, 57] on input "2055607075" at bounding box center [251, 56] width 236 height 14
click at [158, 143] on span "Buscar" at bounding box center [160, 153] width 26 height 23
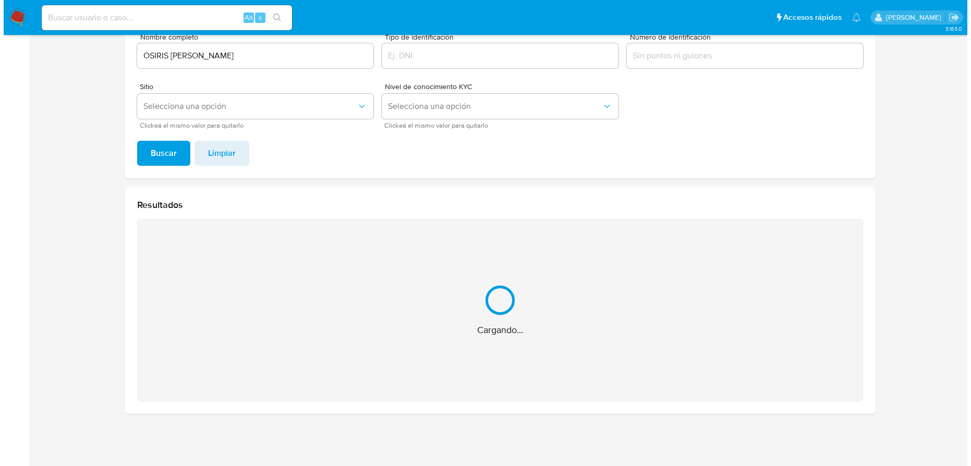
scroll to position [0, 0]
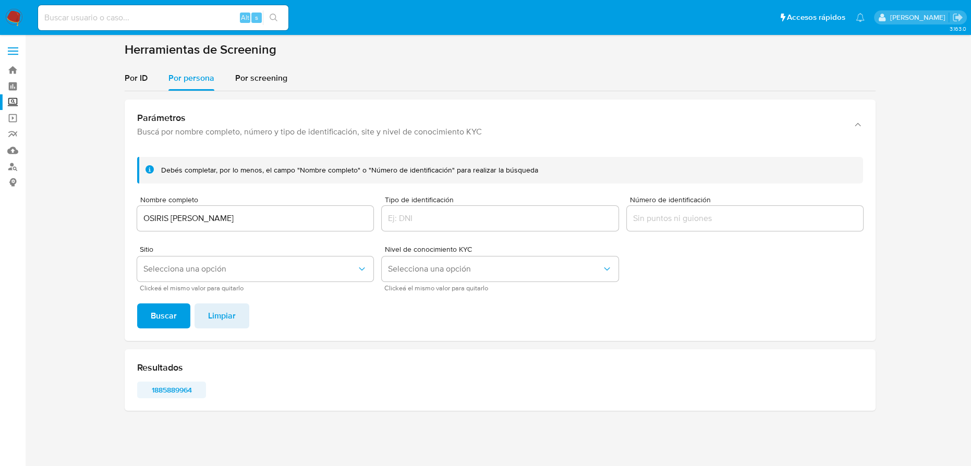
click at [179, 389] on span "1885889964" at bounding box center [171, 390] width 54 height 15
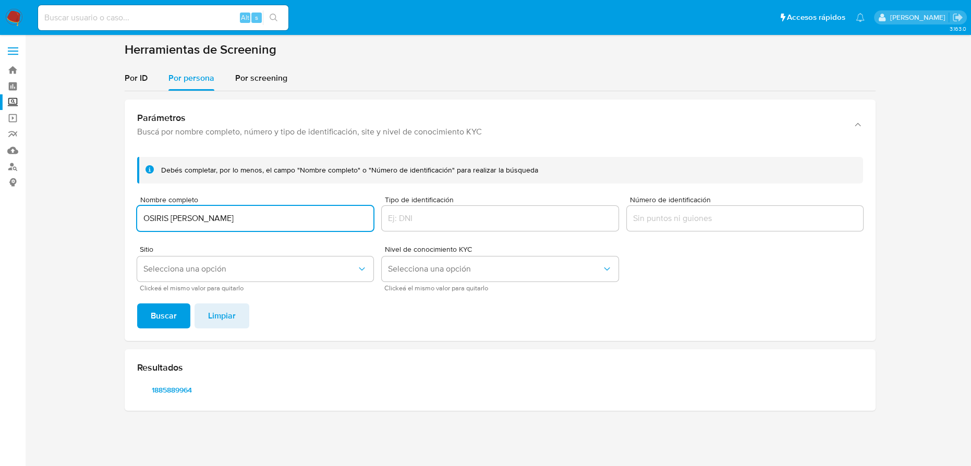
drag, startPoint x: 310, startPoint y: 216, endPoint x: 138, endPoint y: 219, distance: 172.6
click at [138, 219] on input "OSIRIS GUADALUPE GARCIA CARRILLO" at bounding box center [255, 219] width 236 height 14
type input "JOB JAEL CASTILLO GUERRERO"
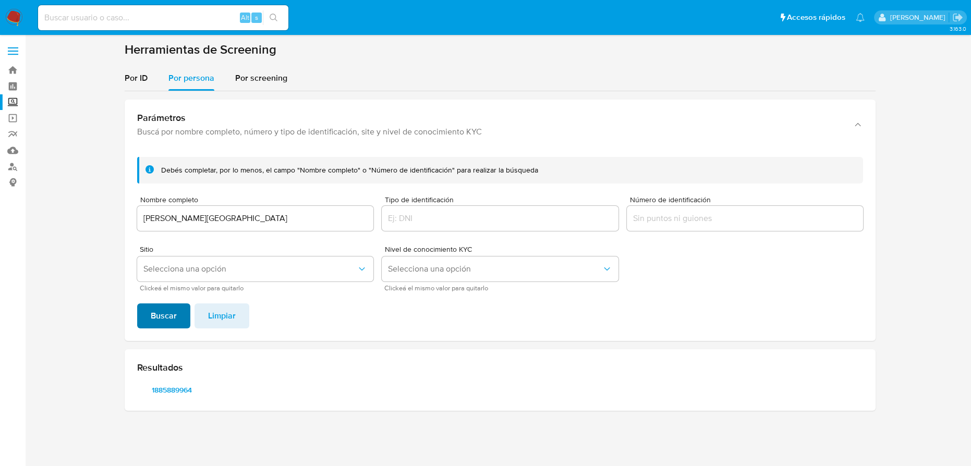
click at [160, 308] on span "Buscar" at bounding box center [164, 315] width 26 height 23
click at [175, 387] on span "1064962707" at bounding box center [171, 390] width 54 height 15
click at [238, 388] on span "38626360" at bounding box center [244, 390] width 54 height 15
click at [12, 15] on img at bounding box center [14, 18] width 18 height 18
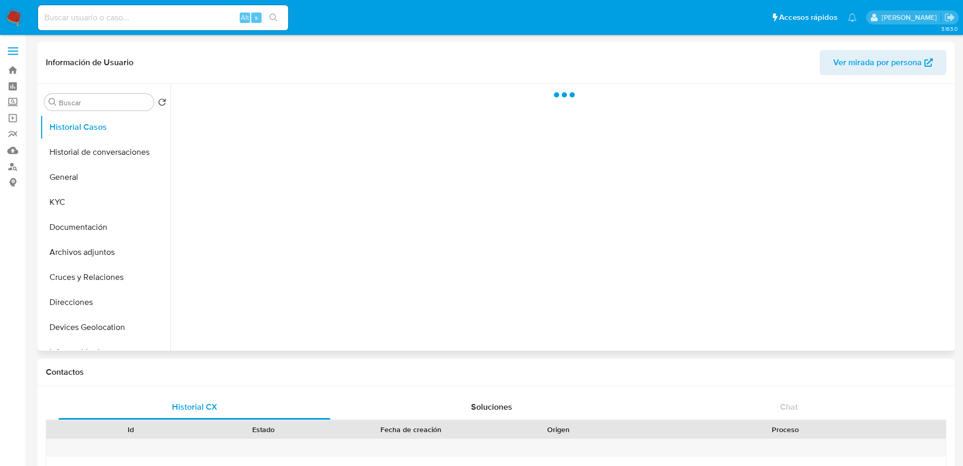
select select "10"
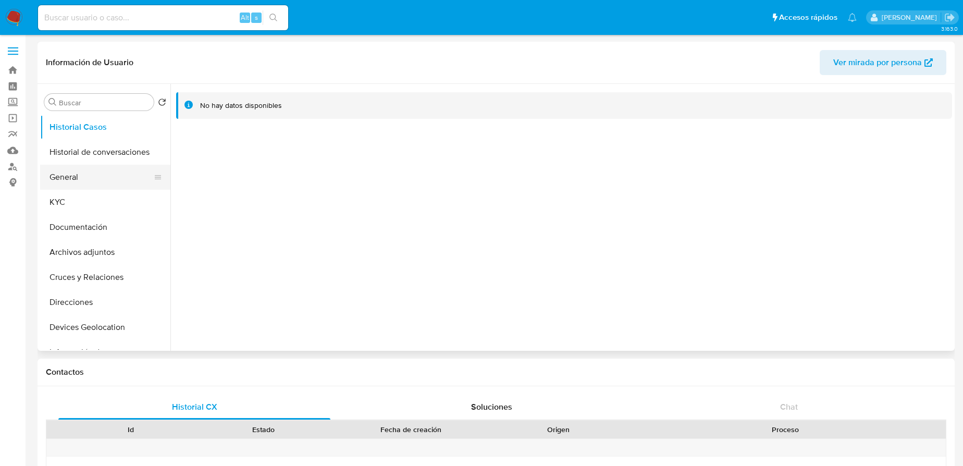
click at [69, 174] on button "General" at bounding box center [101, 177] width 122 height 25
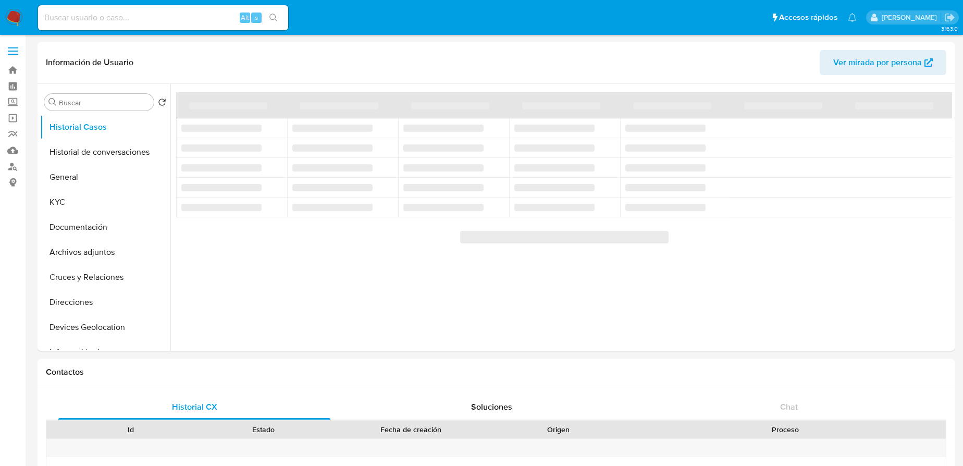
select select "10"
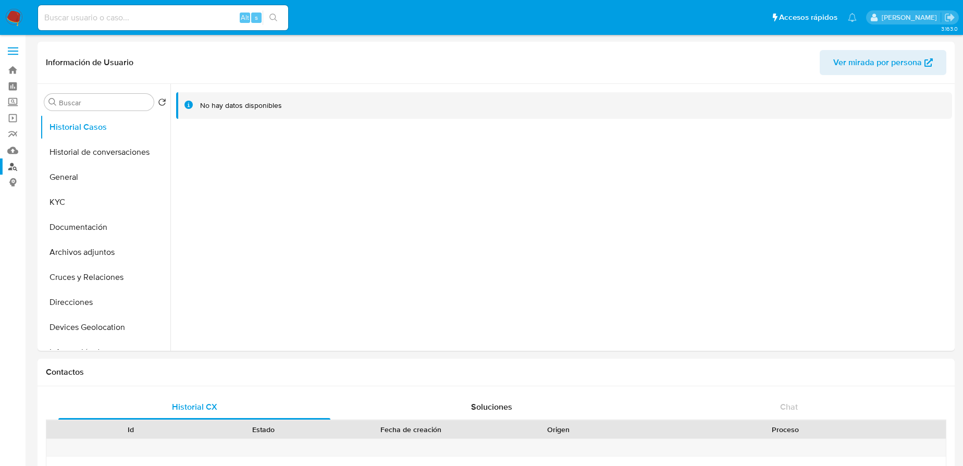
drag, startPoint x: 69, startPoint y: 178, endPoint x: 9, endPoint y: 169, distance: 61.0
click at [68, 177] on button "General" at bounding box center [105, 177] width 130 height 25
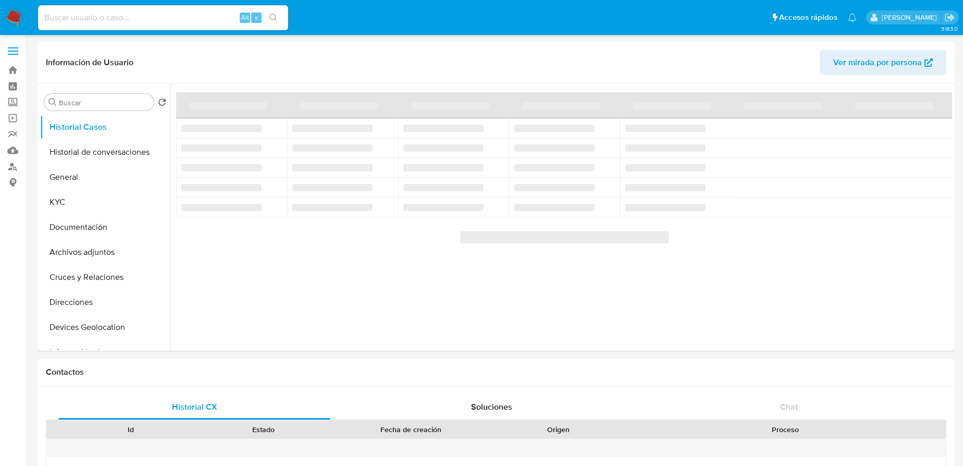
select select "10"
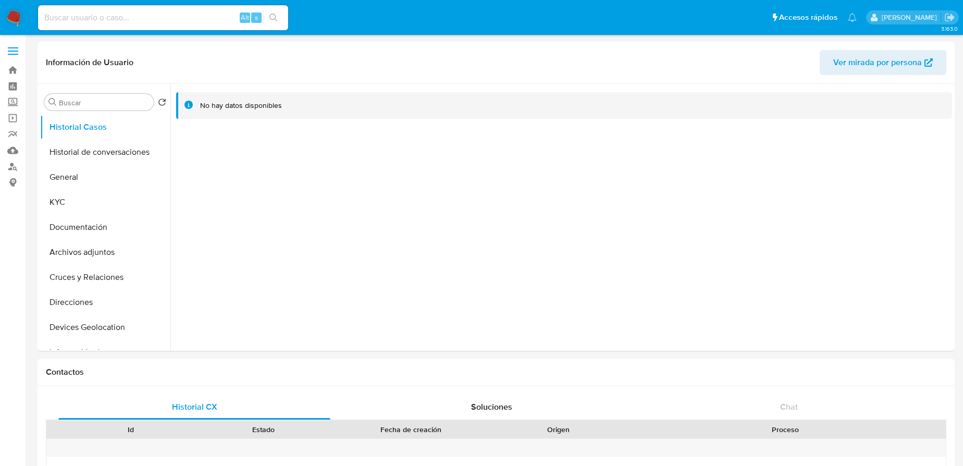
drag, startPoint x: 67, startPoint y: 176, endPoint x: 174, endPoint y: 6, distance: 200.6
click at [69, 172] on button "General" at bounding box center [105, 177] width 130 height 25
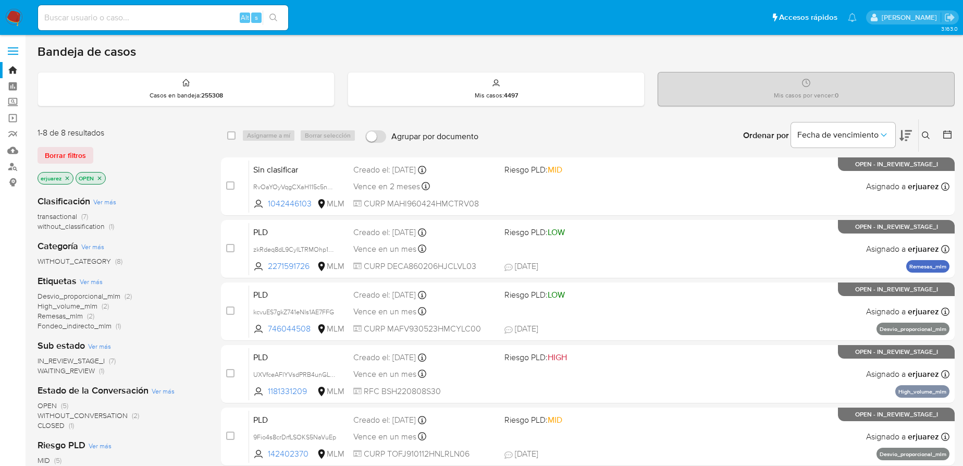
click at [930, 126] on div "Ingrese ID de usuario o caso Buscar Borrar filtros" at bounding box center [928, 135] width 18 height 32
drag, startPoint x: 924, startPoint y: 133, endPoint x: 905, endPoint y: 131, distance: 19.4
click at [923, 133] on icon at bounding box center [926, 135] width 8 height 8
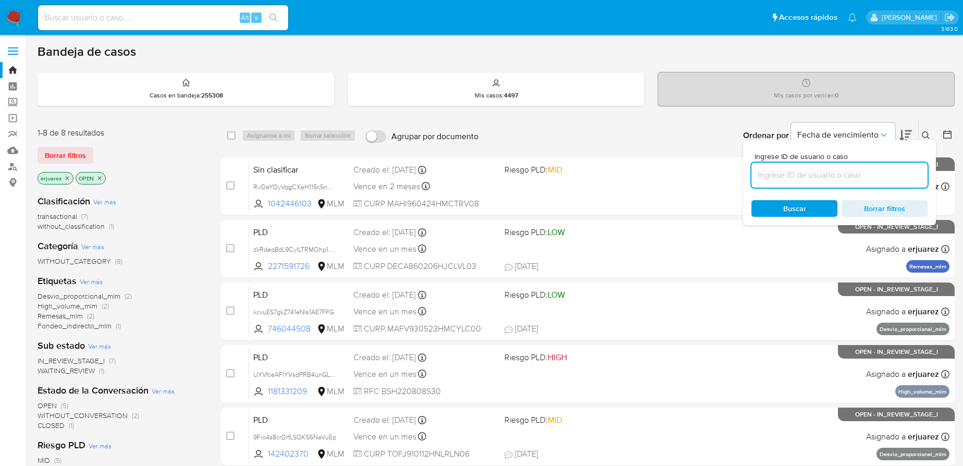
click at [798, 169] on input at bounding box center [840, 175] width 176 height 14
type input "2548044858"
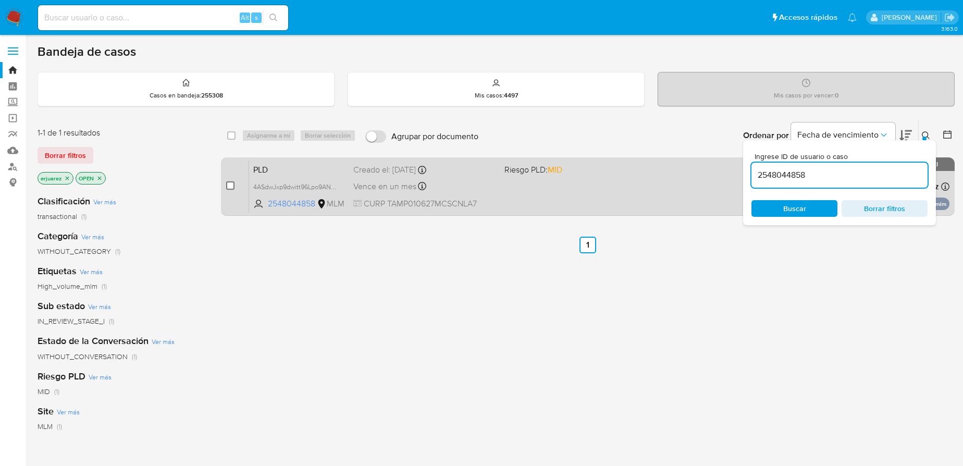
click at [227, 186] on input "checkbox" at bounding box center [230, 185] width 8 height 8
checkbox input "true"
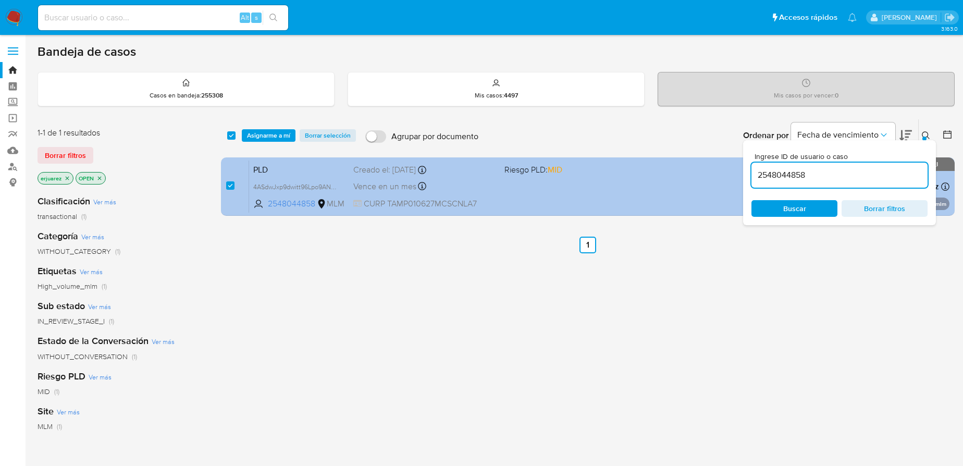
click at [506, 195] on div "PLD 4ASdwJxp9dwitt96Lpo9ANZv 2548044858 MLM Riesgo PLD: MID Creado el: 12/09/20…" at bounding box center [599, 186] width 701 height 53
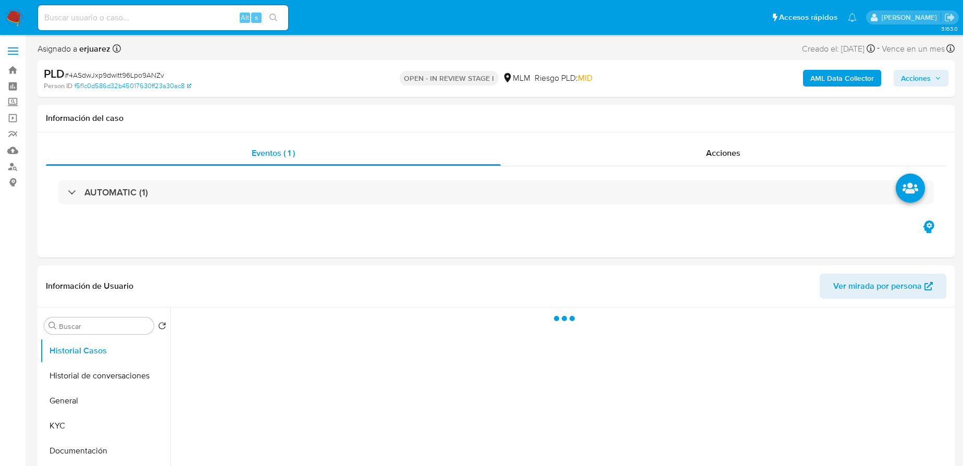
select select "10"
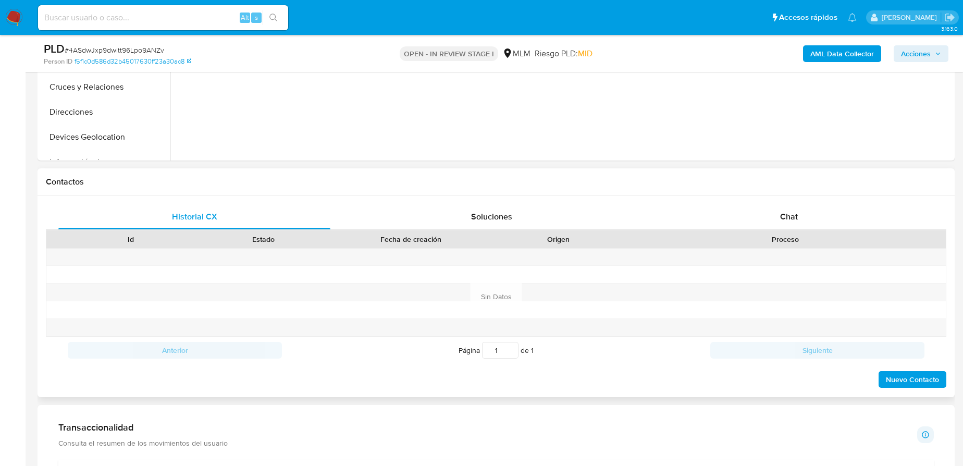
scroll to position [379, 0]
click at [784, 212] on span "Chat" at bounding box center [789, 215] width 18 height 12
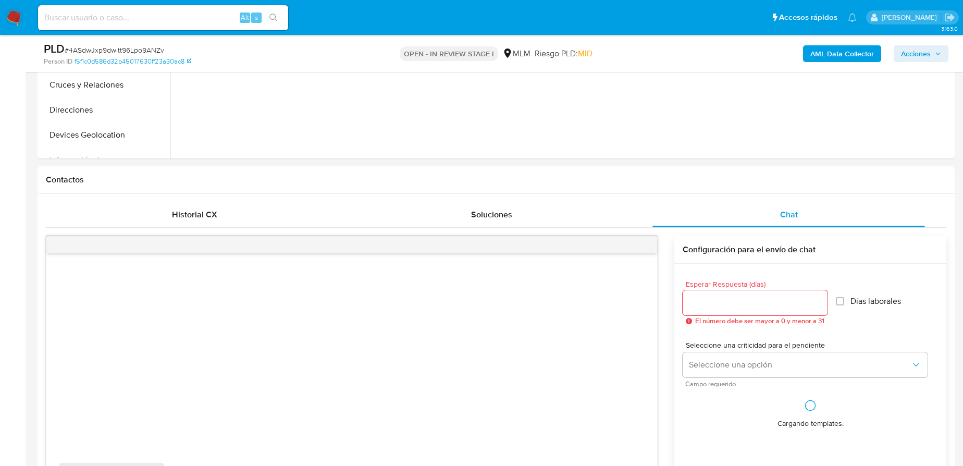
scroll to position [568, 0]
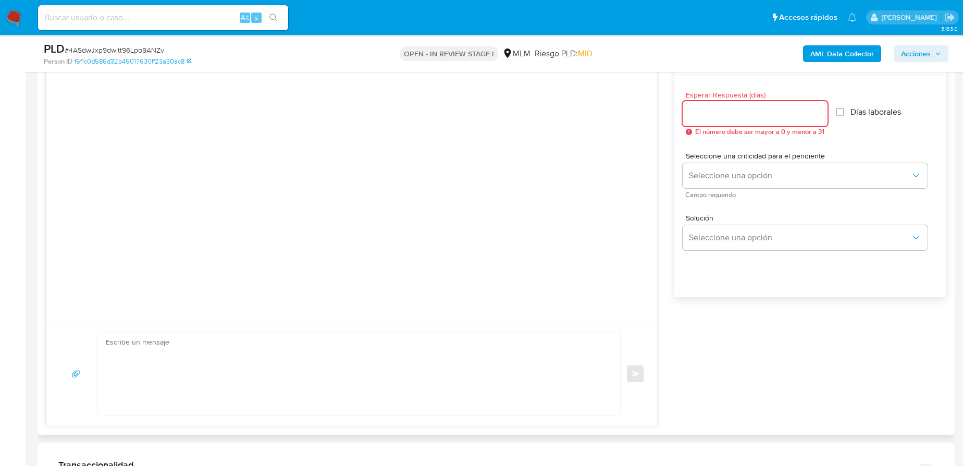
click at [696, 115] on input "Esperar Respuesta (días)" at bounding box center [755, 114] width 145 height 14
type input "4"
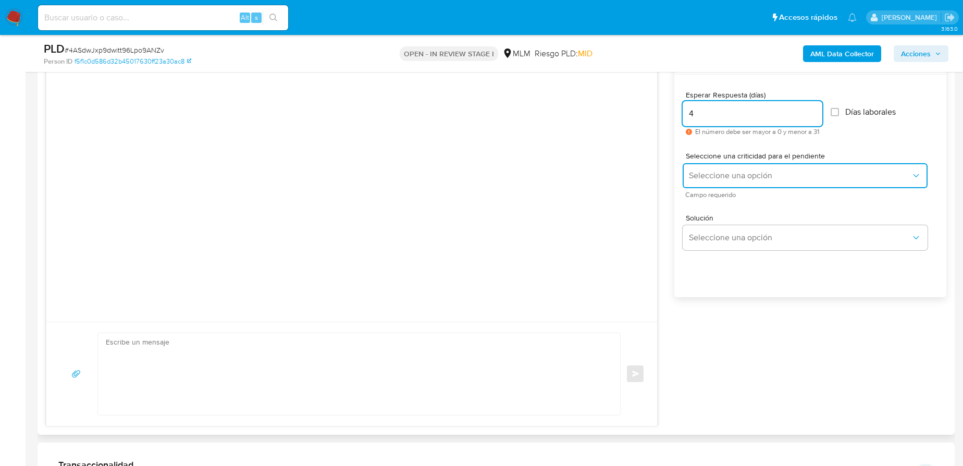
click at [704, 185] on button "Seleccione una opción" at bounding box center [805, 175] width 245 height 25
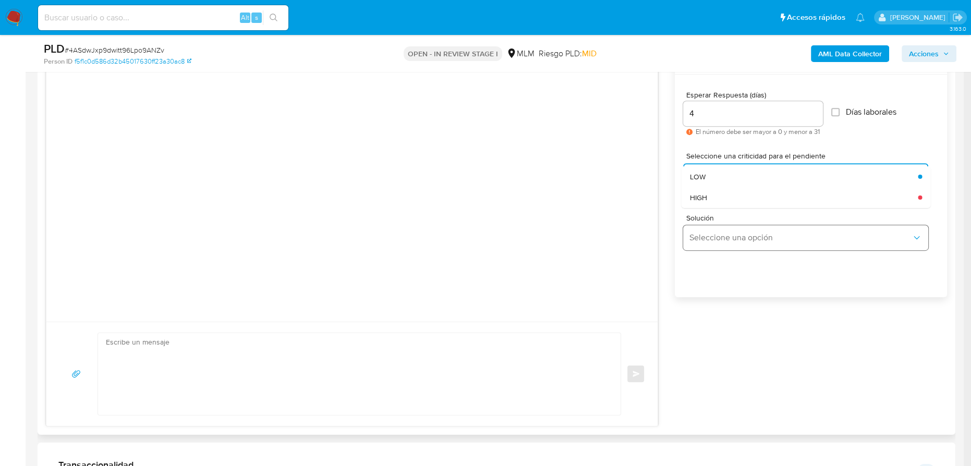
drag, startPoint x: 706, startPoint y: 198, endPoint x: 714, endPoint y: 234, distance: 36.7
click at [706, 198] on span "HIGH" at bounding box center [698, 196] width 17 height 9
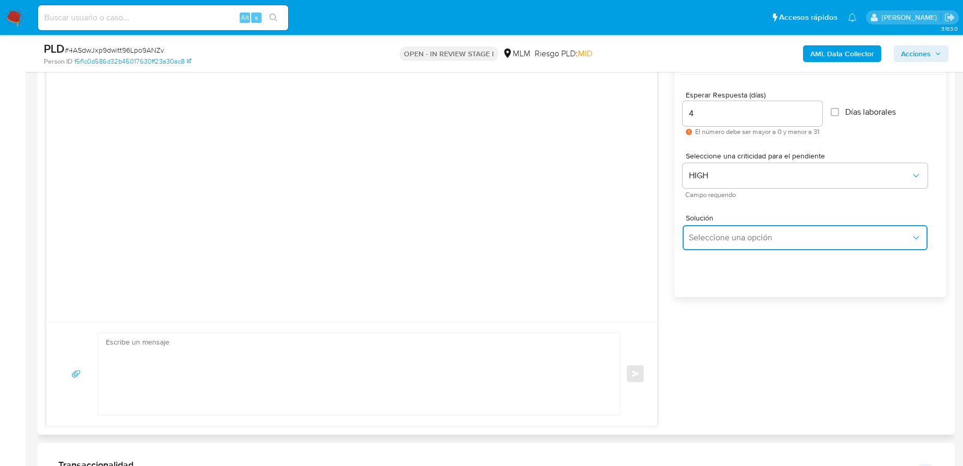
drag, startPoint x: 718, startPoint y: 241, endPoint x: 729, endPoint y: 238, distance: 11.4
click at [721, 241] on span "Seleccione una opción" at bounding box center [800, 237] width 222 height 10
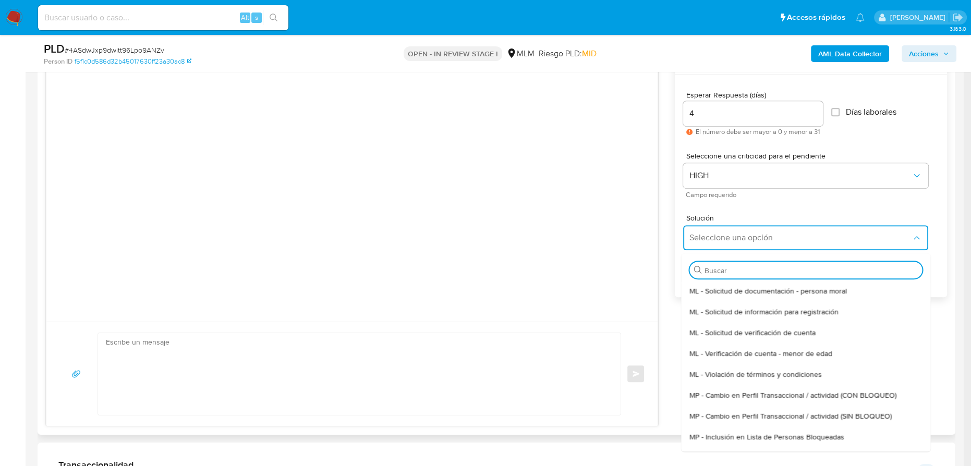
drag, startPoint x: 800, startPoint y: 413, endPoint x: 405, endPoint y: 298, distance: 412.1
click at [796, 413] on span "MP - Cambio en Perfil Transaccional / actividad (SIN BLOQUEO)" at bounding box center [791, 415] width 202 height 9
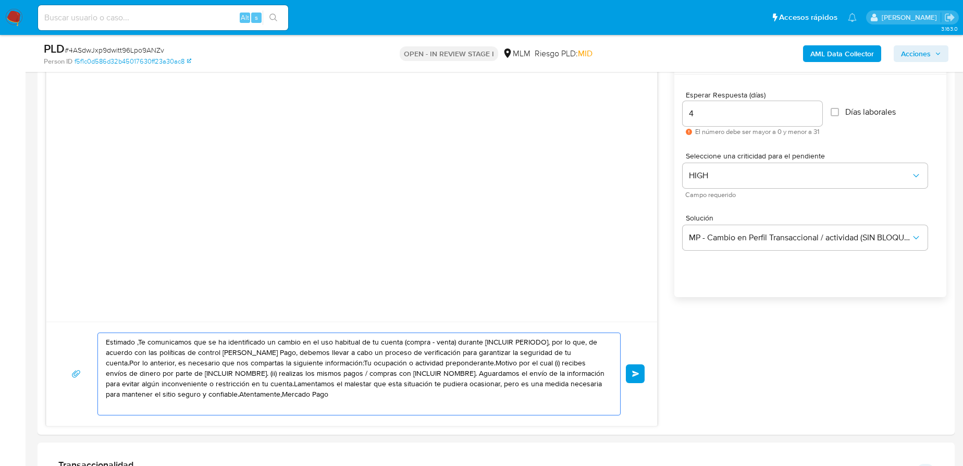
drag, startPoint x: 277, startPoint y: 395, endPoint x: 34, endPoint y: 314, distance: 255.7
paste textarea "2548044858"
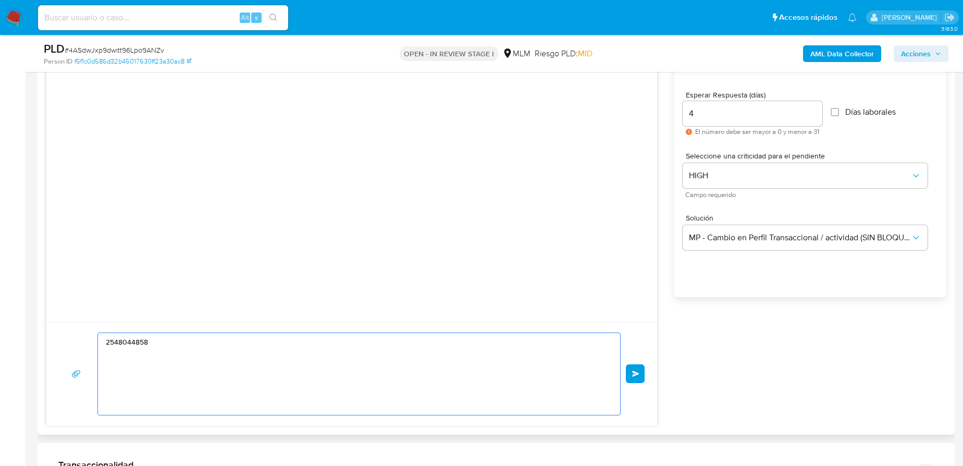
drag, startPoint x: 161, startPoint y: 340, endPoint x: 93, endPoint y: 337, distance: 67.9
click at [93, 337] on div "2548044858 Enviar" at bounding box center [352, 374] width 586 height 83
paste textarea "Estimada Paloma se ha identificado un cambio en el uso habitual de tu cuenta pa…"
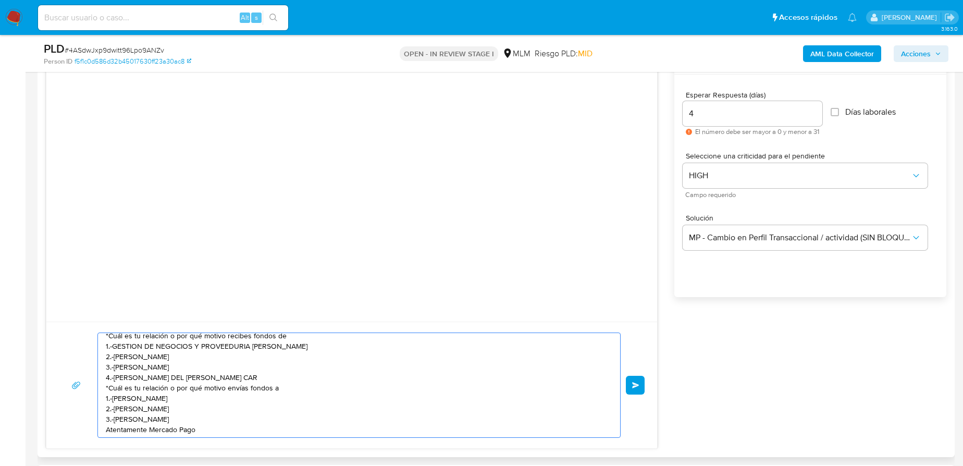
type textarea "Estimada Paloma se ha identificado un cambio en el uso habitual de tu cuenta pa…"
drag, startPoint x: 145, startPoint y: 361, endPoint x: 179, endPoint y: 382, distance: 39.3
click at [169, 373] on div "Estimada Paloma se ha identificado un cambio en el uso habitual de tu cuenta pa…" at bounding box center [352, 385] width 586 height 105
drag, startPoint x: 179, startPoint y: 382, endPoint x: 187, endPoint y: 387, distance: 9.8
click at [187, 387] on textarea "Estimada Paloma se ha identificado un cambio en el uso habitual de tu cuenta pa…" at bounding box center [356, 385] width 501 height 104
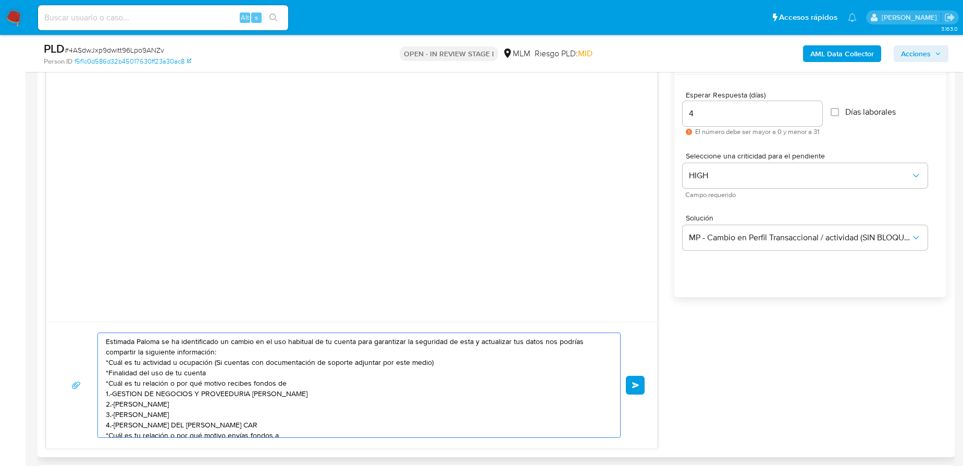
scroll to position [0, 0]
click at [635, 383] on span "Enviar" at bounding box center [635, 385] width 7 height 6
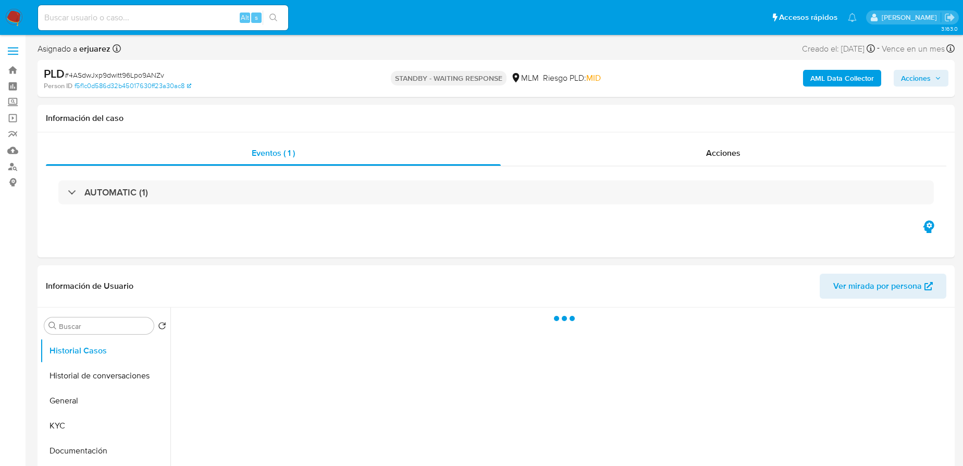
select select "10"
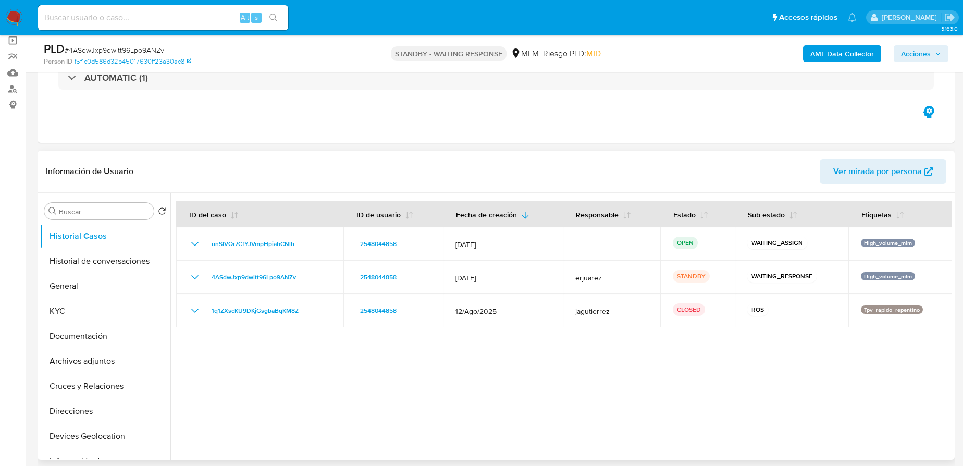
scroll to position [94, 0]
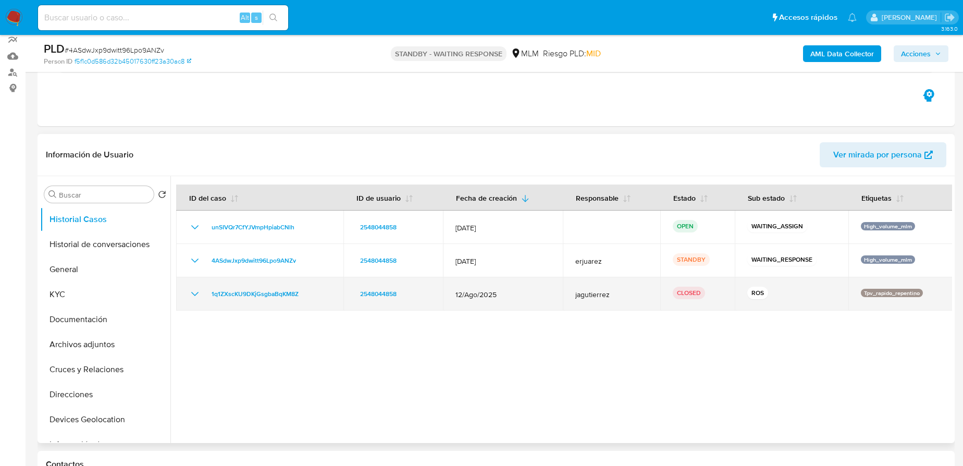
click at [197, 296] on icon "Mostrar/Ocultar" at bounding box center [195, 294] width 13 height 13
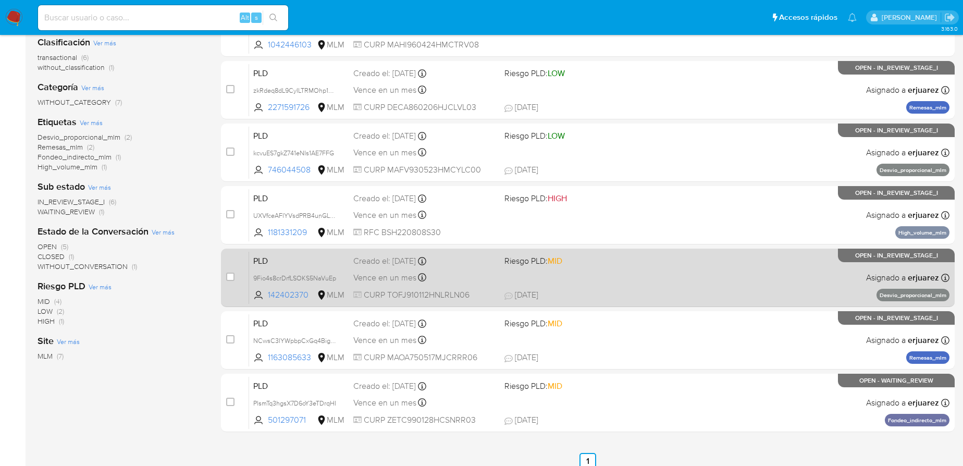
scroll to position [158, 0]
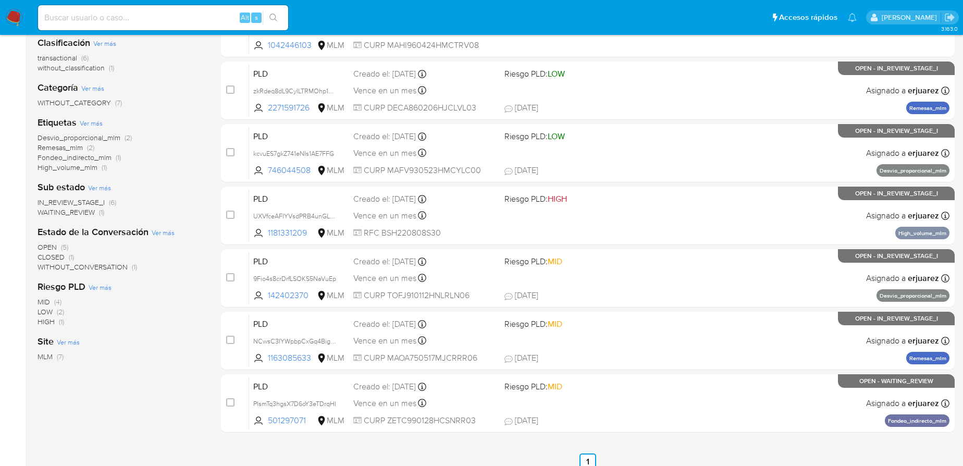
click at [52, 262] on span "WITHOUT_CONVERSATION" at bounding box center [83, 267] width 90 height 10
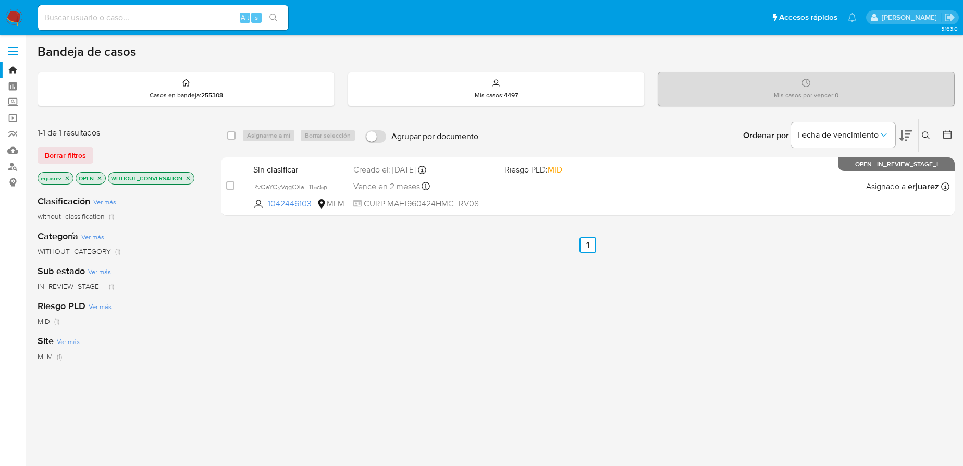
click at [189, 177] on icon "close-filter" at bounding box center [189, 178] width 4 height 4
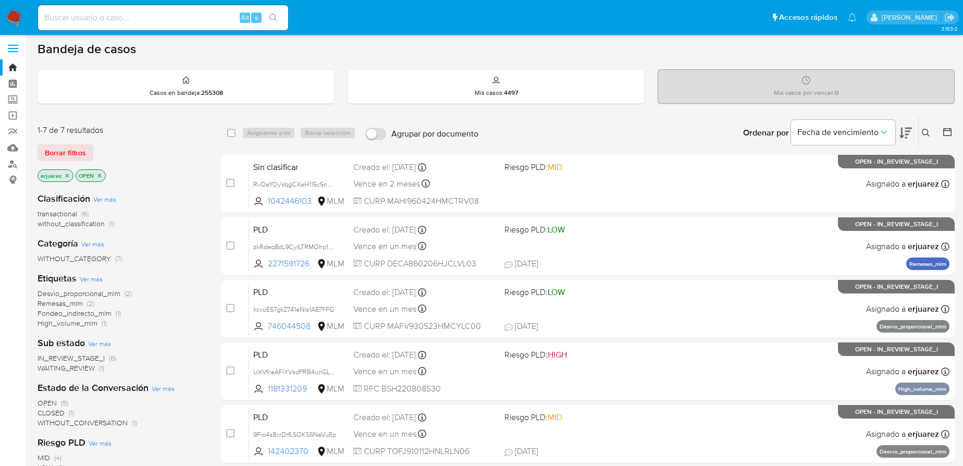
scroll to position [142, 0]
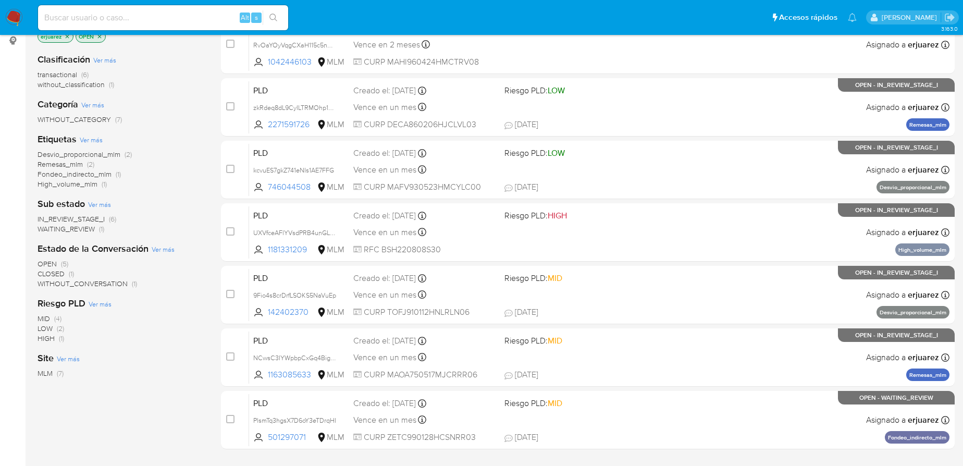
click at [78, 218] on span "IN_REVIEW_STAGE_I" at bounding box center [71, 219] width 67 height 10
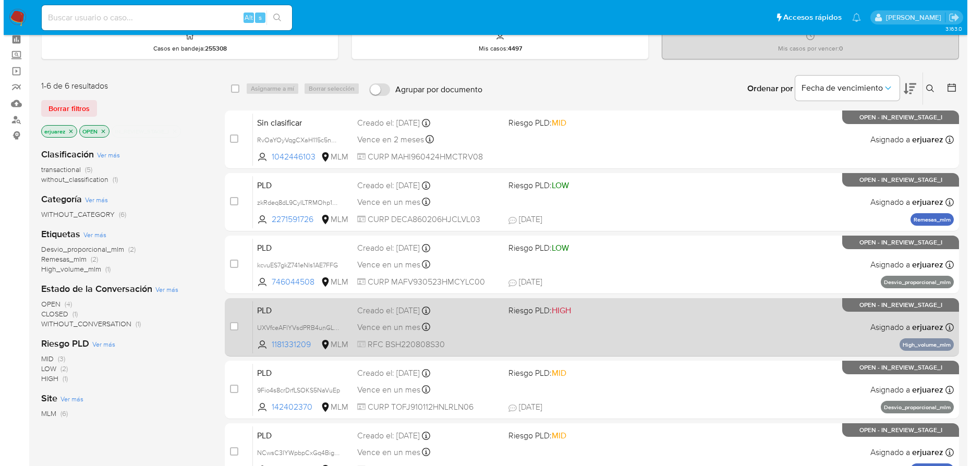
scroll to position [94, 0]
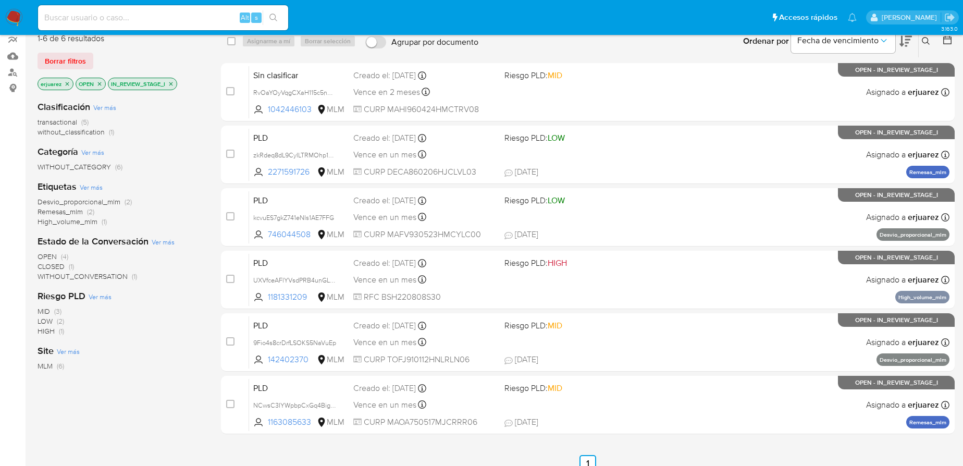
click at [172, 83] on icon "close-filter" at bounding box center [171, 84] width 4 height 4
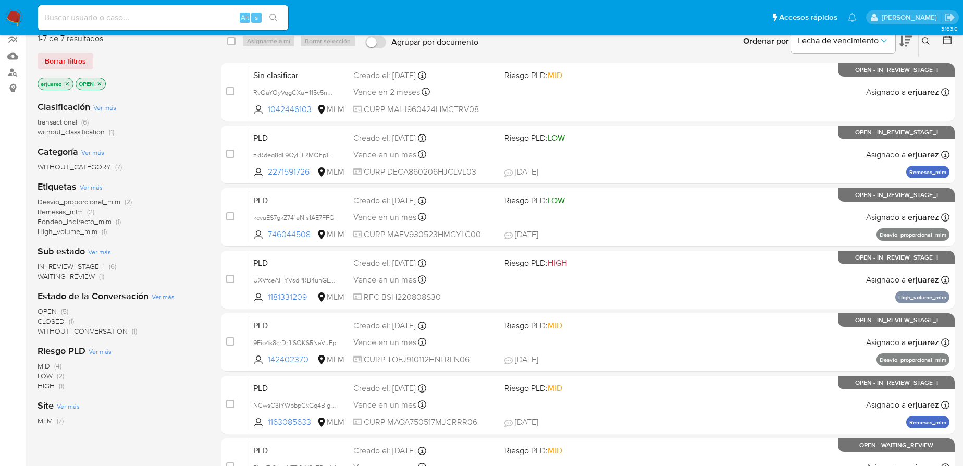
click at [67, 82] on icon "close-filter" at bounding box center [68, 84] width 4 height 4
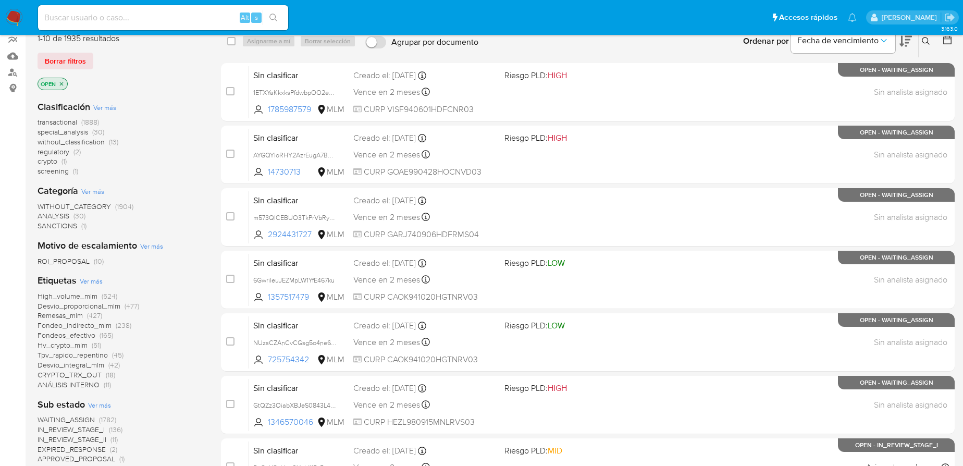
click at [924, 38] on icon at bounding box center [926, 41] width 8 height 8
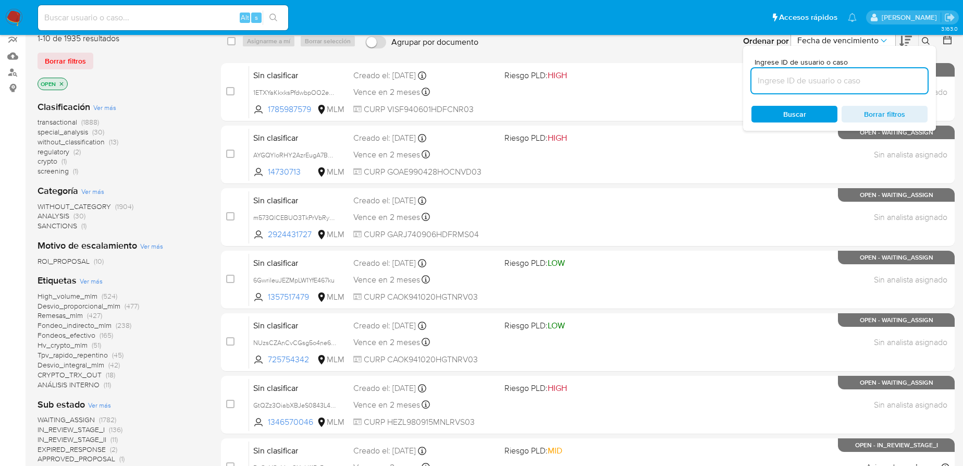
click at [816, 81] on input at bounding box center [840, 81] width 176 height 14
type input "1622413011"
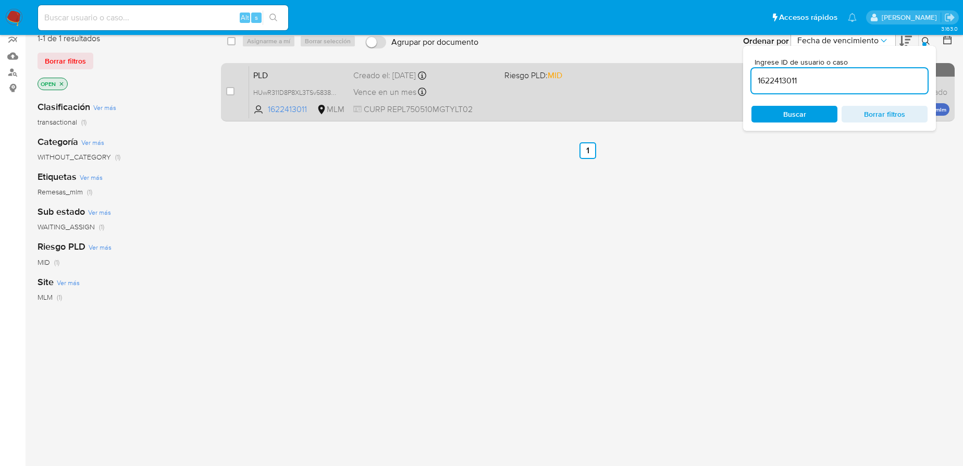
drag, startPoint x: 230, startPoint y: 89, endPoint x: 265, endPoint y: 64, distance: 43.3
click at [232, 89] on input "checkbox" at bounding box center [230, 91] width 8 height 8
checkbox input "true"
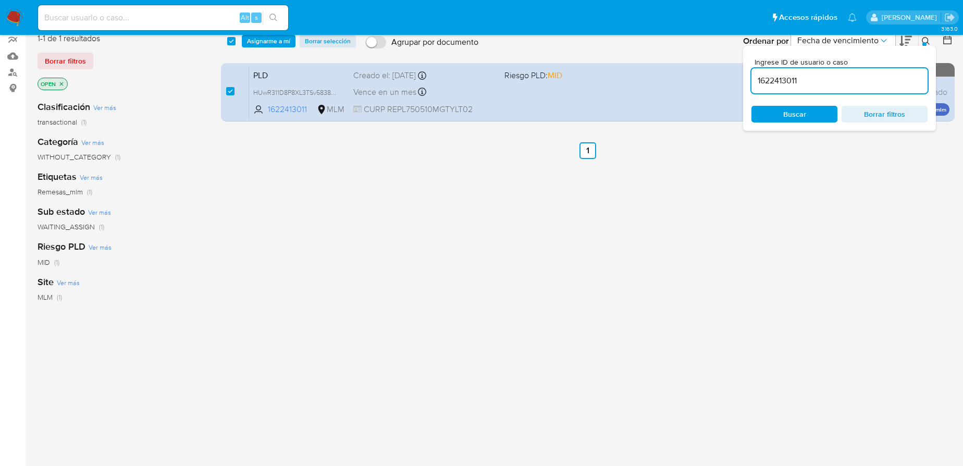
drag, startPoint x: 279, startPoint y: 91, endPoint x: 35, endPoint y: 145, distance: 249.9
click at [277, 92] on span "HUwR311D8P8XL3TSv5838QGV" at bounding box center [299, 91] width 92 height 11
click at [268, 39] on span "Asignarme a mí" at bounding box center [268, 41] width 43 height 10
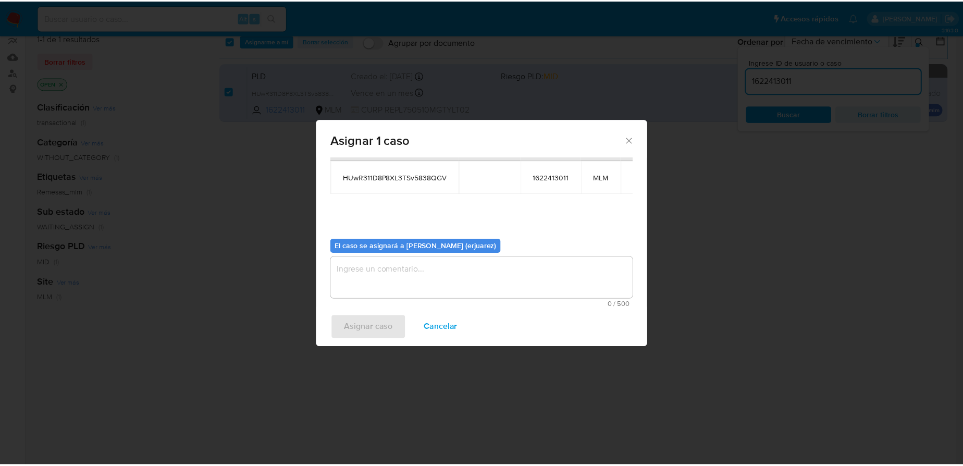
scroll to position [53, 0]
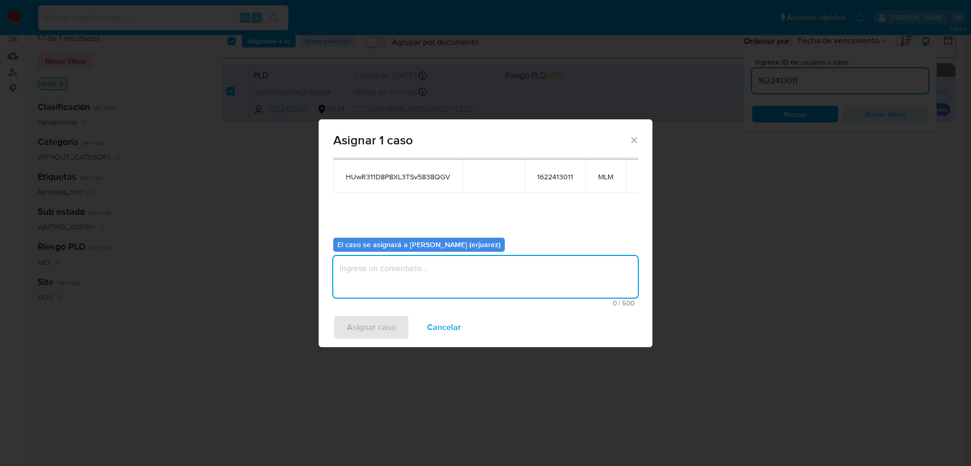
click at [369, 273] on textarea "assign-modal" at bounding box center [485, 277] width 304 height 42
type textarea "EPJU"
click at [367, 321] on span "Asignar caso" at bounding box center [371, 327] width 49 height 23
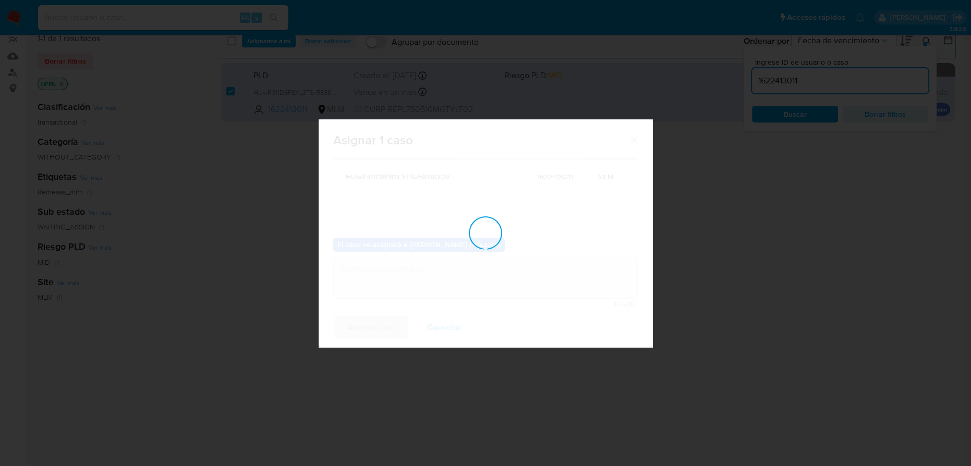
checkbox input "false"
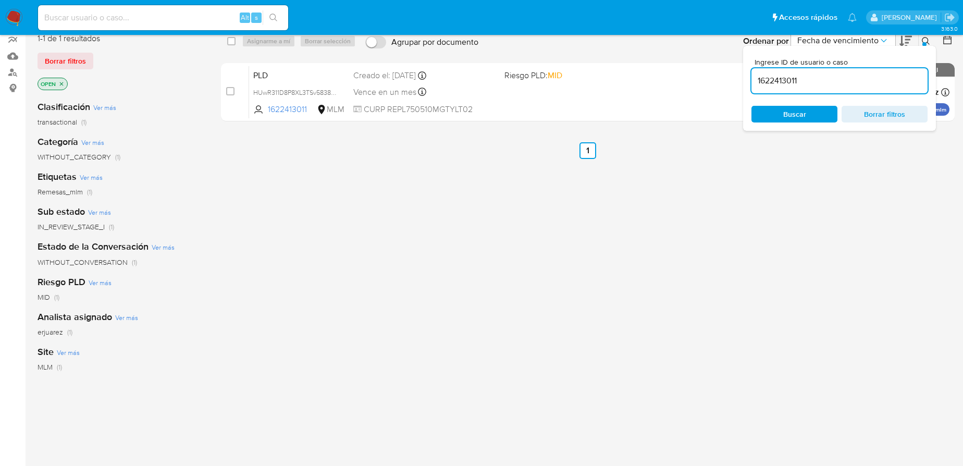
drag, startPoint x: 515, startPoint y: 302, endPoint x: 579, endPoint y: 137, distance: 177.3
click at [519, 292] on div "select-all-cases-checkbox Asignarme a mí Borrar selección Agrupar por documento…" at bounding box center [588, 261] width 734 height 472
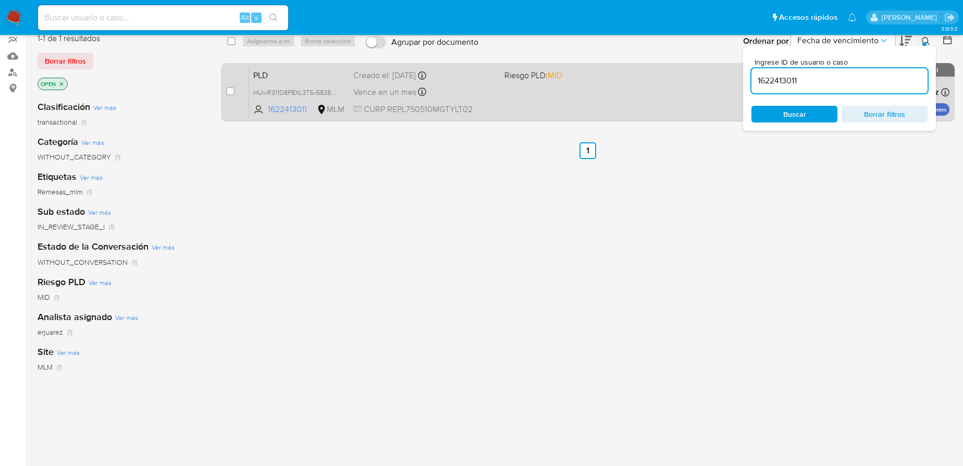
drag, startPoint x: 576, startPoint y: 109, endPoint x: 568, endPoint y: 109, distance: 7.8
click at [568, 109] on div "PLD HUwR311D8P8XL3TSv5838QGV 1622413011 MLM Riesgo PLD: MID Creado el: 12/09/20…" at bounding box center [599, 92] width 701 height 53
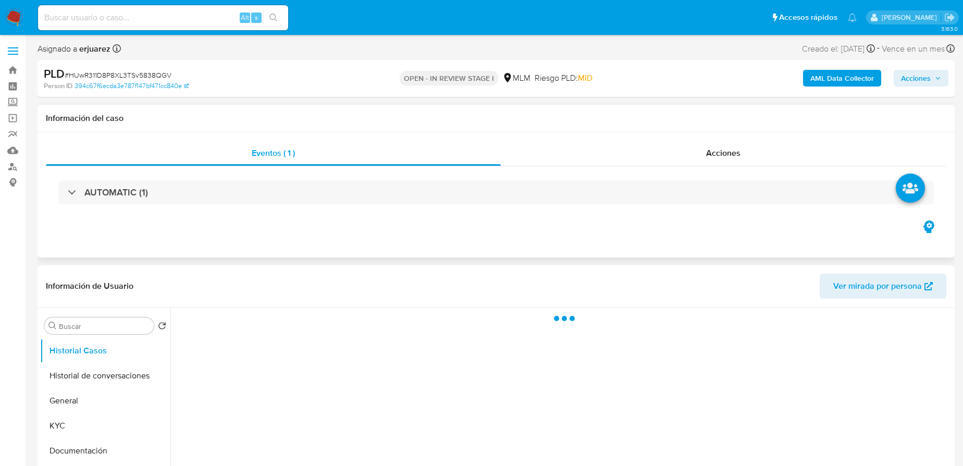
select select "10"
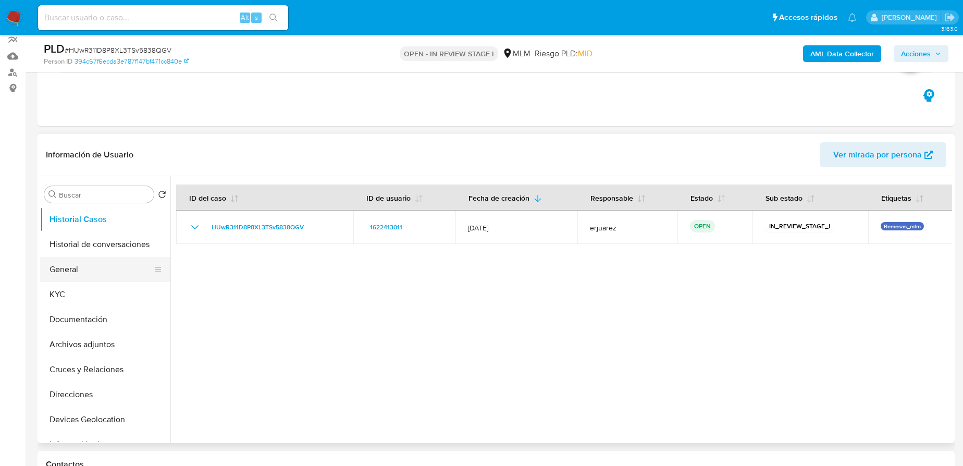
click at [71, 266] on button "General" at bounding box center [101, 269] width 122 height 25
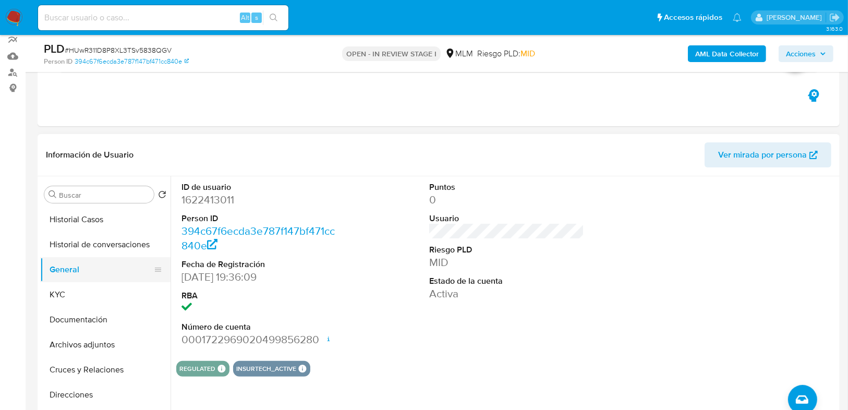
drag, startPoint x: 65, startPoint y: 293, endPoint x: 100, endPoint y: 278, distance: 38.3
click at [65, 293] on button "KYC" at bounding box center [105, 294] width 130 height 25
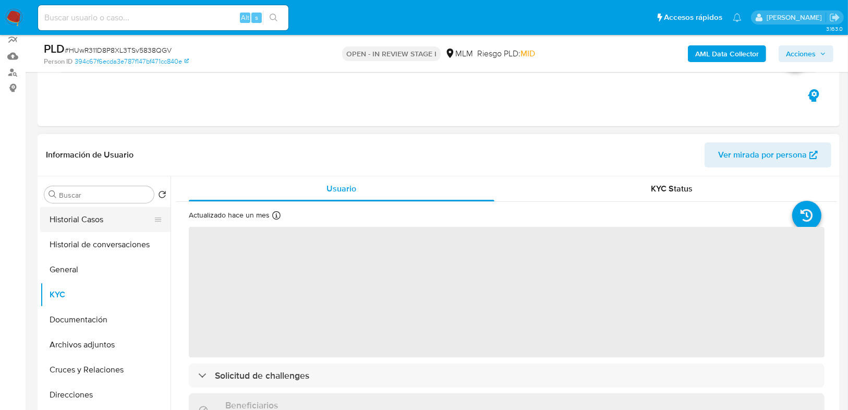
click at [110, 217] on button "Historial Casos" at bounding box center [101, 219] width 122 height 25
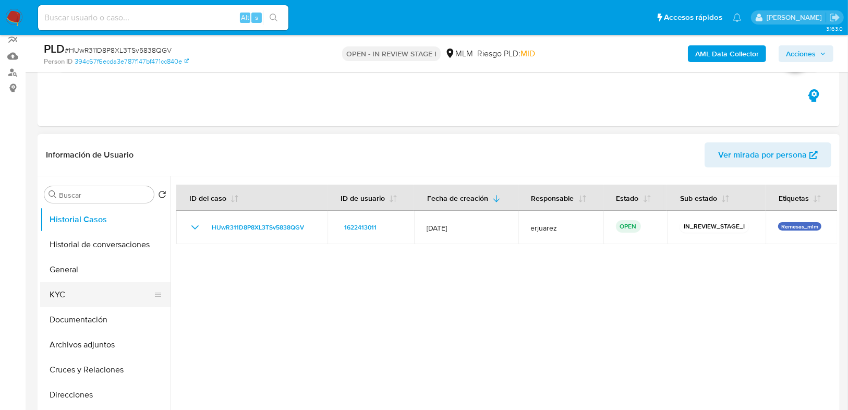
click at [72, 293] on button "KYC" at bounding box center [101, 294] width 122 height 25
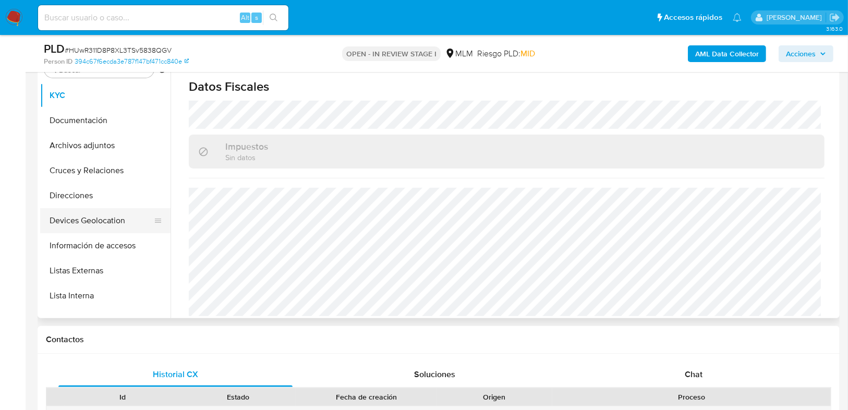
scroll to position [125, 0]
click at [107, 225] on button "Listas Externas" at bounding box center [101, 219] width 122 height 25
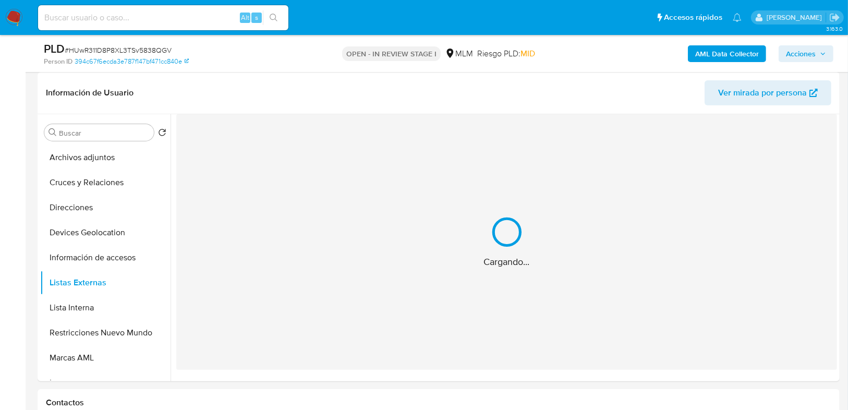
scroll to position [136, 0]
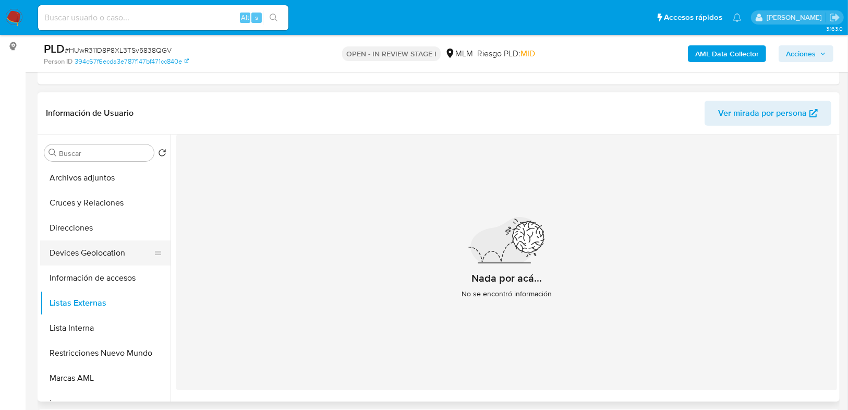
click at [103, 248] on button "Devices Geolocation" at bounding box center [101, 252] width 122 height 25
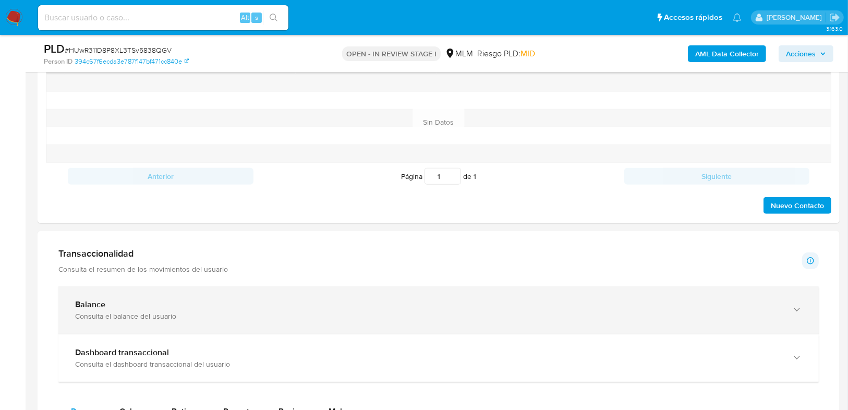
scroll to position [595, 0]
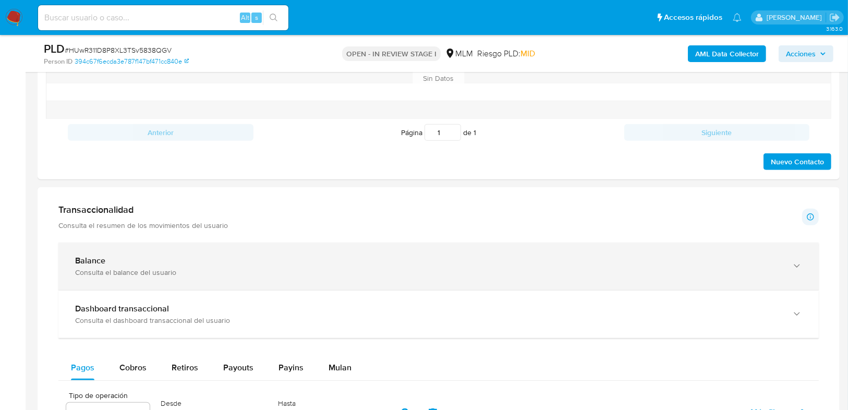
click at [126, 267] on div "Consulta el balance del usuario" at bounding box center [428, 271] width 706 height 9
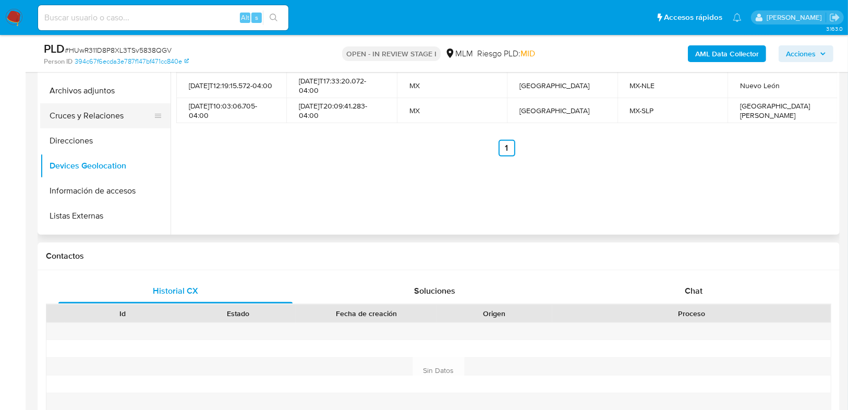
scroll to position [0, 0]
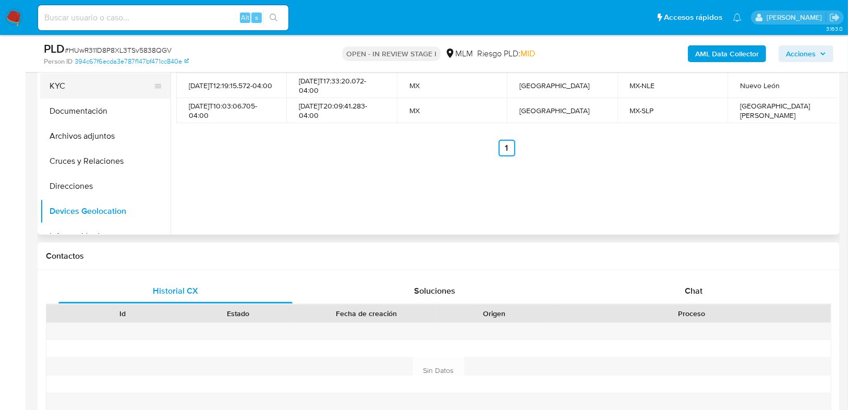
drag, startPoint x: 65, startPoint y: 77, endPoint x: 92, endPoint y: 90, distance: 29.9
click at [66, 78] on button "KYC" at bounding box center [101, 86] width 122 height 25
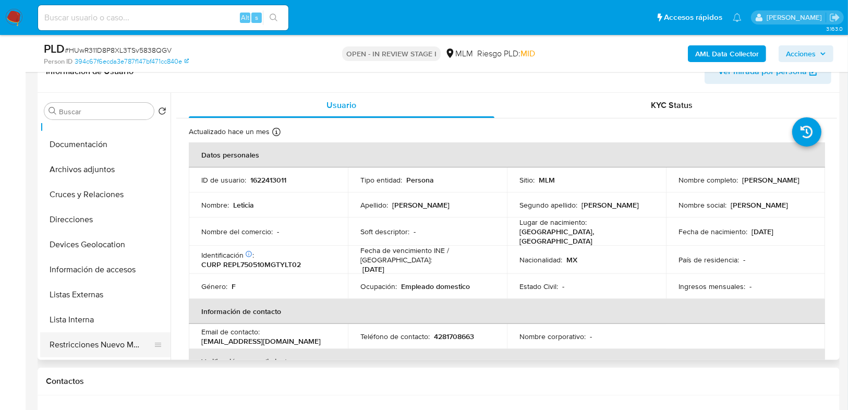
scroll to position [125, 0]
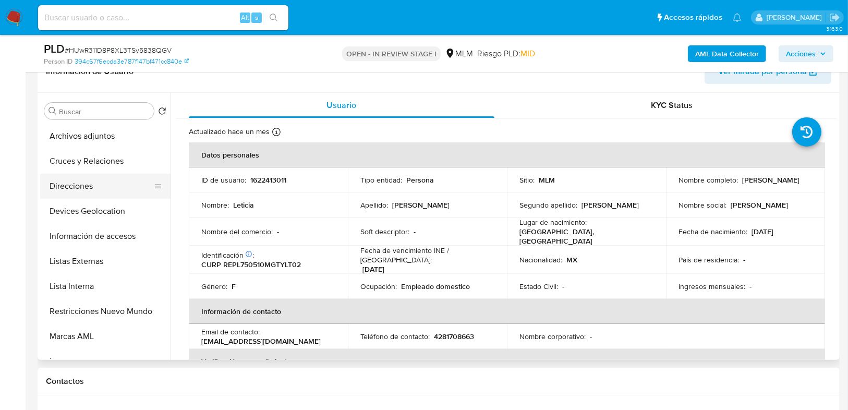
click at [102, 181] on button "Direcciones" at bounding box center [101, 186] width 122 height 25
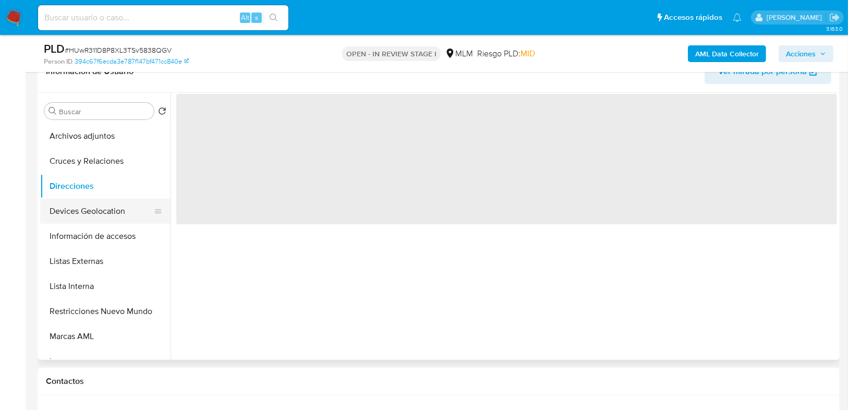
click at [99, 209] on button "Devices Geolocation" at bounding box center [101, 211] width 122 height 25
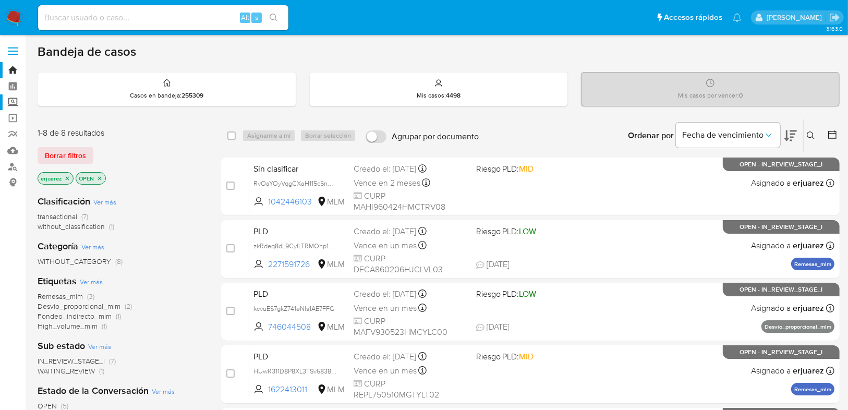
click at [13, 101] on label "Screening" at bounding box center [62, 102] width 124 height 16
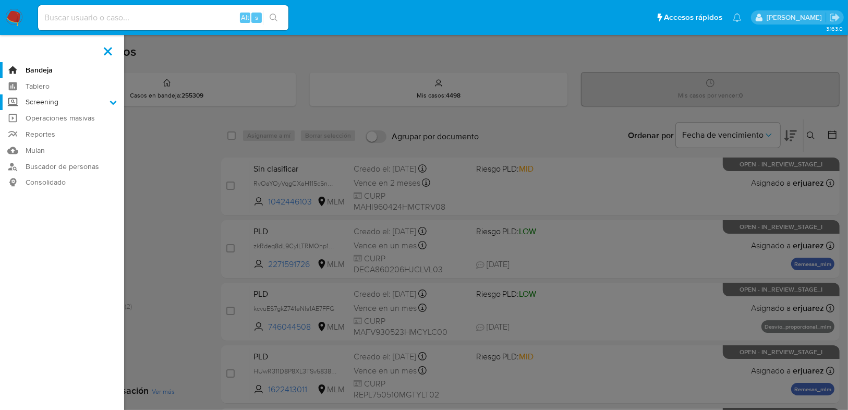
click at [0, 0] on input "Screening" at bounding box center [0, 0] width 0 height 0
drag, startPoint x: 60, startPoint y: 142, endPoint x: 84, endPoint y: 148, distance: 25.0
click at [59, 142] on link "Herramientas" at bounding box center [62, 143] width 124 height 13
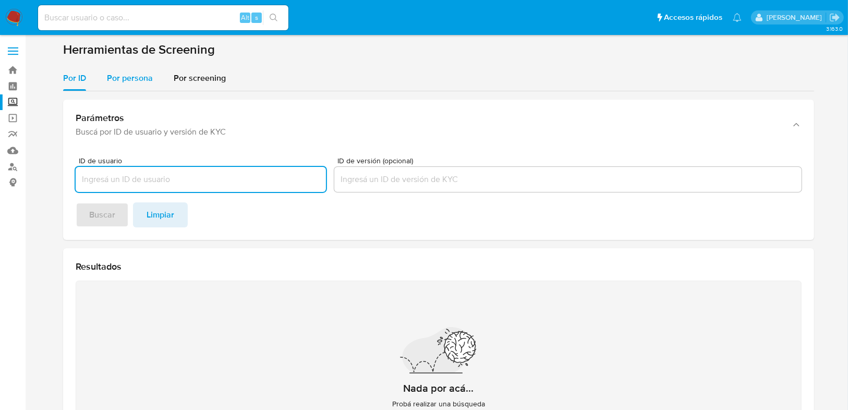
click at [133, 75] on span "Por persona" at bounding box center [130, 78] width 46 height 12
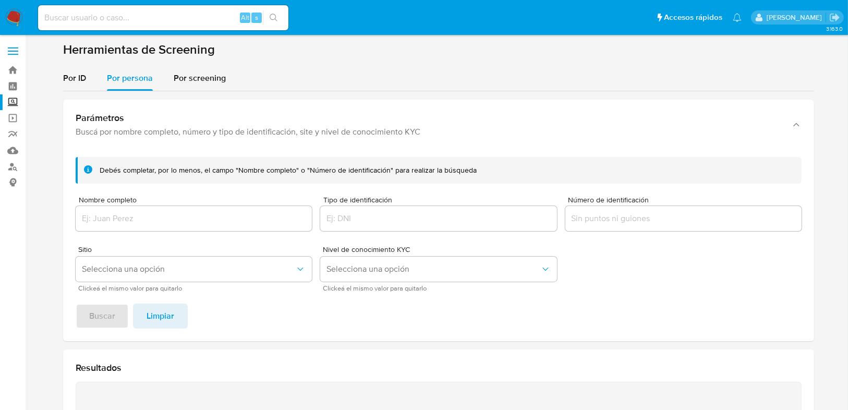
click at [128, 211] on div at bounding box center [194, 218] width 236 height 25
click at [126, 221] on input "Nombre completo" at bounding box center [194, 219] width 236 height 14
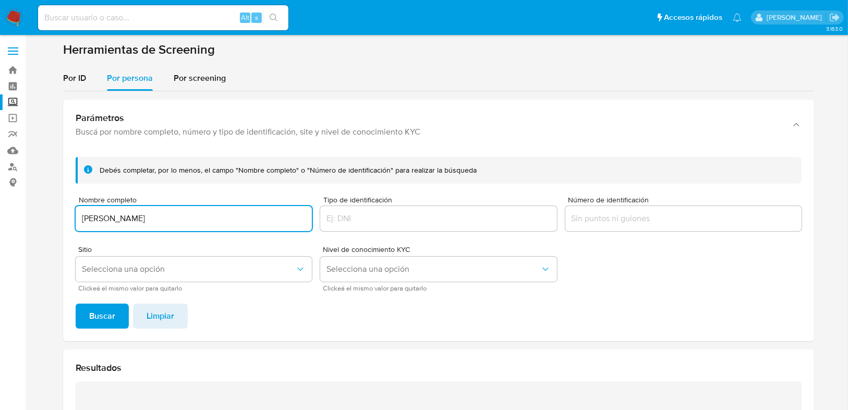
click at [112, 310] on span "Buscar" at bounding box center [102, 315] width 26 height 23
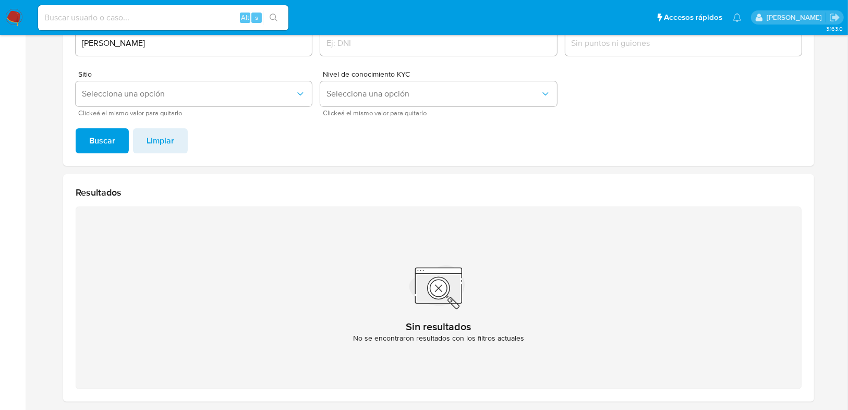
scroll to position [135, 0]
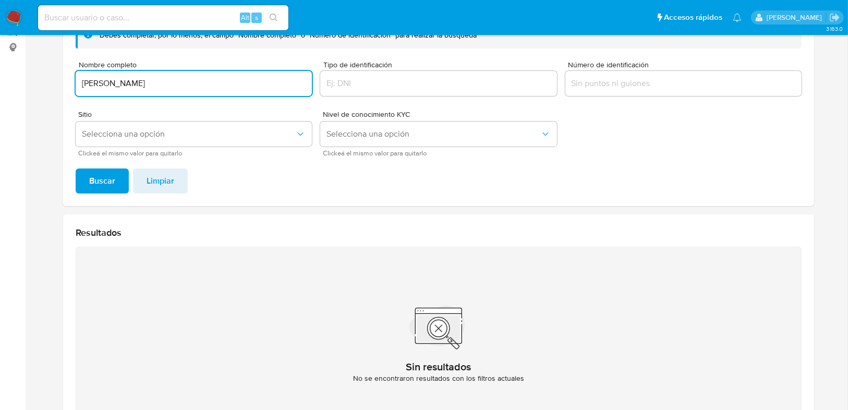
drag, startPoint x: 179, startPoint y: 82, endPoint x: 79, endPoint y: 89, distance: 100.3
click at [58, 72] on section at bounding box center [439, 178] width 802 height 543
type input "JOSE JUAN FLORES REYES"
click at [86, 172] on button "Buscar" at bounding box center [102, 180] width 53 height 25
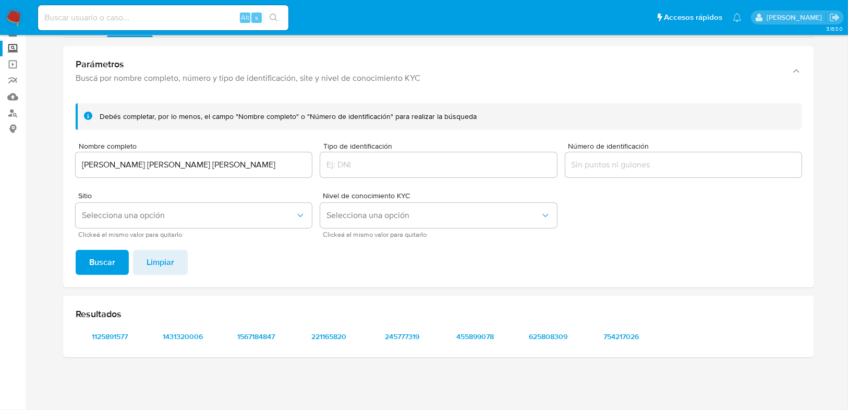
scroll to position [53, 0]
click at [107, 335] on span "1125891577" at bounding box center [110, 336] width 54 height 15
click at [180, 337] on span "1431320006" at bounding box center [183, 336] width 54 height 15
click at [254, 333] on span "1567184847" at bounding box center [256, 336] width 54 height 15
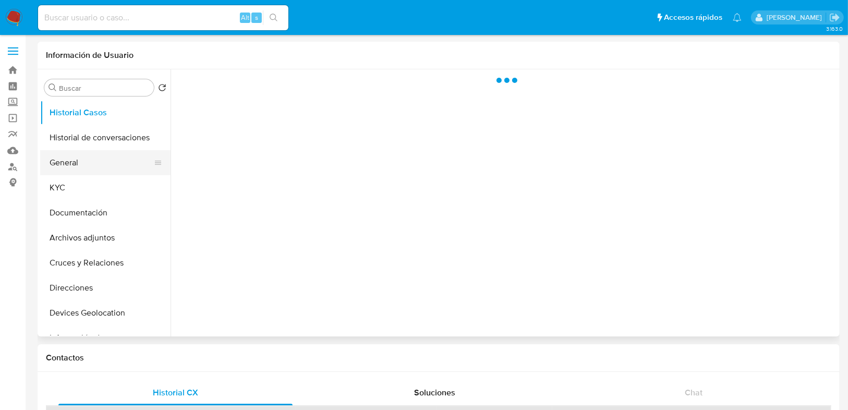
click at [68, 168] on button "General" at bounding box center [101, 162] width 122 height 25
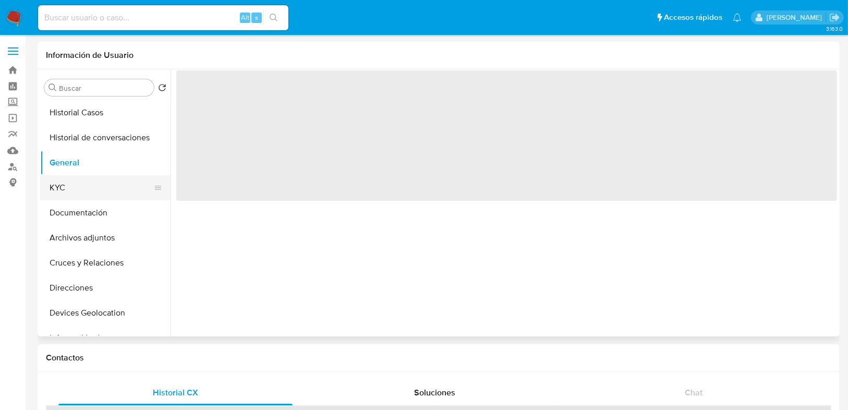
select select "10"
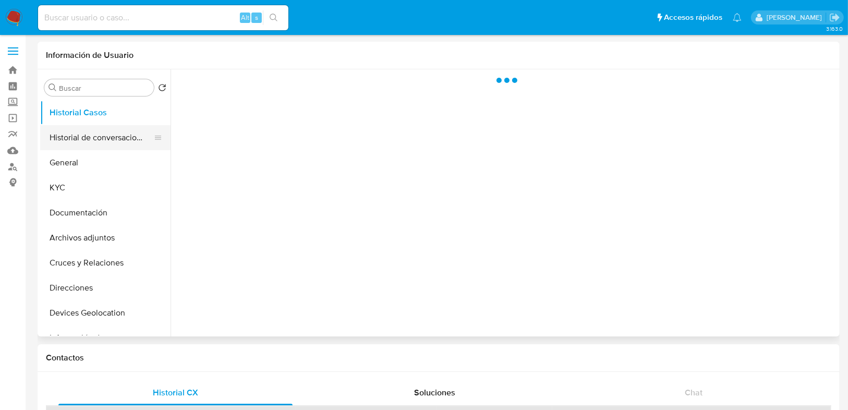
select select "10"
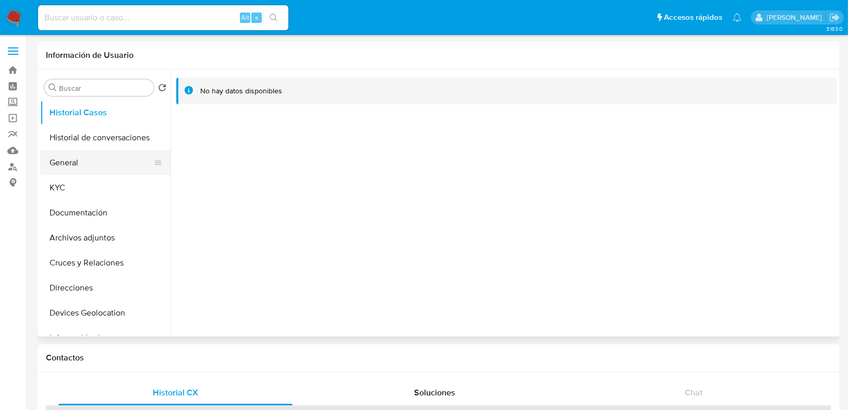
click at [64, 165] on button "General" at bounding box center [101, 162] width 122 height 25
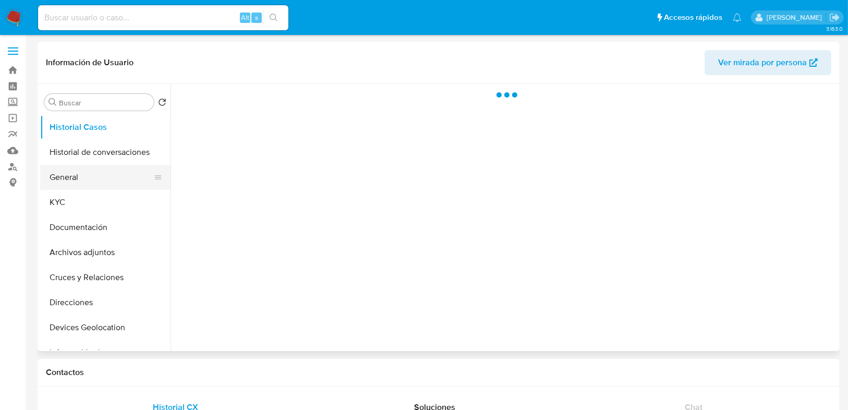
click at [59, 176] on button "General" at bounding box center [101, 177] width 122 height 25
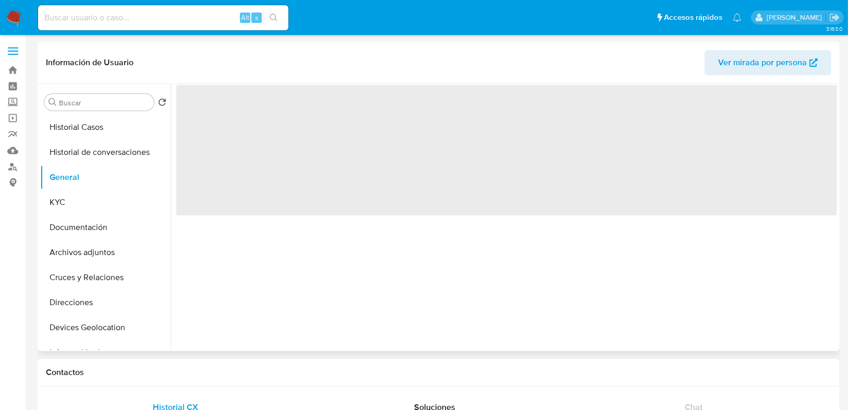
select select "10"
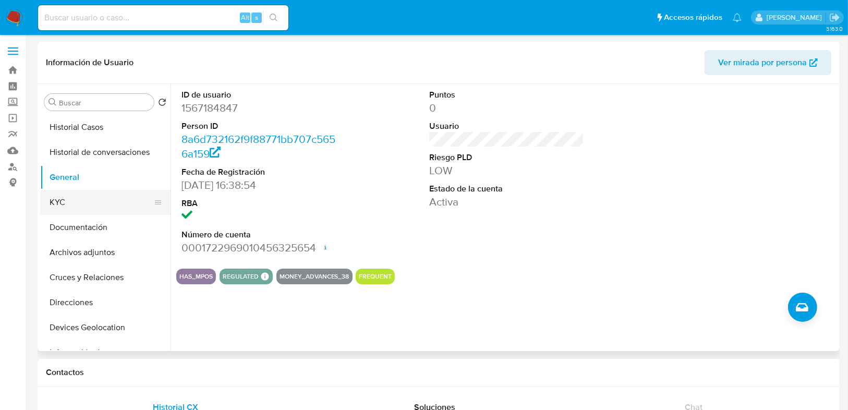
drag, startPoint x: 57, startPoint y: 198, endPoint x: 154, endPoint y: 195, distance: 97.5
click at [60, 197] on button "KYC" at bounding box center [101, 202] width 122 height 25
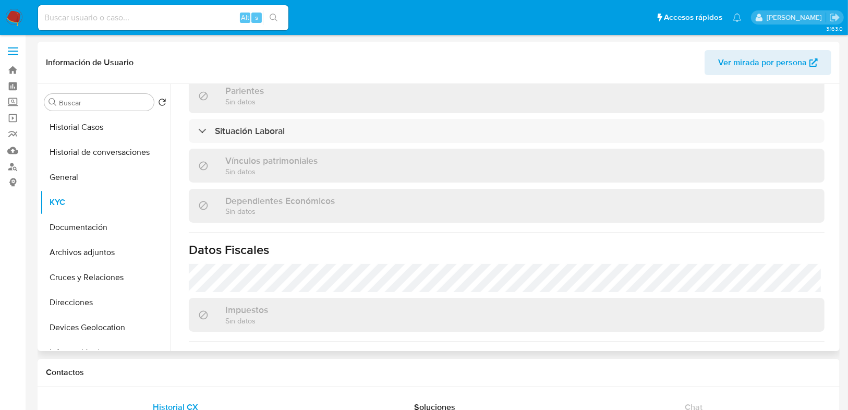
scroll to position [655, 0]
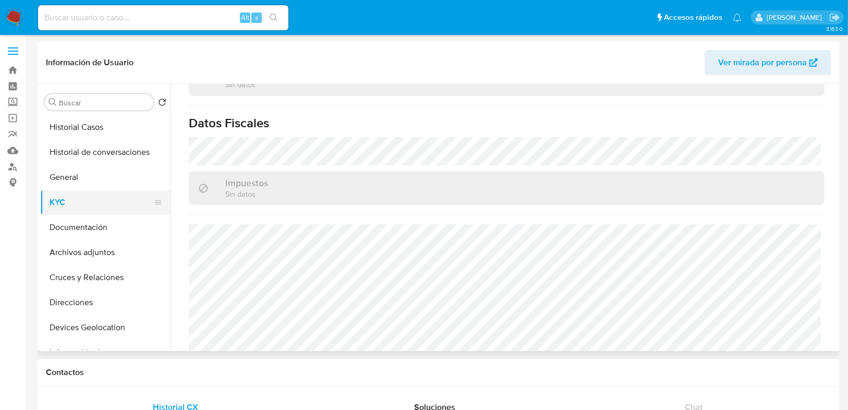
click at [66, 198] on button "KYC" at bounding box center [101, 202] width 122 height 25
drag, startPoint x: 10, startPoint y: 18, endPoint x: 24, endPoint y: 3, distance: 21.0
click at [9, 18] on img at bounding box center [14, 18] width 18 height 18
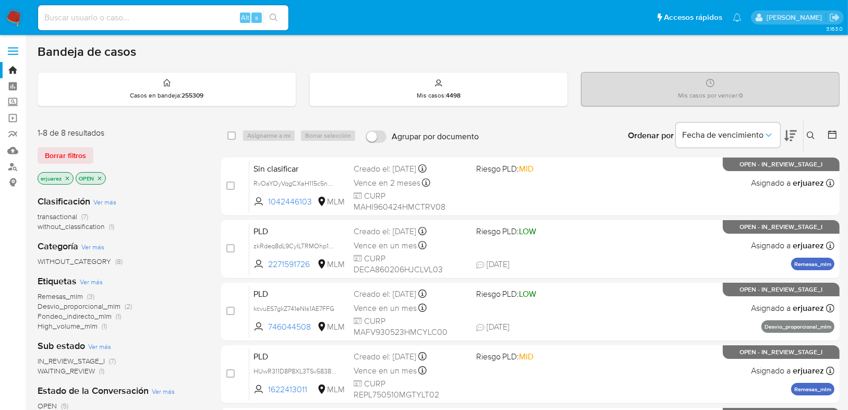
click at [808, 132] on icon at bounding box center [810, 135] width 8 height 8
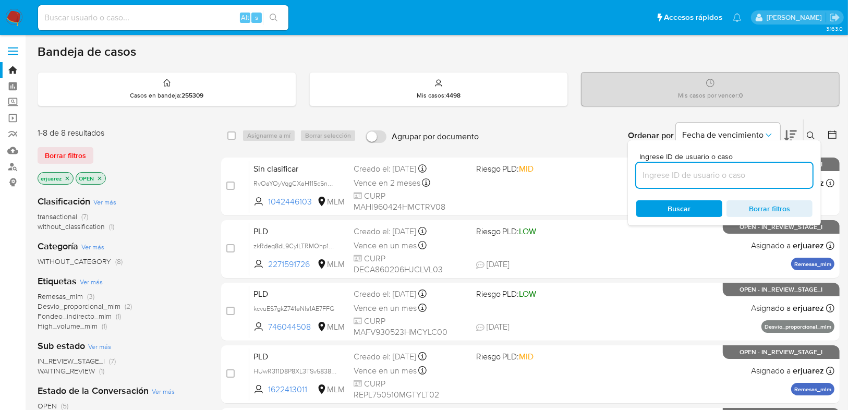
click at [681, 172] on input at bounding box center [724, 175] width 176 height 14
type input "1622413011"
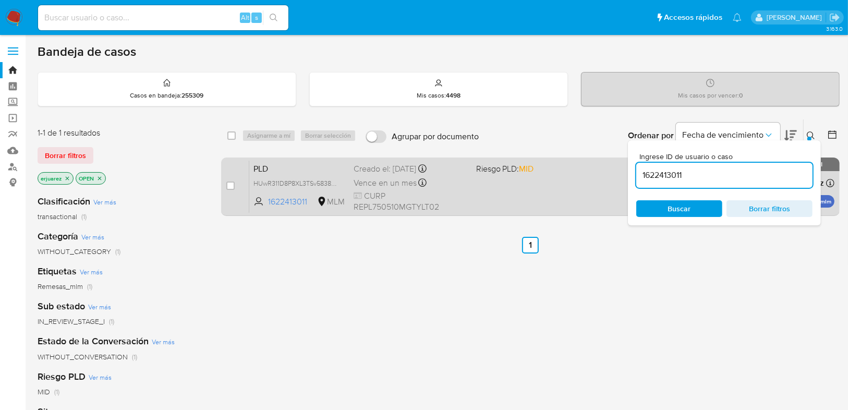
click at [426, 195] on span "CURP REPL750510MGTYLT02" at bounding box center [410, 201] width 114 height 22
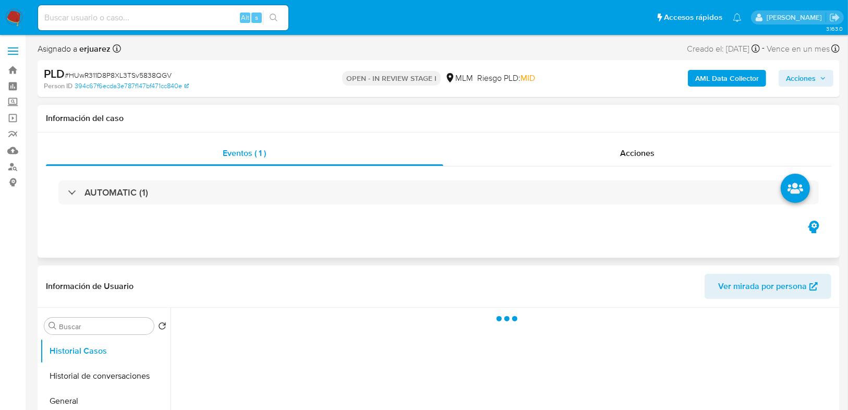
select select "10"
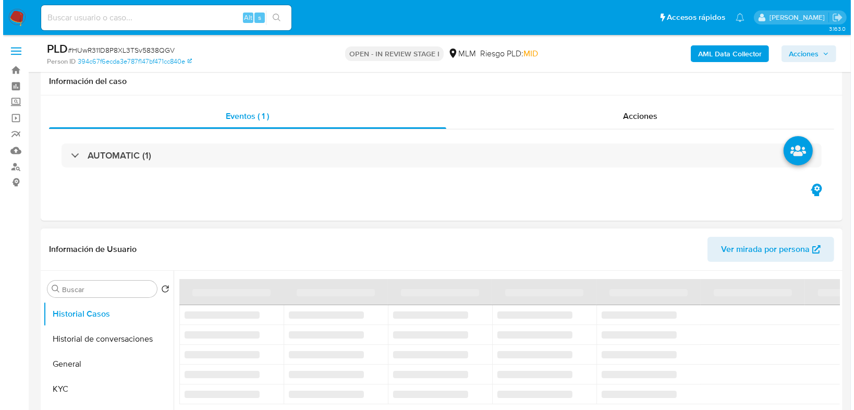
scroll to position [167, 0]
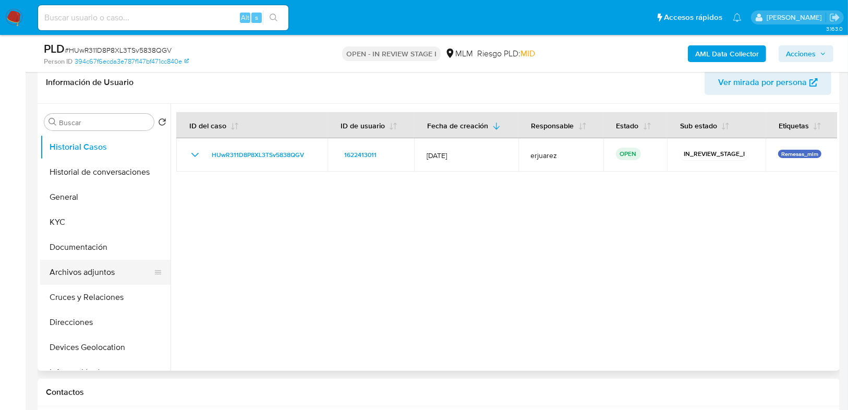
click at [91, 276] on button "Archivos adjuntos" at bounding box center [101, 272] width 122 height 25
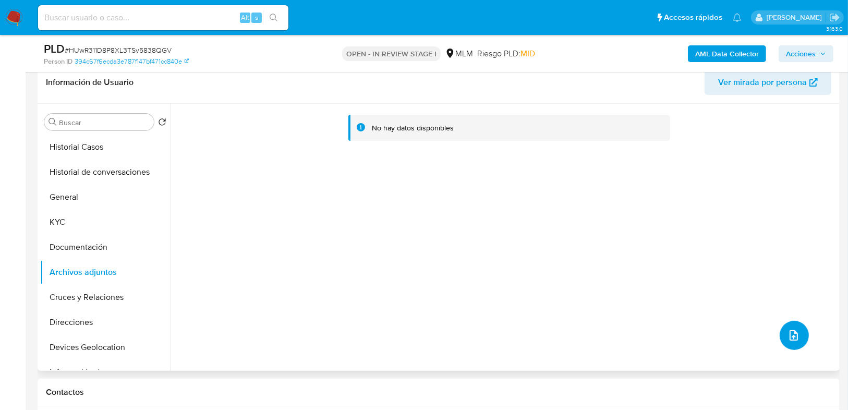
click at [788, 330] on icon "upload-file" at bounding box center [793, 335] width 13 height 13
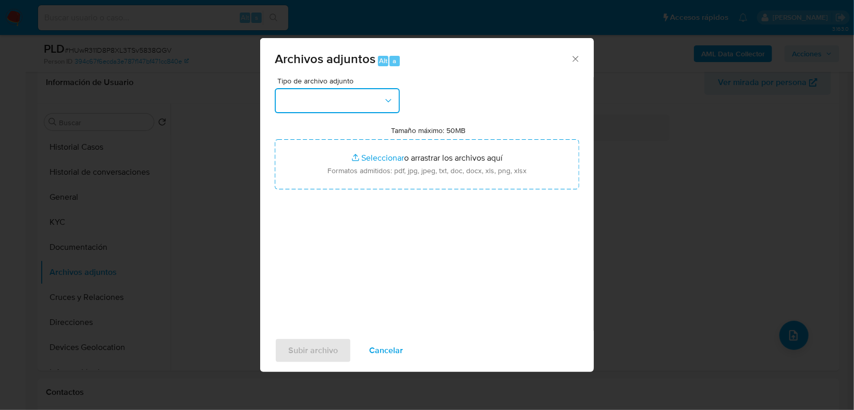
click at [330, 107] on button "button" at bounding box center [337, 100] width 125 height 25
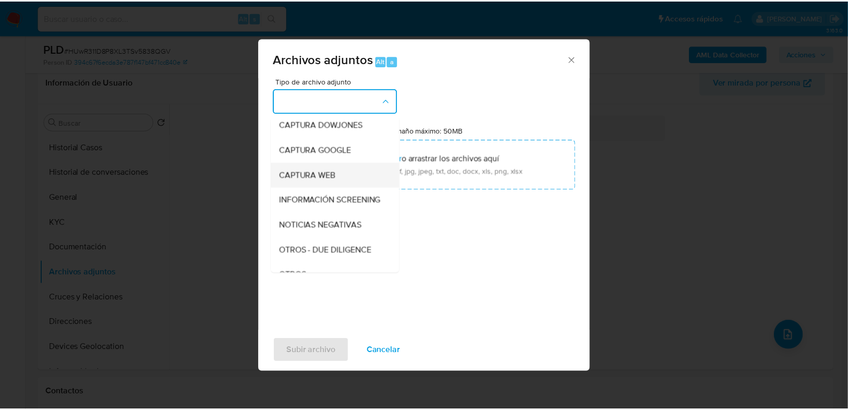
scroll to position [83, 0]
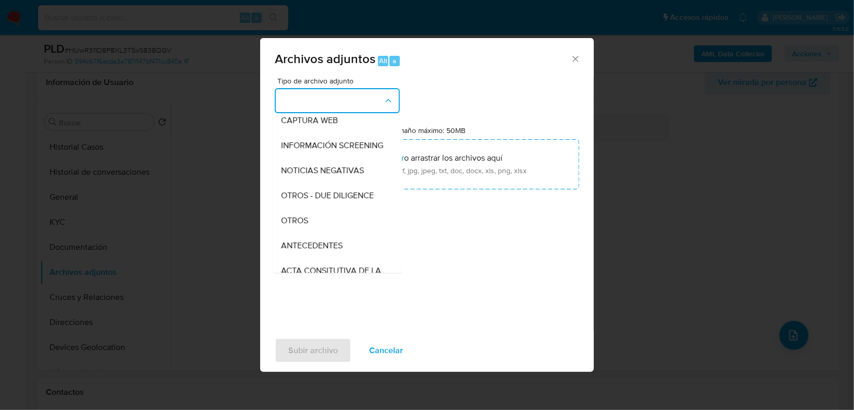
click at [295, 226] on span "OTROS" at bounding box center [294, 220] width 27 height 10
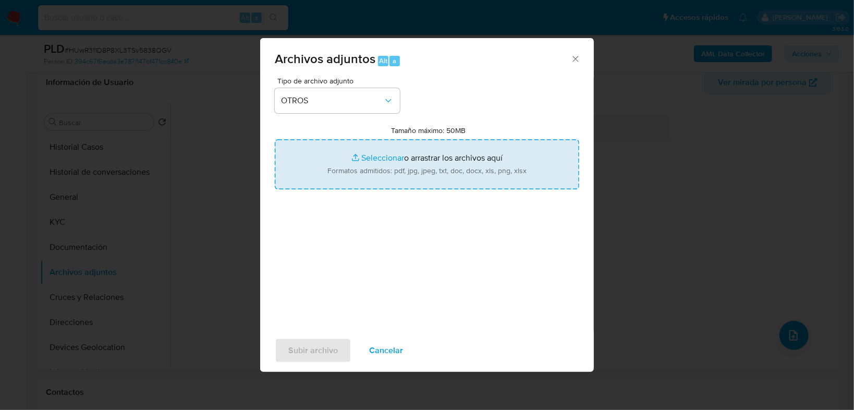
click at [362, 156] on input "Tamaño máximo: 50MB Seleccionar archivos" at bounding box center [427, 164] width 304 height 50
type input "C:\fakepath\1622413011_Leticia Reyes Palomares_Sep25.pdf"
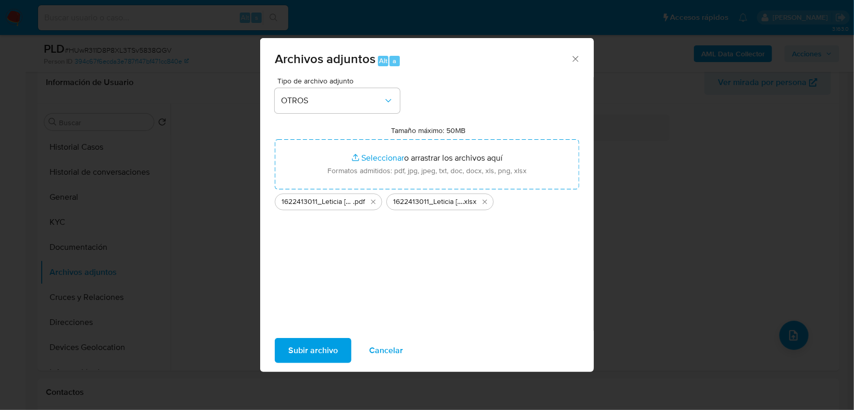
click at [307, 352] on span "Subir archivo" at bounding box center [313, 350] width 50 height 23
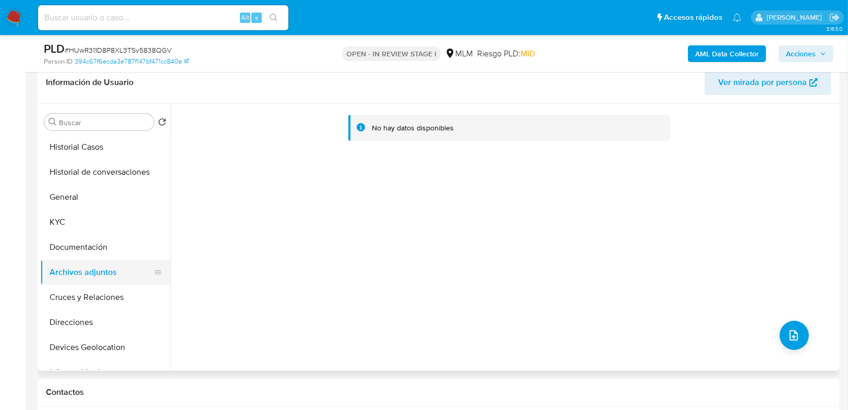
drag, startPoint x: 94, startPoint y: 228, endPoint x: 94, endPoint y: 262, distance: 33.4
click at [96, 232] on button "KYC" at bounding box center [105, 222] width 130 height 25
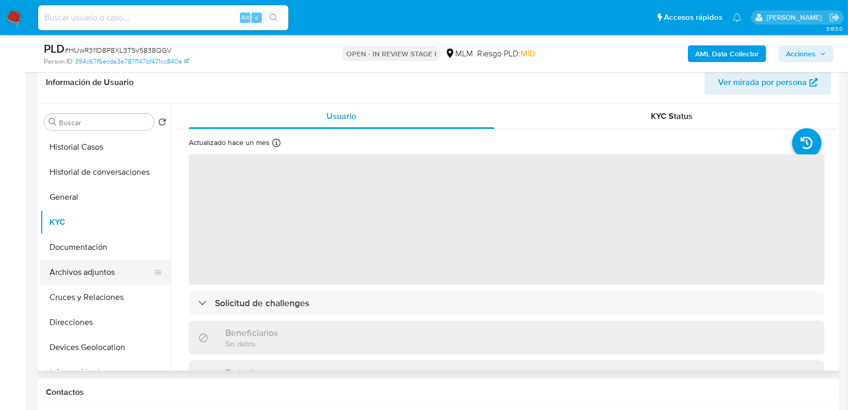
click at [91, 270] on button "Archivos adjuntos" at bounding box center [101, 272] width 122 height 25
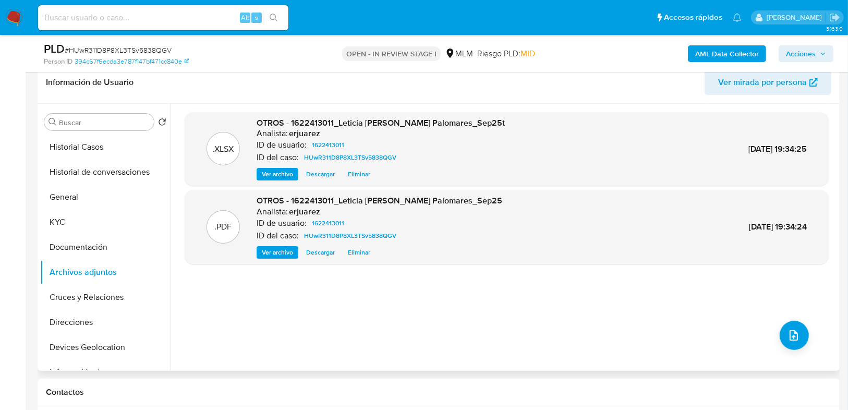
click at [277, 253] on span "Ver archivo" at bounding box center [277, 252] width 31 height 10
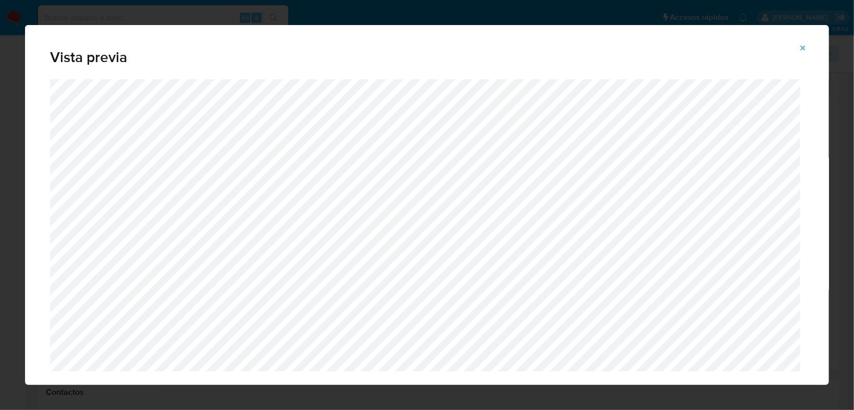
click at [807, 54] on button "Attachment preview" at bounding box center [802, 48] width 23 height 17
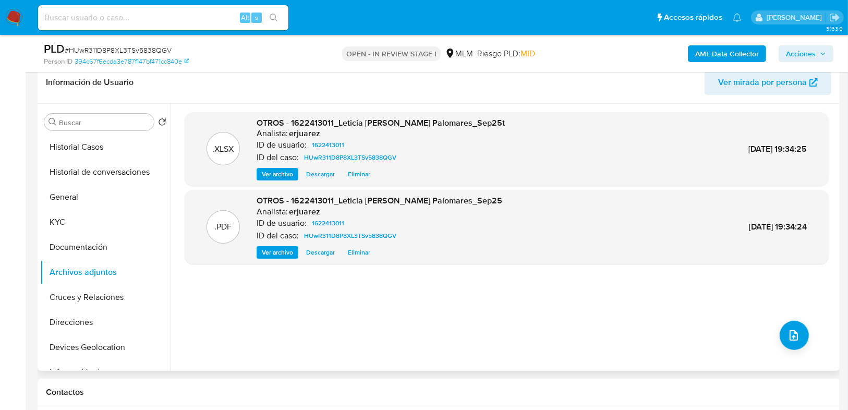
click at [266, 252] on span "Ver archivo" at bounding box center [277, 252] width 31 height 10
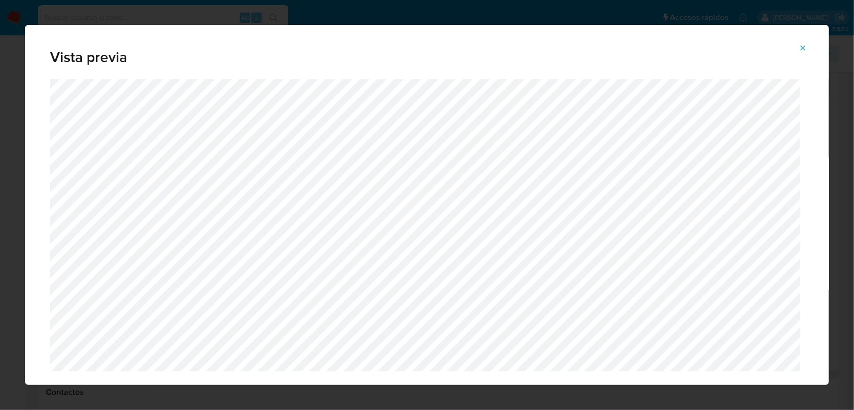
click at [801, 47] on icon "Attachment preview" at bounding box center [803, 48] width 8 height 8
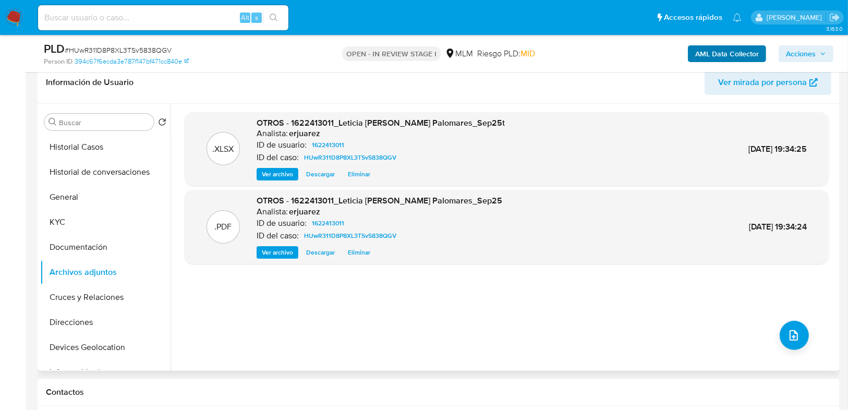
drag, startPoint x: 809, startPoint y: 47, endPoint x: 748, endPoint y: 55, distance: 62.0
click at [808, 47] on span "Acciones" at bounding box center [801, 53] width 30 height 17
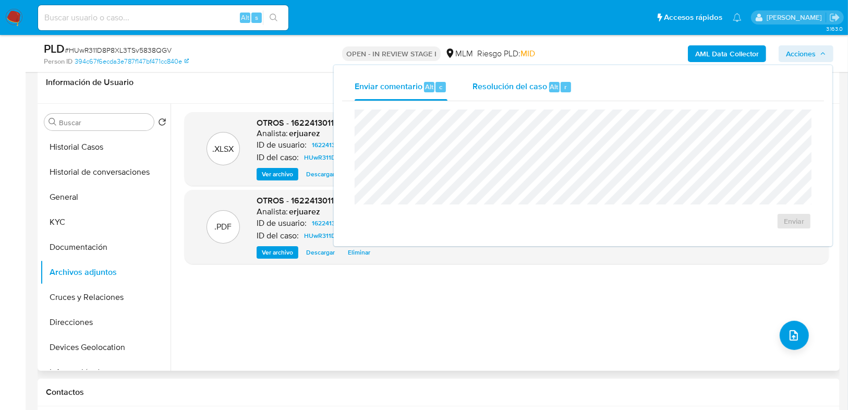
click at [489, 90] on span "Resolución del caso" at bounding box center [509, 86] width 75 height 12
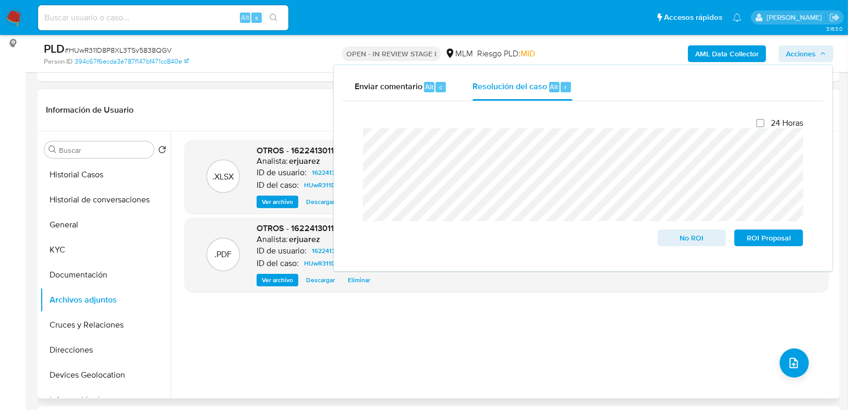
scroll to position [125, 0]
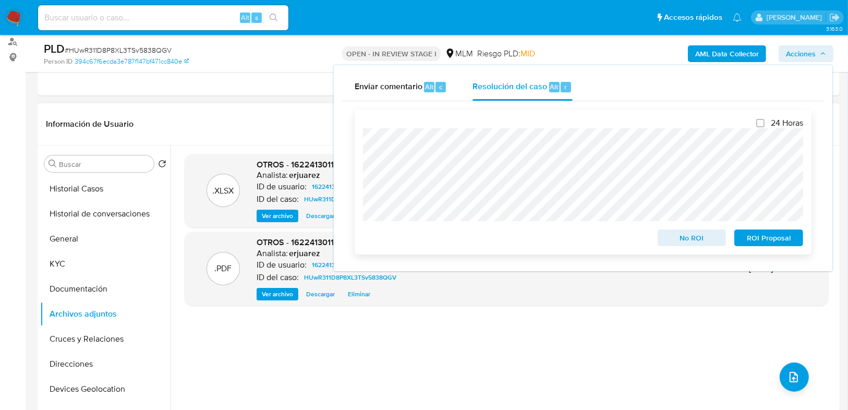
click at [691, 241] on span "No ROI" at bounding box center [692, 237] width 54 height 15
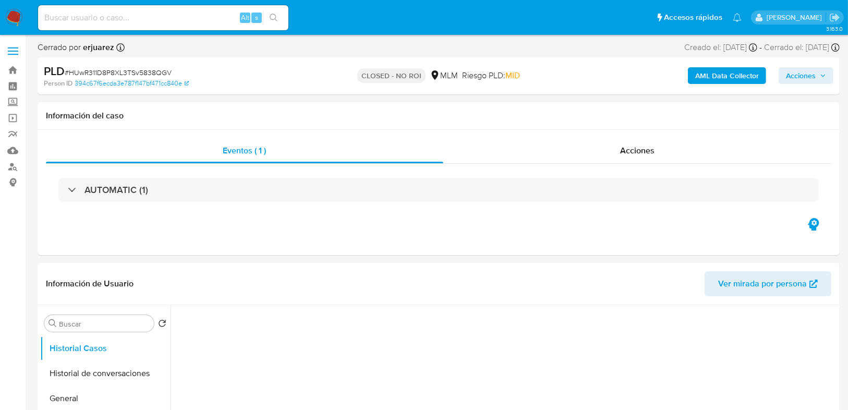
select select "10"
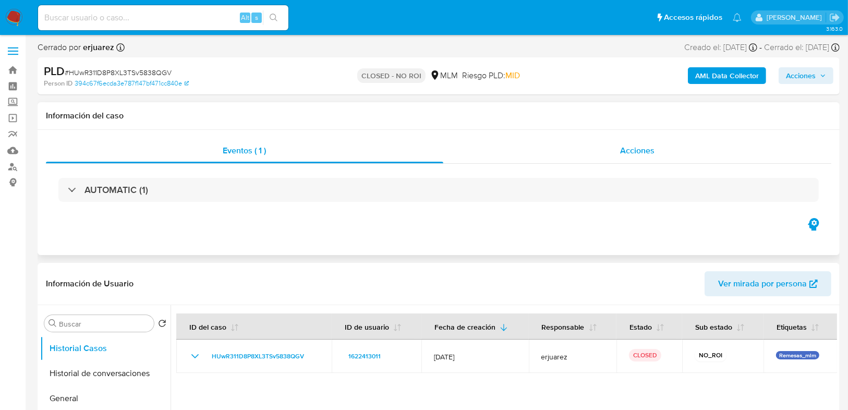
click at [630, 149] on span "Acciones" at bounding box center [637, 150] width 34 height 12
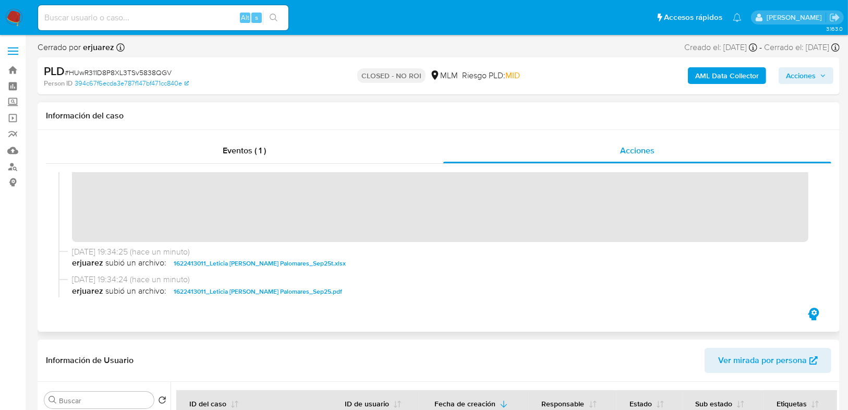
scroll to position [83, 0]
click at [14, 16] on img at bounding box center [14, 18] width 18 height 18
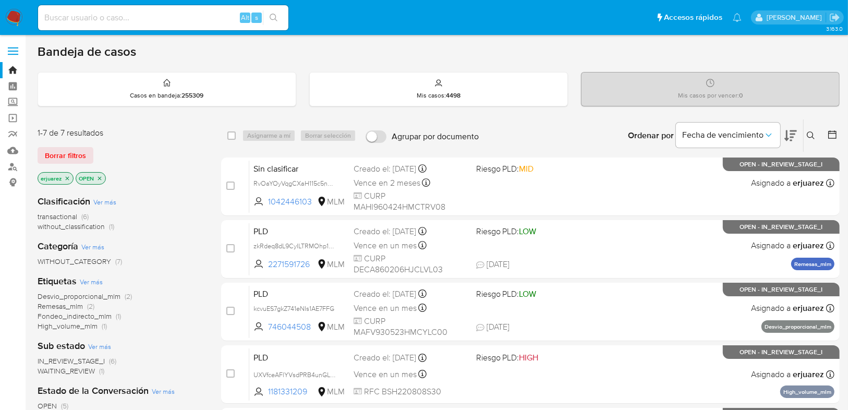
click at [65, 177] on icon "close-filter" at bounding box center [67, 178] width 6 height 6
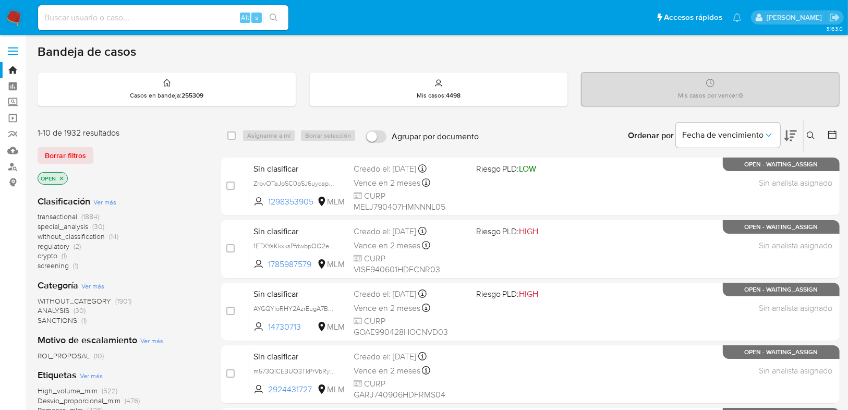
click at [809, 132] on icon at bounding box center [810, 135] width 8 height 8
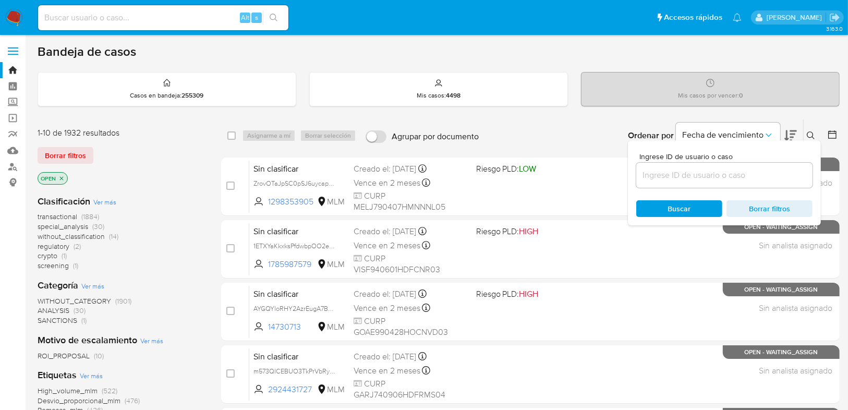
click at [651, 183] on div at bounding box center [724, 175] width 176 height 25
click at [649, 176] on input at bounding box center [724, 175] width 176 height 14
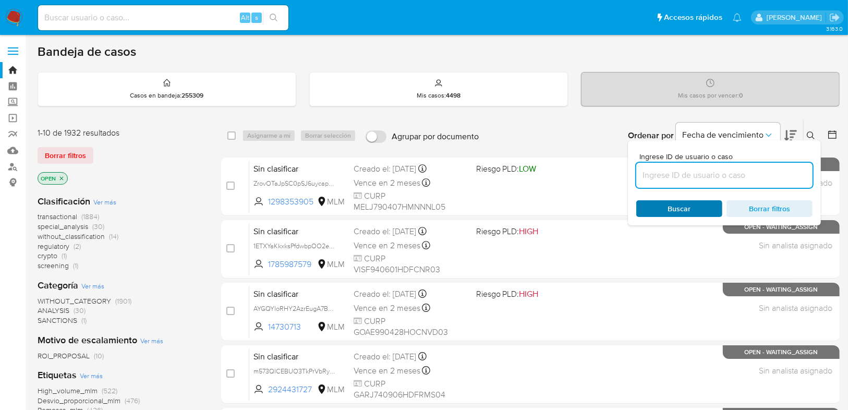
paste input "17988262"
type input "17988262"
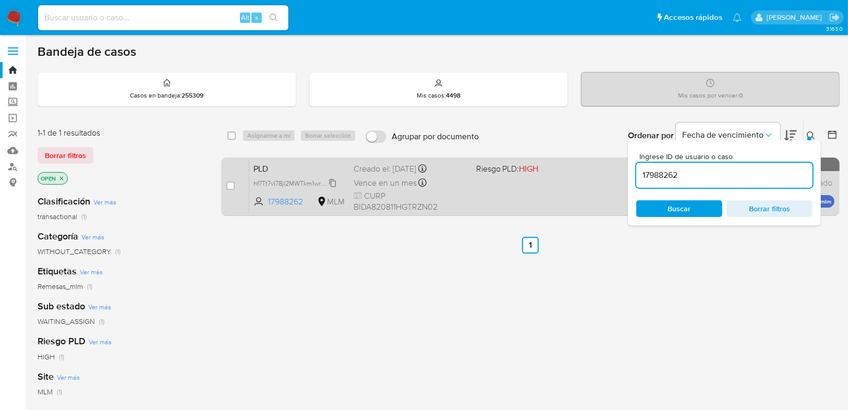
click at [271, 183] on span "hf7Tt7vI78jl2MWTkm1wrmIA" at bounding box center [292, 182] width 78 height 11
click at [234, 182] on input "checkbox" at bounding box center [230, 185] width 8 height 8
checkbox input "true"
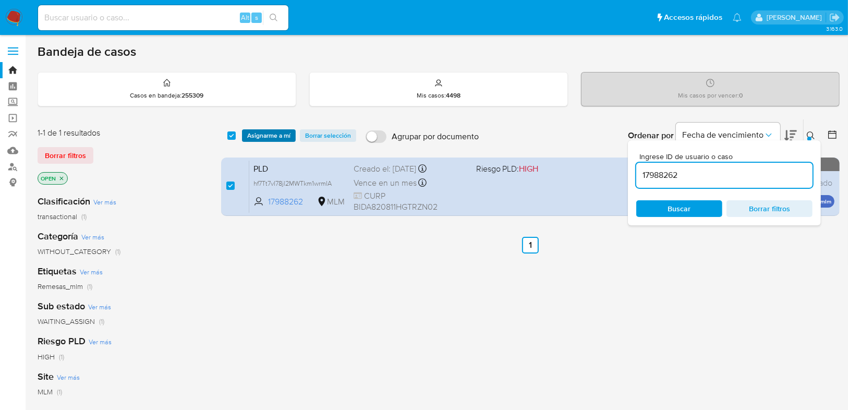
click at [271, 136] on span "Asignarme a mí" at bounding box center [268, 135] width 43 height 10
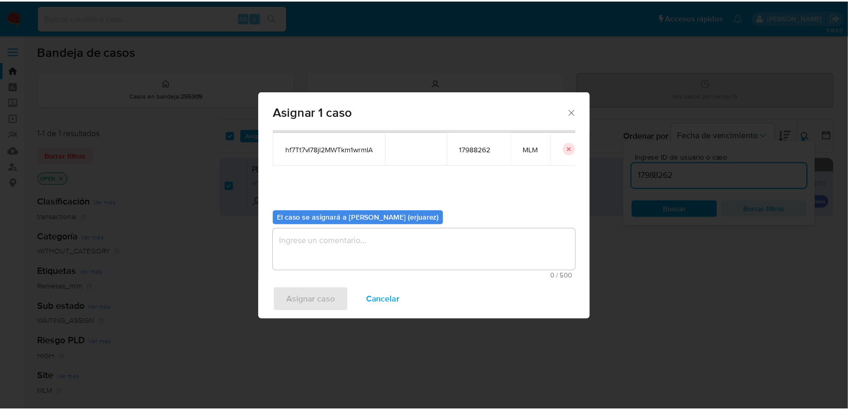
scroll to position [54, 0]
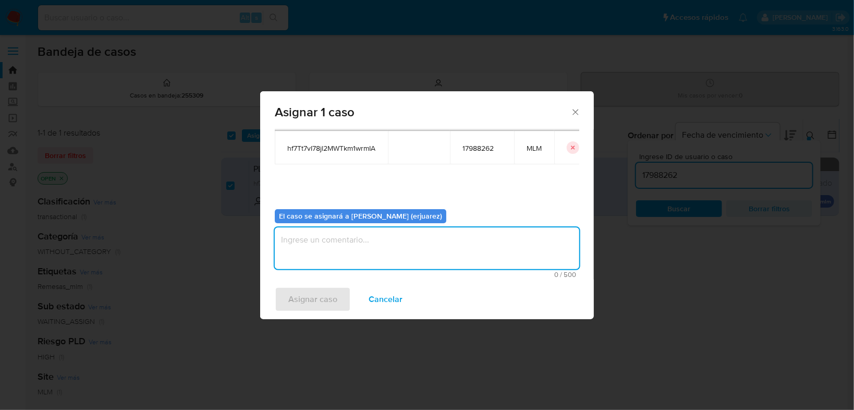
click at [316, 255] on textarea "assign-modal" at bounding box center [427, 248] width 304 height 42
type textarea "EPJU"
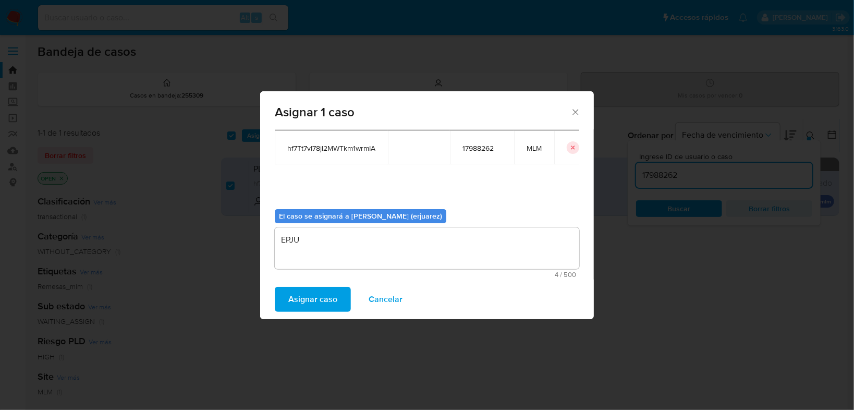
click at [324, 296] on span "Asignar caso" at bounding box center [312, 299] width 49 height 23
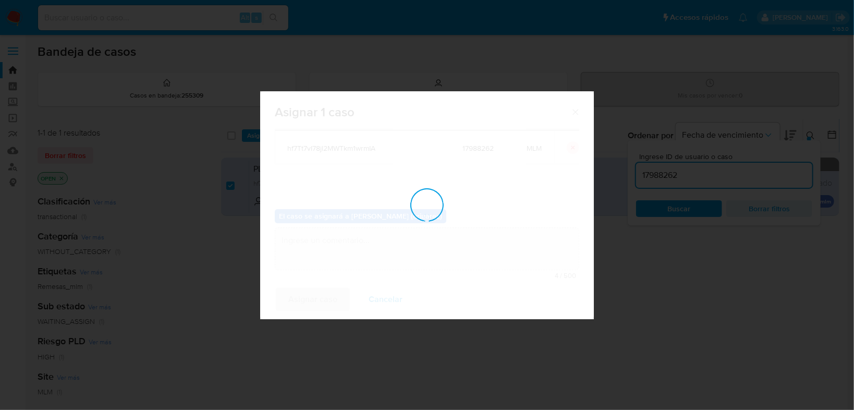
checkbox input "false"
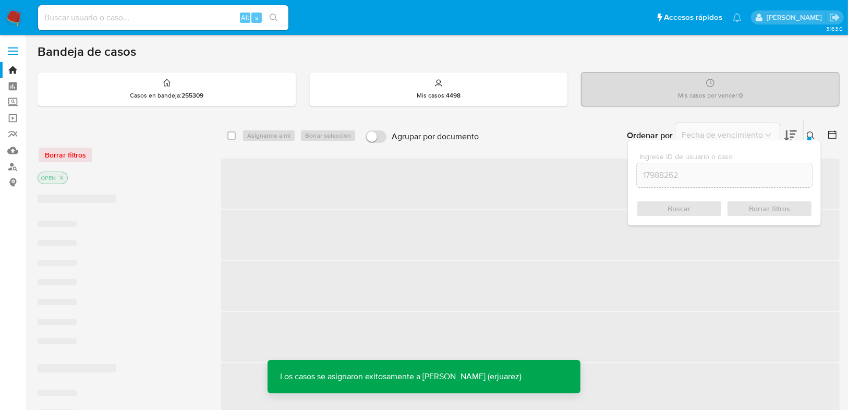
click at [650, 285] on span "‌" at bounding box center [530, 286] width 618 height 50
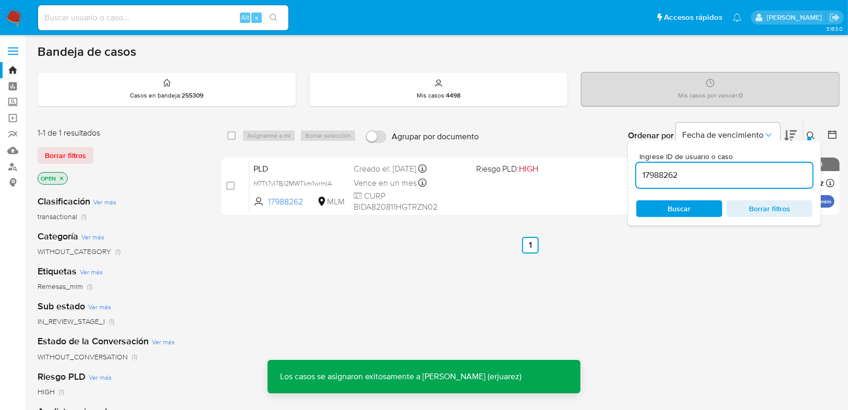
click at [583, 183] on div "PLD hf7Tt7vI78jl2MWTkm1wrmIA 17988262 MLM Riesgo PLD: HIGH Creado el: [DATE] Cr…" at bounding box center [541, 186] width 585 height 53
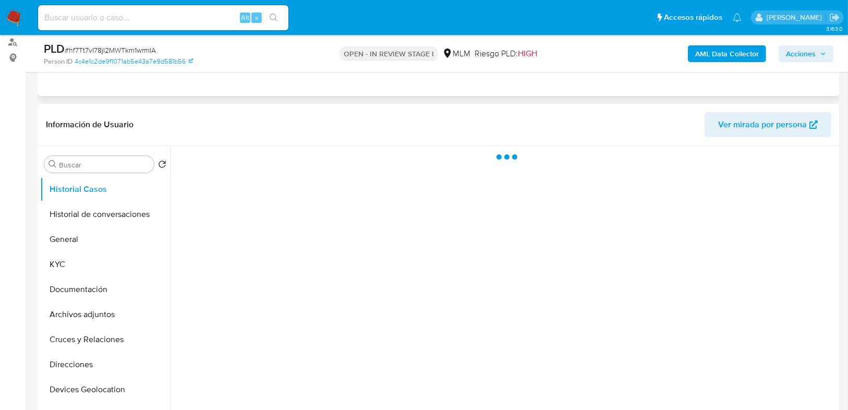
scroll to position [125, 0]
select select "10"
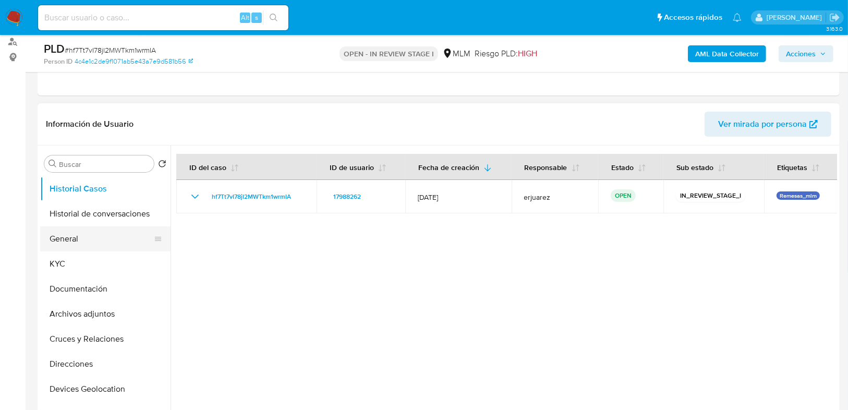
click at [63, 236] on button "General" at bounding box center [101, 238] width 122 height 25
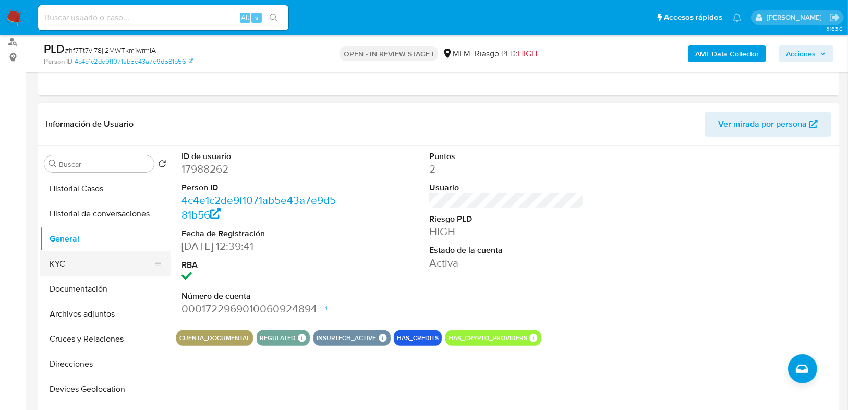
click at [71, 260] on button "KYC" at bounding box center [101, 263] width 122 height 25
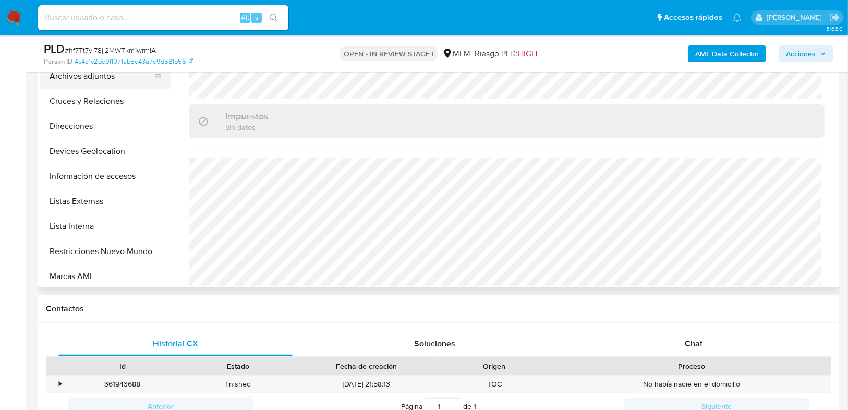
scroll to position [167, 0]
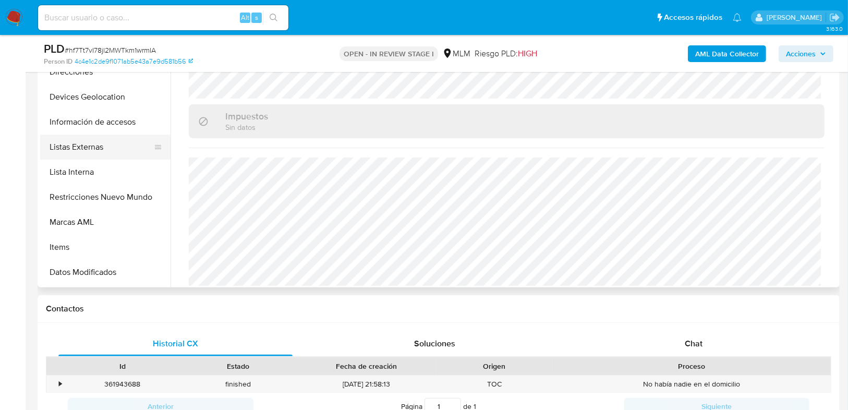
click at [94, 143] on button "Listas Externas" at bounding box center [101, 146] width 122 height 25
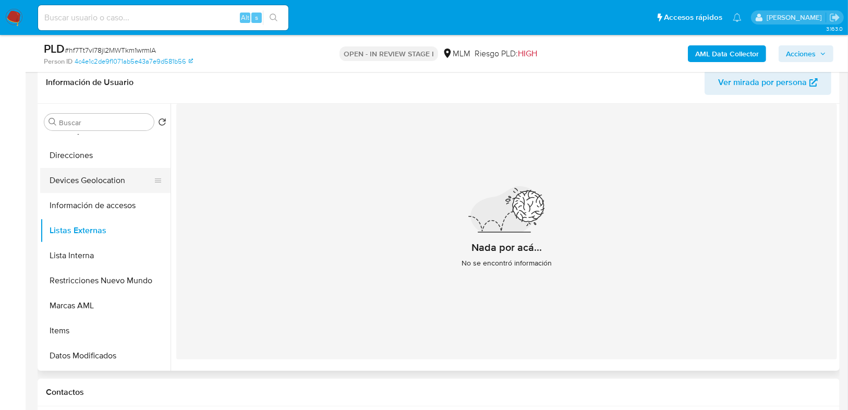
click at [77, 183] on button "Devices Geolocation" at bounding box center [101, 180] width 122 height 25
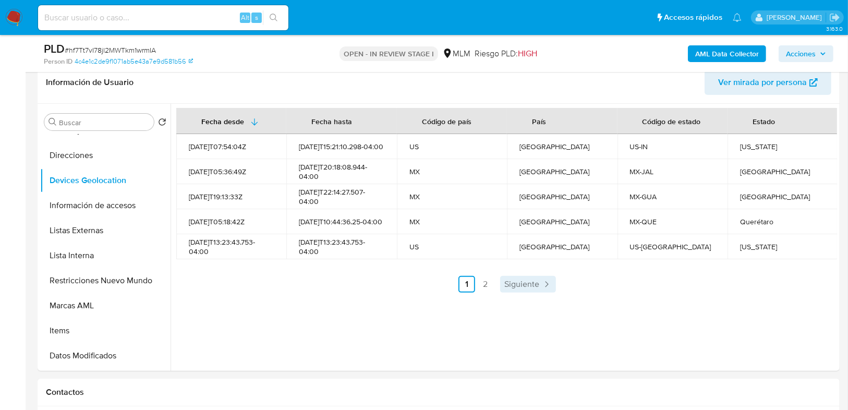
click at [514, 284] on span "Siguiente" at bounding box center [521, 284] width 35 height 8
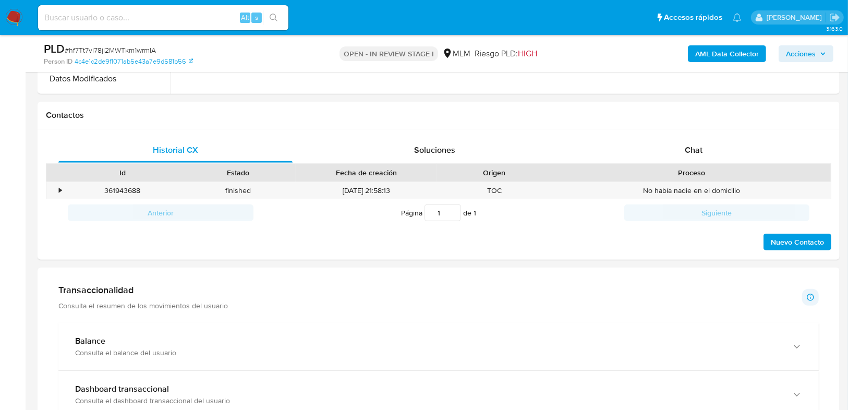
scroll to position [459, 0]
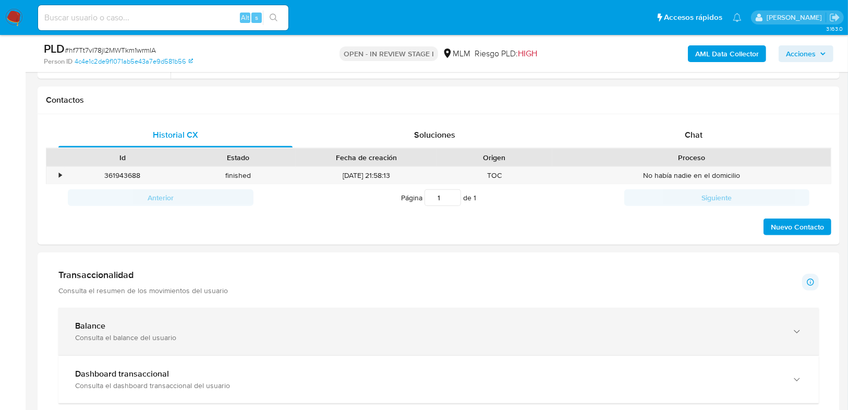
click at [119, 327] on div "Balance" at bounding box center [428, 326] width 706 height 10
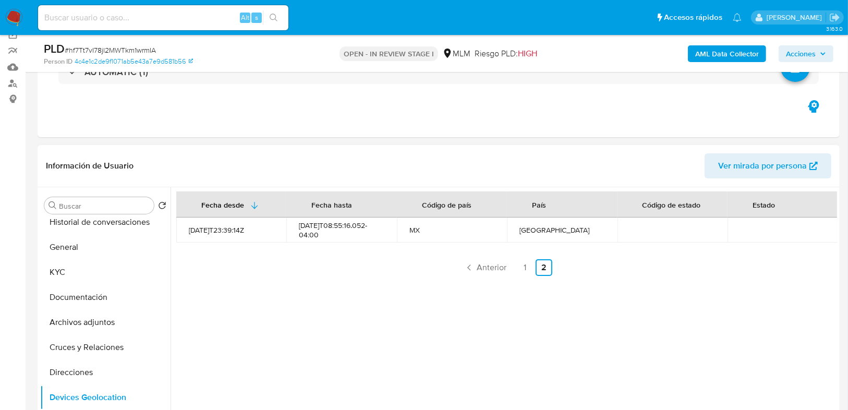
scroll to position [0, 0]
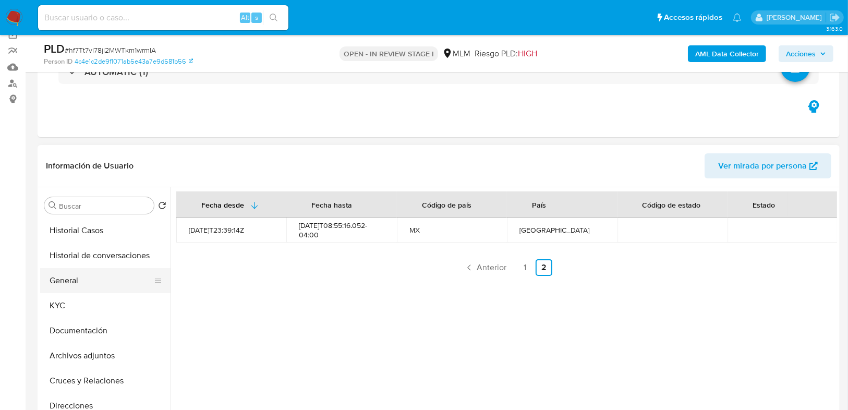
click at [64, 280] on button "General" at bounding box center [101, 280] width 122 height 25
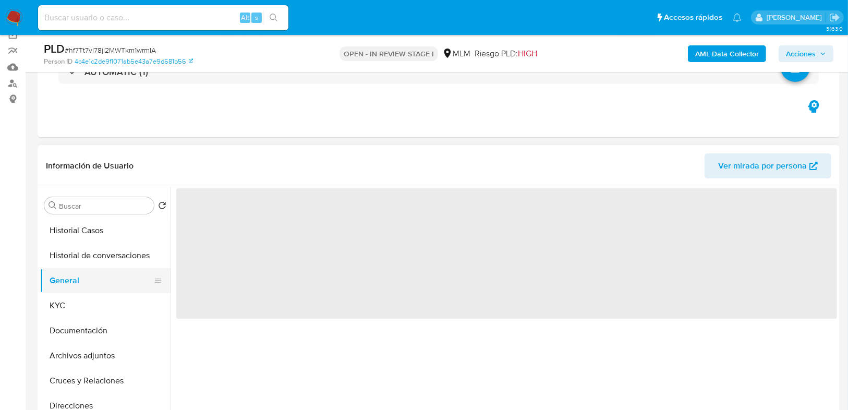
drag, startPoint x: 67, startPoint y: 306, endPoint x: 164, endPoint y: 286, distance: 99.0
click at [68, 307] on button "KYC" at bounding box center [105, 305] width 130 height 25
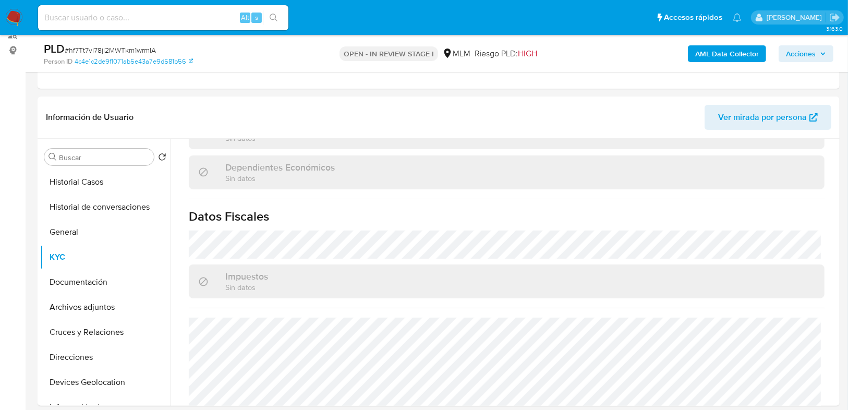
scroll to position [83, 0]
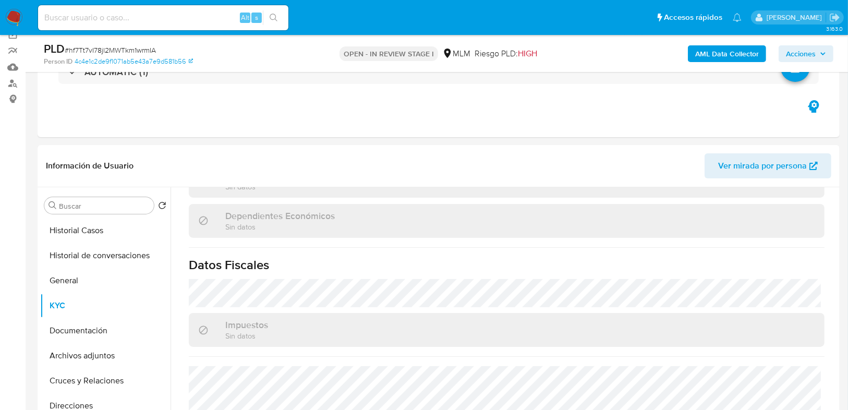
drag, startPoint x: 67, startPoint y: 229, endPoint x: 15, endPoint y: 218, distance: 53.8
click at [61, 229] on button "Historial Casos" at bounding box center [105, 230] width 130 height 25
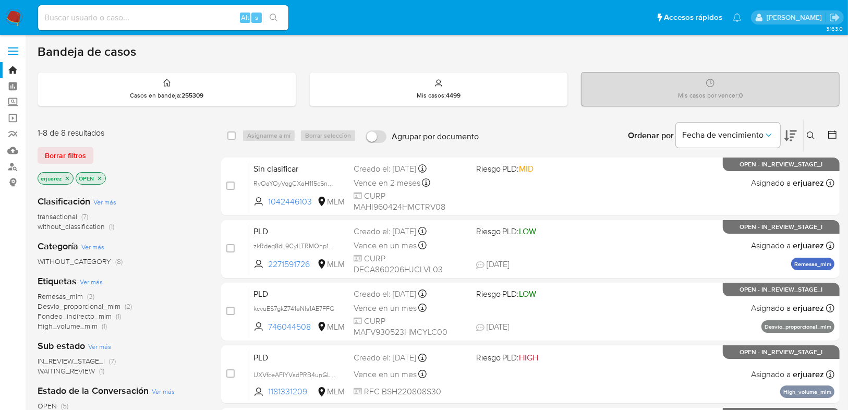
drag, startPoint x: 812, startPoint y: 134, endPoint x: 754, endPoint y: 158, distance: 62.8
click at [811, 134] on icon at bounding box center [810, 135] width 8 height 8
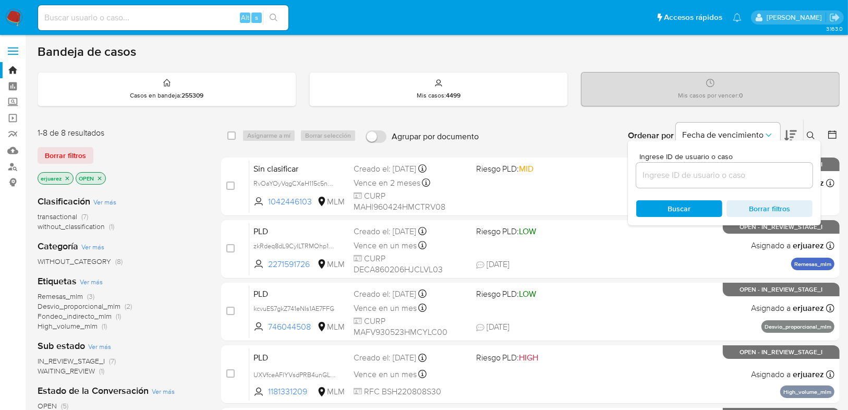
click at [683, 173] on input at bounding box center [724, 175] width 176 height 14
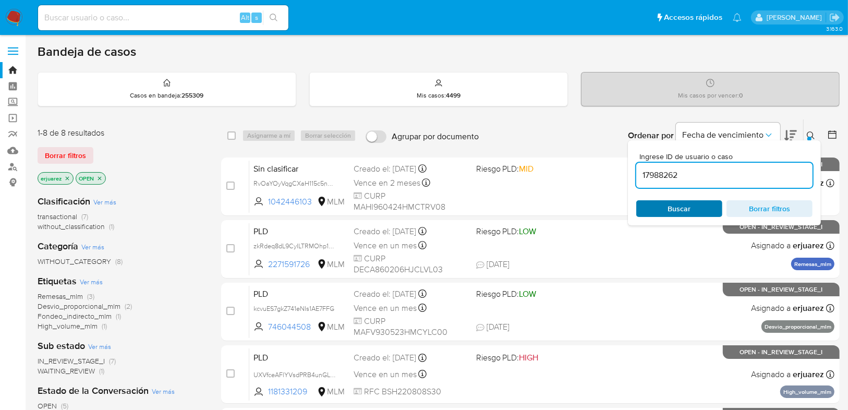
type input "17988262"
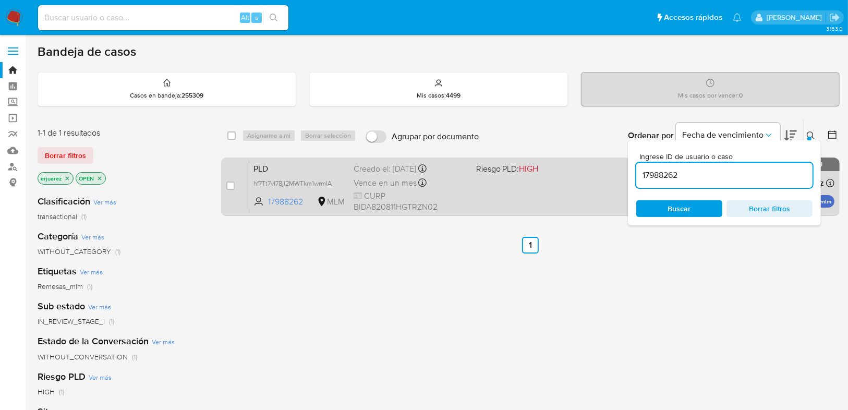
click at [575, 189] on div "PLD hf7Tt7vI78jl2MWTkm1wrmIA 17988262 MLM Riesgo PLD: HIGH Creado el: [DATE] Cr…" at bounding box center [541, 186] width 585 height 53
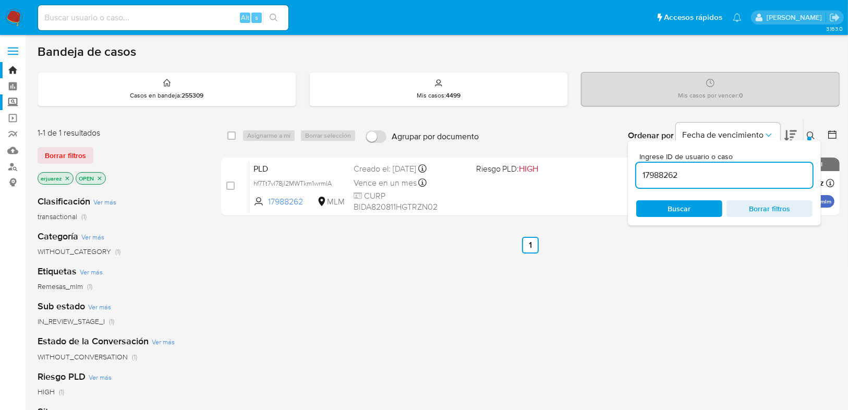
click at [11, 99] on label "Screening" at bounding box center [62, 102] width 124 height 16
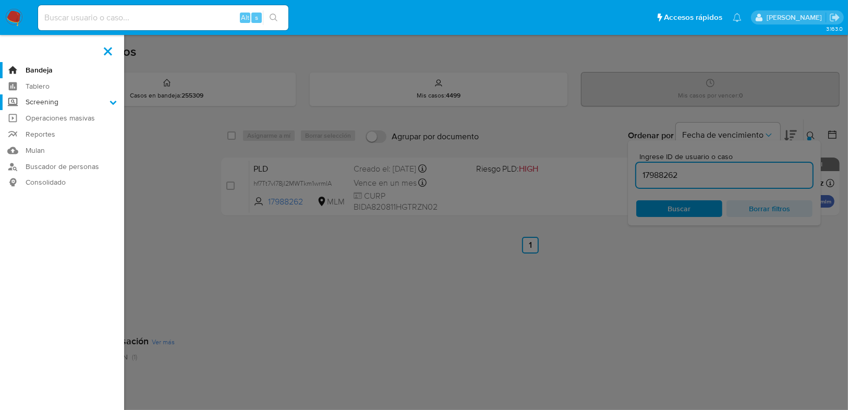
click at [0, 0] on input "Screening" at bounding box center [0, 0] width 0 height 0
click at [48, 145] on link "Herramientas" at bounding box center [62, 143] width 124 height 13
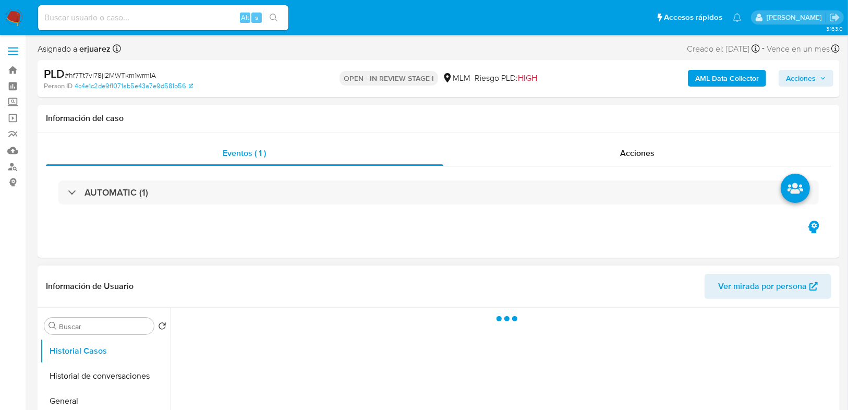
select select "10"
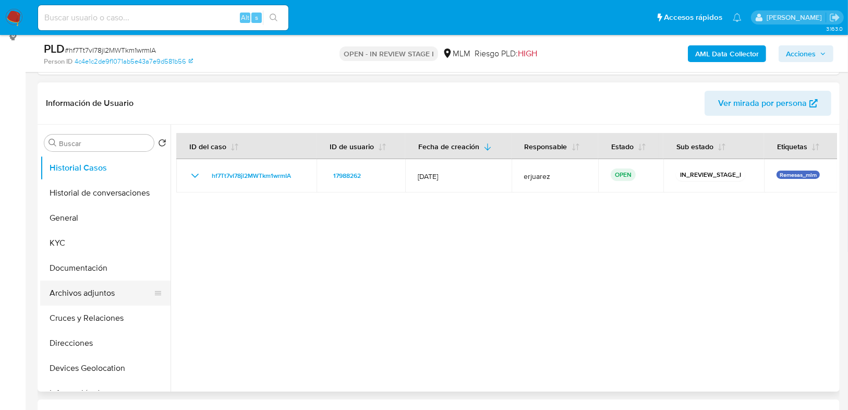
scroll to position [167, 0]
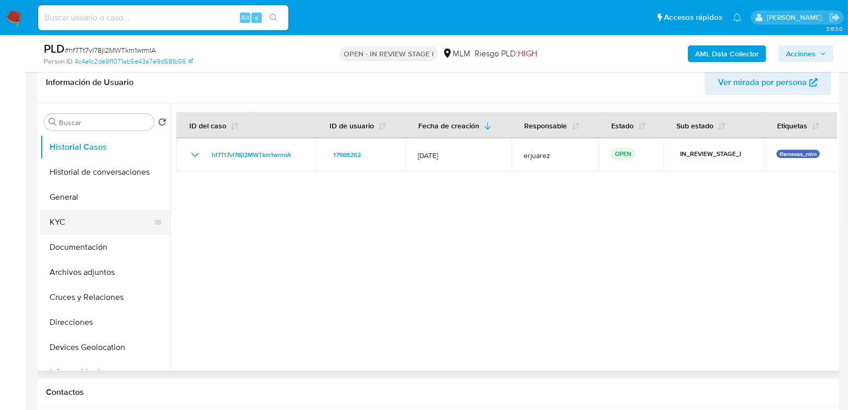
click at [68, 223] on button "KYC" at bounding box center [101, 222] width 122 height 25
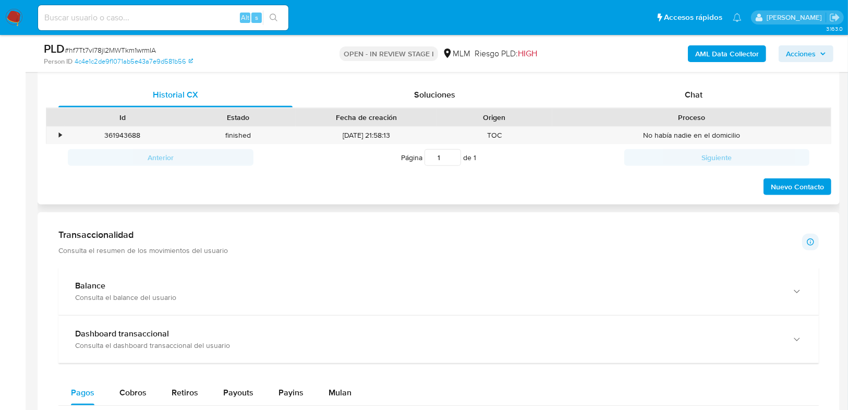
scroll to position [459, 0]
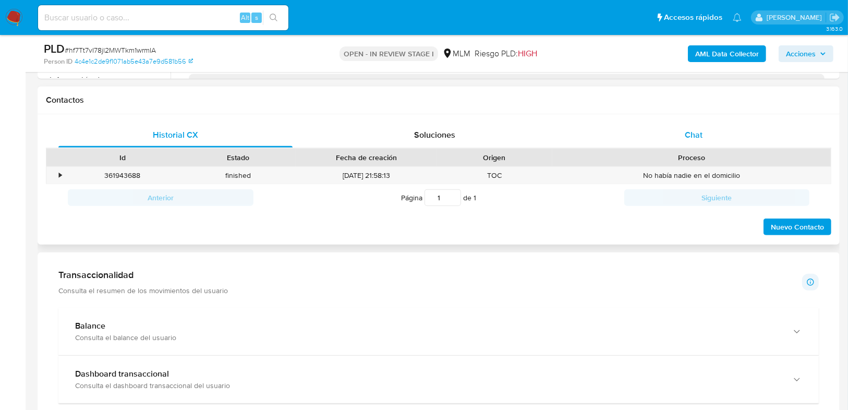
click at [685, 136] on span "Chat" at bounding box center [693, 135] width 18 height 12
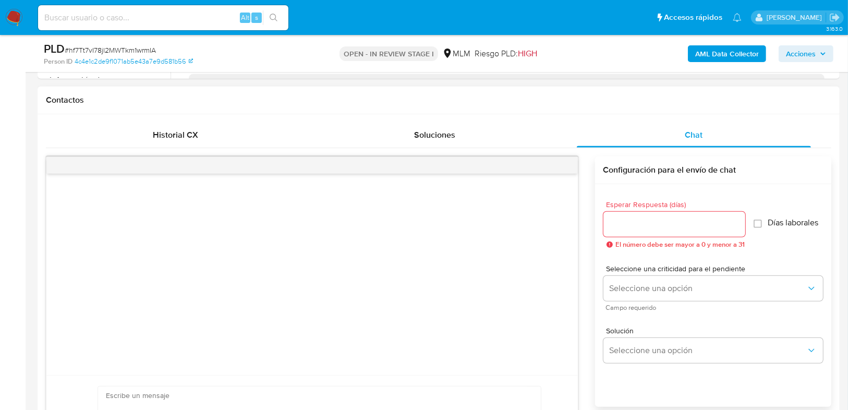
click at [646, 224] on input "Esperar Respuesta (días)" at bounding box center [674, 224] width 142 height 14
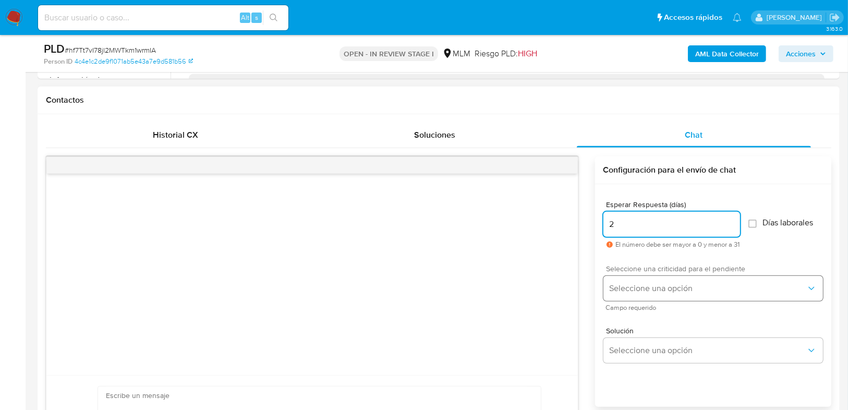
type input "2"
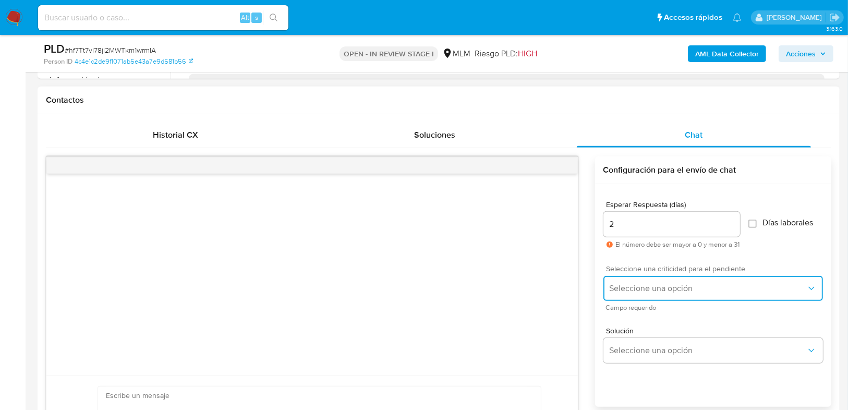
drag, startPoint x: 632, startPoint y: 291, endPoint x: 635, endPoint y: 296, distance: 5.4
click at [632, 292] on span "Seleccione una opción" at bounding box center [707, 288] width 197 height 10
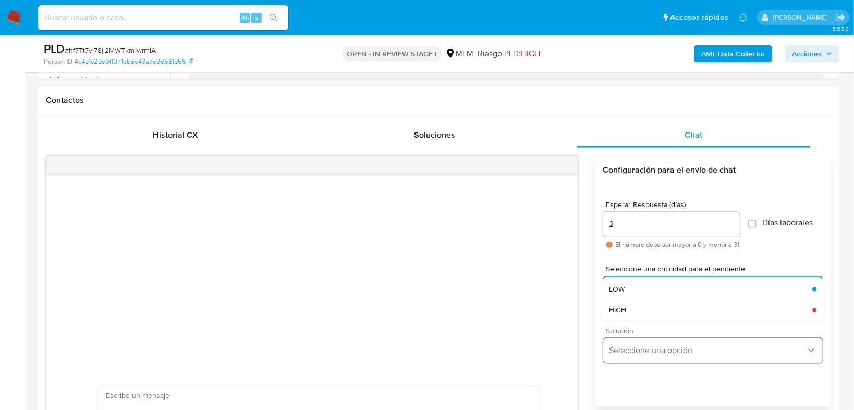
drag, startPoint x: 636, startPoint y: 303, endPoint x: 659, endPoint y: 338, distance: 41.1
click at [638, 305] on div "HIGH" at bounding box center [710, 309] width 203 height 21
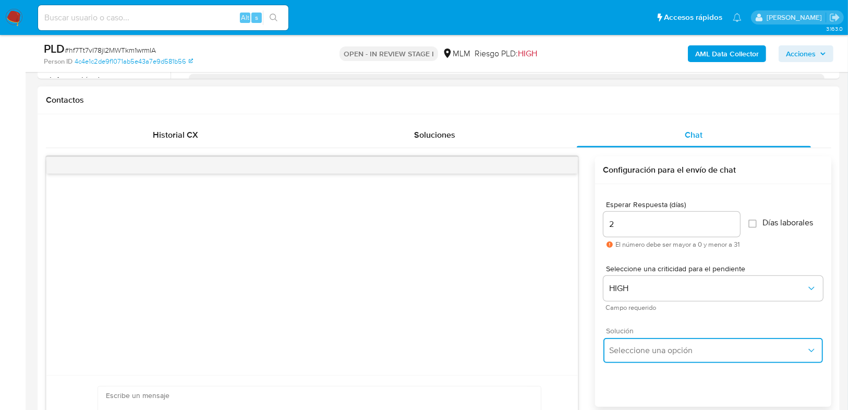
drag, startPoint x: 659, startPoint y: 348, endPoint x: 711, endPoint y: 346, distance: 51.6
click at [670, 349] on span "Seleccione una opción" at bounding box center [707, 350] width 197 height 10
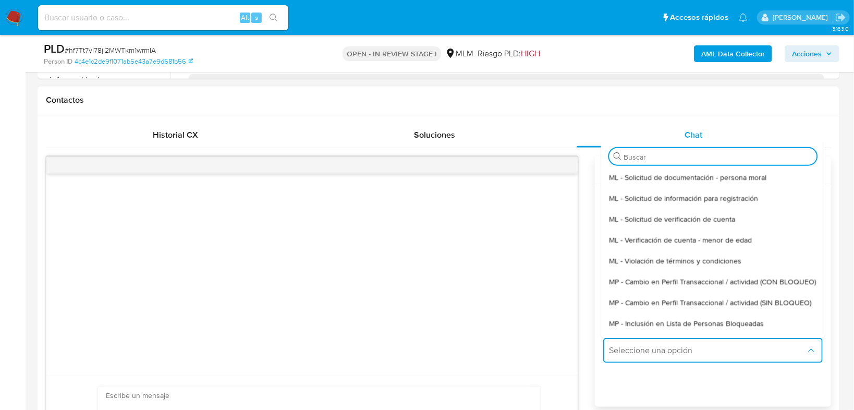
drag, startPoint x: 756, startPoint y: 312, endPoint x: 642, endPoint y: 324, distance: 114.3
click at [750, 307] on span "MP - Cambio en Perfil Transaccional / actividad (SIN BLOQUEO)" at bounding box center [710, 302] width 202 height 9
type textarea "Estimado ,Te comunicamos que se ha identificado un cambio en el uso habitual de…"
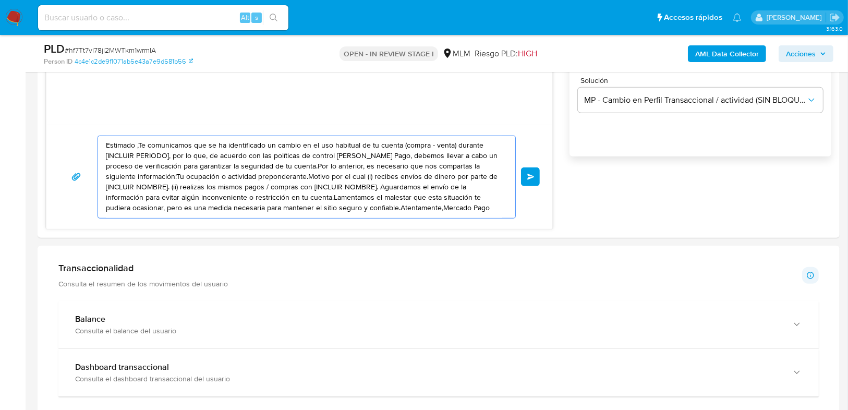
scroll to position [0, 0]
drag, startPoint x: 104, startPoint y: 144, endPoint x: 580, endPoint y: 250, distance: 487.6
click at [580, 250] on div "Información de Usuario Ver mirada por persona Buscar Volver al orden por defect…" at bounding box center [439, 395] width 802 height 1753
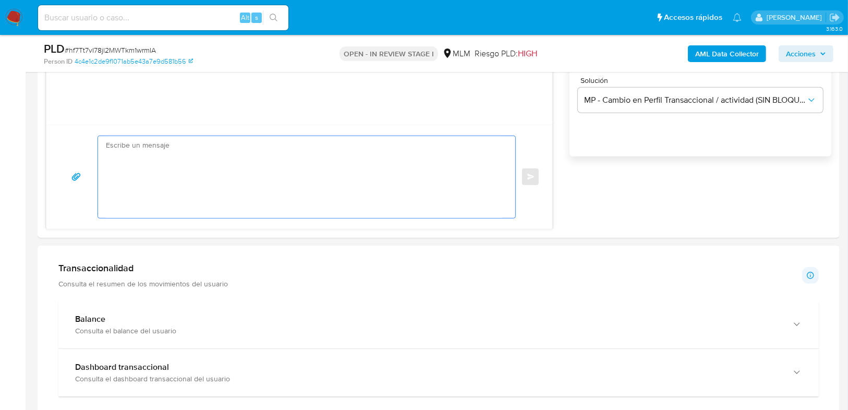
paste textarea "Estimado Antonio se ha identificado un cambio en el uso habitual de tu cuenta p…"
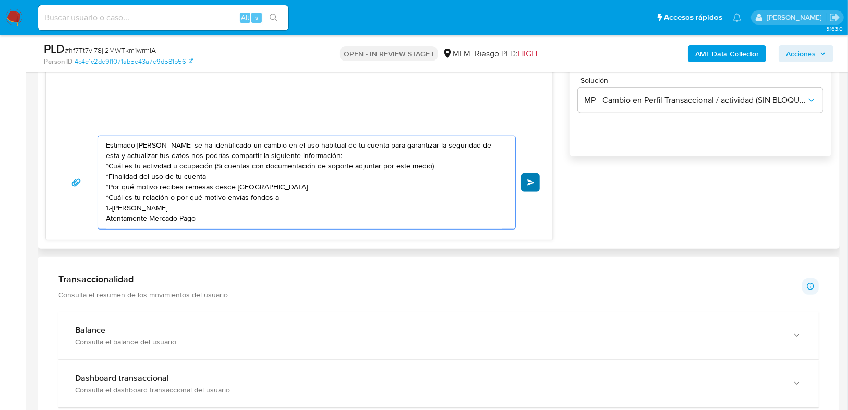
type textarea "Estimado Antonio se ha identificado un cambio en el uso habitual de tu cuenta p…"
click at [531, 185] on button "Enviar" at bounding box center [530, 182] width 19 height 19
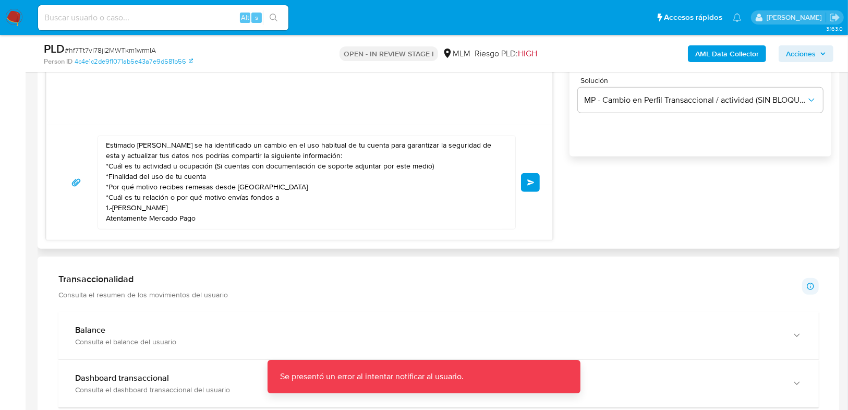
click at [531, 176] on button "Enviar" at bounding box center [530, 182] width 19 height 19
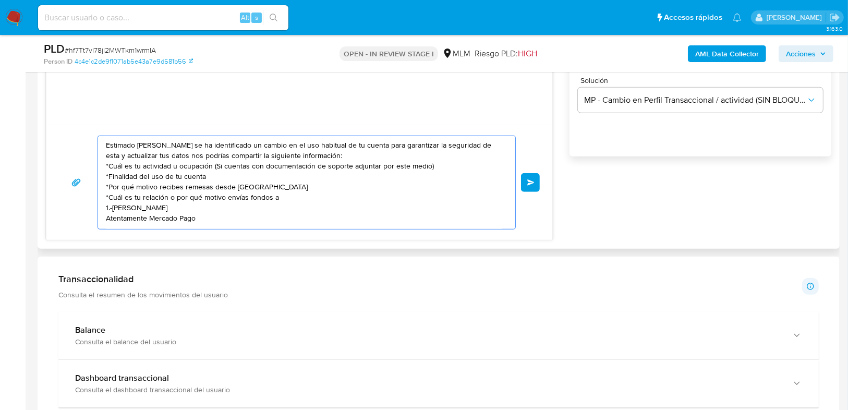
click at [212, 219] on textarea "Estimado Antonio se ha identificado un cambio en el uso habitual de tu cuenta p…" at bounding box center [304, 182] width 396 height 93
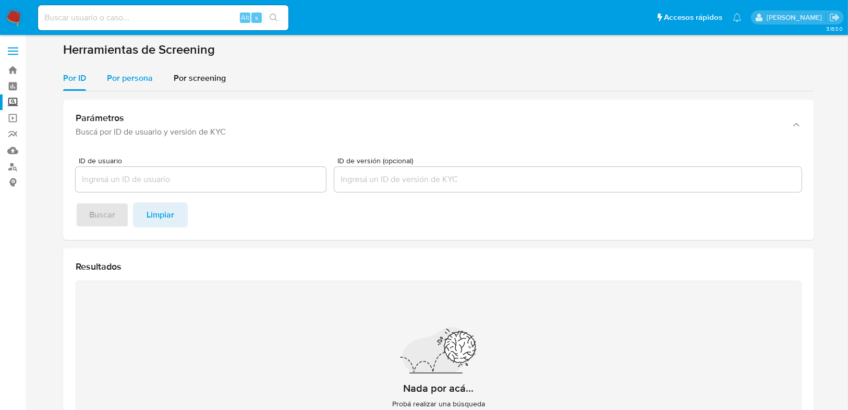
click at [119, 77] on span "Por persona" at bounding box center [130, 78] width 46 height 12
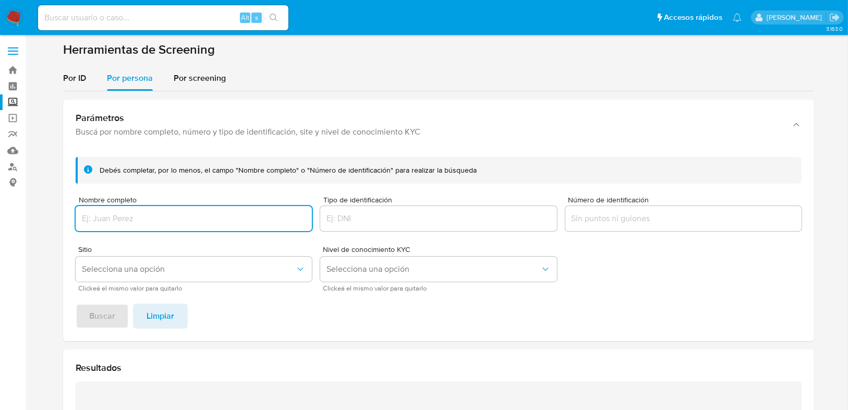
click at [104, 216] on input "Nombre completo" at bounding box center [194, 219] width 236 height 14
type input "MARIA DIONISIA RODRIGUEZ GONZALEZ"
click at [113, 316] on span "Buscar" at bounding box center [102, 315] width 26 height 23
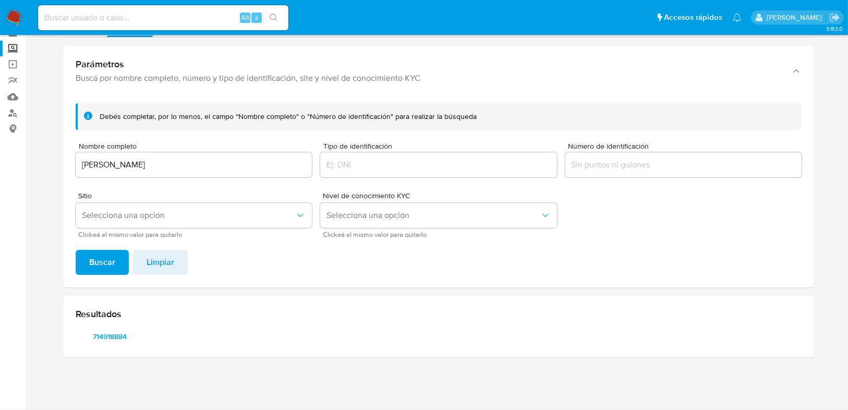
scroll to position [53, 0]
click at [109, 339] on span "714918884" at bounding box center [110, 336] width 54 height 15
drag, startPoint x: 1, startPoint y: 241, endPoint x: -5, endPoint y: 238, distance: 6.1
click at [0, 238] on html "Pausado Ver notificaciones Alt s Accesos rápidos Presiona las siguientes teclas…" at bounding box center [424, 178] width 848 height 463
click at [11, 17] on img at bounding box center [14, 18] width 18 height 18
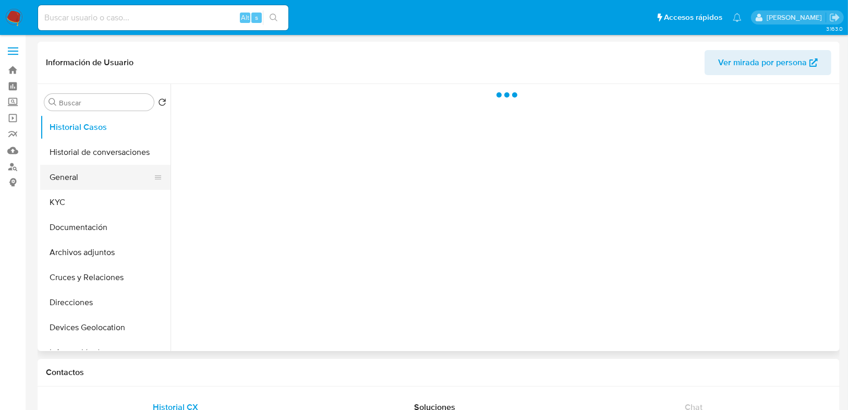
select select "10"
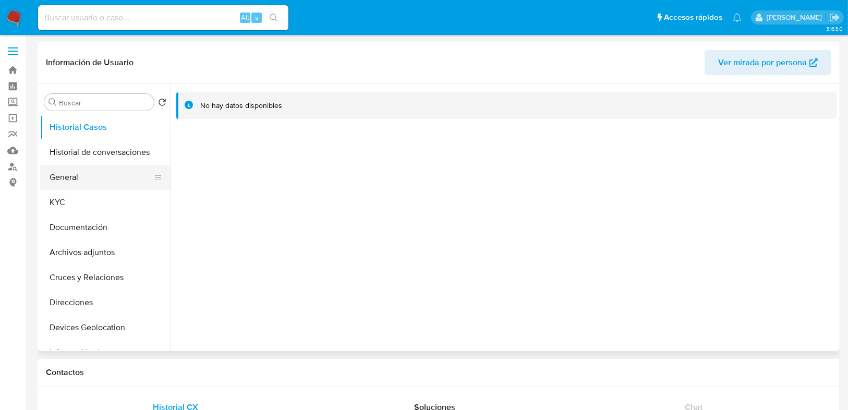
click at [84, 175] on button "General" at bounding box center [101, 177] width 122 height 25
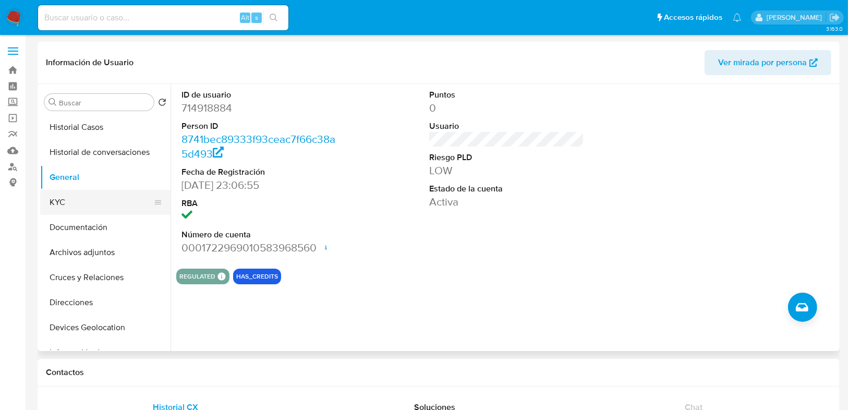
drag, startPoint x: 71, startPoint y: 202, endPoint x: 133, endPoint y: 251, distance: 79.4
click at [72, 203] on button "KYC" at bounding box center [105, 202] width 130 height 25
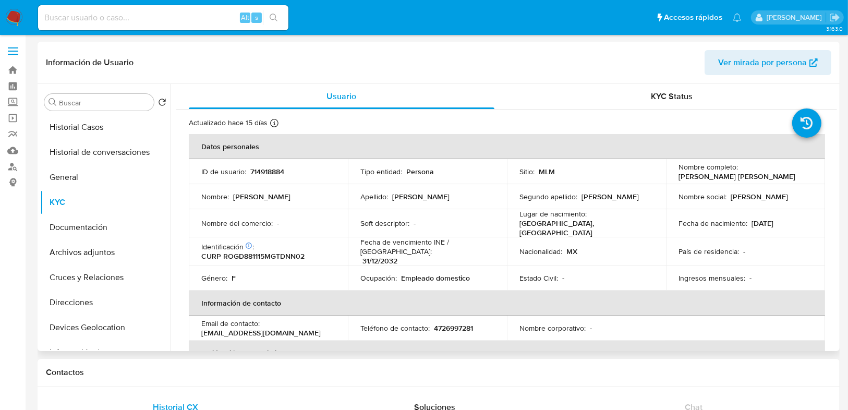
drag, startPoint x: 273, startPoint y: 176, endPoint x: 260, endPoint y: 173, distance: 13.4
click at [273, 176] on p "714918884" at bounding box center [267, 171] width 34 height 9
drag, startPoint x: 249, startPoint y: 169, endPoint x: 288, endPoint y: 173, distance: 39.3
click at [288, 173] on div "ID de usuario : 714918884" at bounding box center [268, 171] width 134 height 9
copy p "714918884"
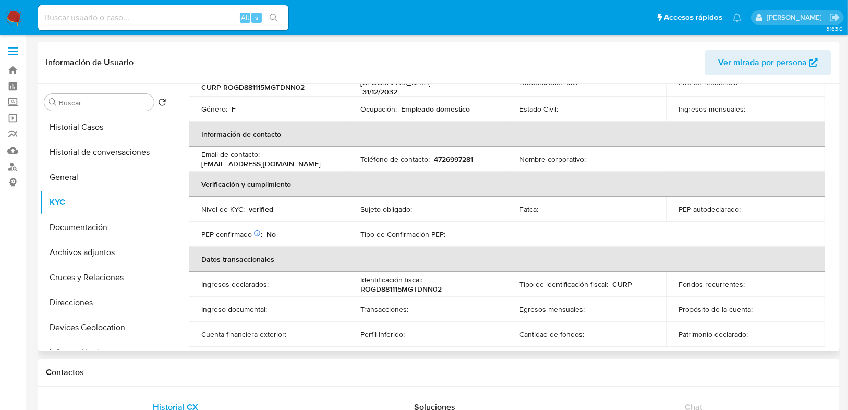
scroll to position [29, 0]
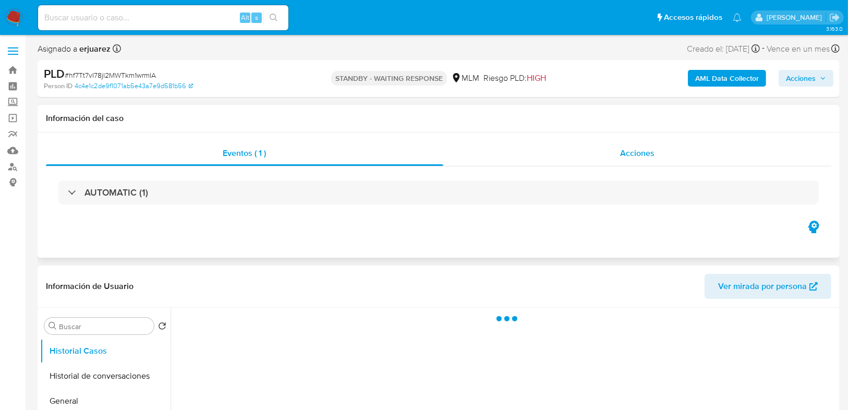
click at [596, 158] on div "Acciones" at bounding box center [637, 153] width 388 height 25
select select "10"
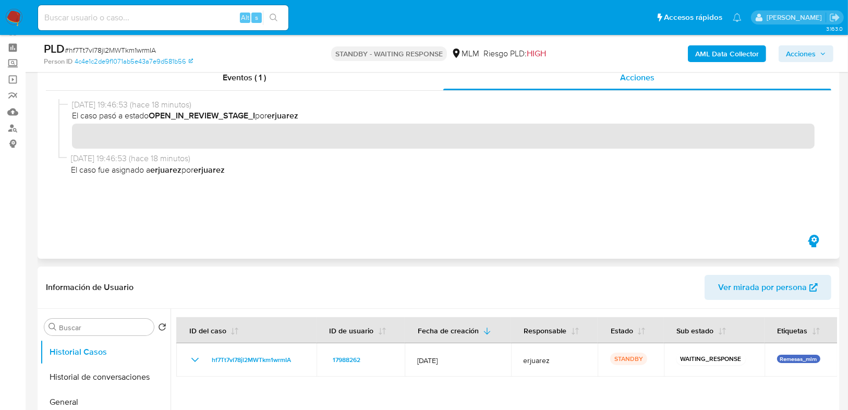
scroll to position [125, 0]
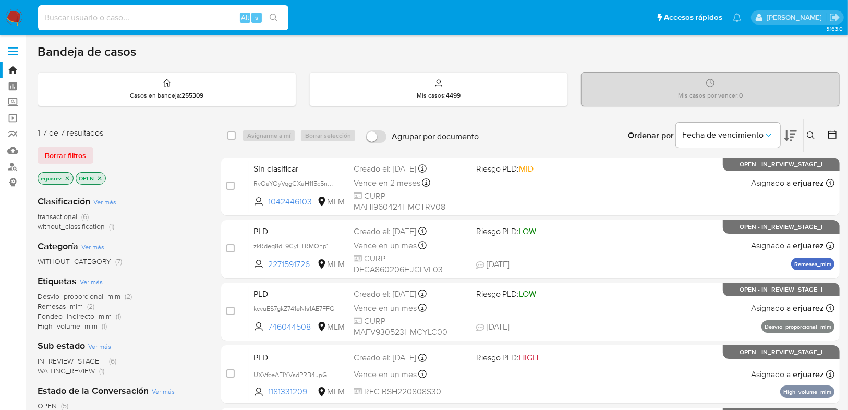
click at [124, 14] on input at bounding box center [163, 18] width 250 height 14
paste input "1622413011"
type input "1622413011"
click at [277, 15] on icon "search-icon" at bounding box center [274, 18] width 8 height 8
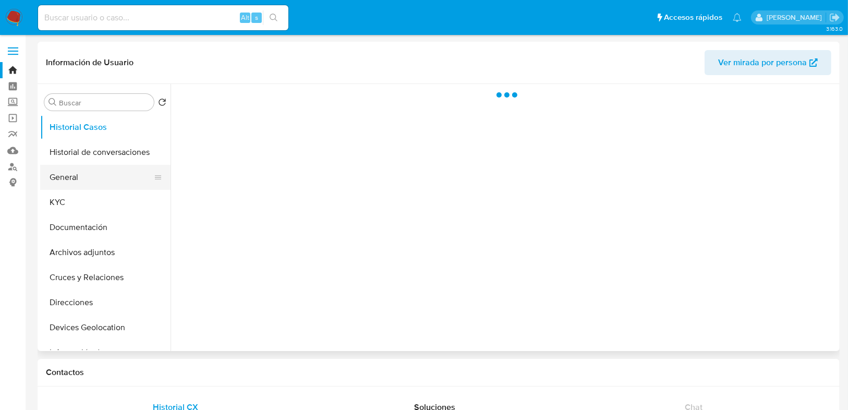
select select "10"
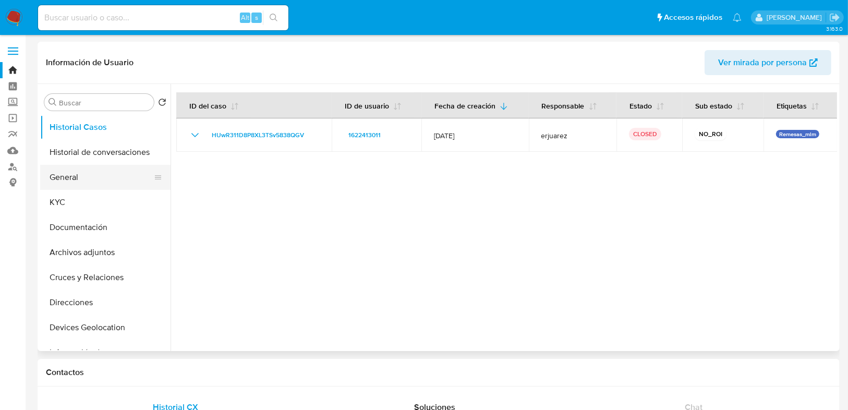
click at [80, 181] on button "General" at bounding box center [101, 177] width 122 height 25
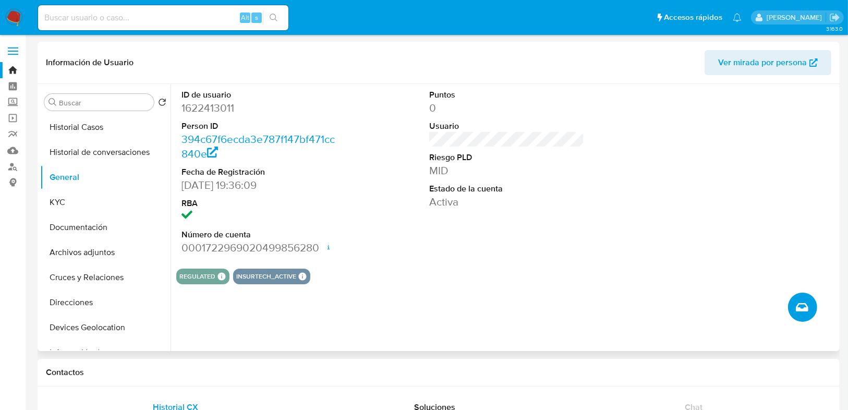
click at [803, 307] on icon "Crear caso manual" at bounding box center [801, 307] width 13 height 13
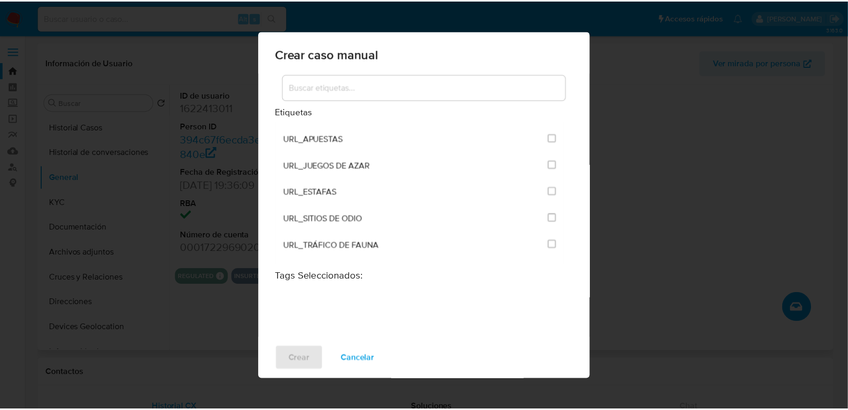
scroll to position [2294, 0]
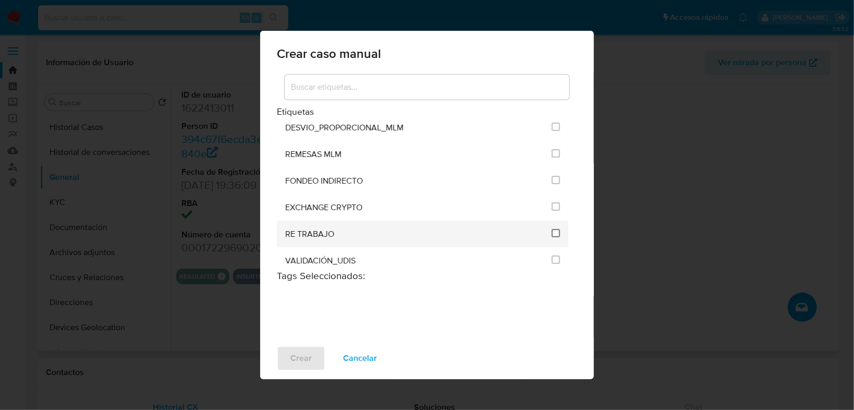
click at [552, 229] on input "3260" at bounding box center [556, 233] width 8 height 8
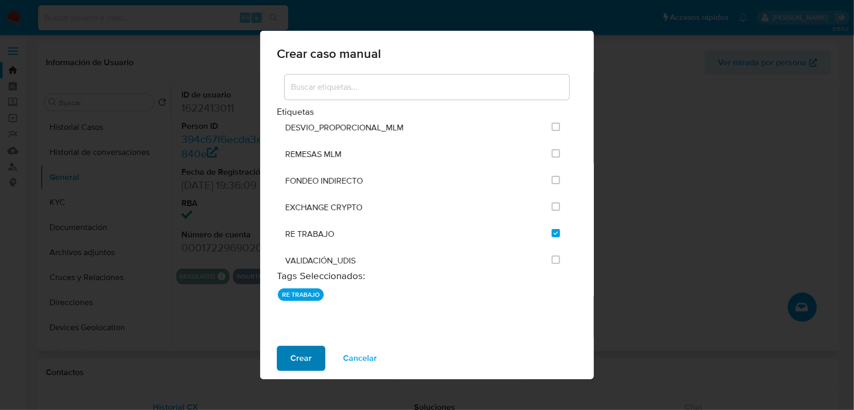
click at [305, 352] on span "Crear" at bounding box center [300, 358] width 21 height 23
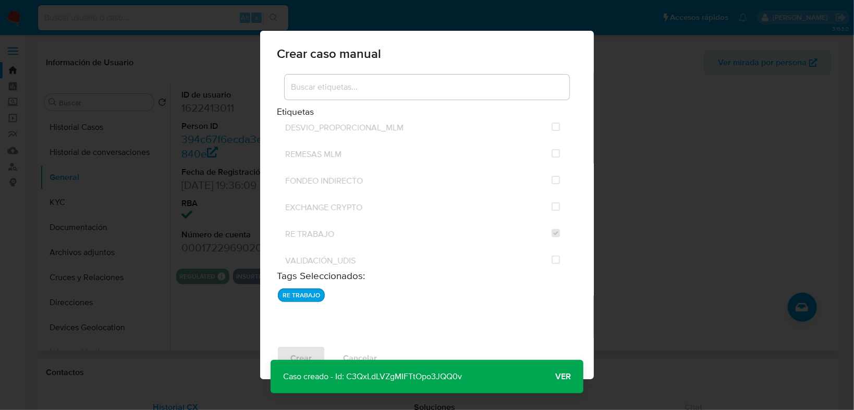
drag, startPoint x: 476, startPoint y: 378, endPoint x: 348, endPoint y: 379, distance: 128.2
click at [348, 379] on div "Caso creado - Id: C3QxLdLVZgMIFTtOpo3JQQ0v Caso creado - Id: C3QxLdLVZgMIFTtOpo…" at bounding box center [427, 376] width 313 height 33
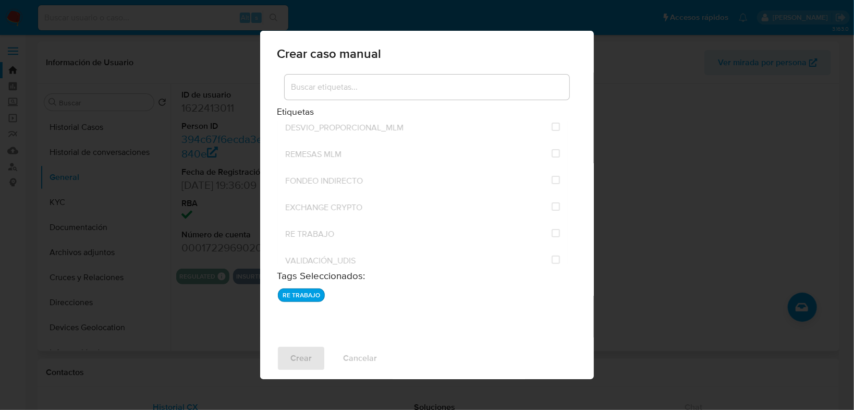
checkbox input "false"
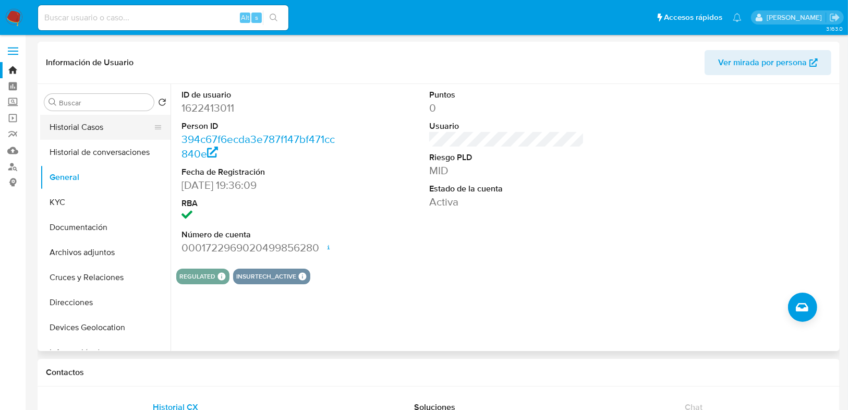
click at [85, 128] on button "Historial Casos" at bounding box center [101, 127] width 122 height 25
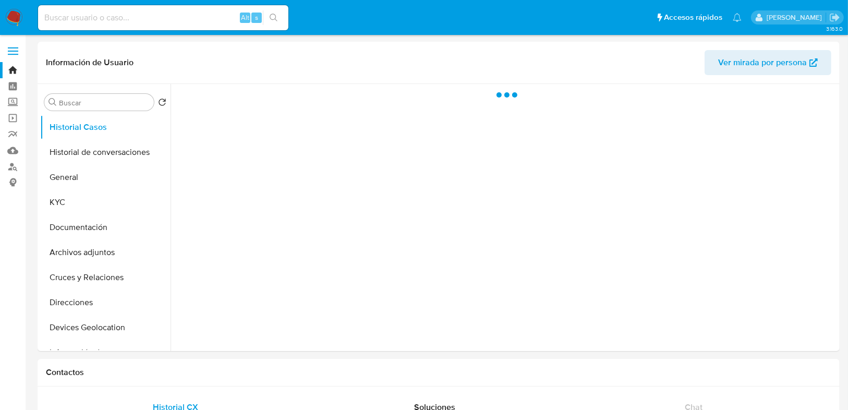
click at [17, 18] on img at bounding box center [14, 18] width 18 height 18
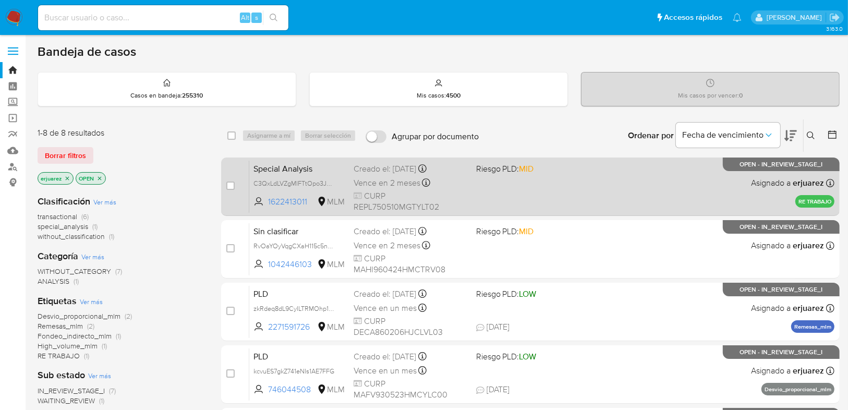
click at [522, 193] on div "Special Analysis C3QxLdLVZgMIFTtOpo3JQQ0v 1622413011 MLM Riesgo PLD: MID Creado…" at bounding box center [541, 186] width 585 height 53
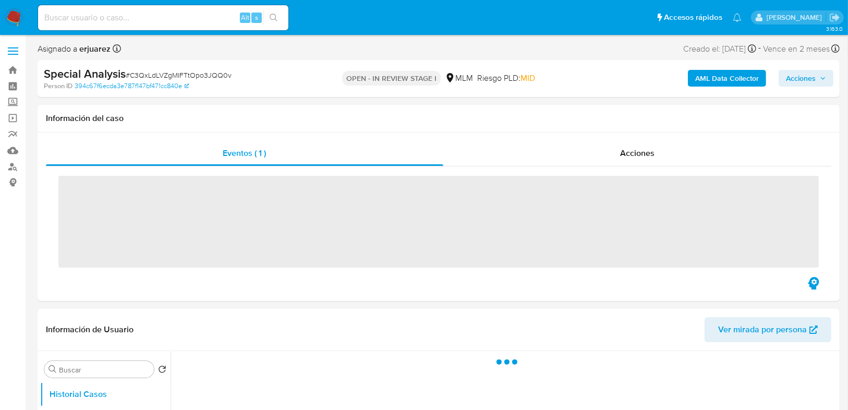
click at [815, 79] on span "Acciones" at bounding box center [806, 78] width 40 height 15
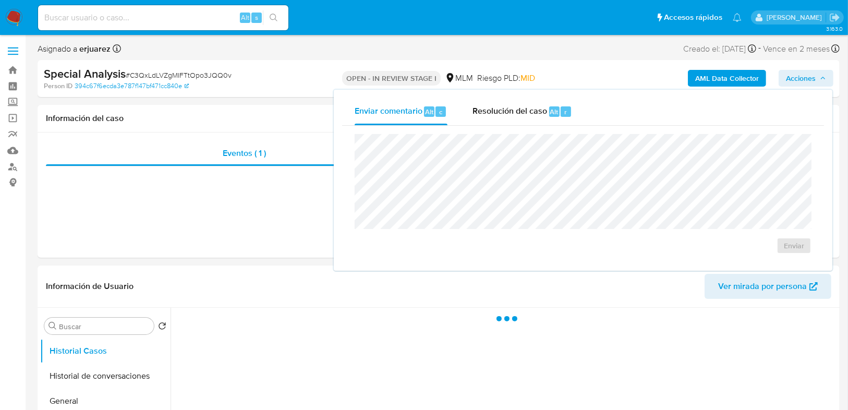
select select "10"
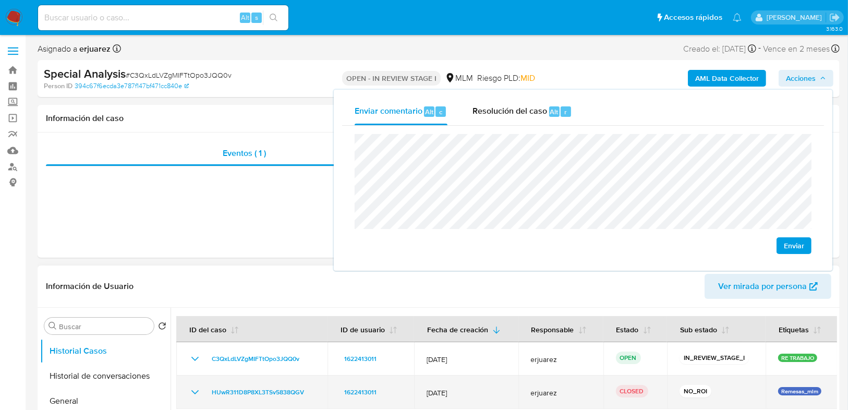
drag, startPoint x: 312, startPoint y: 394, endPoint x: 205, endPoint y: 388, distance: 107.5
click at [205, 388] on td "HUwR311D8P8XL3TSv5838QGV" at bounding box center [251, 391] width 151 height 33
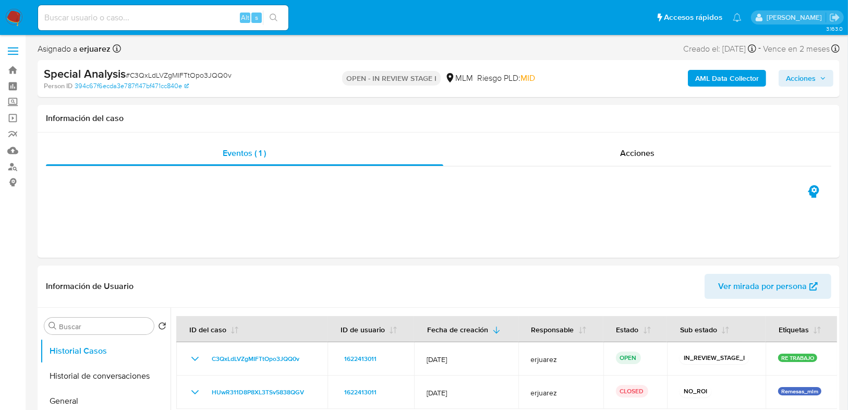
click at [805, 73] on span "Acciones" at bounding box center [801, 78] width 30 height 17
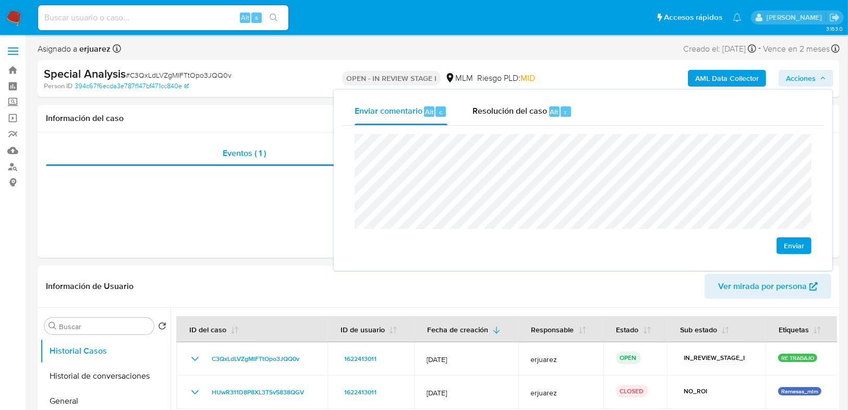
click at [783, 240] on button "Enviar" at bounding box center [793, 245] width 35 height 17
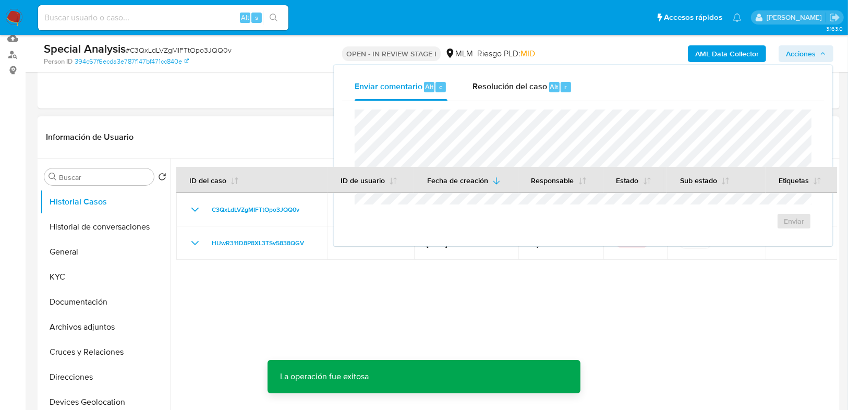
scroll to position [250, 0]
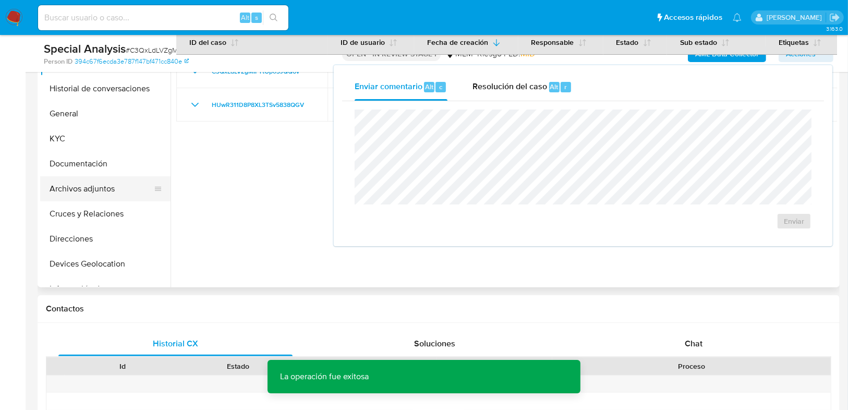
click at [90, 195] on button "Archivos adjuntos" at bounding box center [101, 188] width 122 height 25
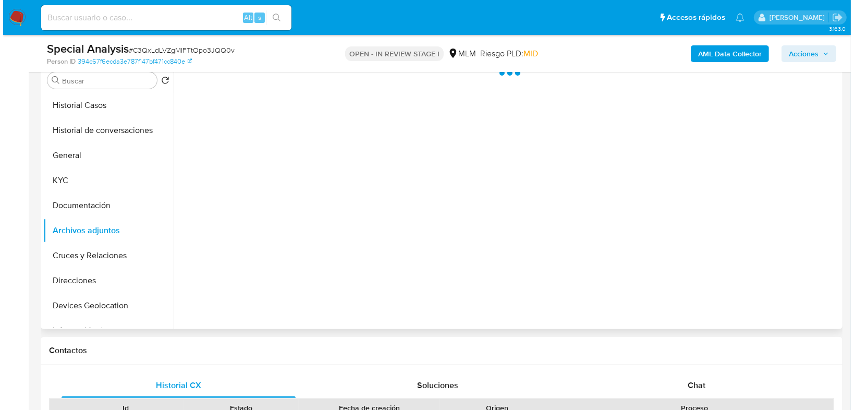
scroll to position [167, 0]
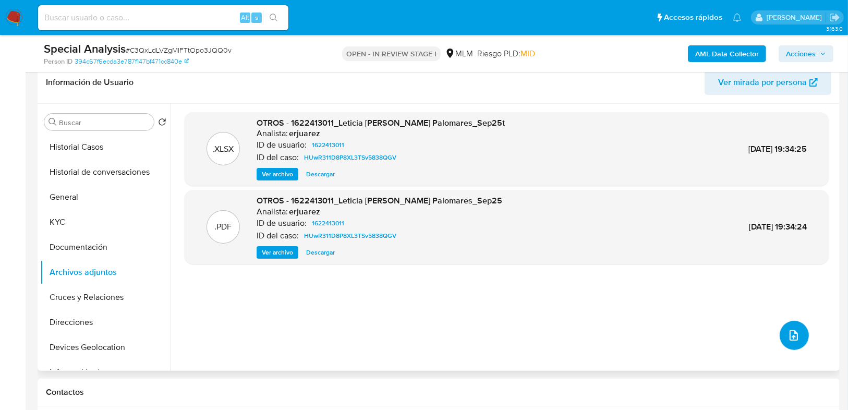
click at [787, 336] on icon "upload-file" at bounding box center [793, 335] width 13 height 13
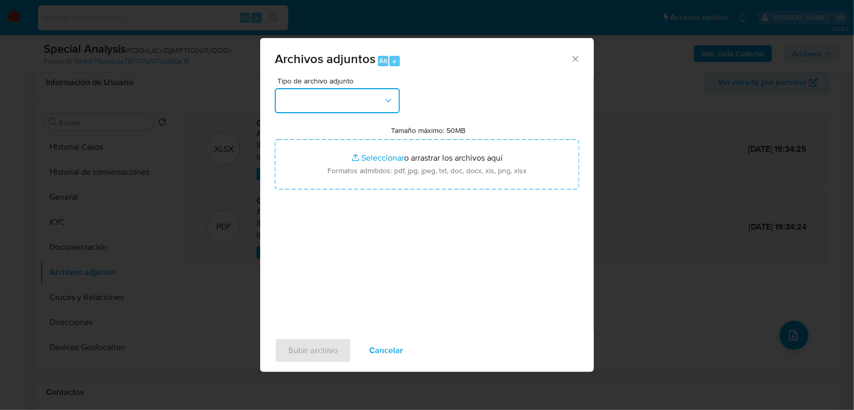
drag, startPoint x: 371, startPoint y: 108, endPoint x: 355, endPoint y: 111, distance: 16.4
click at [369, 108] on button "button" at bounding box center [337, 100] width 125 height 25
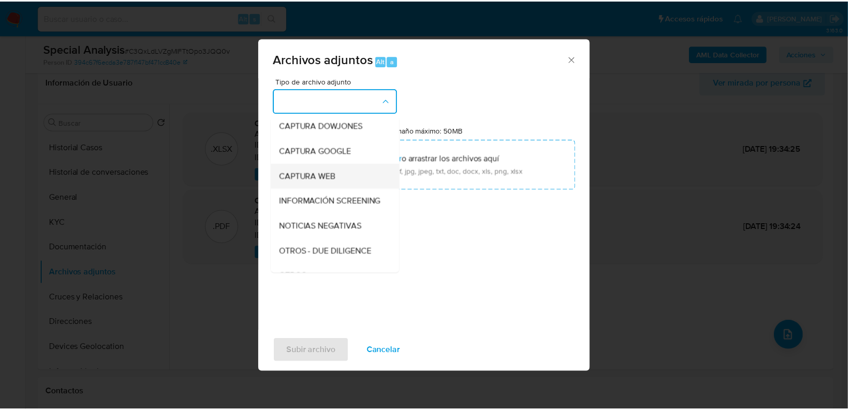
scroll to position [125, 0]
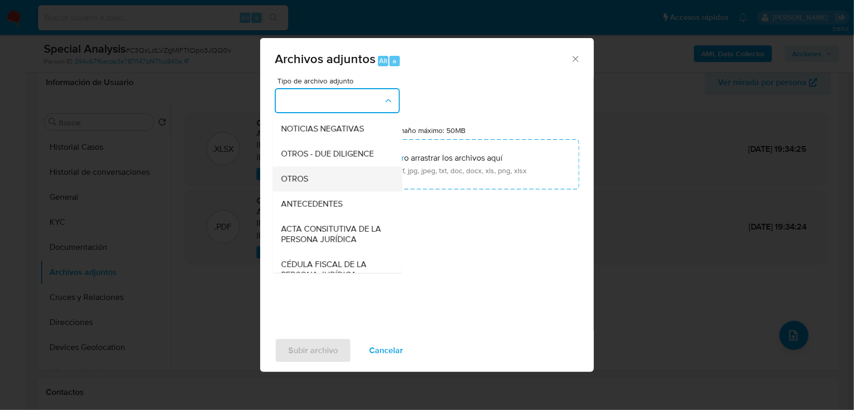
click at [297, 184] on span "OTROS" at bounding box center [294, 179] width 27 height 10
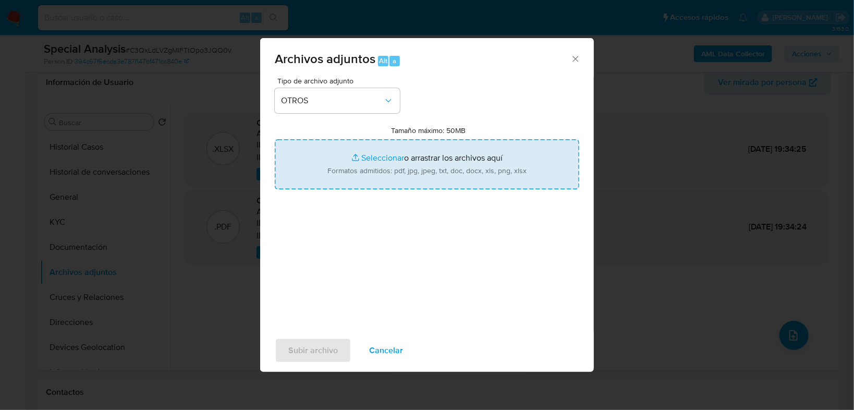
click at [386, 161] on input "Tamaño máximo: 50MB Seleccionar archivos" at bounding box center [427, 164] width 304 height 50
type input "C:\fakepath\1622413011_Leticia Reyes Palomares_Sep25Corregido.pdf"
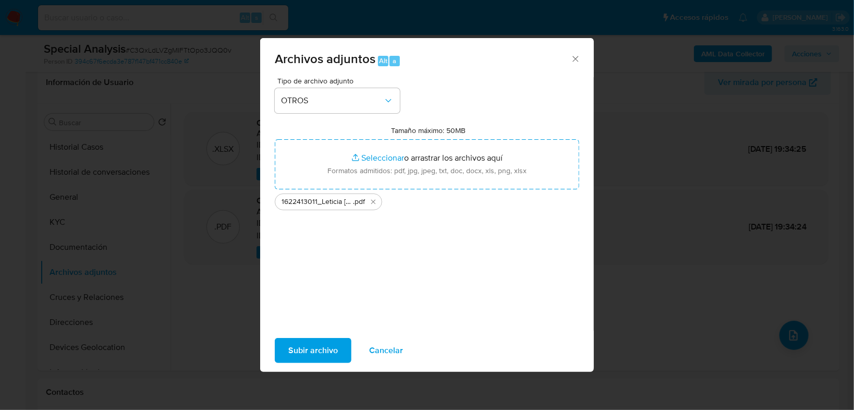
click at [324, 351] on span "Subir archivo" at bounding box center [313, 350] width 50 height 23
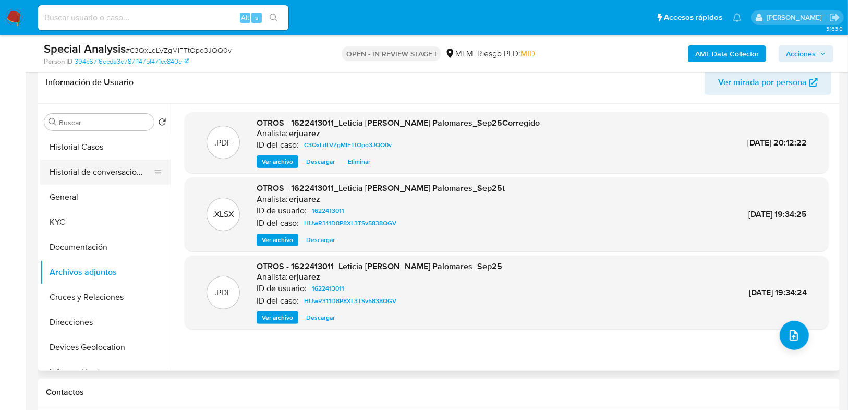
click at [82, 173] on button "Historial de conversaciones" at bounding box center [101, 172] width 122 height 25
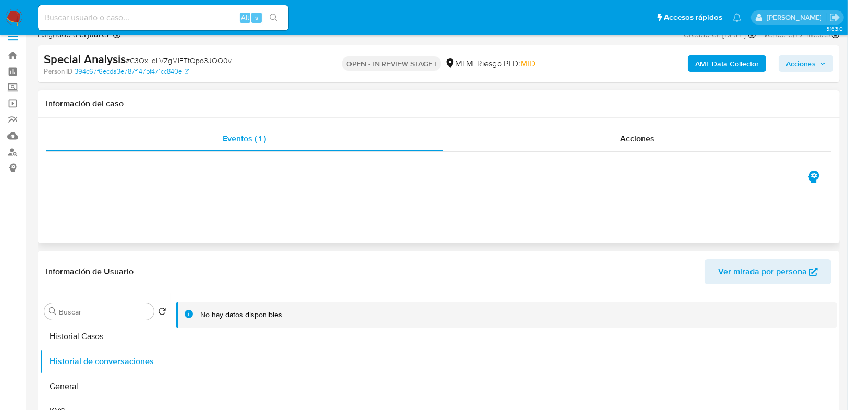
scroll to position [0, 0]
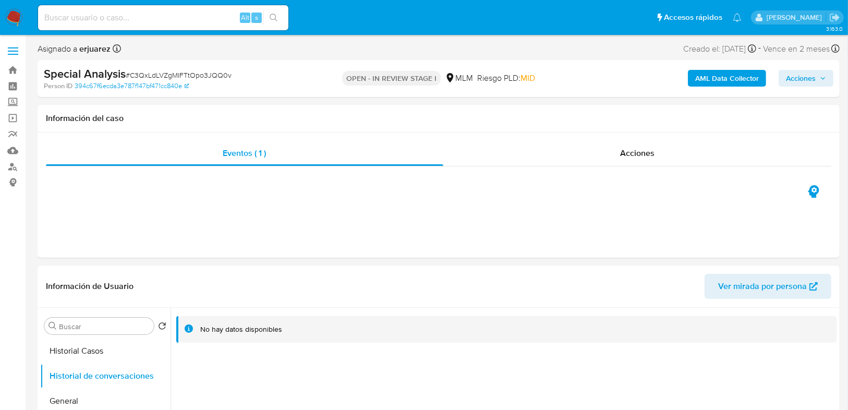
click at [801, 82] on span "Acciones" at bounding box center [801, 78] width 30 height 17
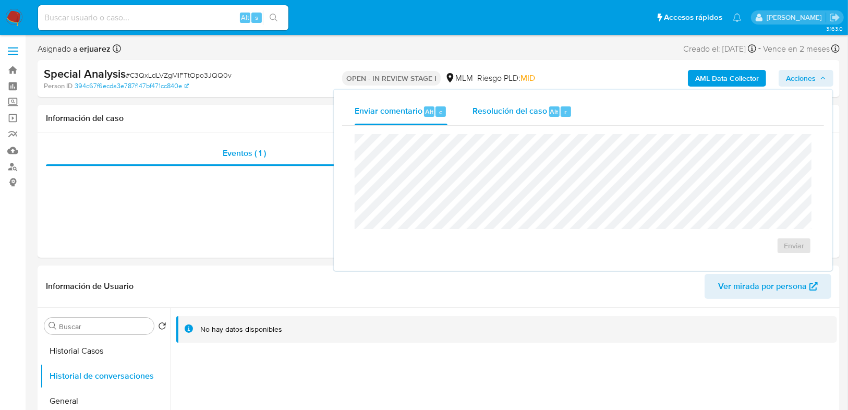
click at [496, 110] on span "Resolución del caso" at bounding box center [509, 111] width 75 height 12
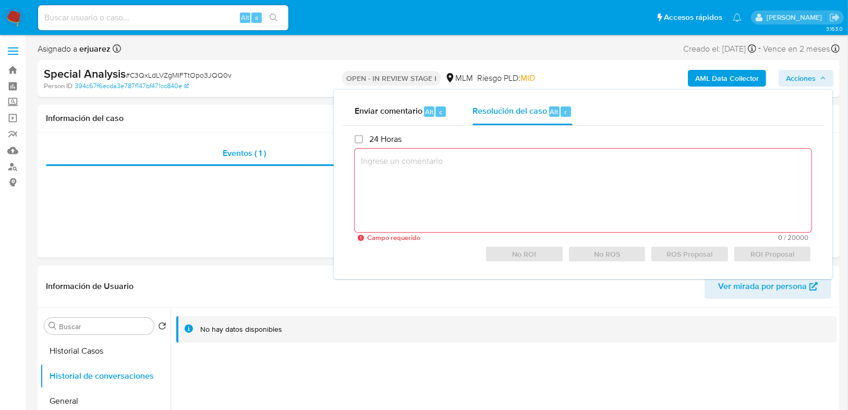
click at [467, 171] on textarea at bounding box center [582, 190] width 457 height 83
click at [474, 157] on textarea at bounding box center [582, 190] width 457 height 83
paste textarea "CONOCIMIENTO DEL CLIENTE O USUARIO CLIENTE LETICIA REYES PALOMARES, NUMERO DE C…"
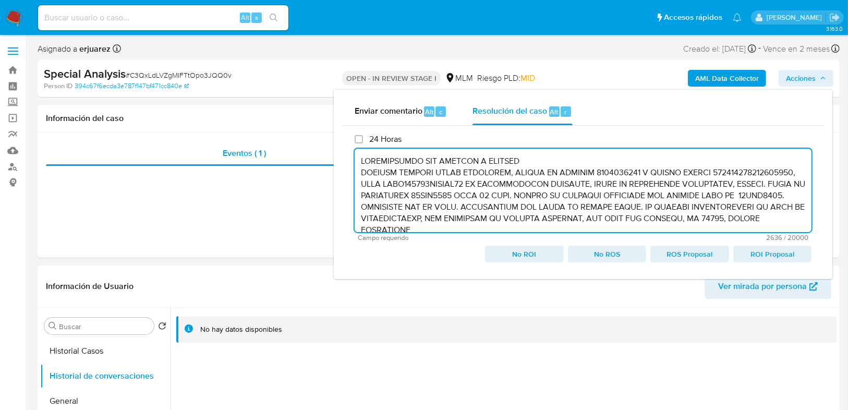
click at [360, 164] on textarea at bounding box center [582, 190] width 457 height 83
click at [361, 170] on textarea at bounding box center [582, 190] width 457 height 83
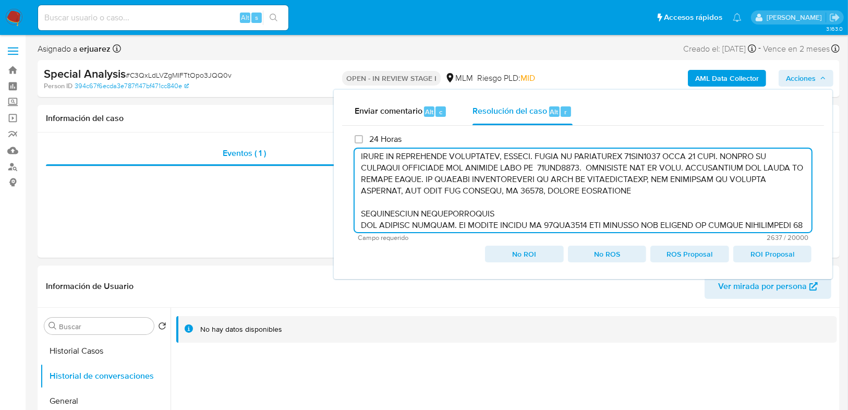
scroll to position [42, 0]
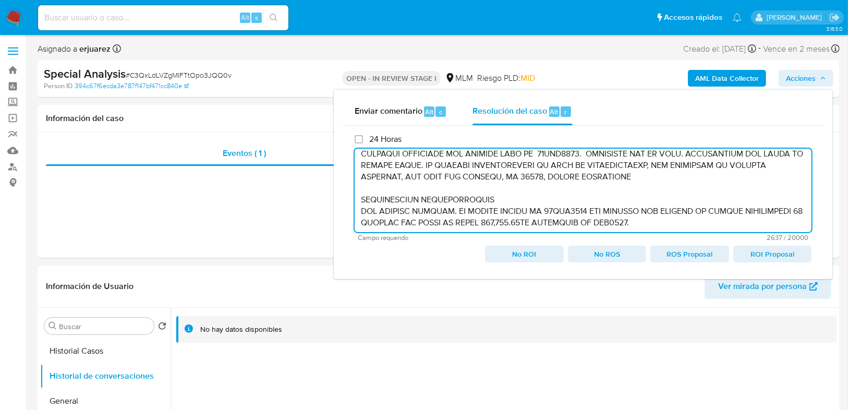
click at [358, 201] on textarea at bounding box center [582, 190] width 457 height 83
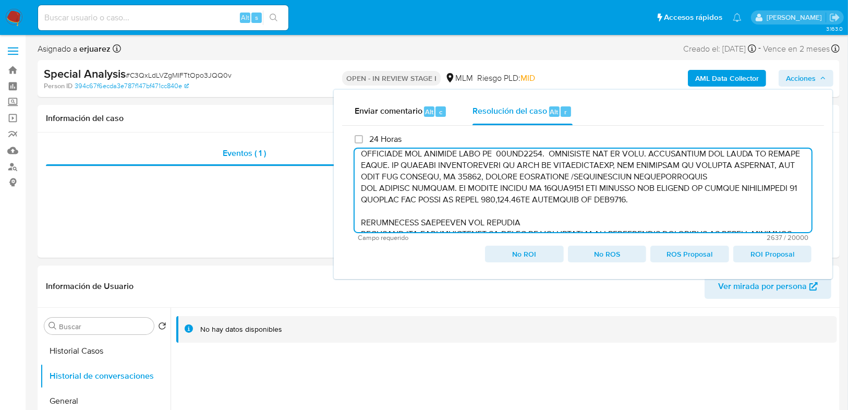
click at [360, 187] on textarea at bounding box center [582, 190] width 457 height 83
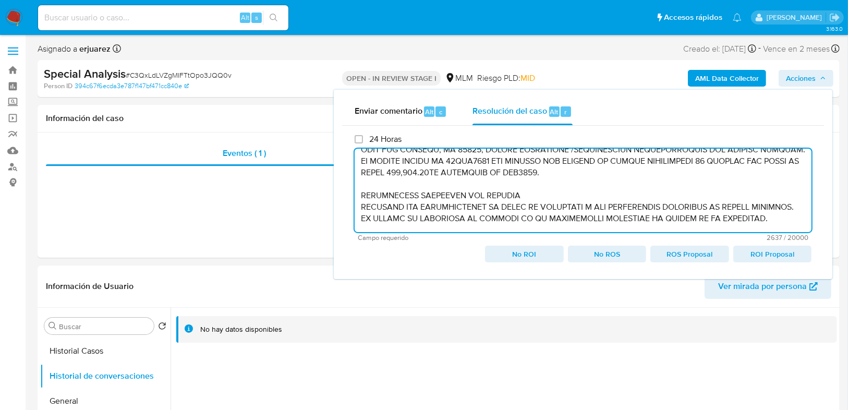
scroll to position [83, 0]
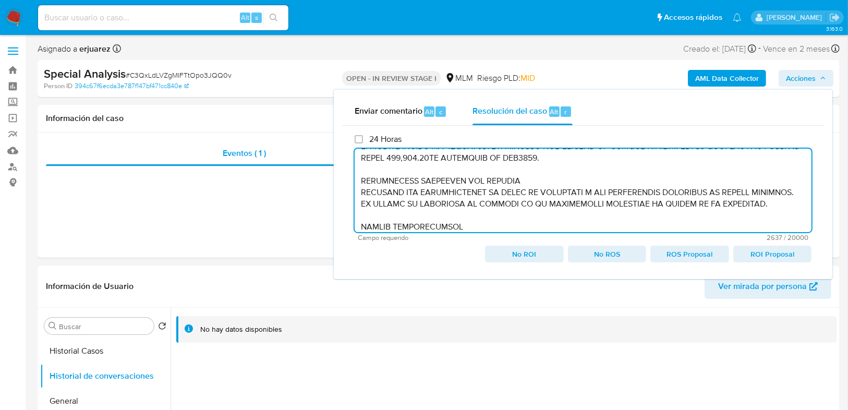
click at [356, 180] on textarea at bounding box center [582, 190] width 457 height 83
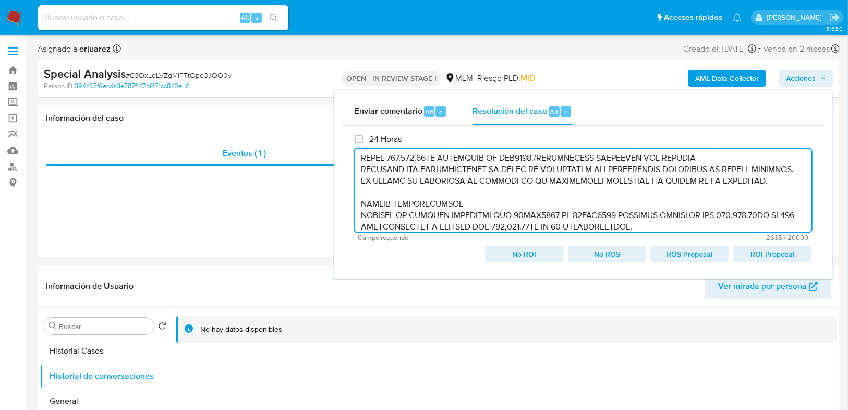
click at [361, 203] on textarea at bounding box center [582, 190] width 457 height 83
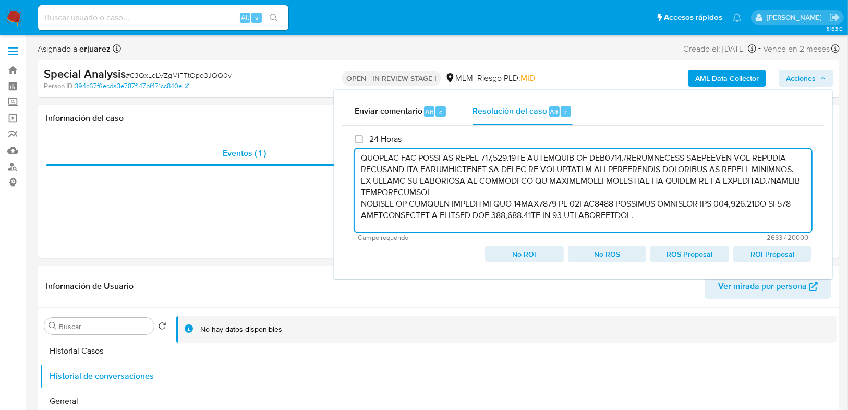
click at [360, 201] on textarea at bounding box center [582, 190] width 457 height 83
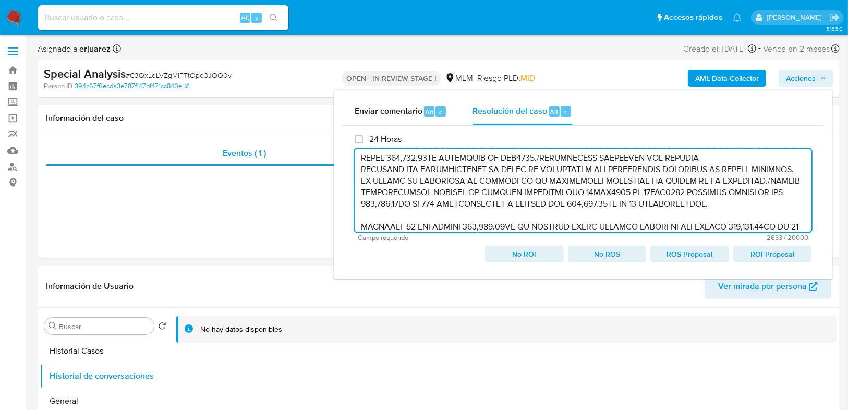
click at [360, 227] on textarea at bounding box center [582, 190] width 457 height 83
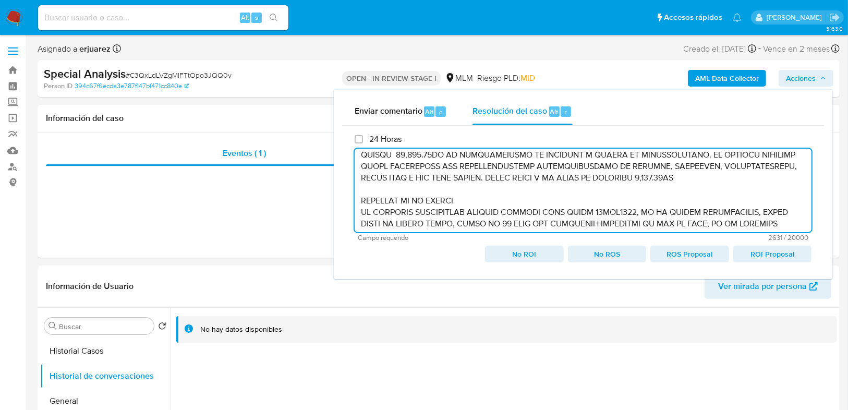
scroll to position [209, 0]
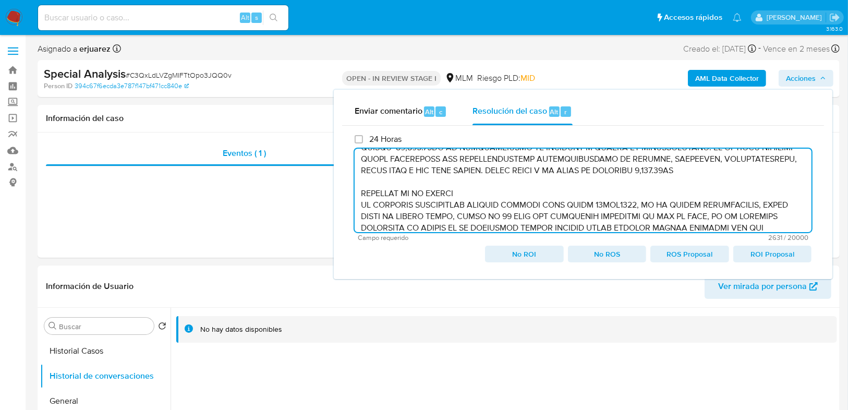
click at [359, 192] on textarea at bounding box center [582, 190] width 457 height 83
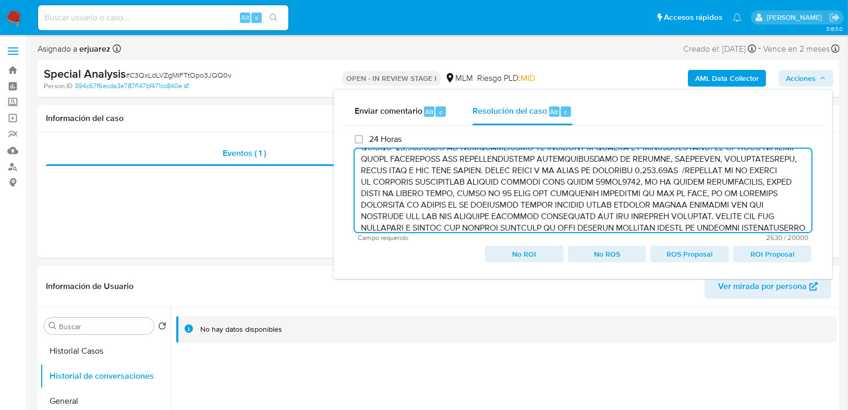
click at [358, 191] on textarea at bounding box center [582, 190] width 457 height 83
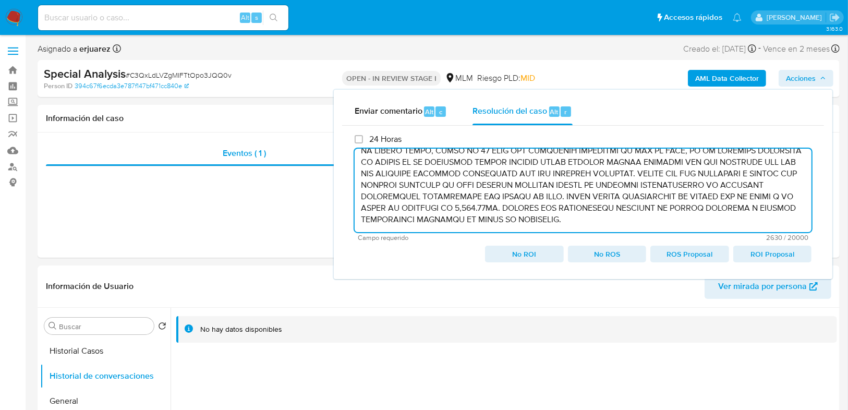
click at [378, 225] on textarea at bounding box center [582, 190] width 457 height 83
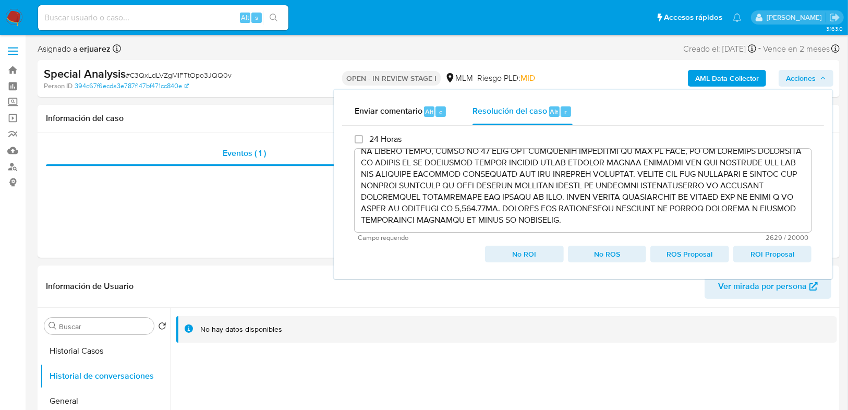
click at [531, 255] on span "No ROI" at bounding box center [524, 254] width 64 height 15
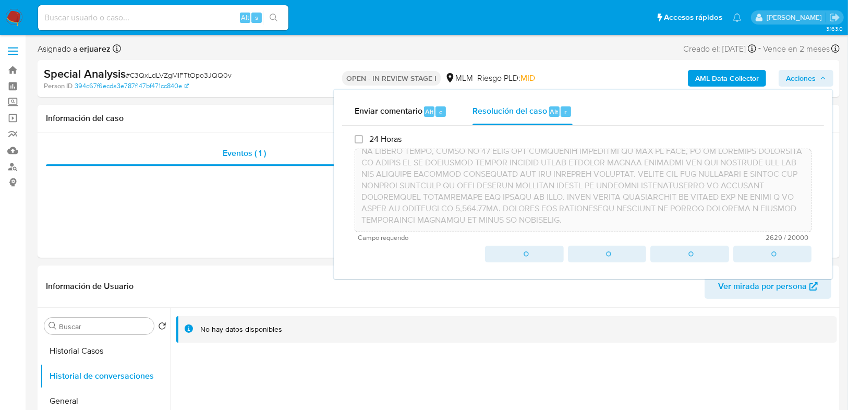
click at [531, 254] on div "No ROI No ROS ROS Proposal ROI Proposal" at bounding box center [582, 254] width 457 height 17
type textarea "/CONOCIMIENTO DEL CLIENTE O USUARIO CLIENTE LETICIA REYES PALOMARES, NUMERO DE …"
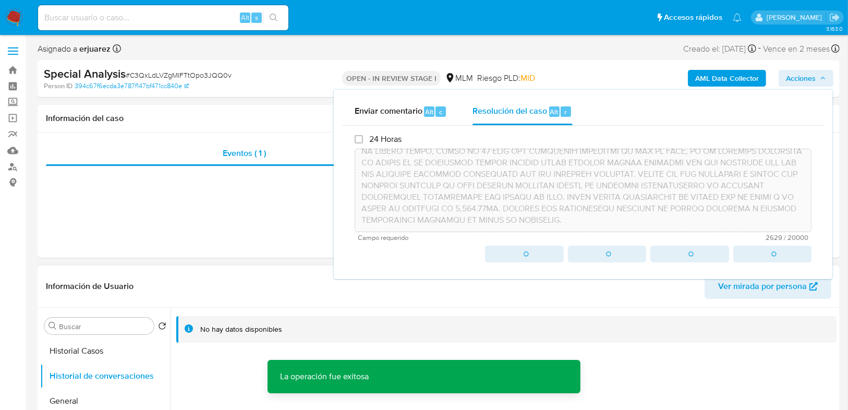
drag, startPoint x: 219, startPoint y: 238, endPoint x: 204, endPoint y: 275, distance: 40.2
click at [219, 240] on div "Eventos ( 1 ) Acciones" at bounding box center [439, 194] width 802 height 125
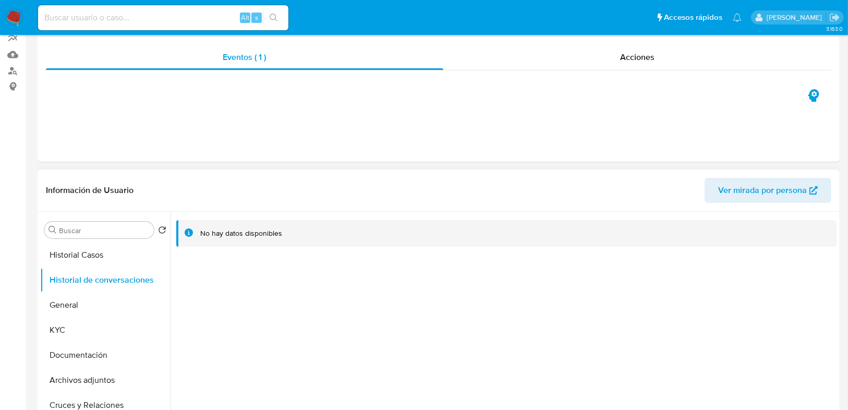
scroll to position [209, 0]
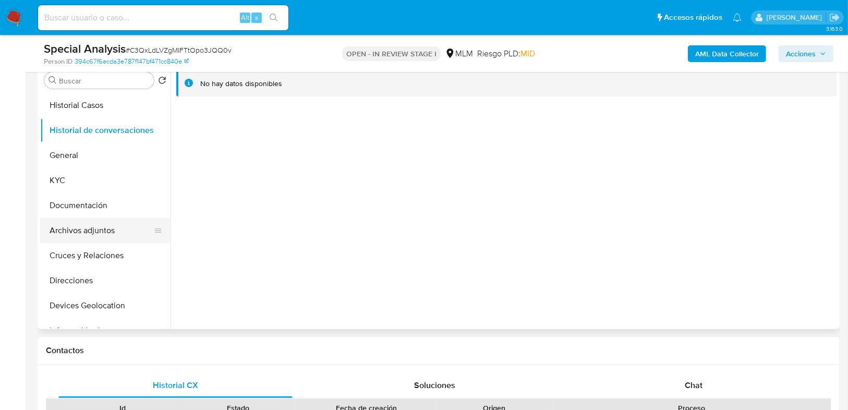
click at [105, 231] on button "Archivos adjuntos" at bounding box center [101, 230] width 122 height 25
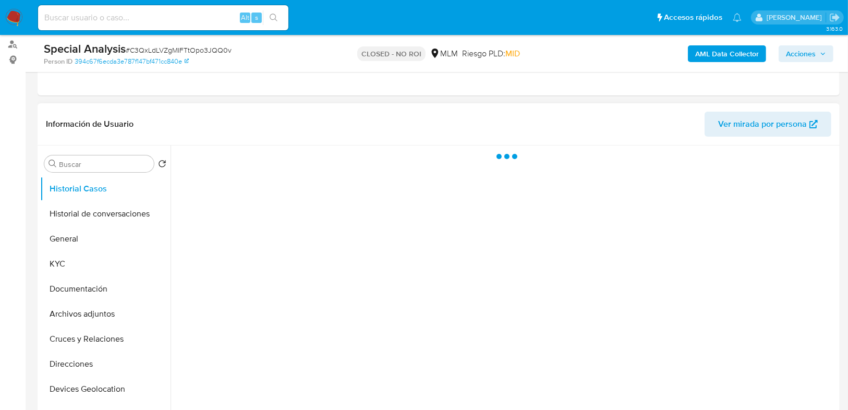
scroll to position [125, 0]
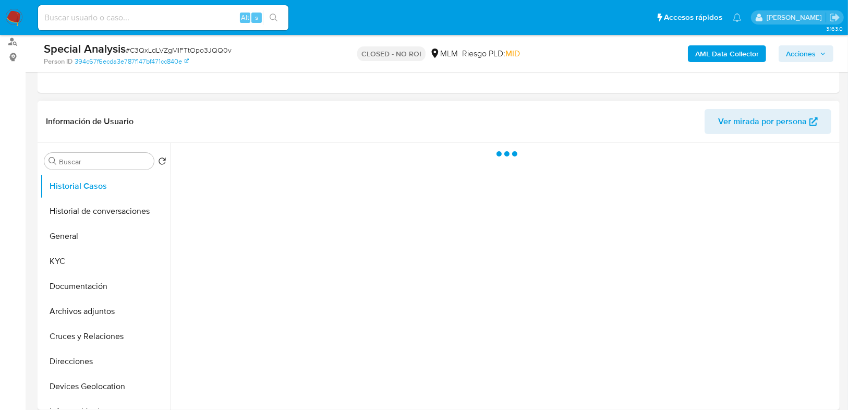
select select "10"
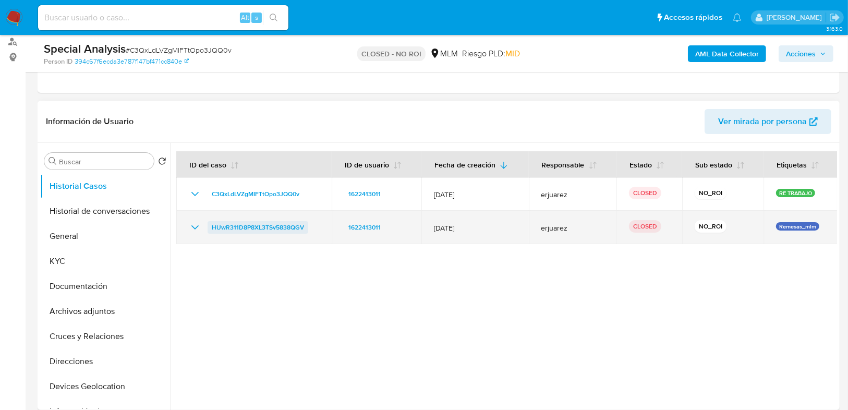
click at [233, 226] on span "HUwR311D8P8XL3TSv5838QGV" at bounding box center [258, 227] width 92 height 13
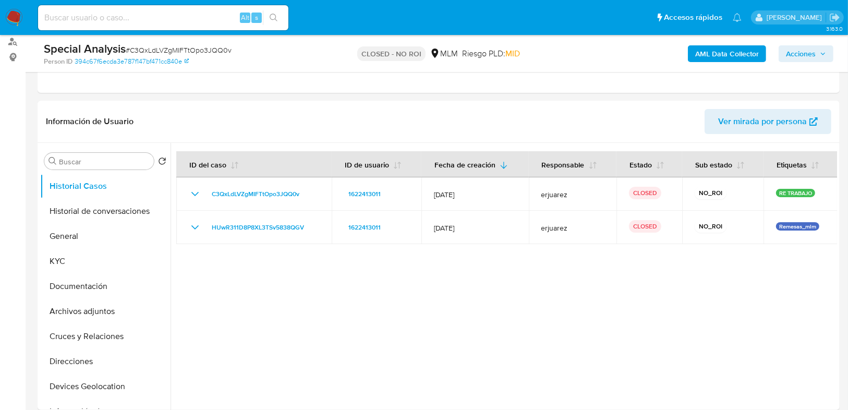
click at [20, 16] on img at bounding box center [14, 18] width 18 height 18
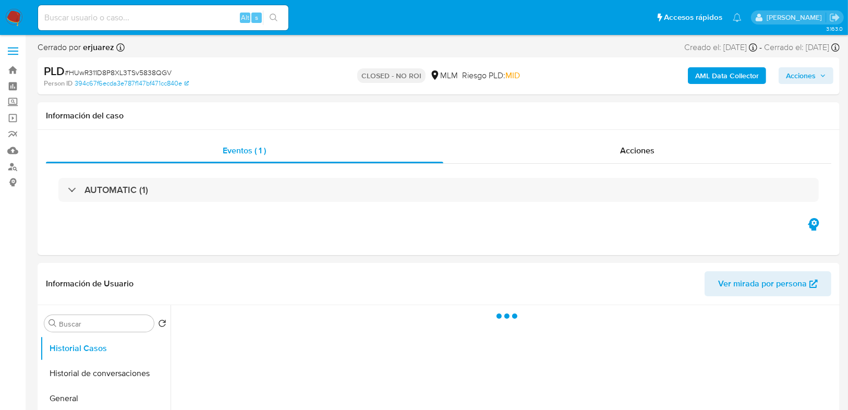
click at [800, 74] on span "Acciones" at bounding box center [801, 75] width 30 height 17
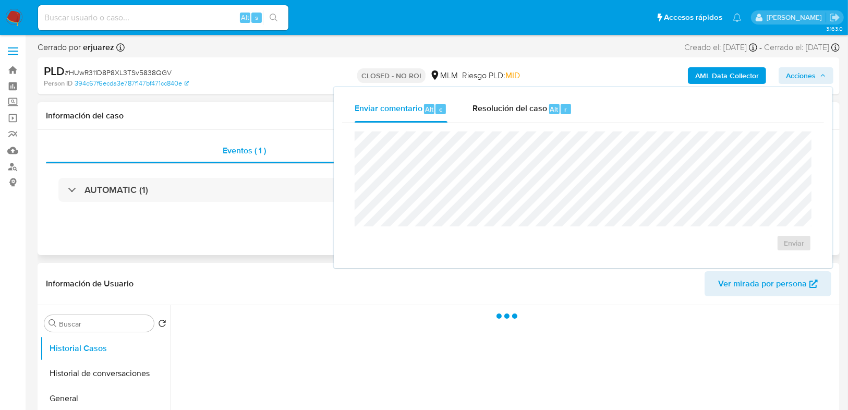
select select "10"
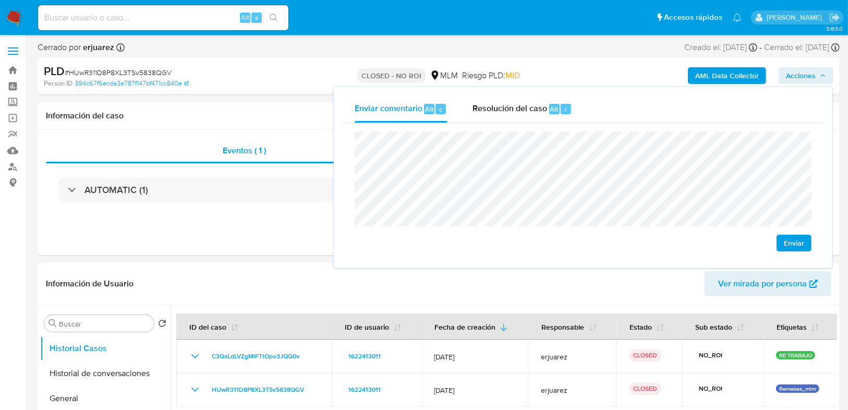
click at [780, 245] on button "Enviar" at bounding box center [793, 243] width 35 height 17
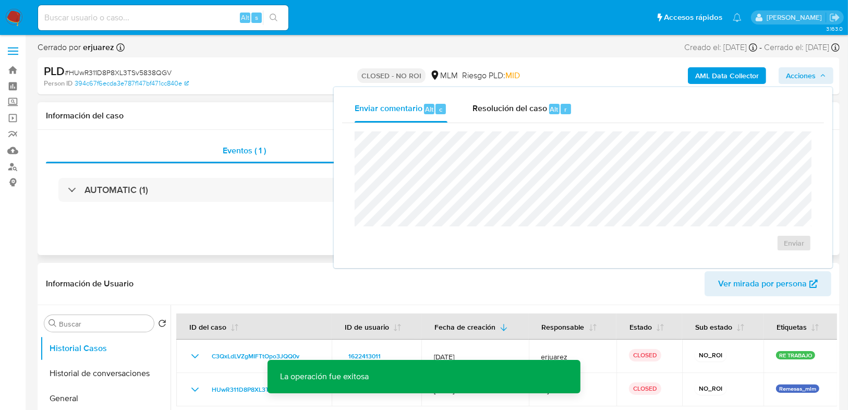
drag, startPoint x: 290, startPoint y: 258, endPoint x: 296, endPoint y: 253, distance: 8.1
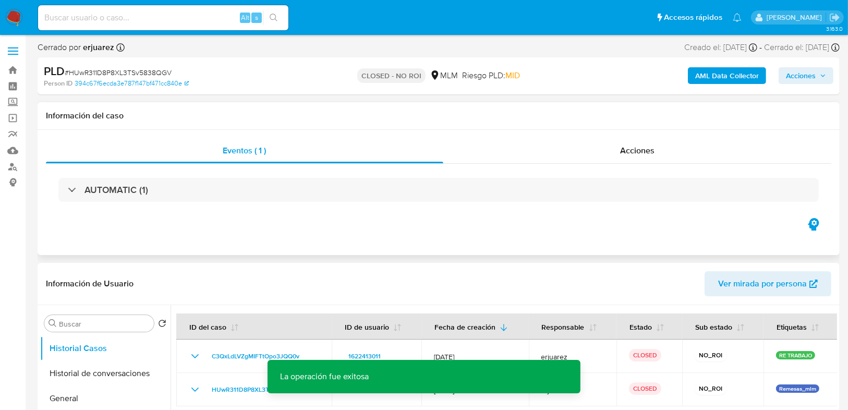
click at [550, 165] on div "AUTOMATIC (1)" at bounding box center [438, 190] width 785 height 52
click at [551, 160] on div "Acciones" at bounding box center [637, 150] width 388 height 25
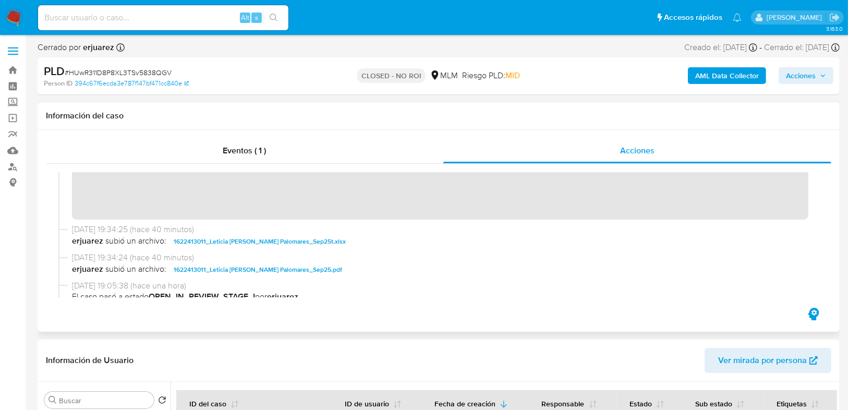
scroll to position [209, 0]
